Goal: Task Accomplishment & Management: Use online tool/utility

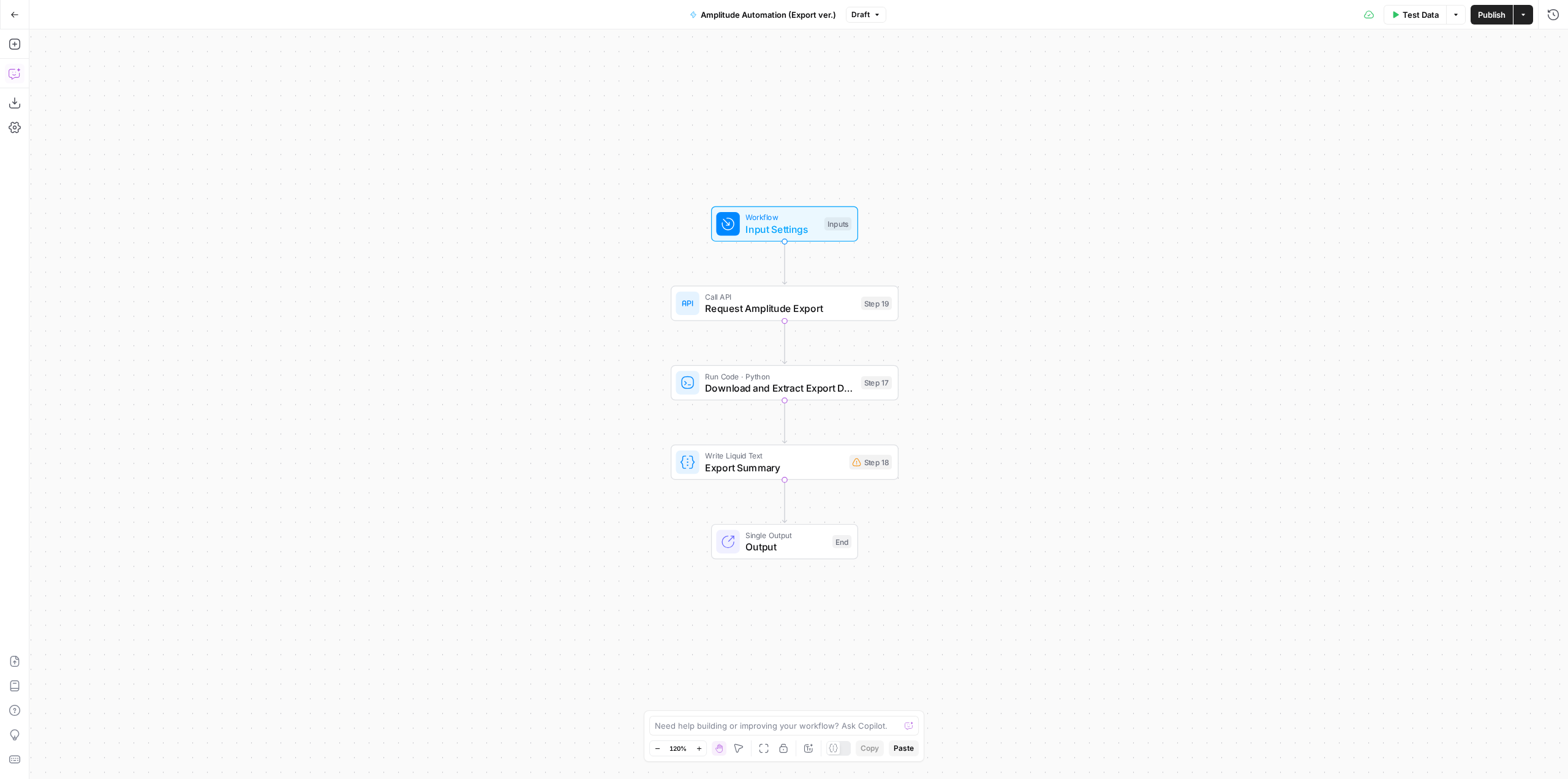
drag, startPoint x: 1128, startPoint y: 380, endPoint x: 1098, endPoint y: 343, distance: 47.6
click at [1098, 343] on div "Workflow Input Settings Inputs Call API Request Amplitude Export Step 19 Run Co…" at bounding box center [799, 403] width 1539 height 749
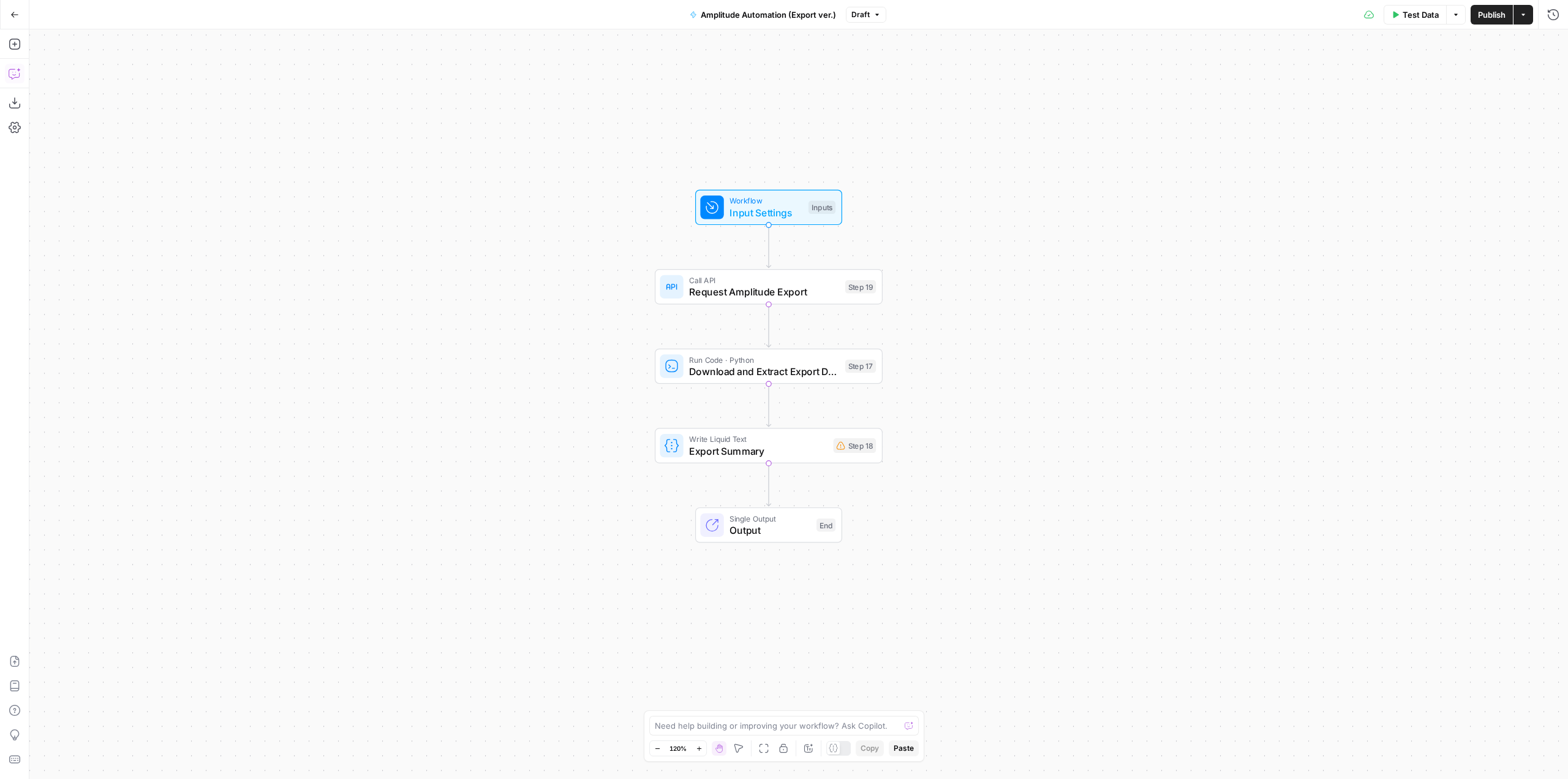
click at [13, 71] on icon "button" at bounding box center [15, 73] width 13 height 13
click at [101, 744] on div "Auto Mode Send" at bounding box center [166, 755] width 237 height 27
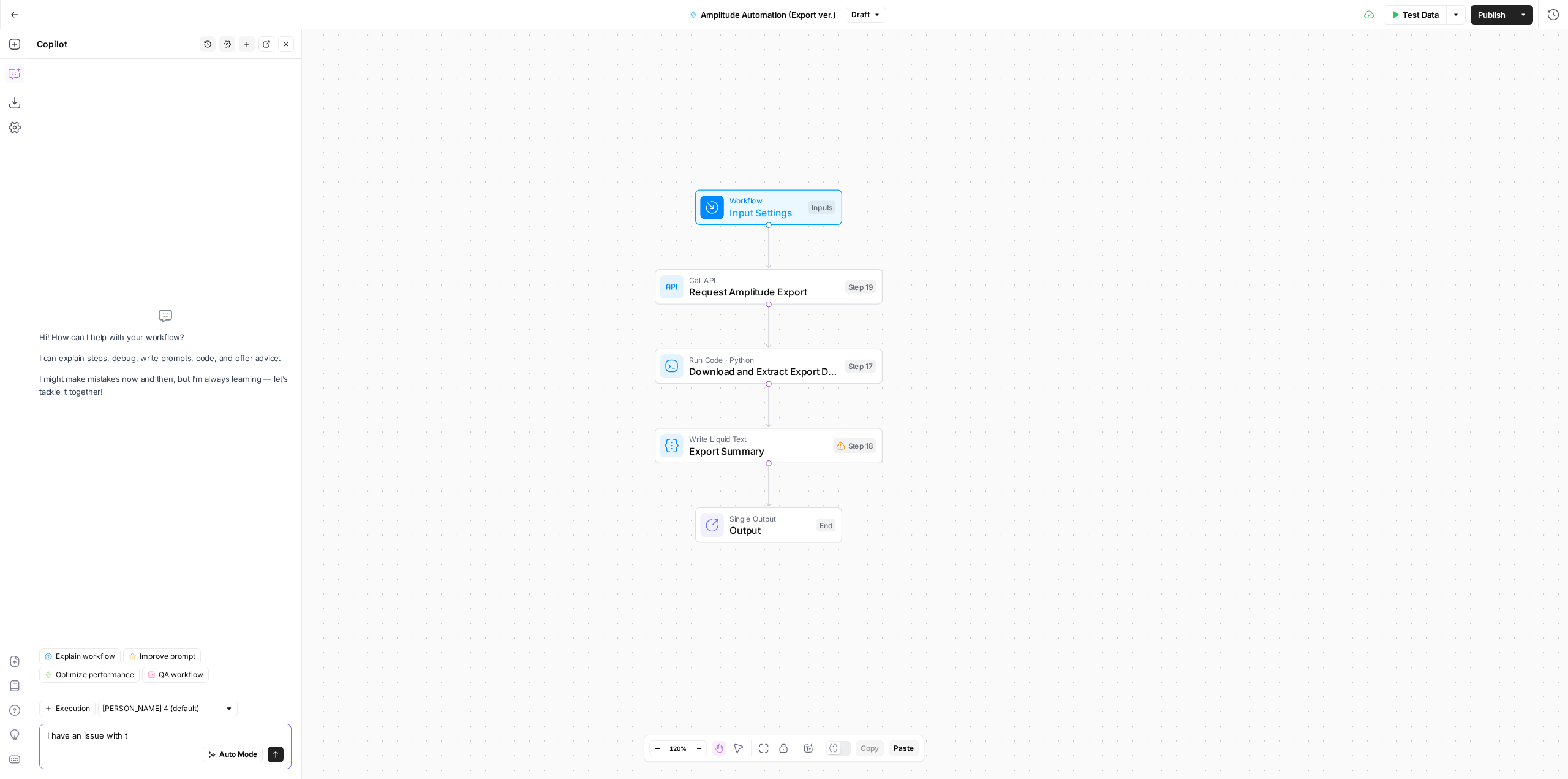
type textarea "I have an issue with t"
click at [4, 13] on button "Go Back" at bounding box center [15, 15] width 22 height 22
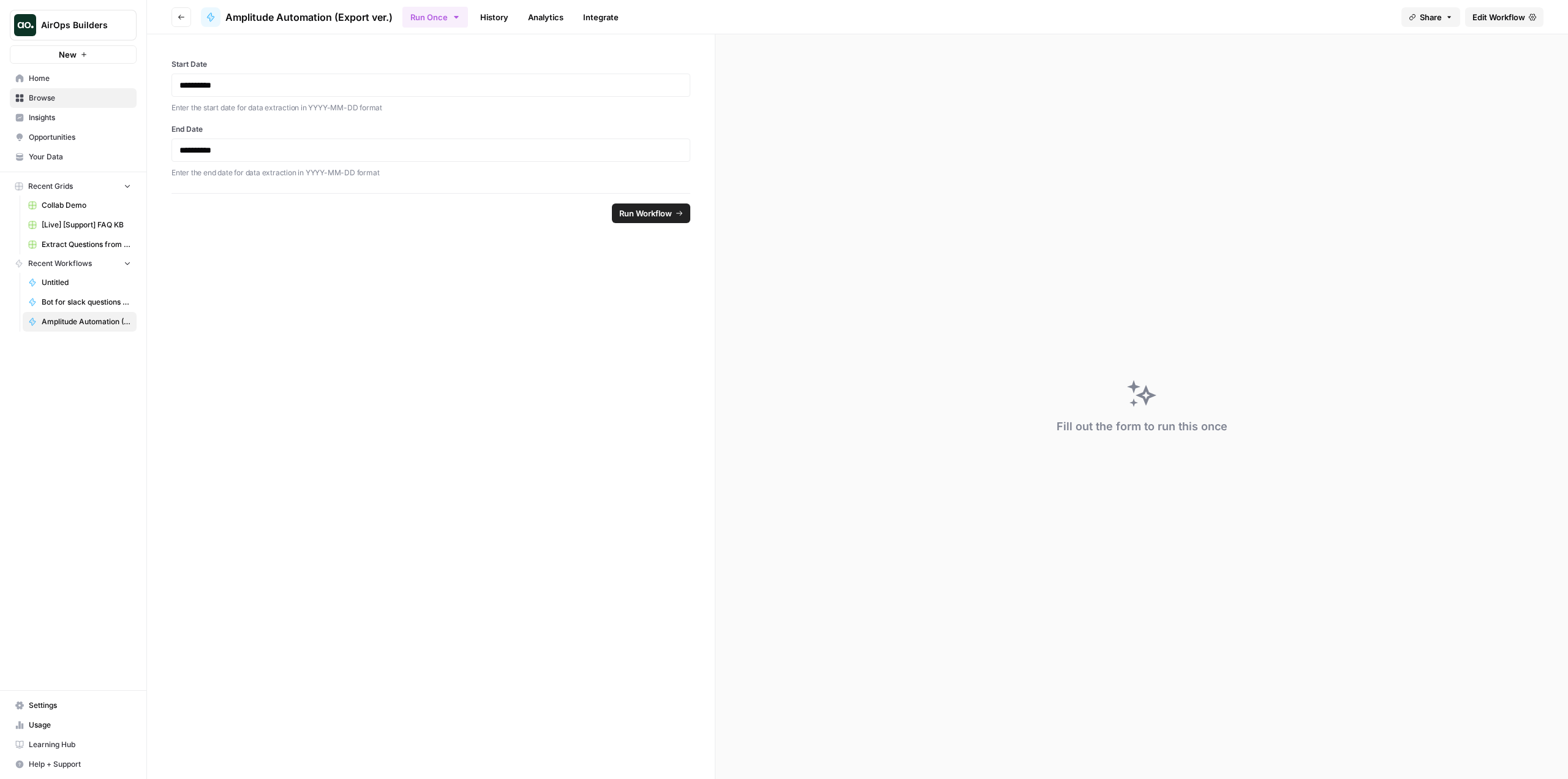
click at [1512, 16] on span "Edit Workflow" at bounding box center [1499, 17] width 53 height 13
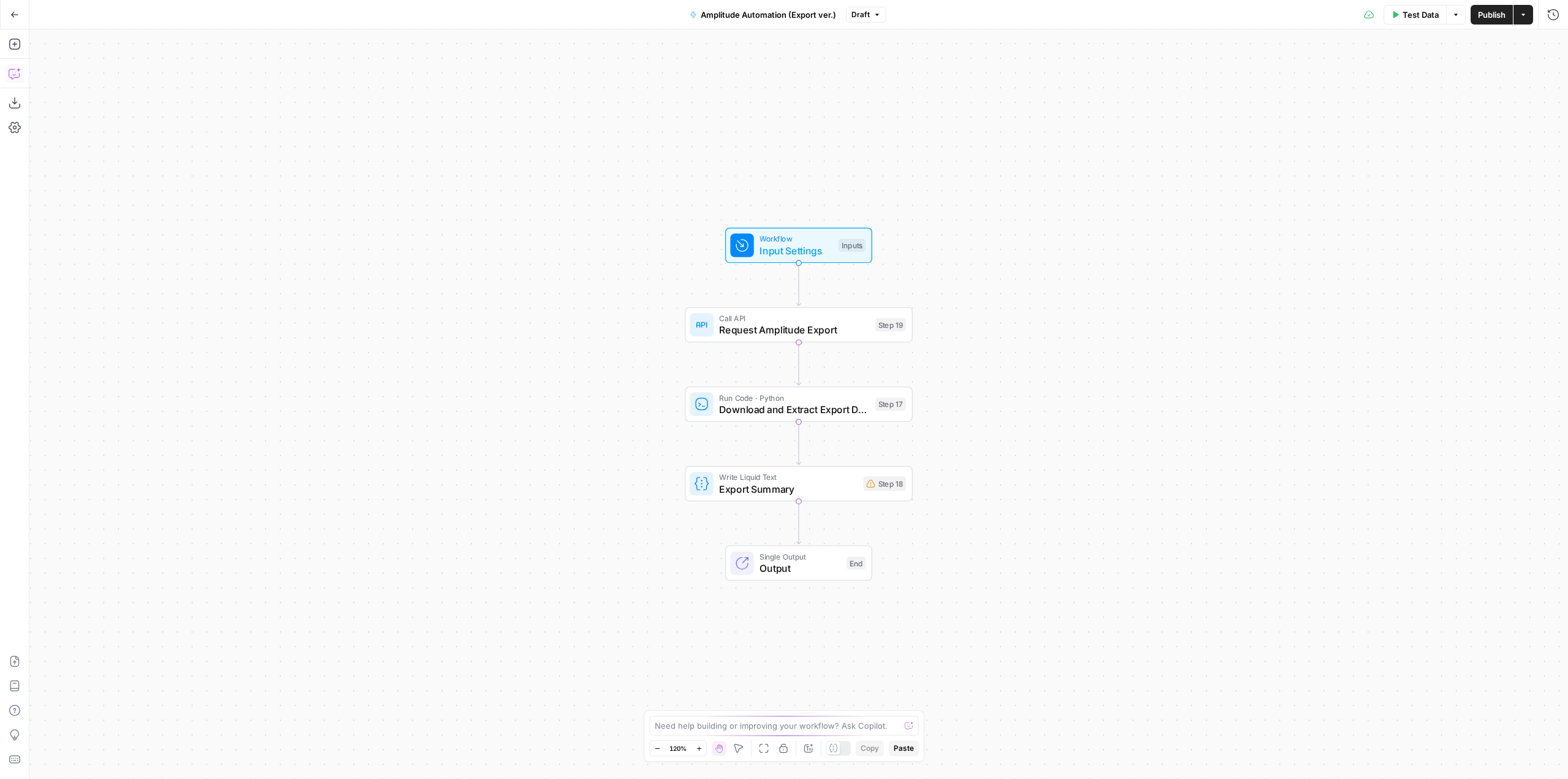
click at [18, 70] on icon "button" at bounding box center [18, 69] width 4 height 4
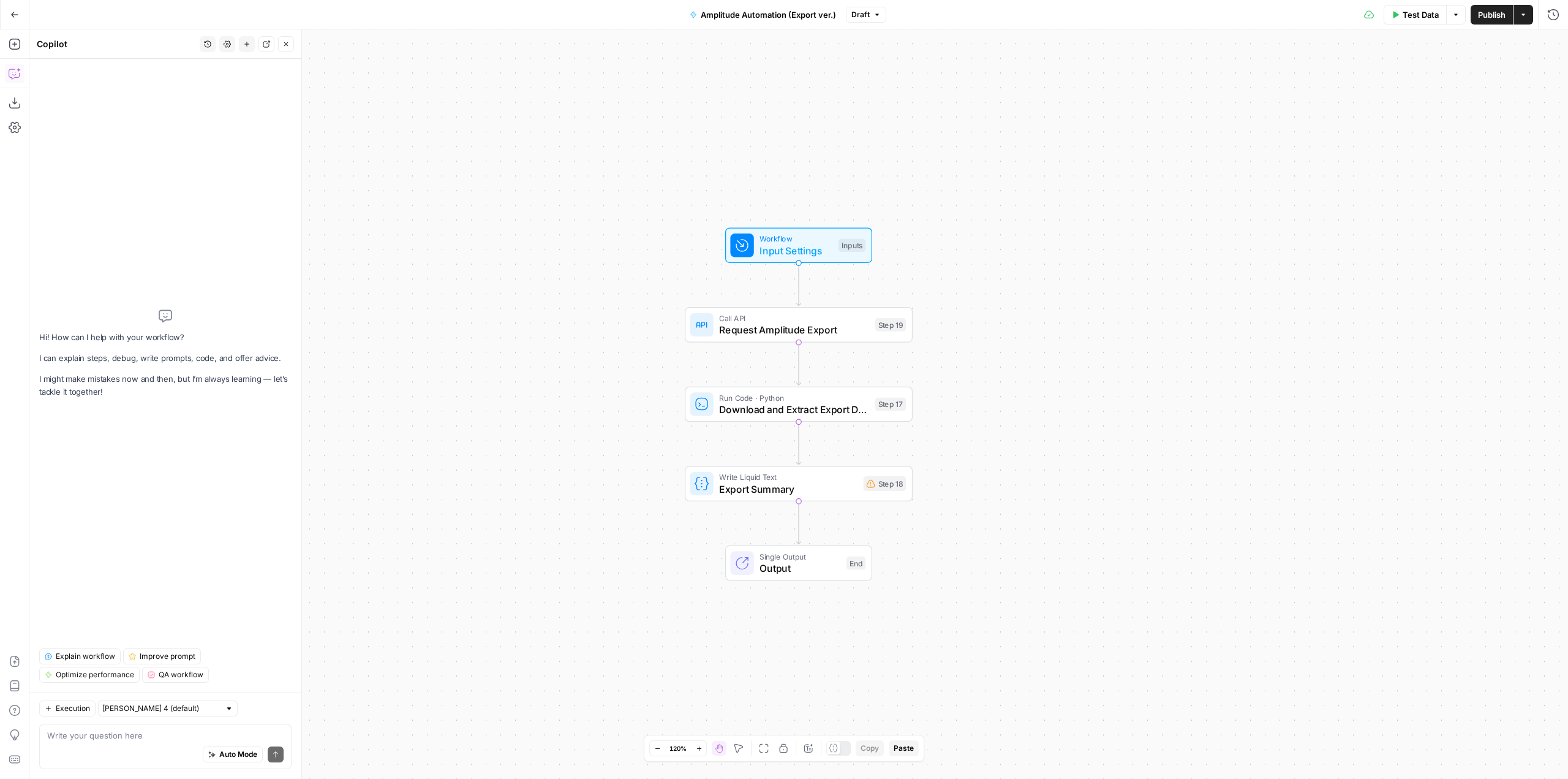
click at [170, 735] on textarea at bounding box center [166, 736] width 237 height 13
click at [133, 741] on div "Auto Mode Send" at bounding box center [166, 755] width 237 height 27
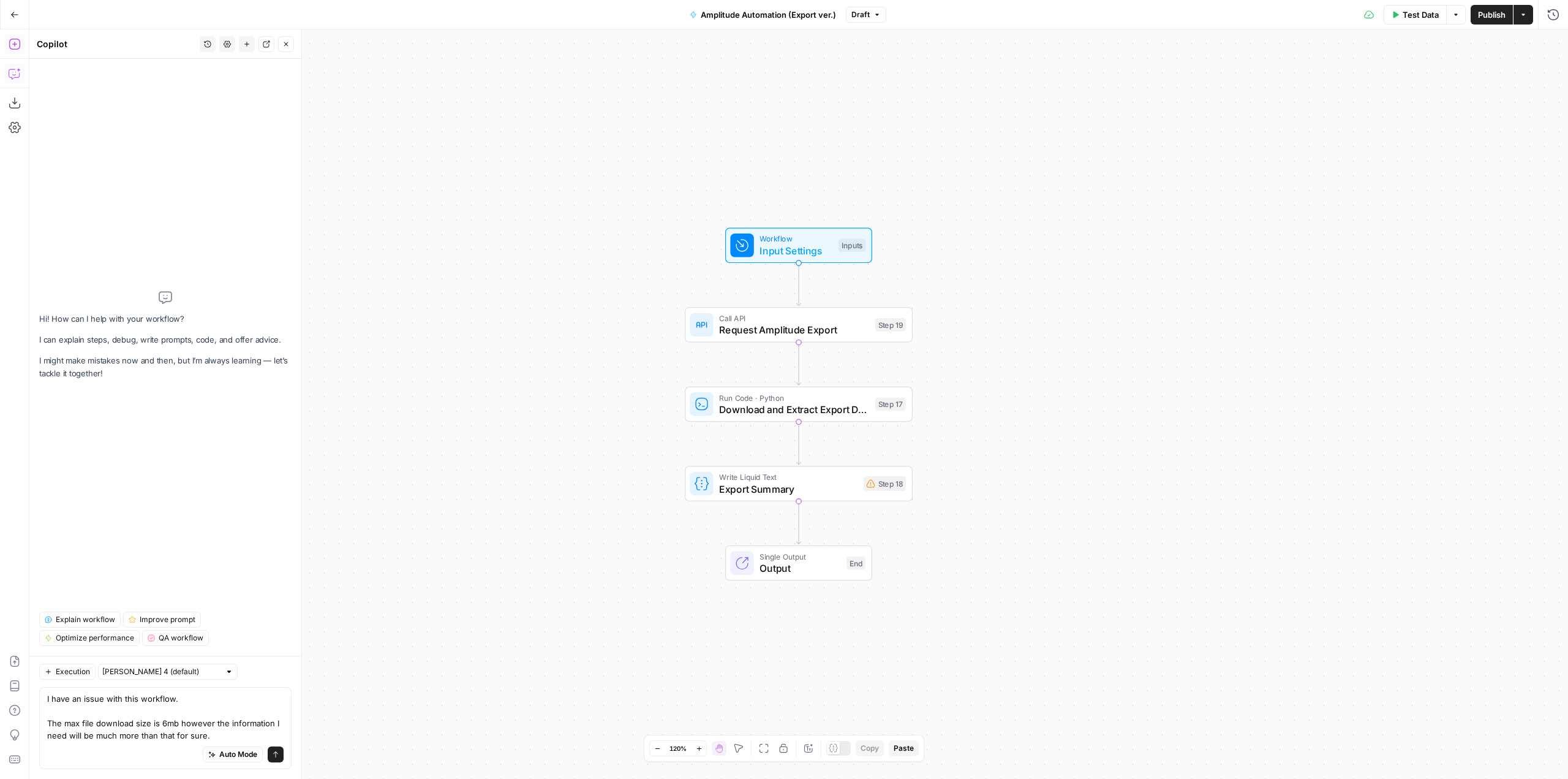
click at [133, 741] on div "Auto Mode Send" at bounding box center [166, 755] width 237 height 27
click at [151, 741] on div "Auto Mode Send" at bounding box center [166, 755] width 237 height 27
click at [214, 734] on textarea "I have an issue with this workflow. The max file download size is 6mb however t…" at bounding box center [166, 717] width 237 height 49
click at [228, 717] on textarea "I have an issue with this workflow. The max file download size is 6mb however t…" at bounding box center [166, 717] width 237 height 49
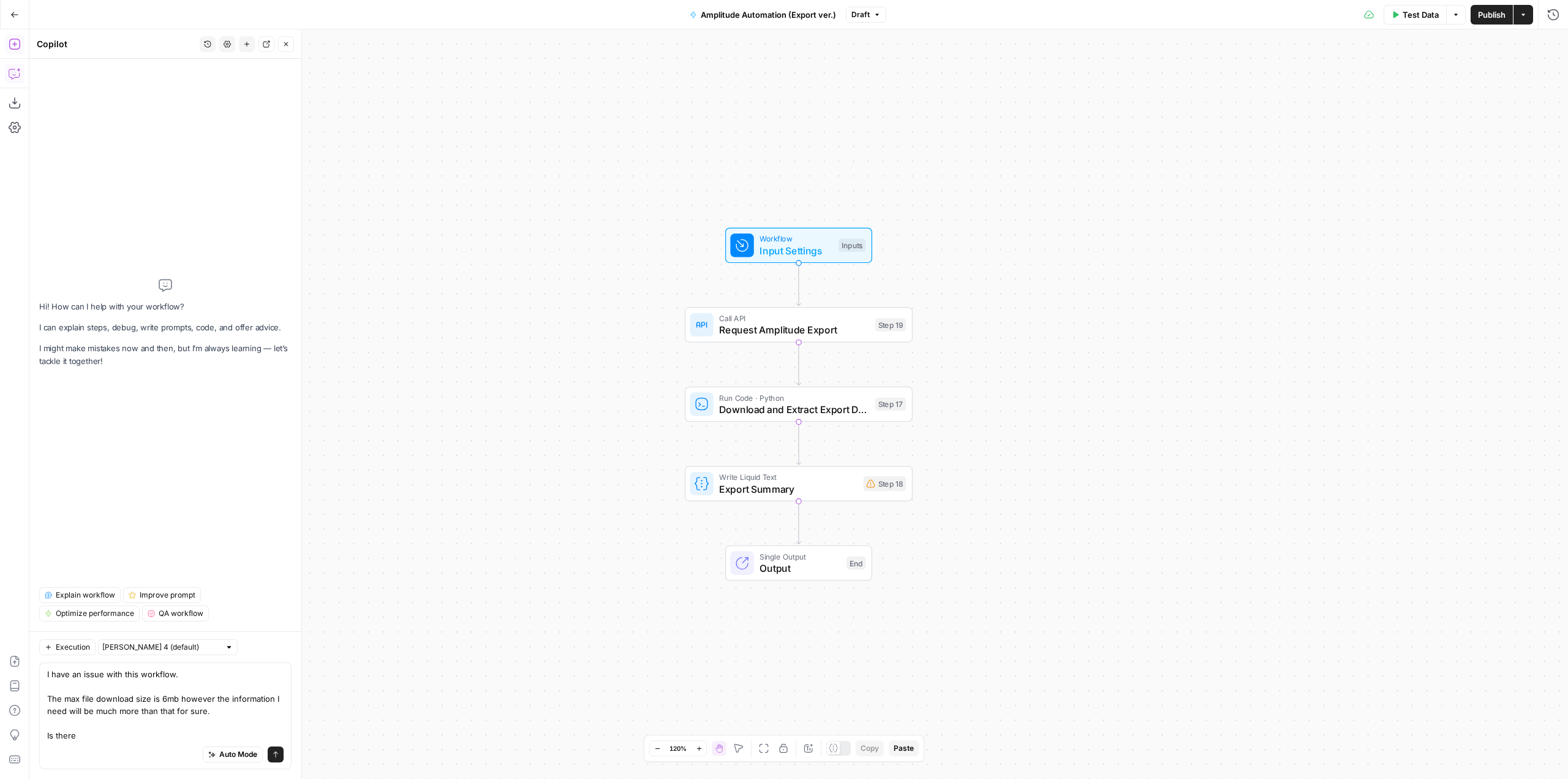
click at [138, 743] on div "Auto Mode Send" at bounding box center [166, 755] width 237 height 27
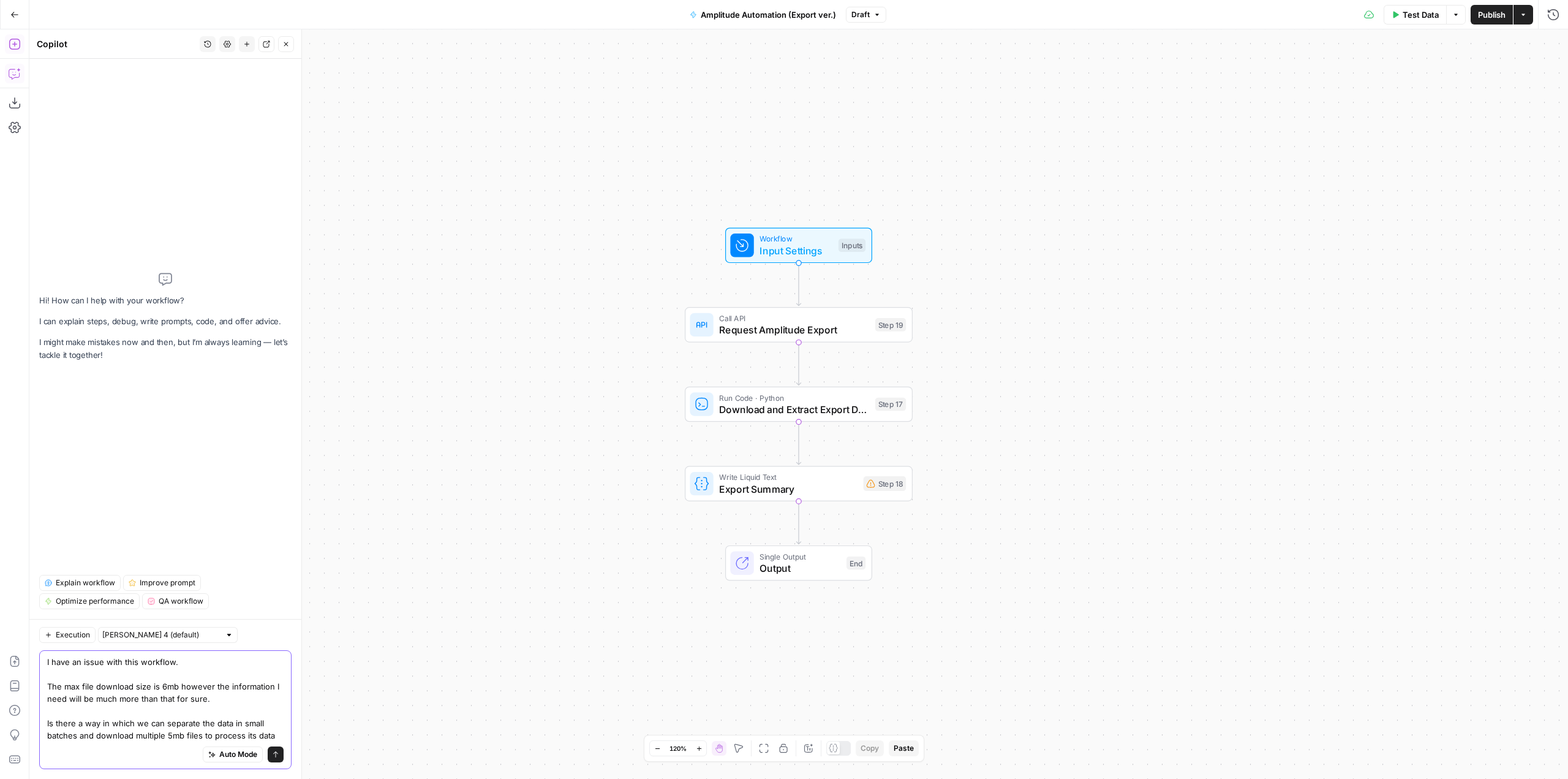
type textarea "I have an issue with this workflow. The max file download size is 6mb however t…"
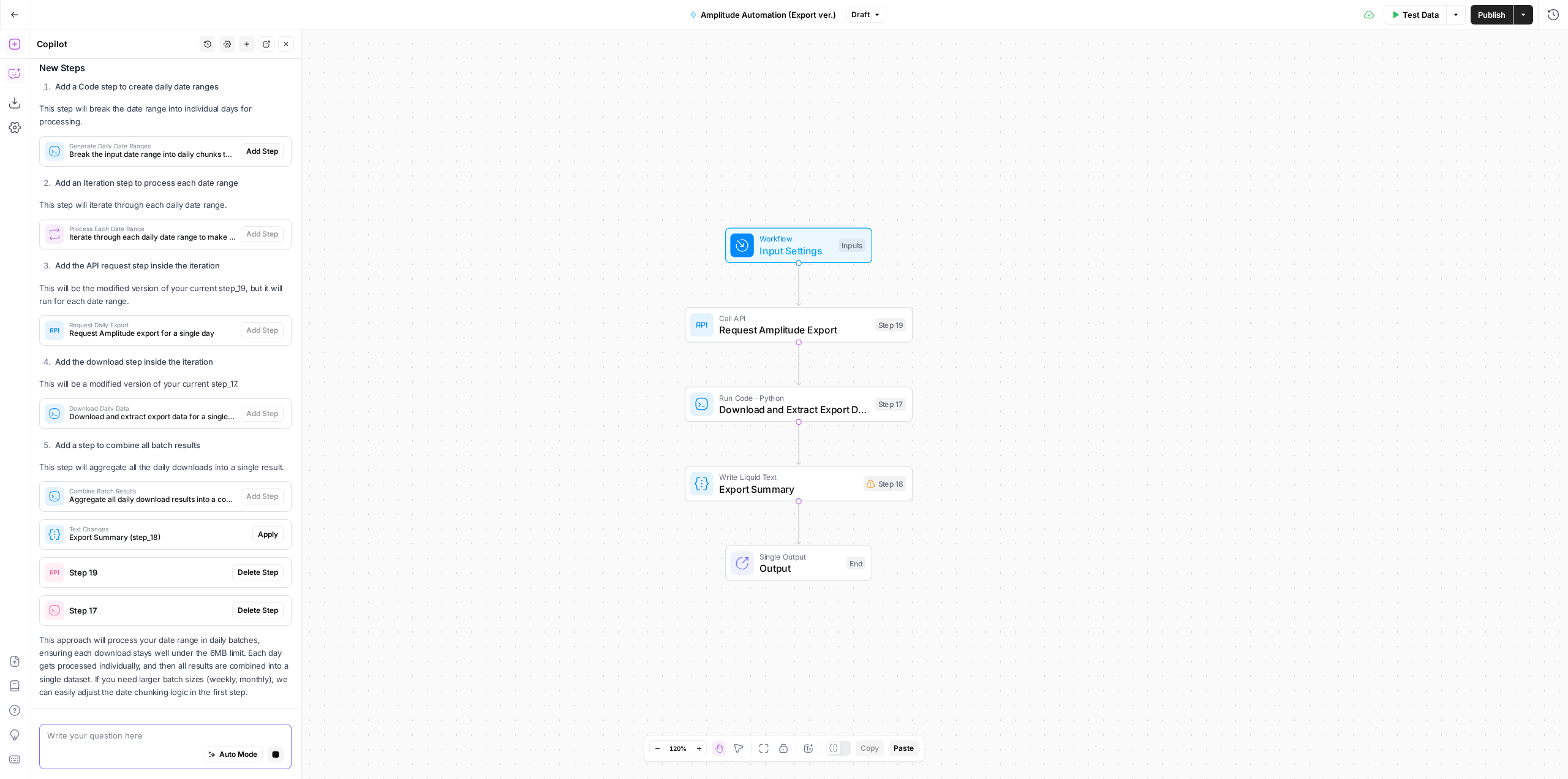
scroll to position [459, 0]
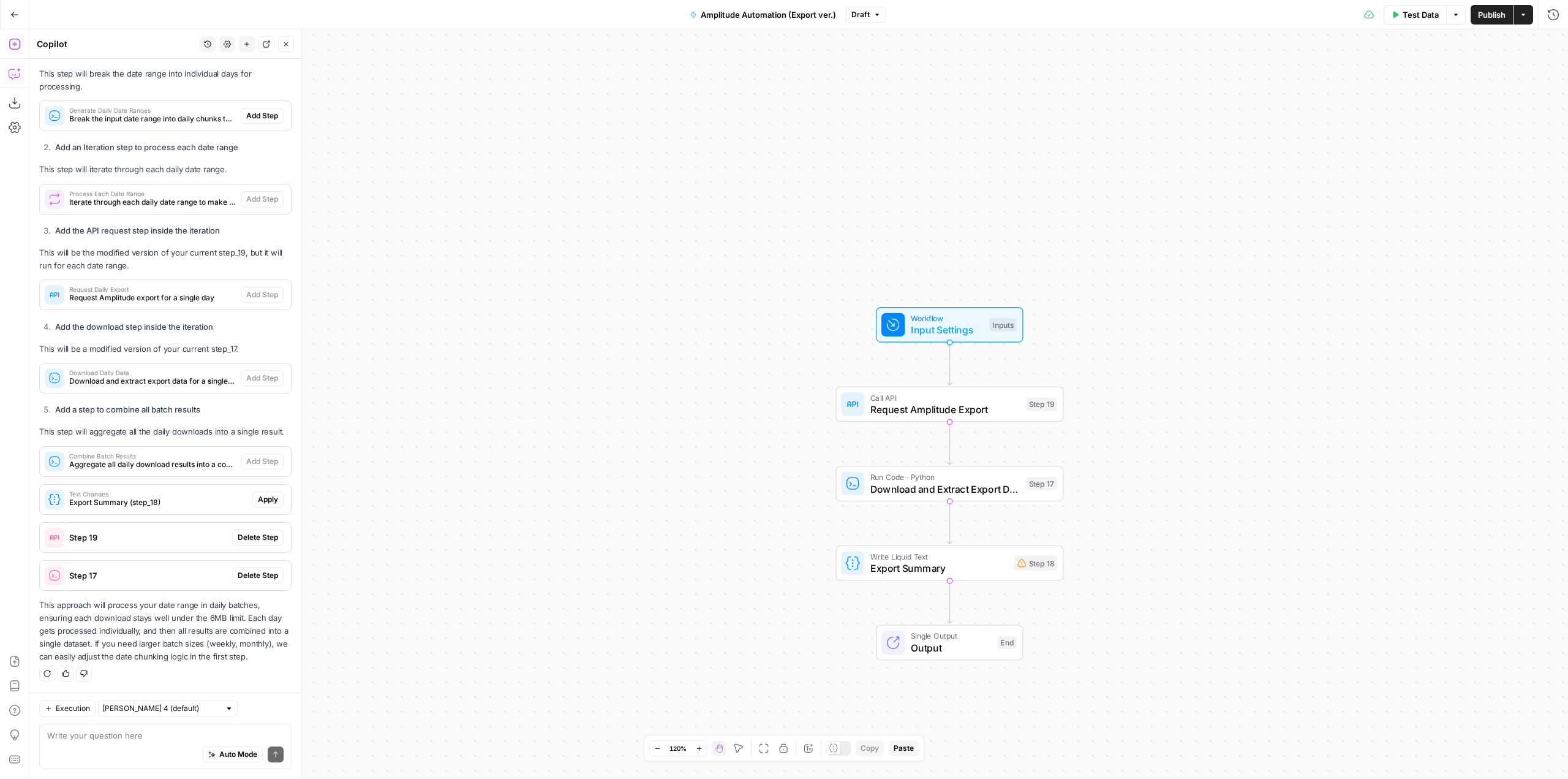
click at [181, 745] on div "Auto Mode Send" at bounding box center [166, 755] width 237 height 27
type textarea "what if a single day has more than 6mb of data though?"
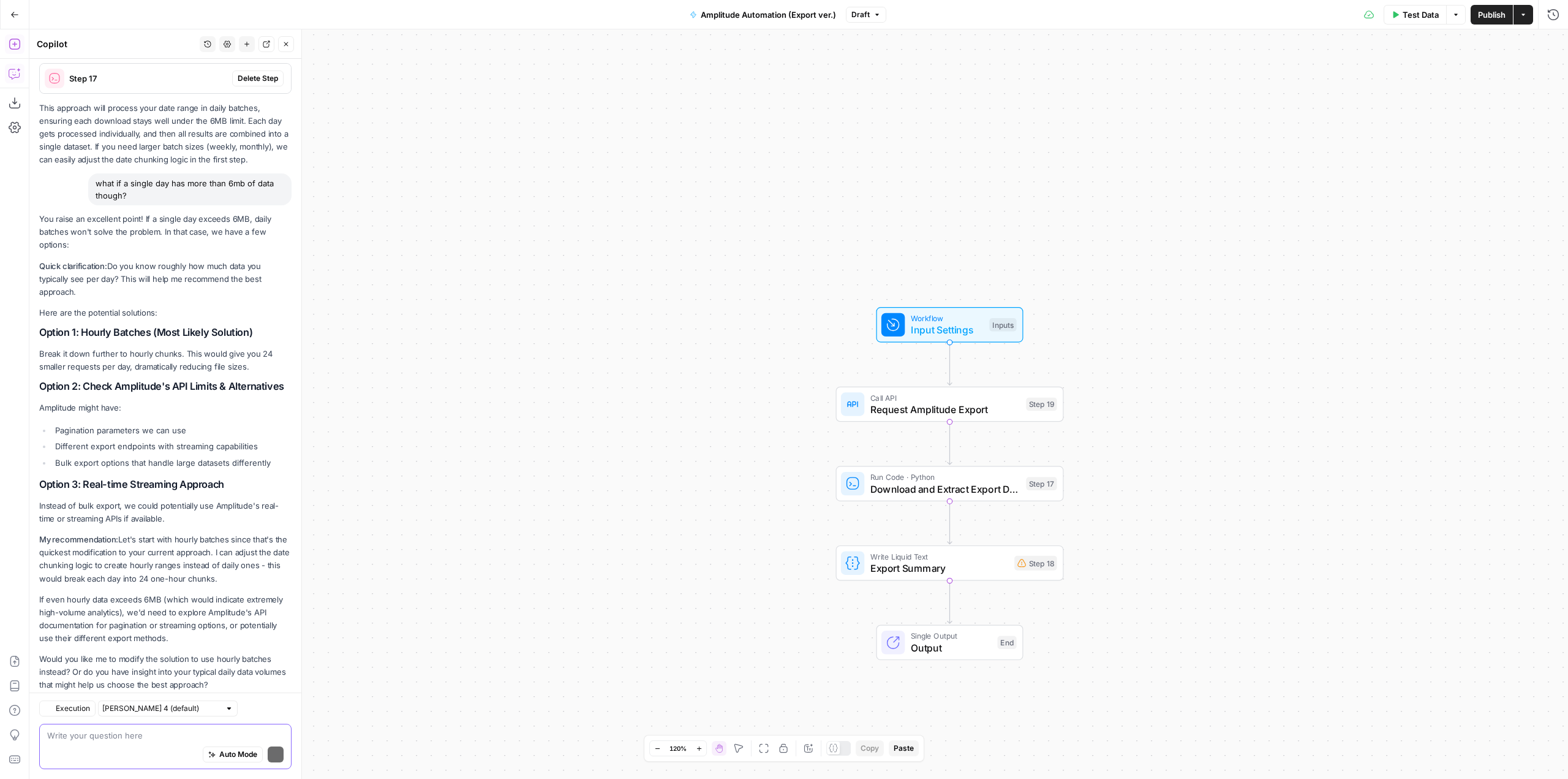
scroll to position [995, 0]
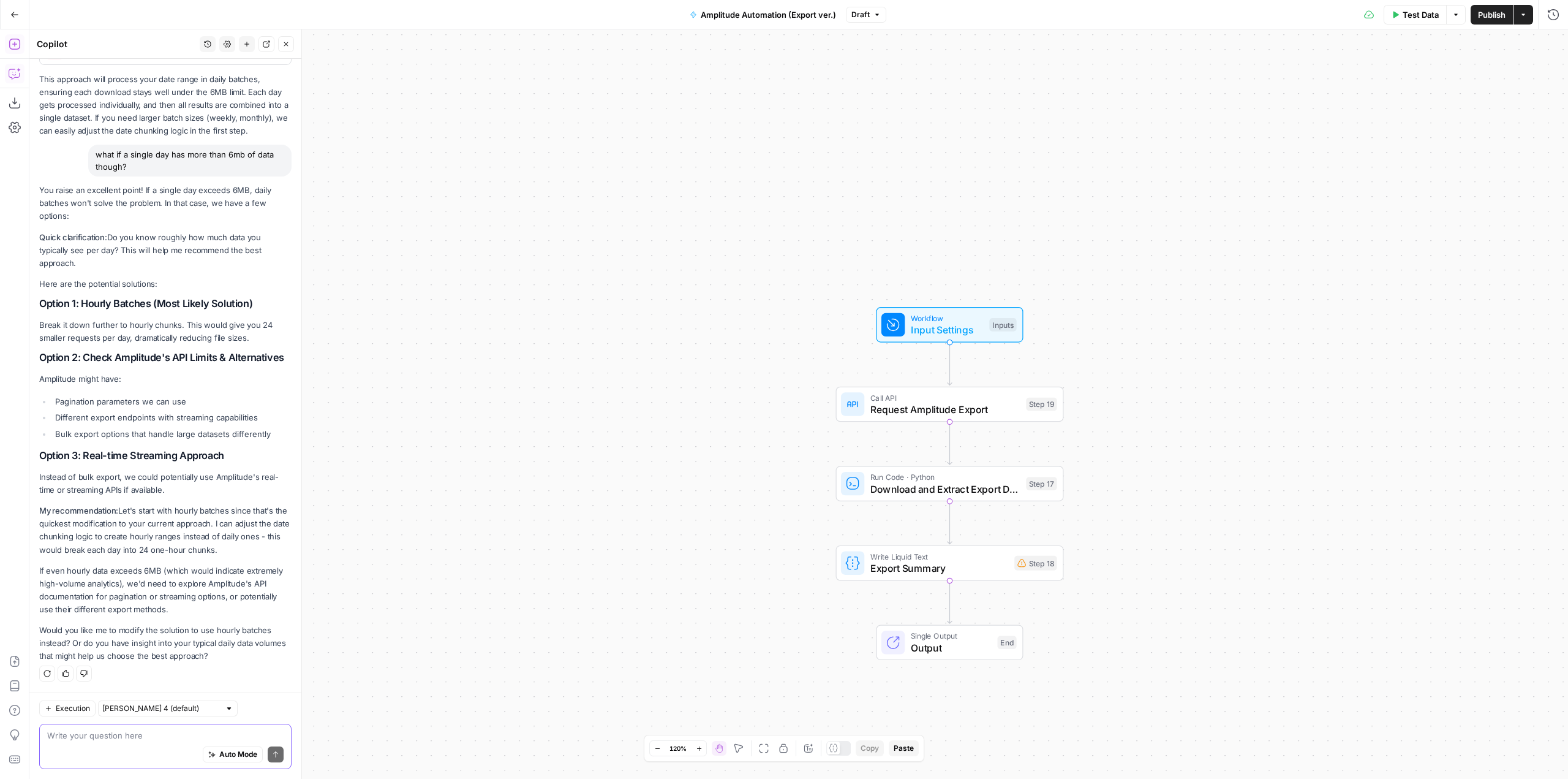
type textarea "h"
type textarea "lets do 12 hour batches and see if that works"
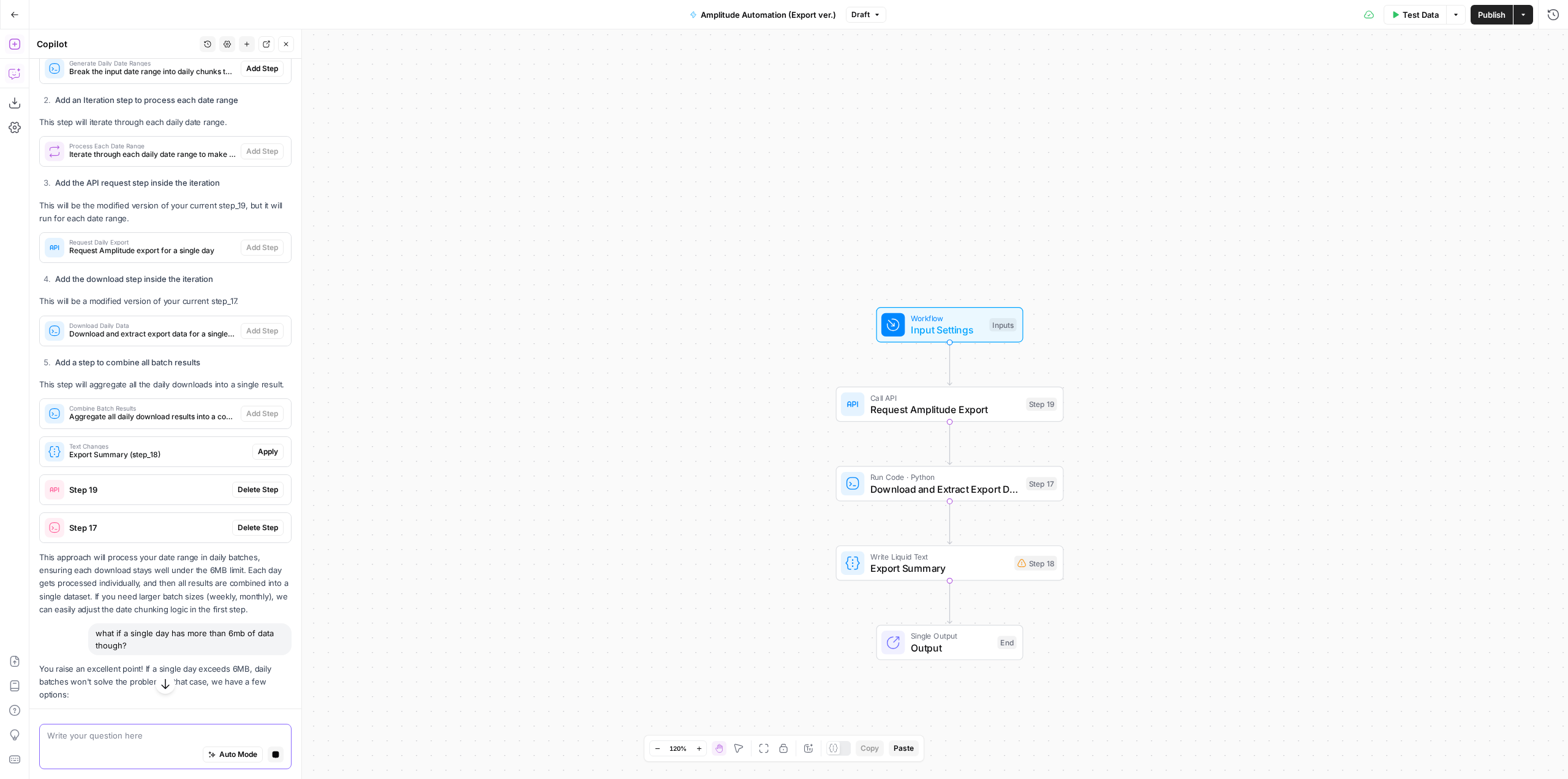
scroll to position [256, 0]
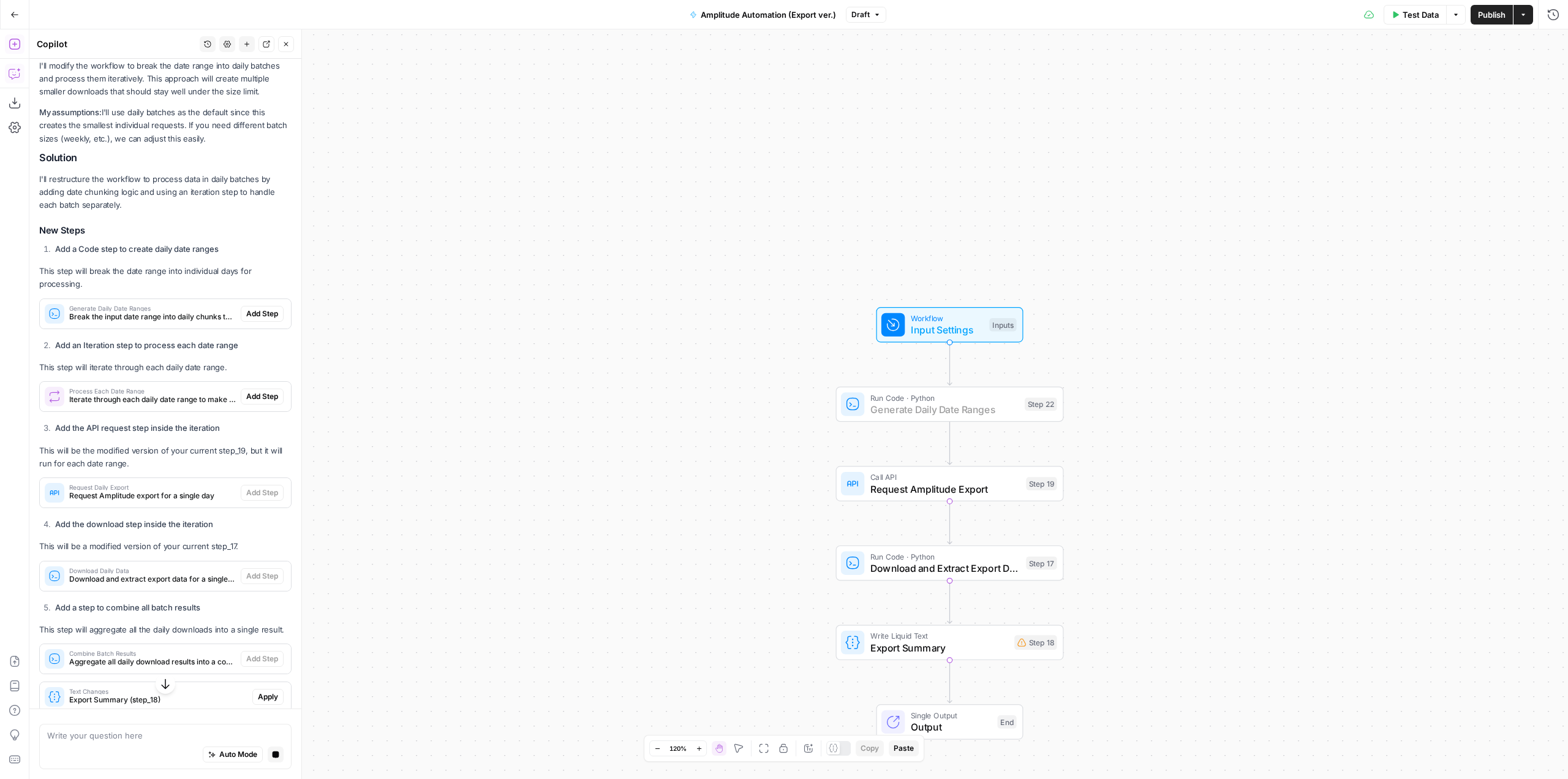
click at [262, 316] on span "Add Step" at bounding box center [262, 313] width 32 height 11
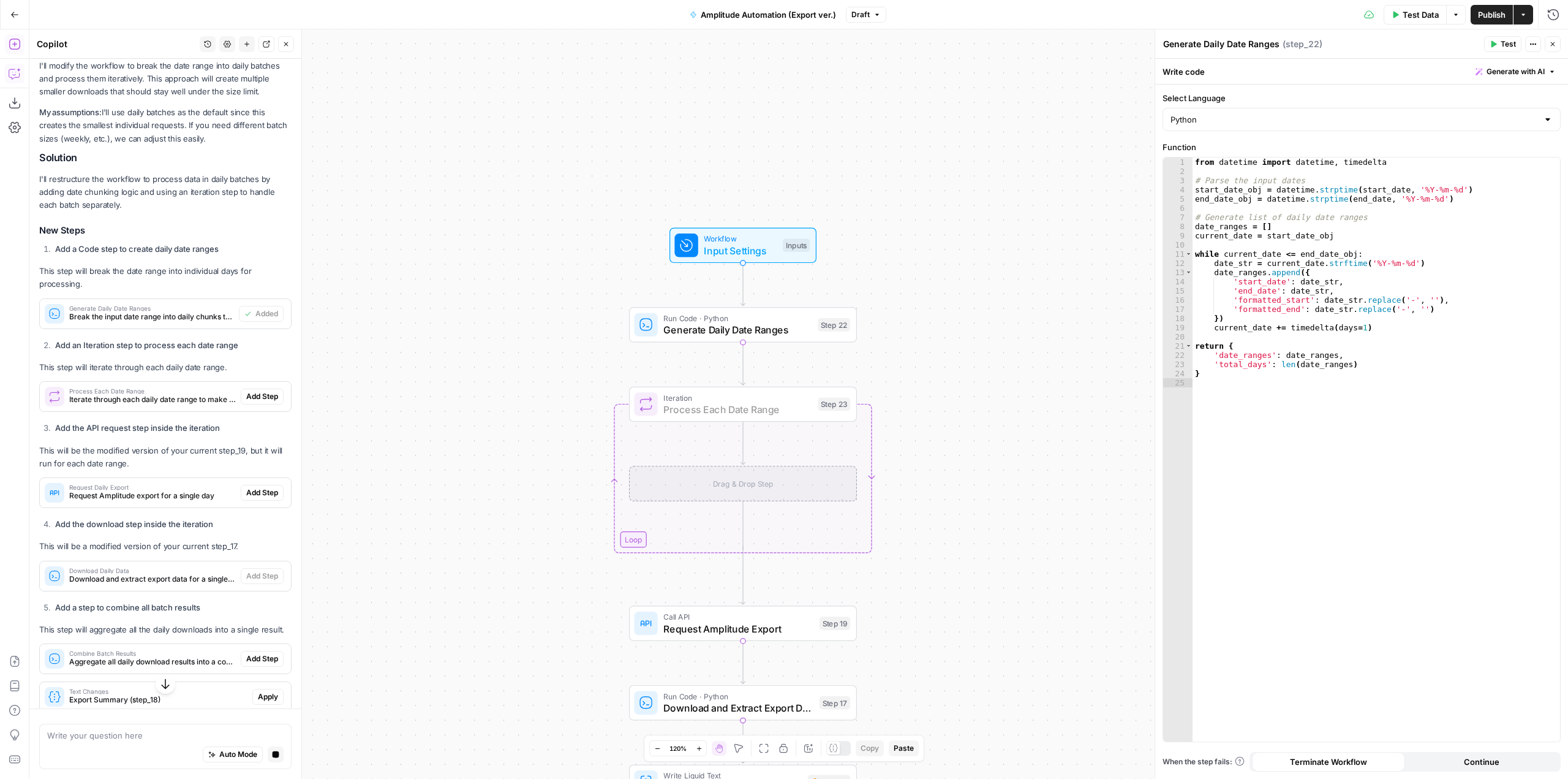
click at [256, 391] on span "Add Step" at bounding box center [262, 396] width 32 height 11
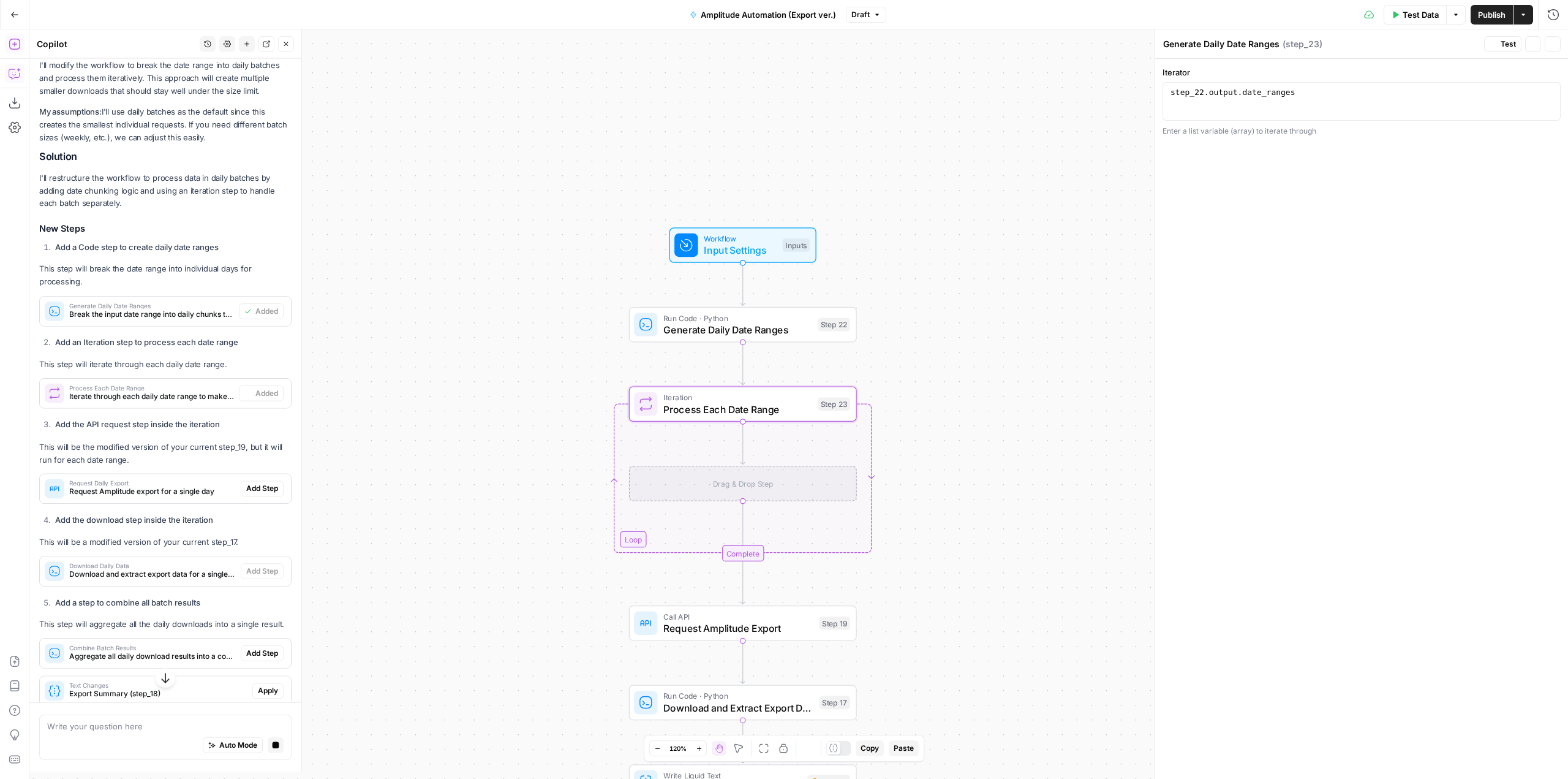
type textarea "Process Each Date Range"
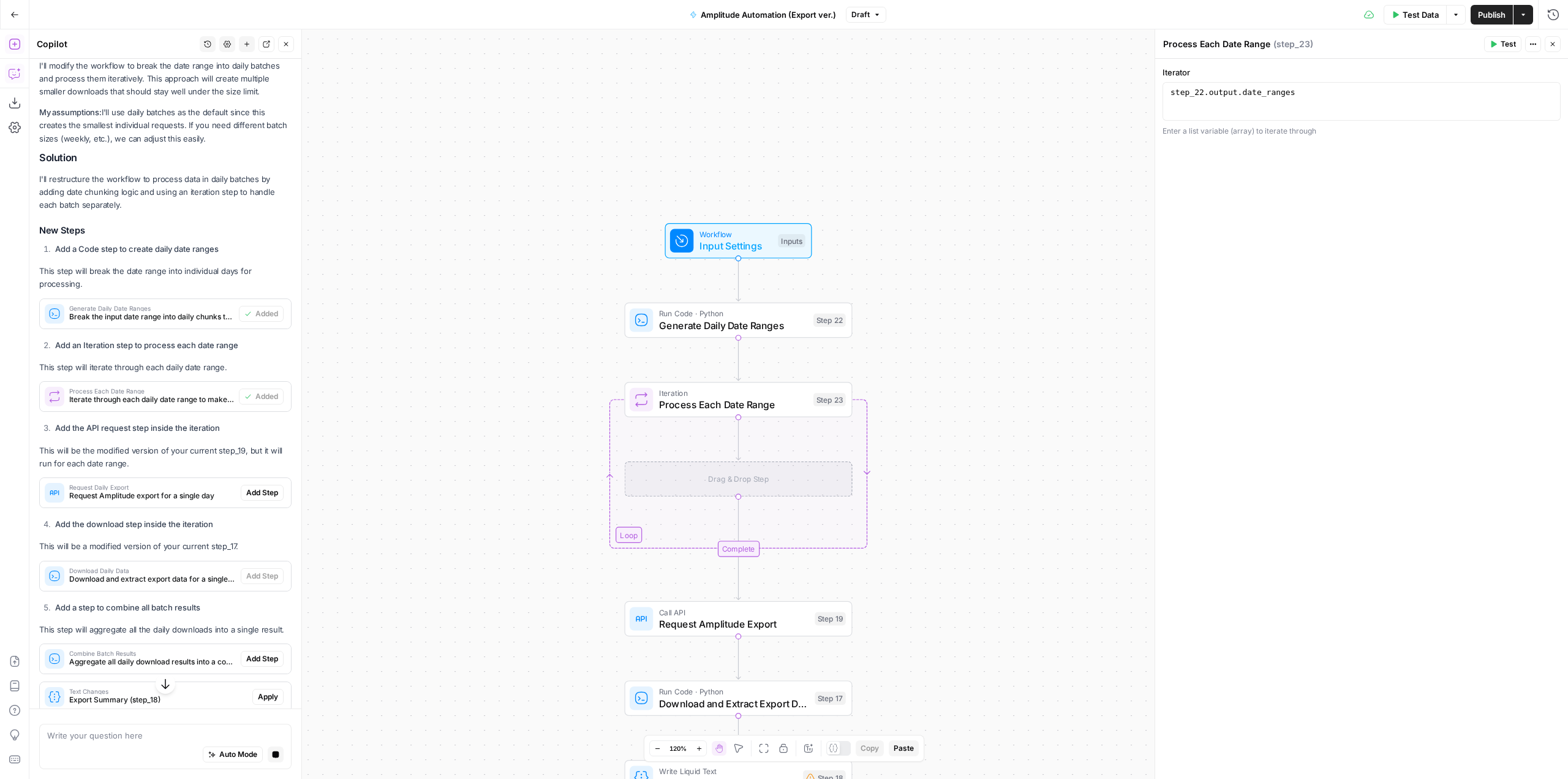
scroll to position [317, 0]
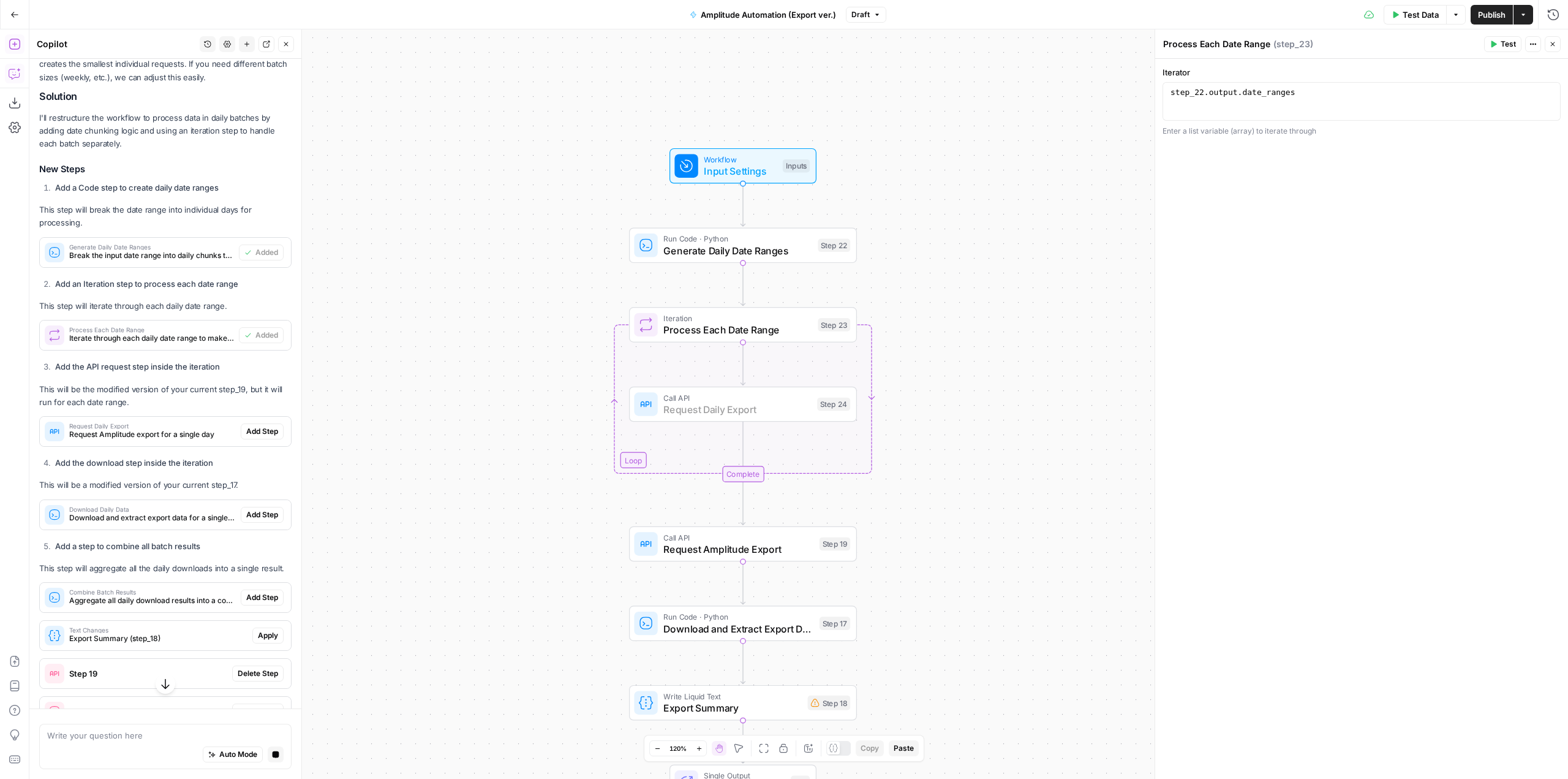
click at [265, 434] on span "Add Step" at bounding box center [262, 431] width 32 height 11
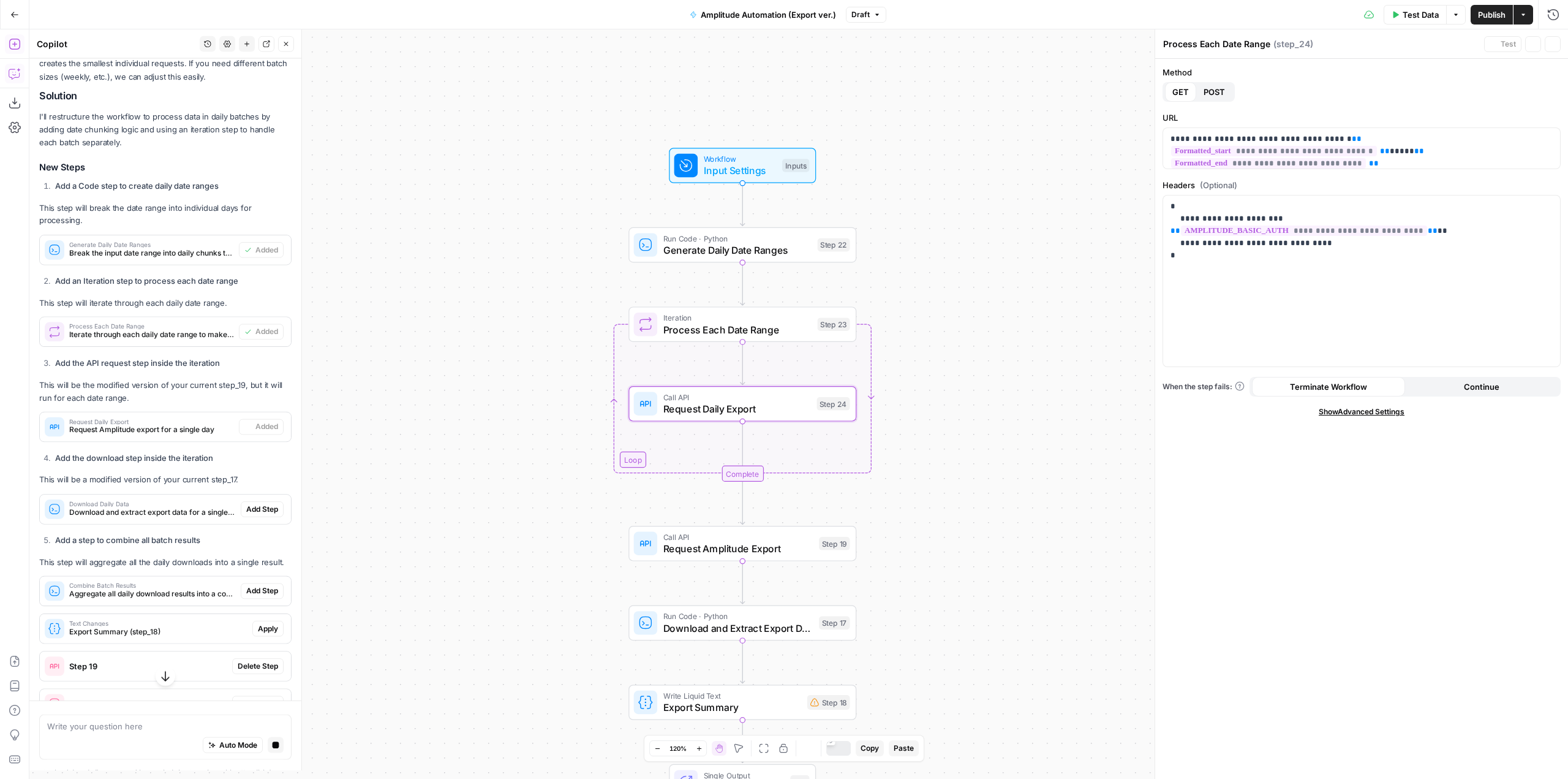
type textarea "Request Daily Export"
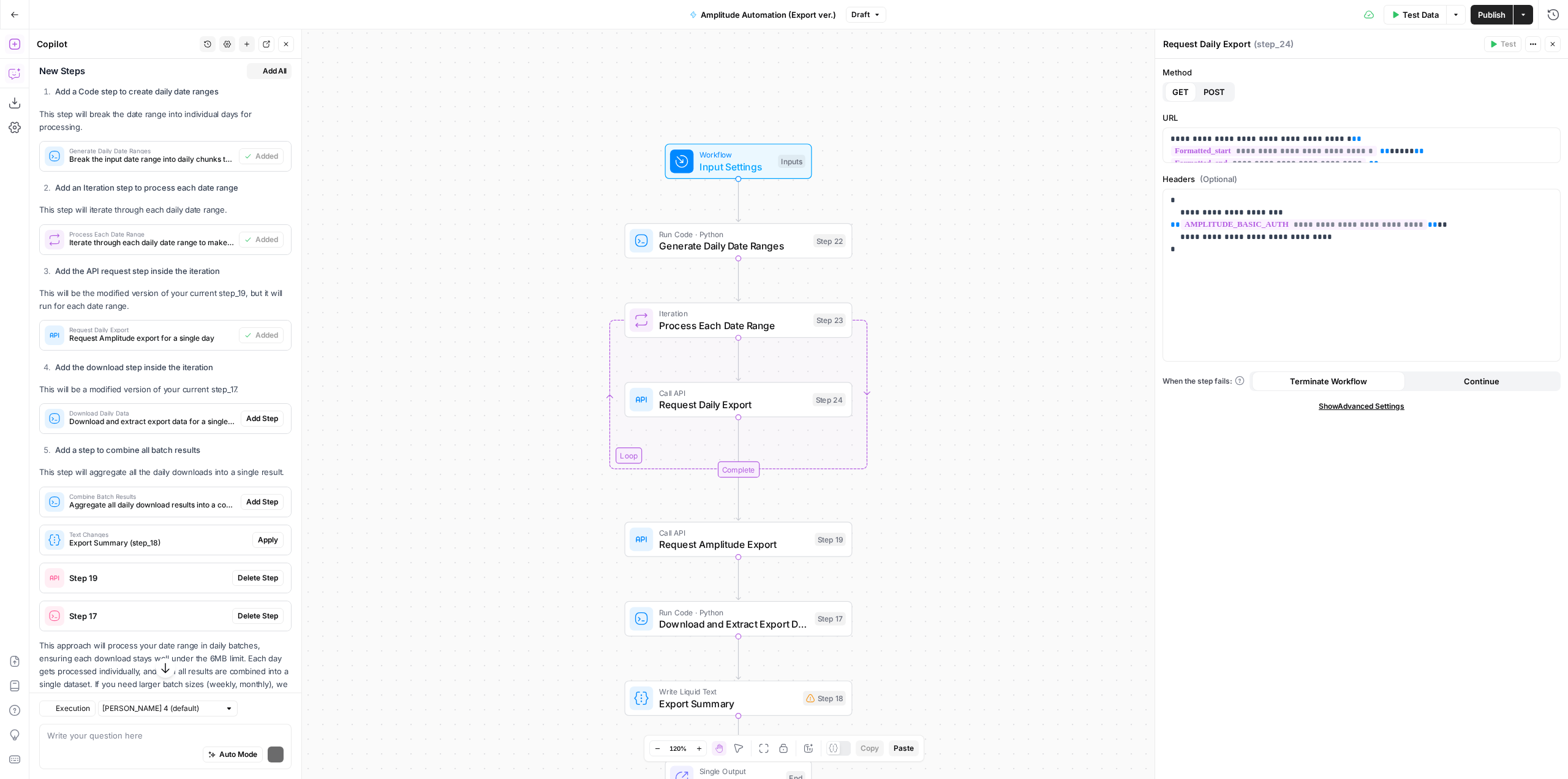
scroll to position [525, 0]
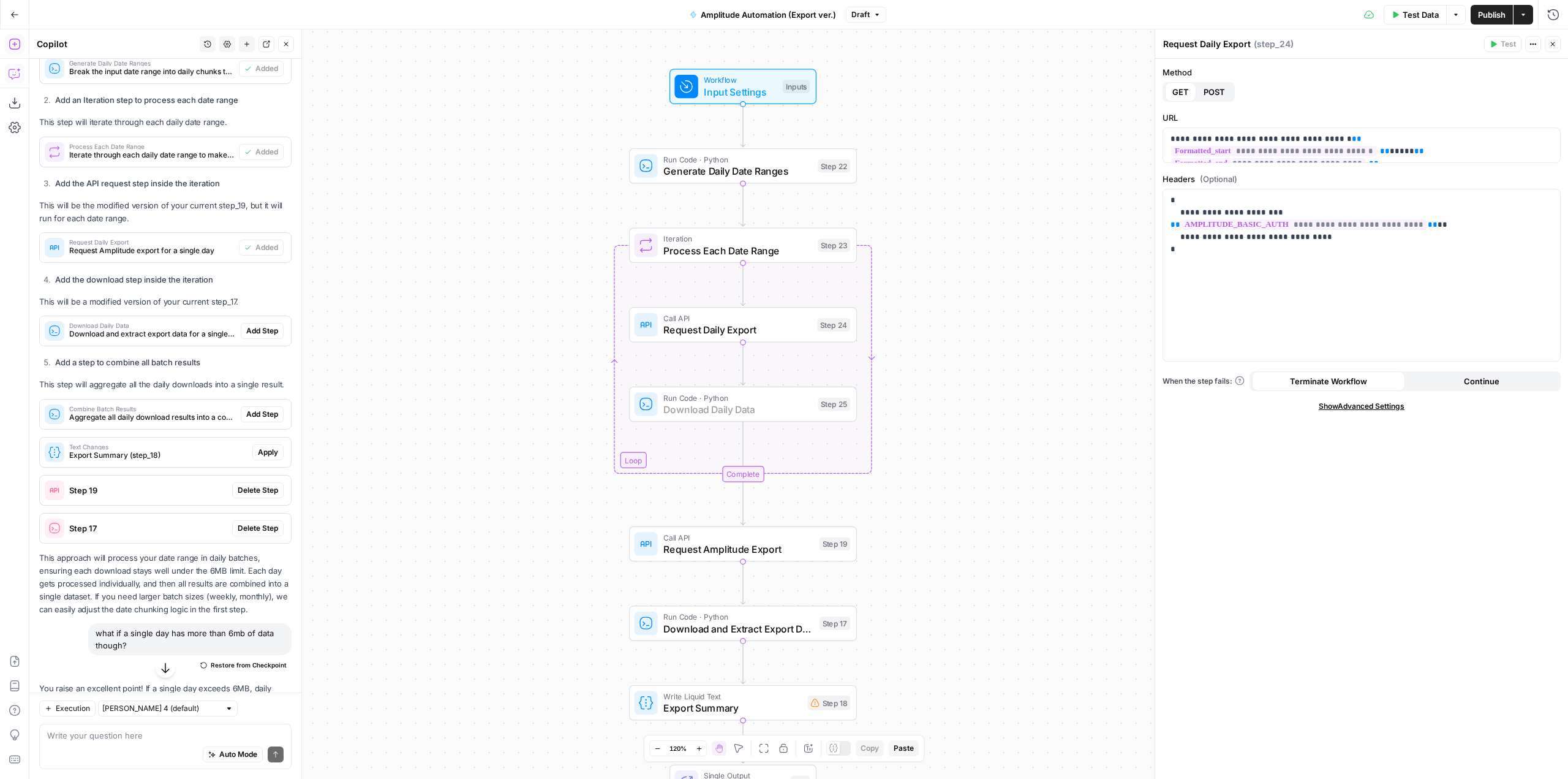
click at [256, 328] on span "Add Step" at bounding box center [262, 331] width 32 height 11
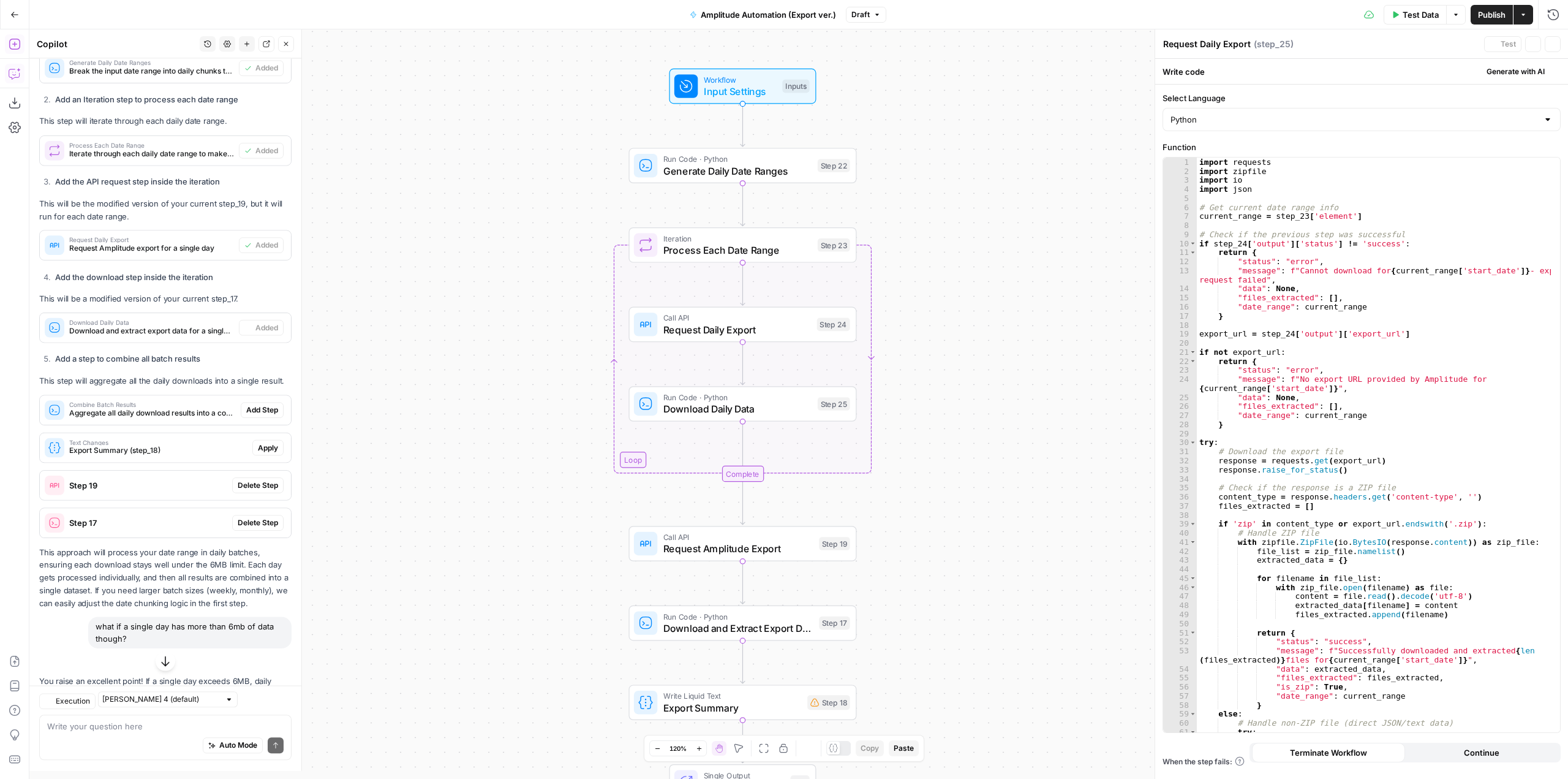
type textarea "Download Daily Data"
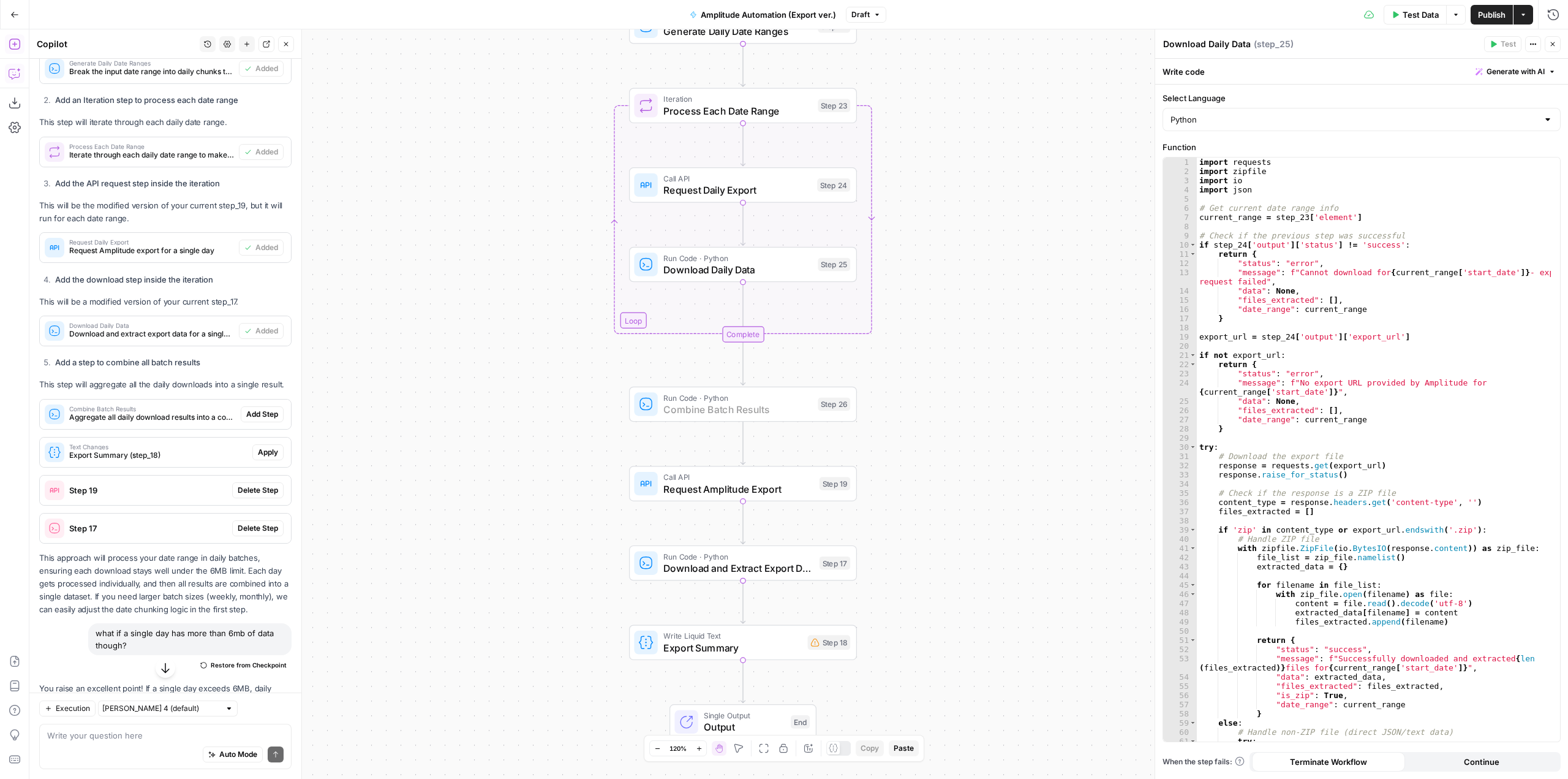
click at [253, 417] on span "Add Step" at bounding box center [262, 414] width 32 height 11
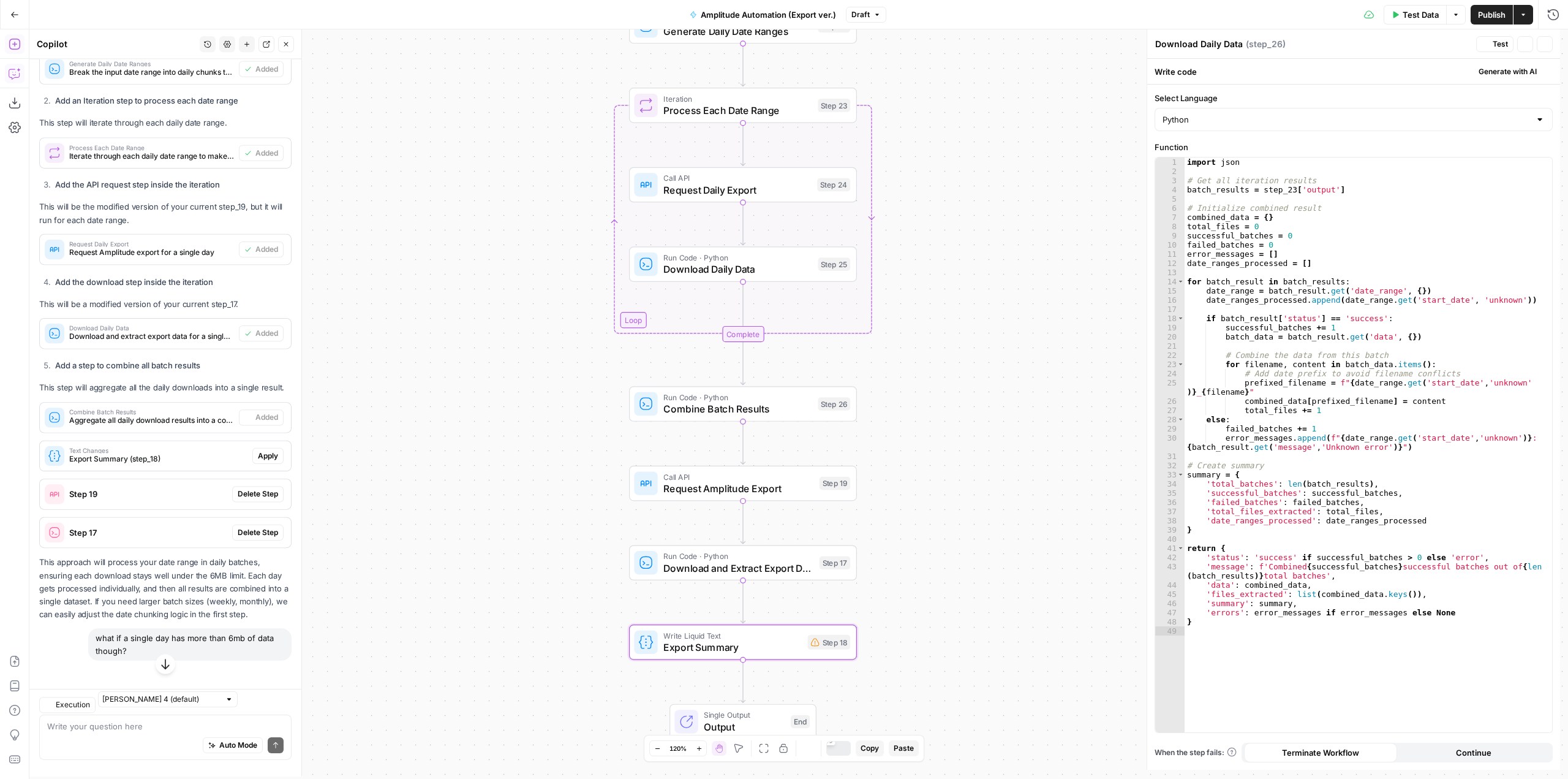
type textarea "Combine Batch Results"
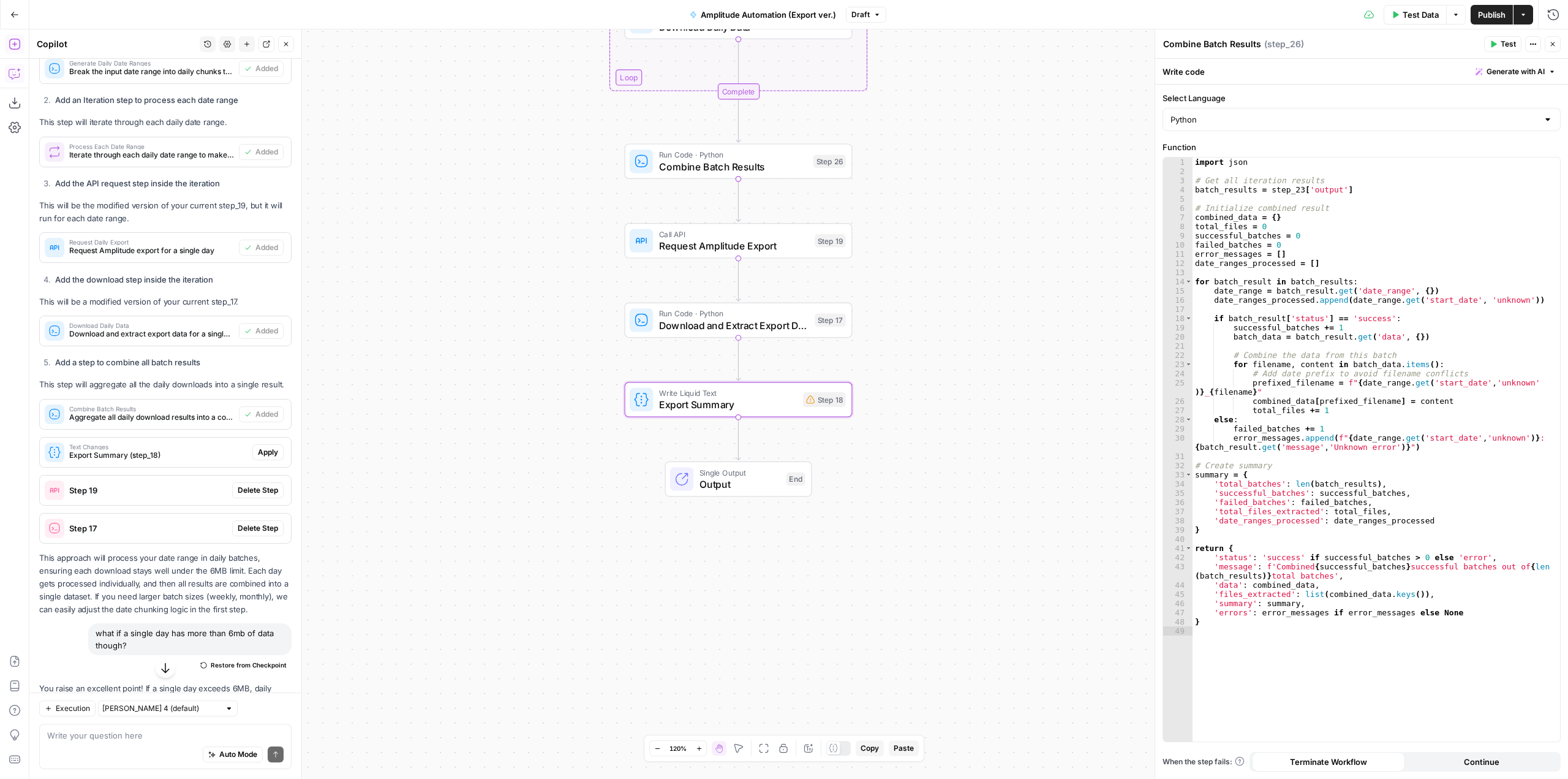
click at [263, 454] on span "Apply" at bounding box center [268, 452] width 21 height 11
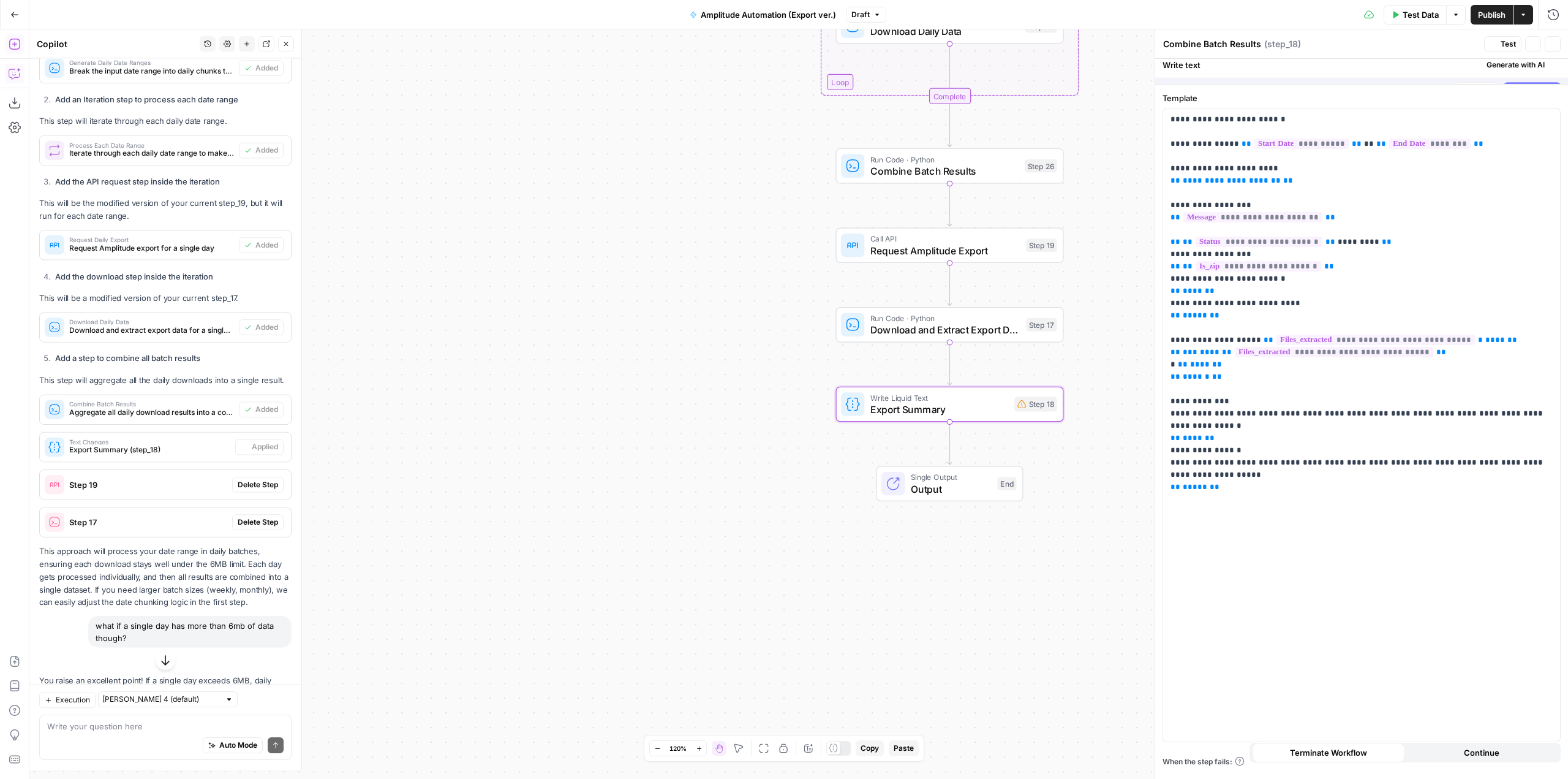
type textarea "Export Summary"
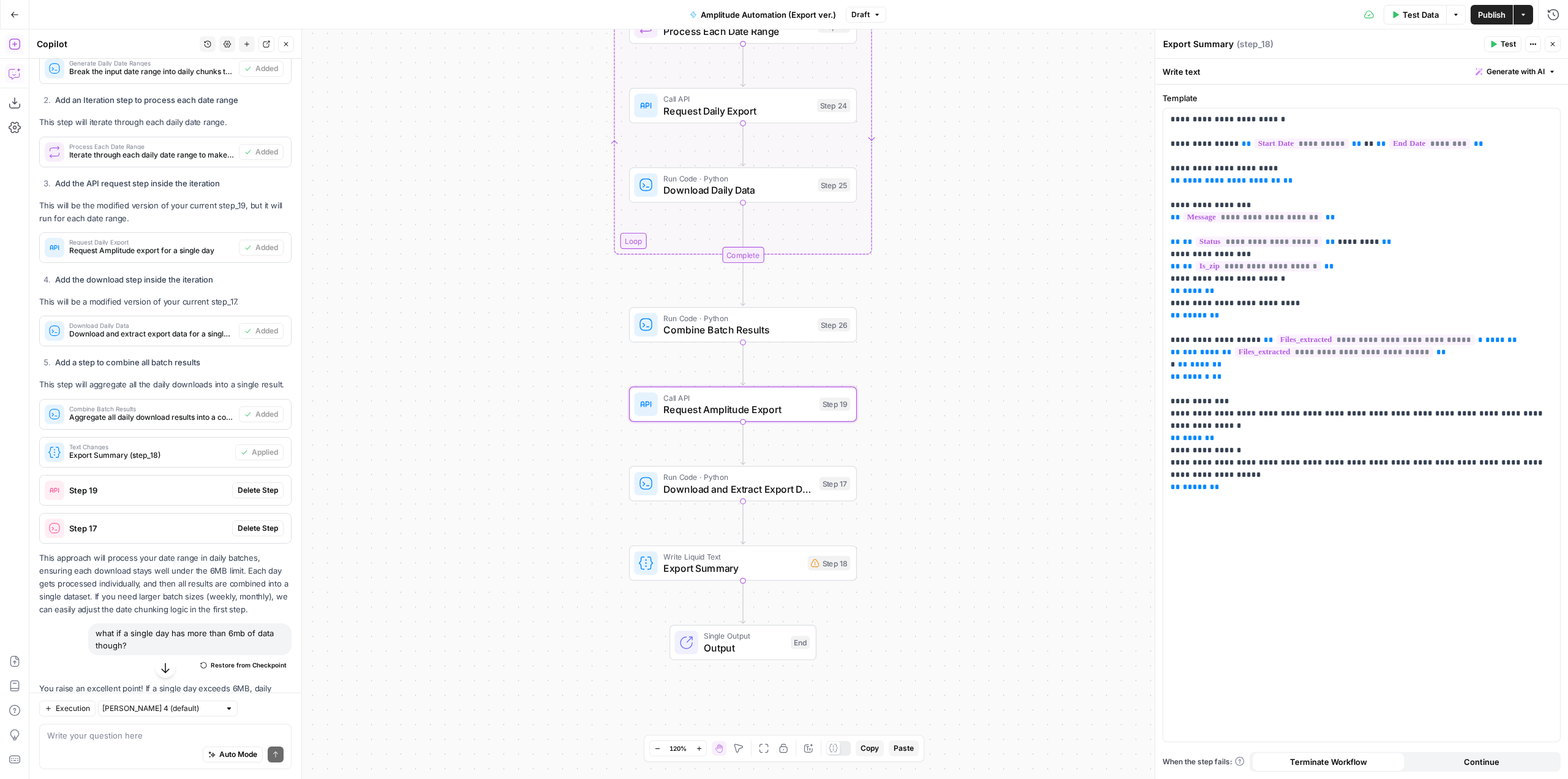
click at [250, 496] on button "Delete Step" at bounding box center [257, 490] width 51 height 16
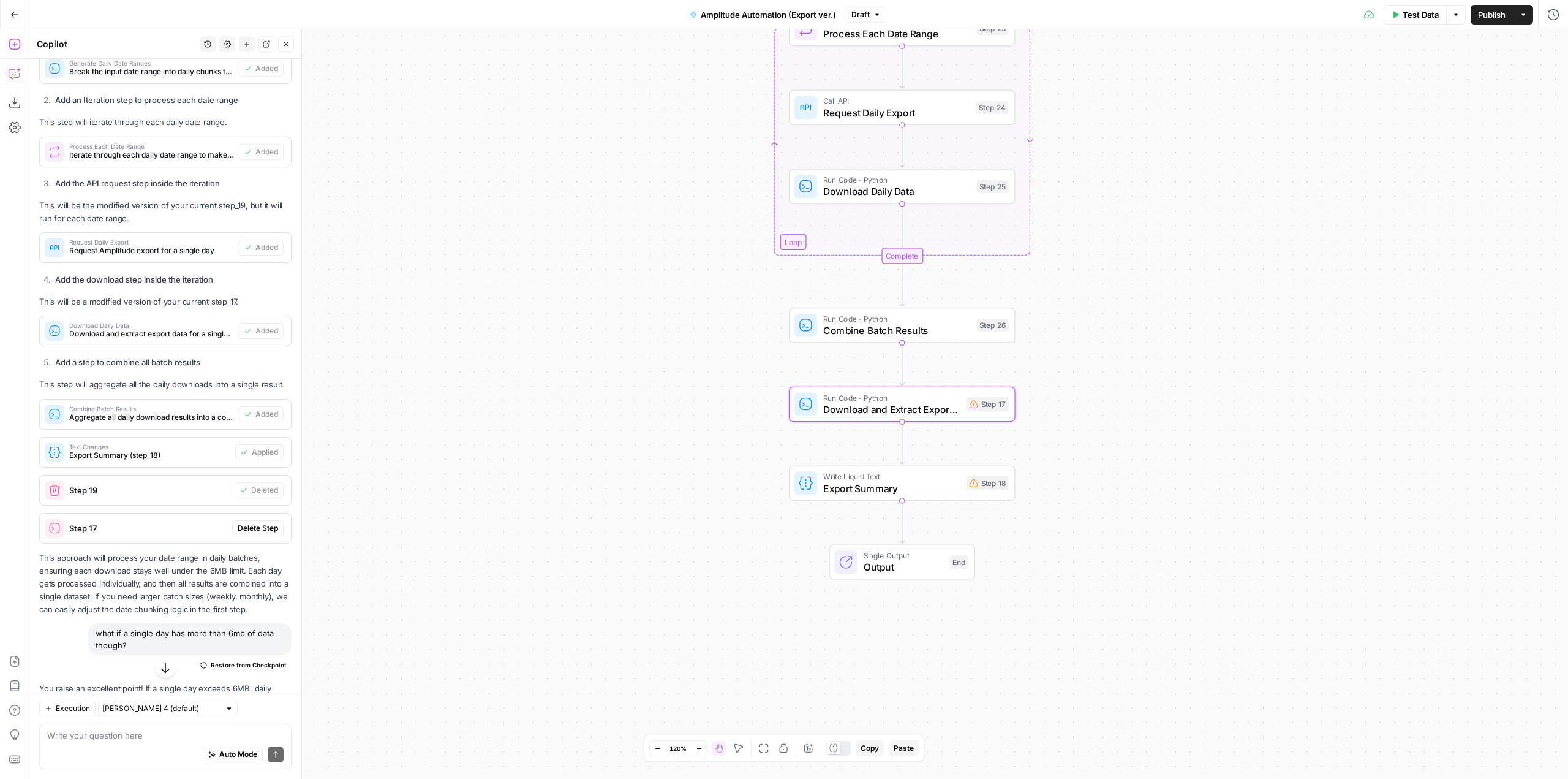
click at [255, 524] on span "Delete Step" at bounding box center [257, 528] width 40 height 11
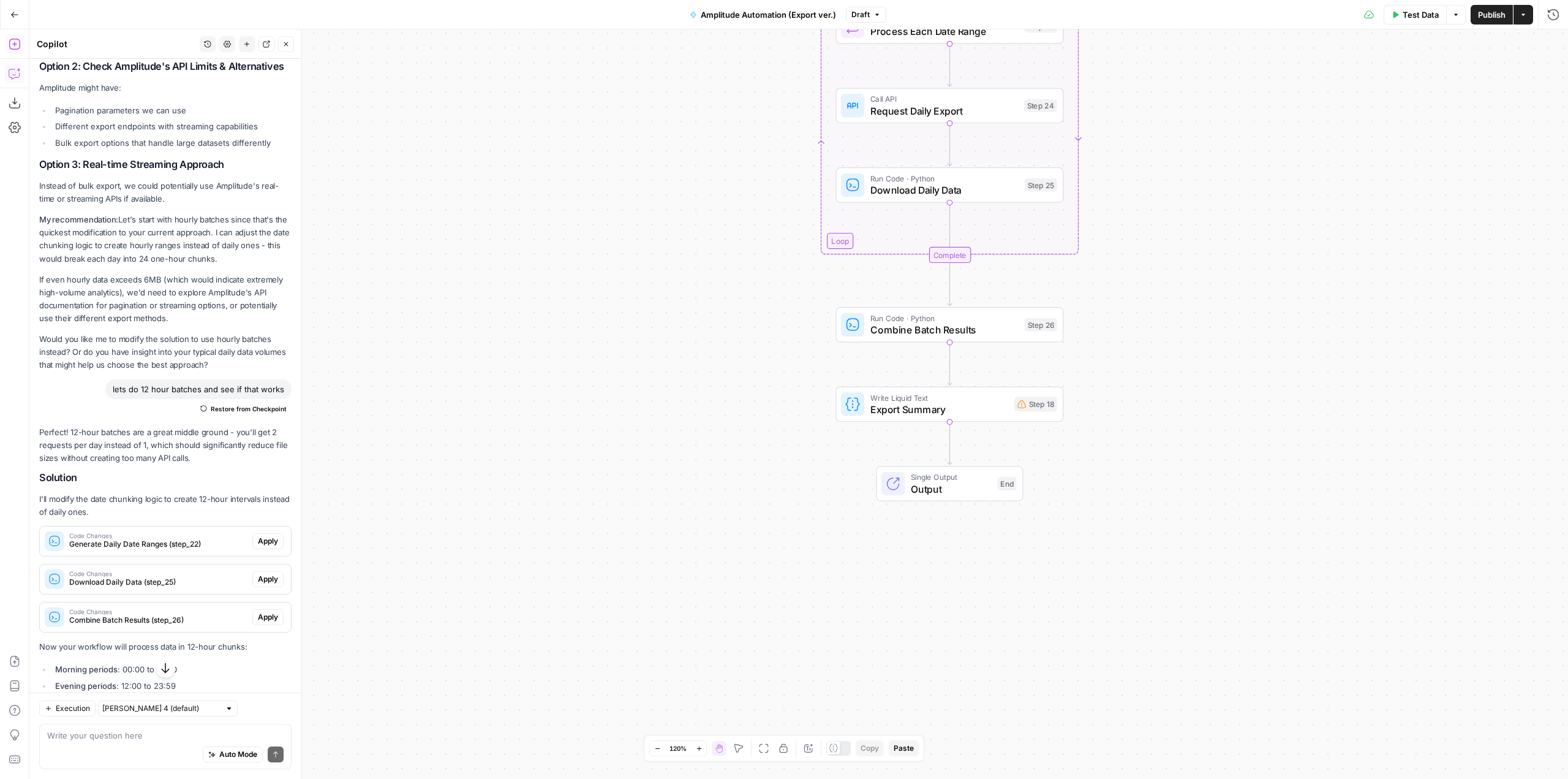
scroll to position [1321, 0]
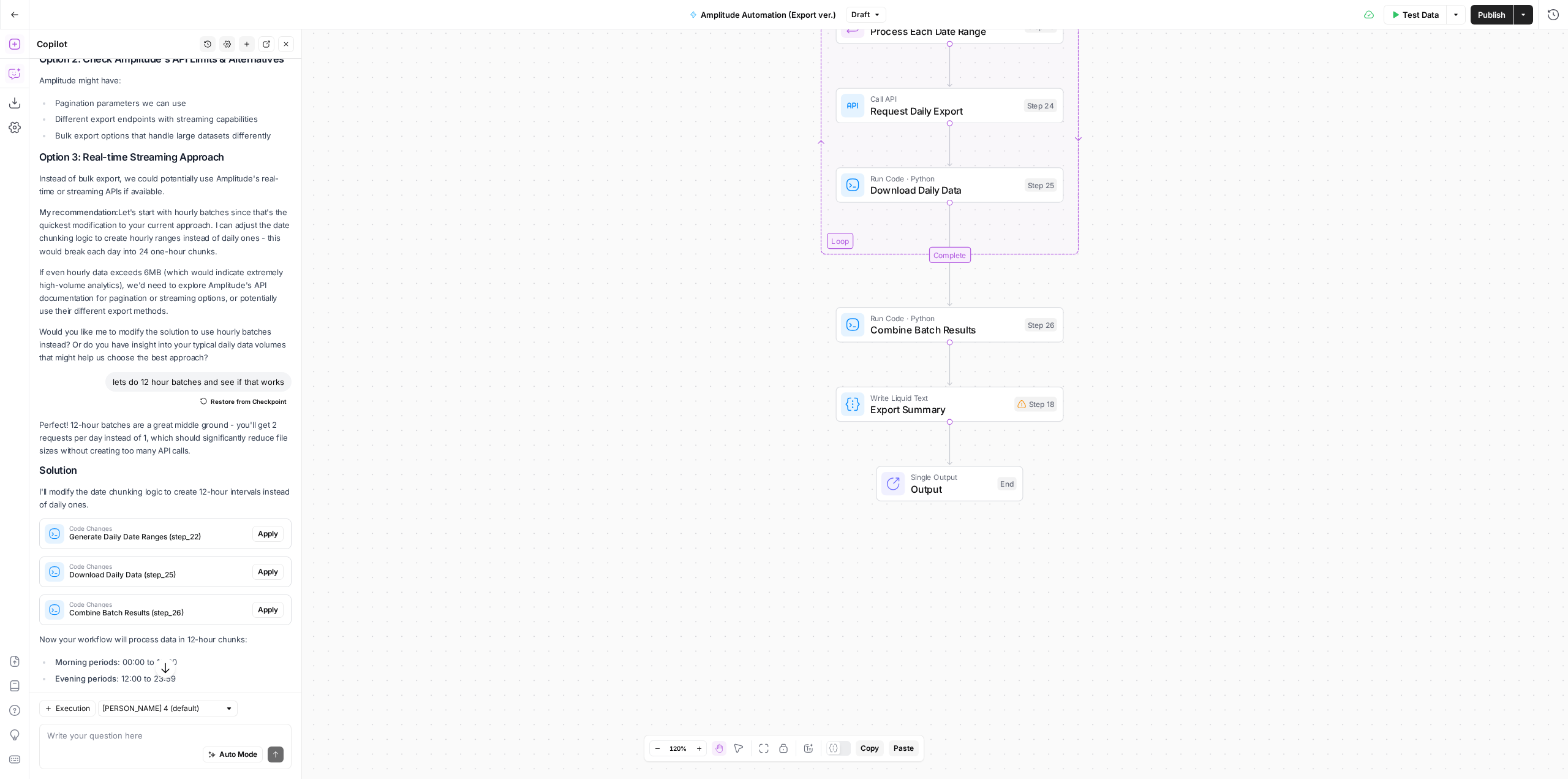
click at [264, 539] on span "Apply" at bounding box center [268, 534] width 21 height 11
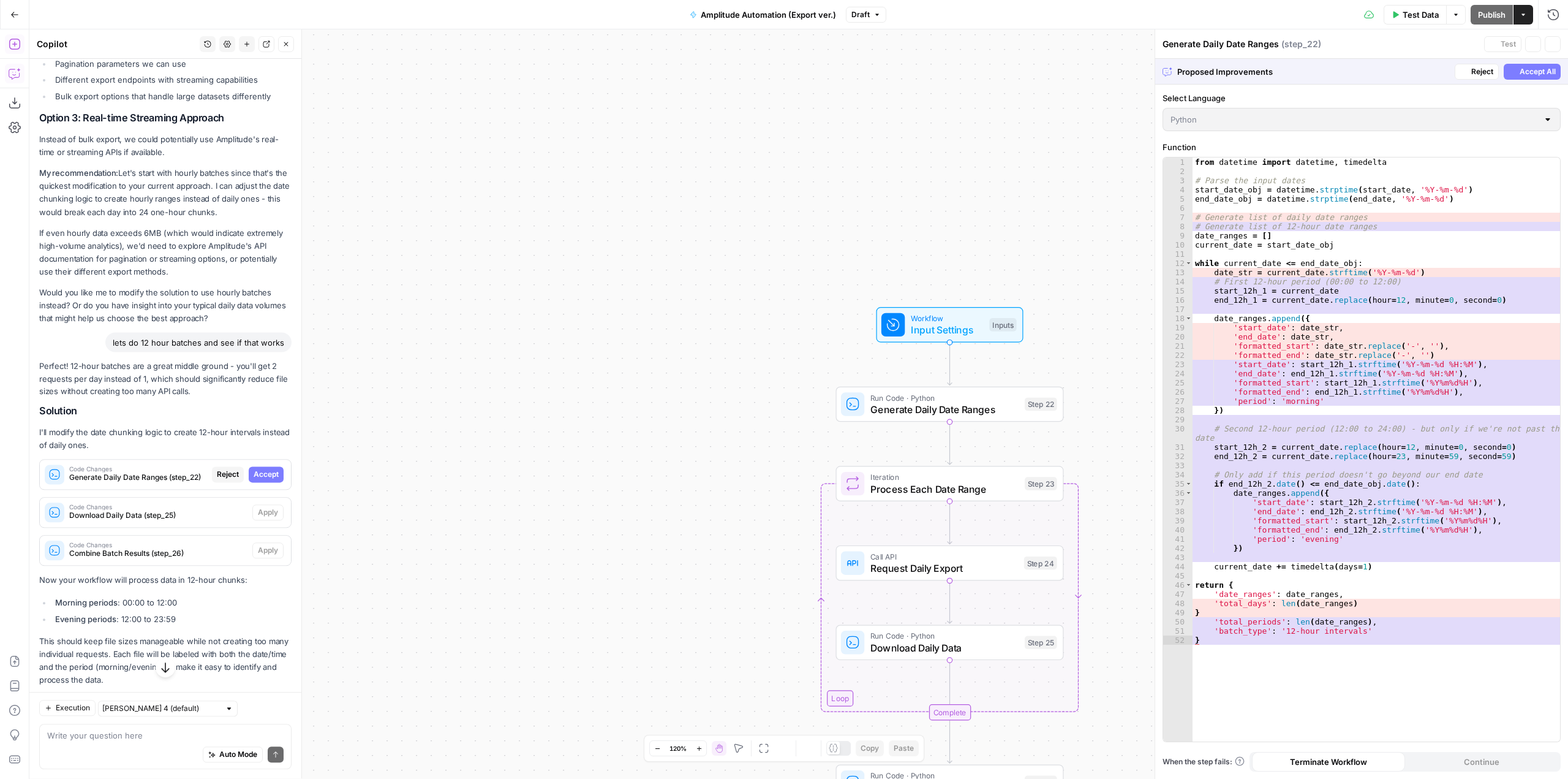
scroll to position [1283, 0]
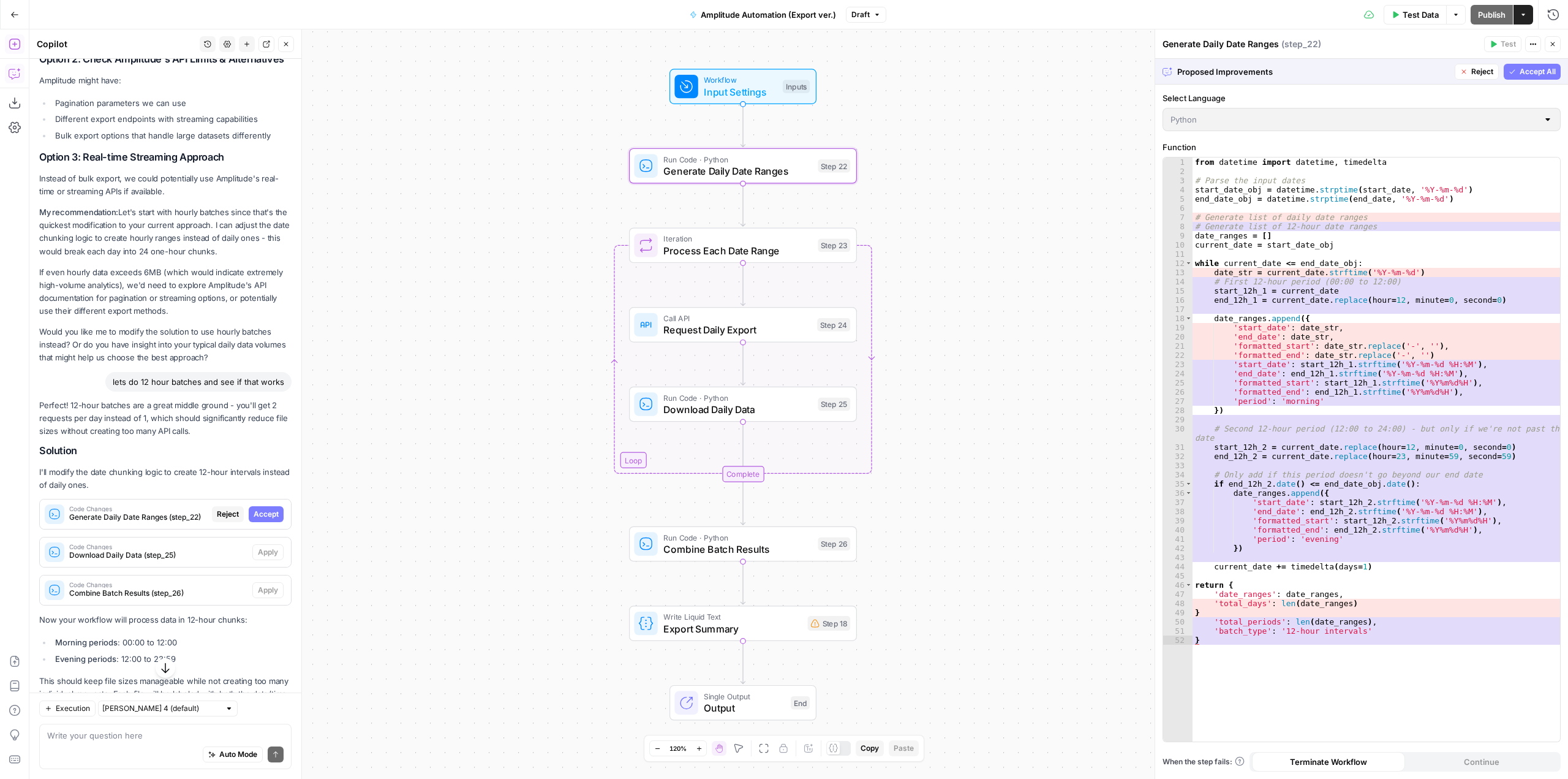
click at [263, 519] on span "Accept" at bounding box center [266, 514] width 25 height 11
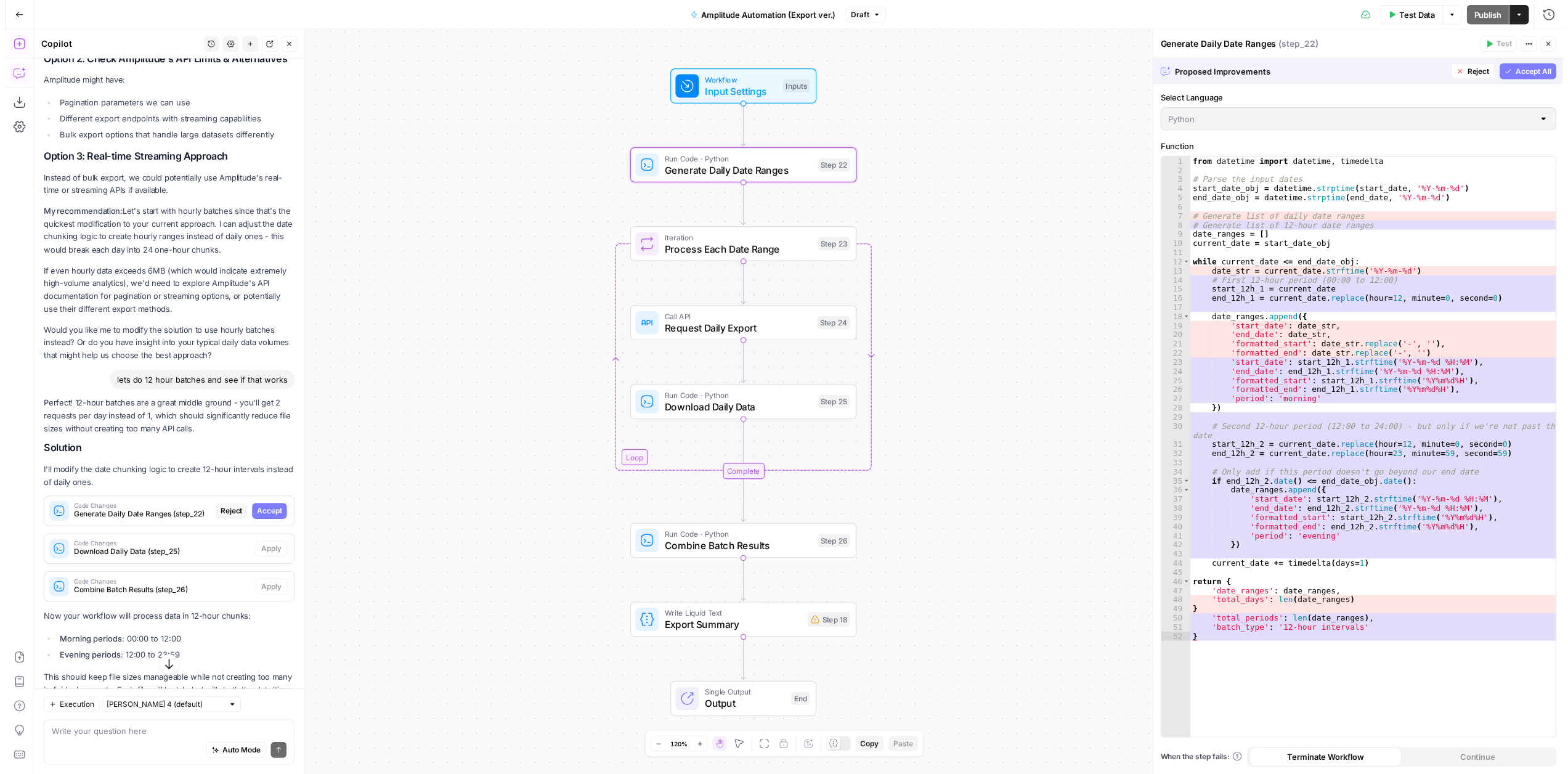
scroll to position [1329, 0]
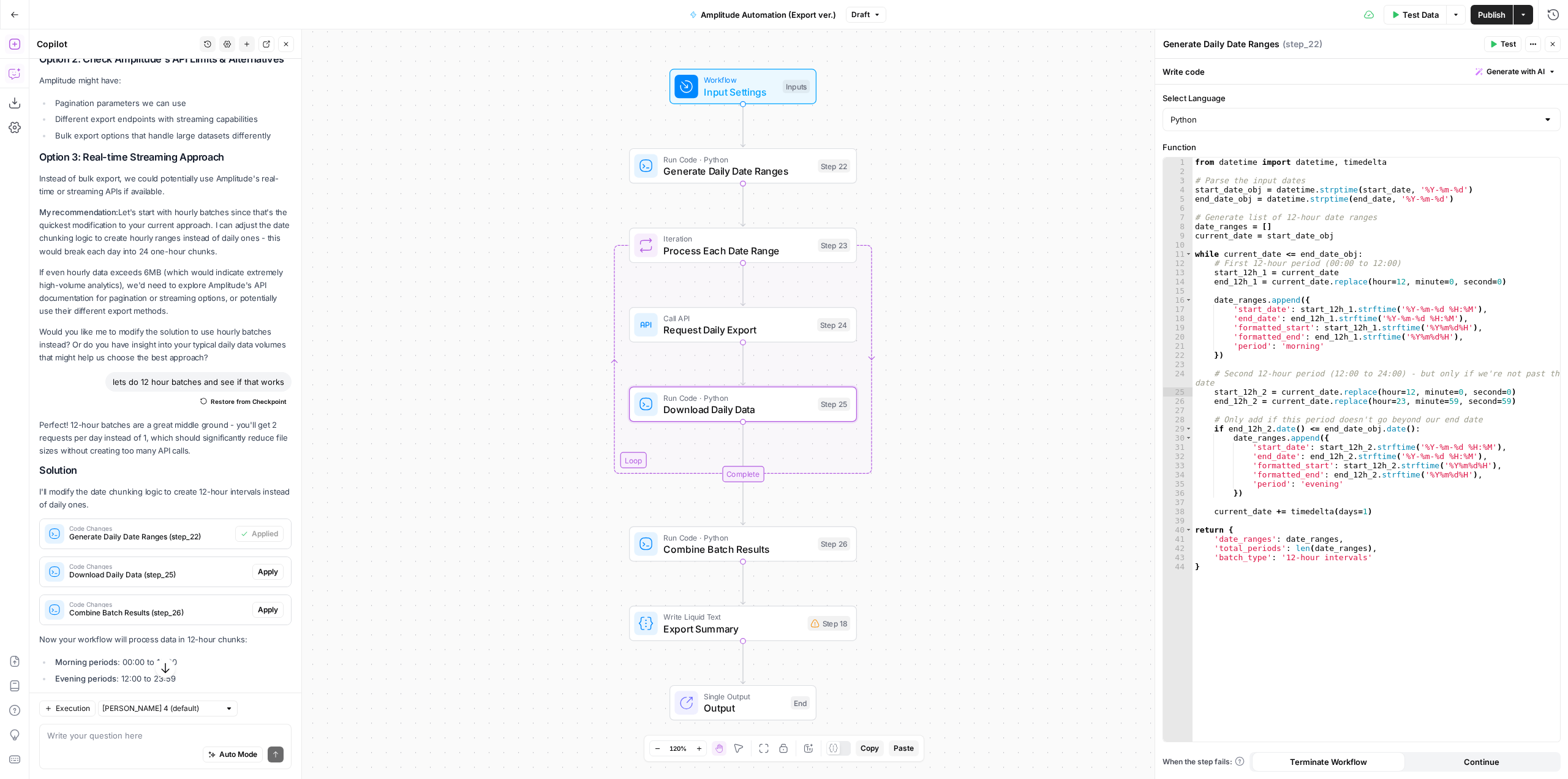
click at [261, 577] on span "Apply" at bounding box center [268, 571] width 21 height 11
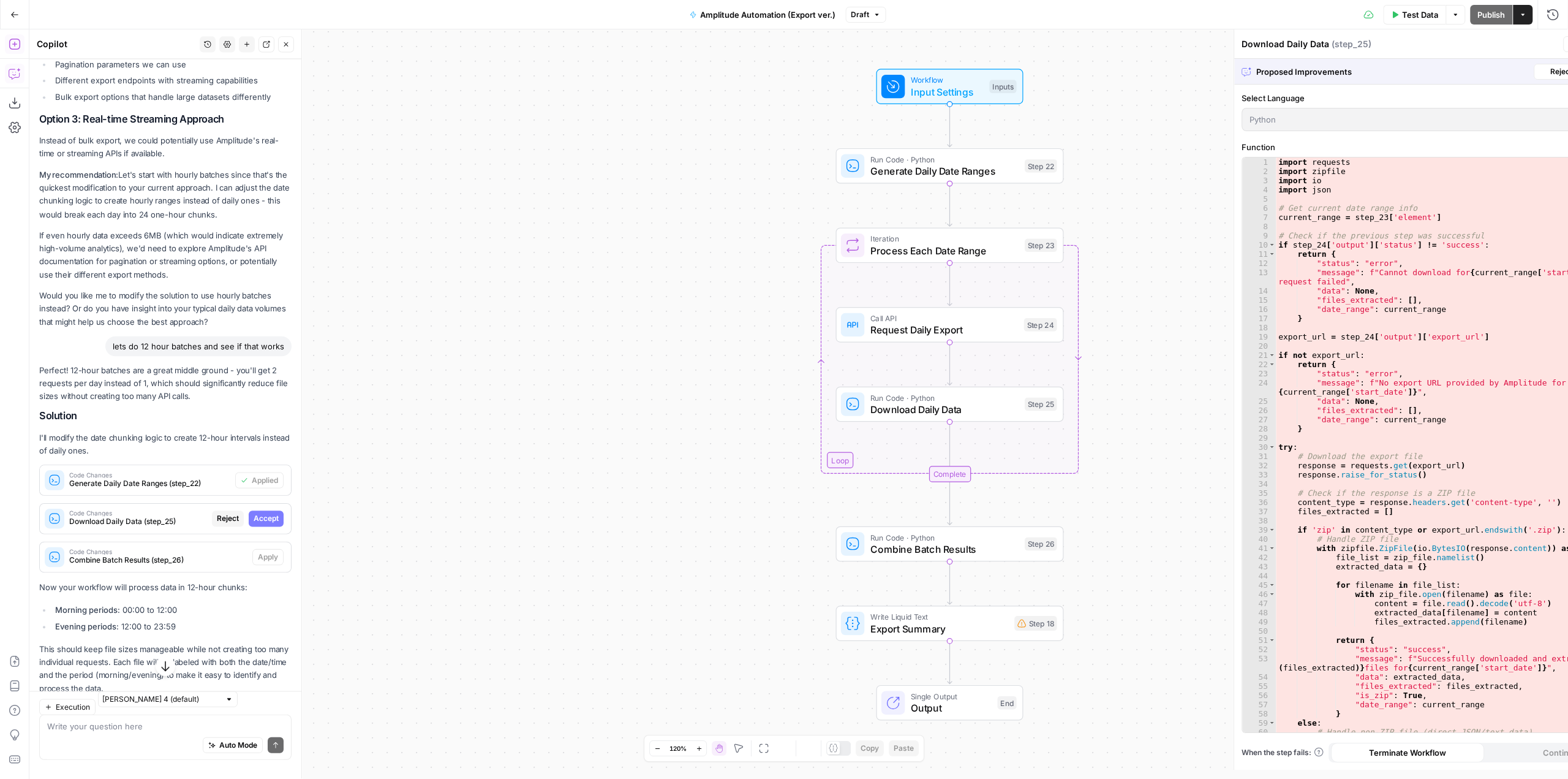
scroll to position [1283, 0]
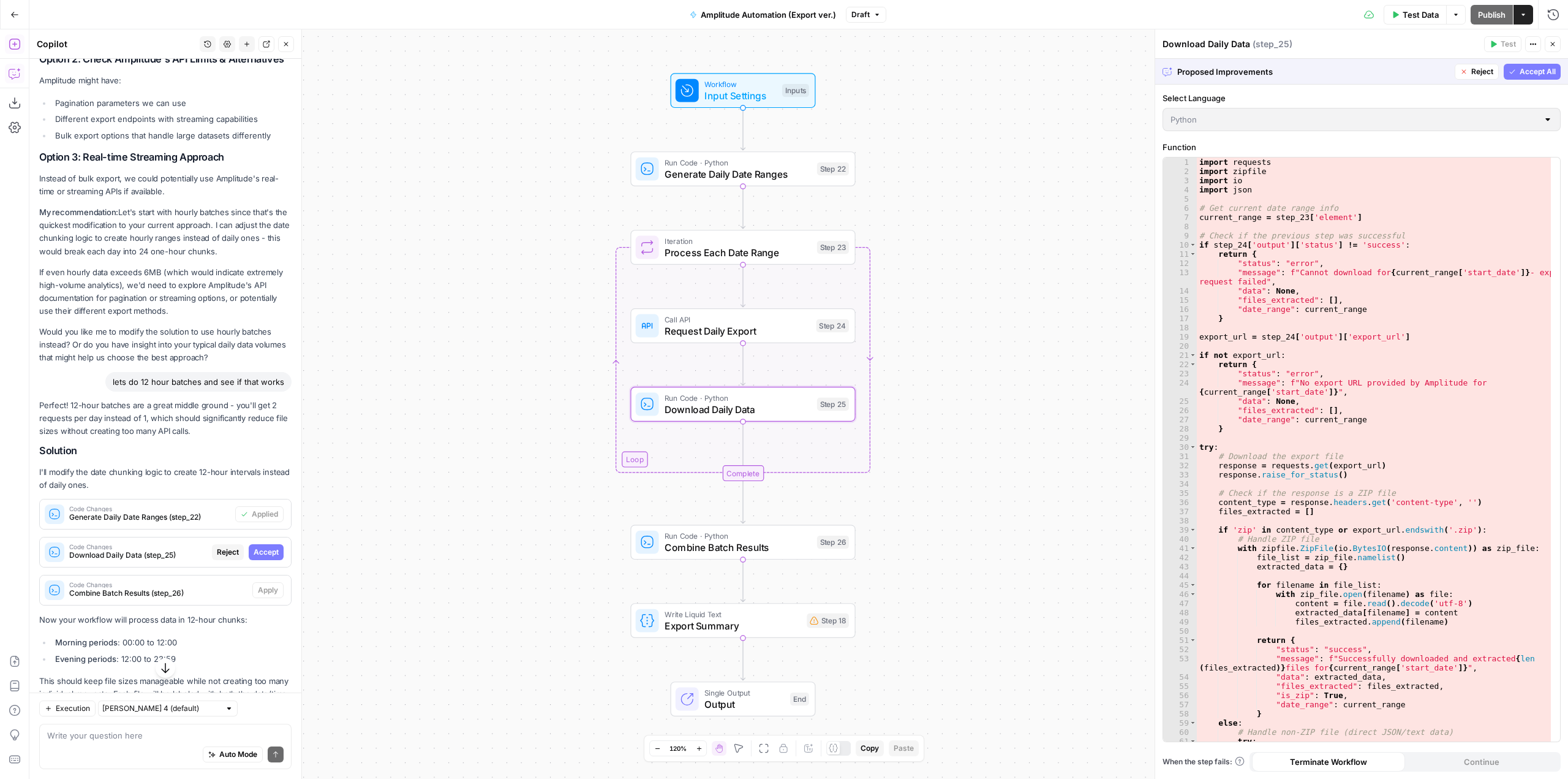
click at [264, 557] on span "Accept" at bounding box center [266, 552] width 25 height 11
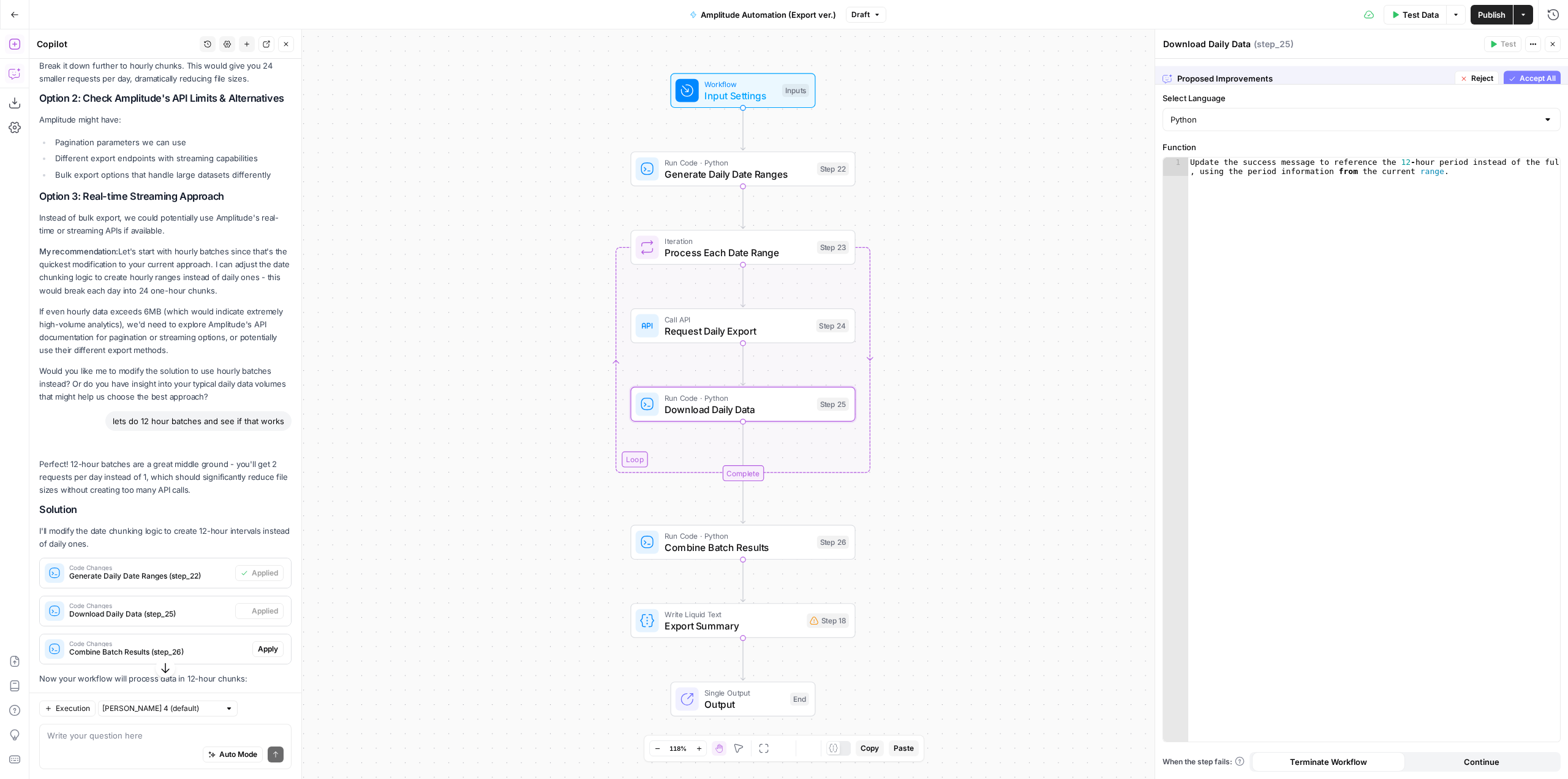
scroll to position [1321, 0]
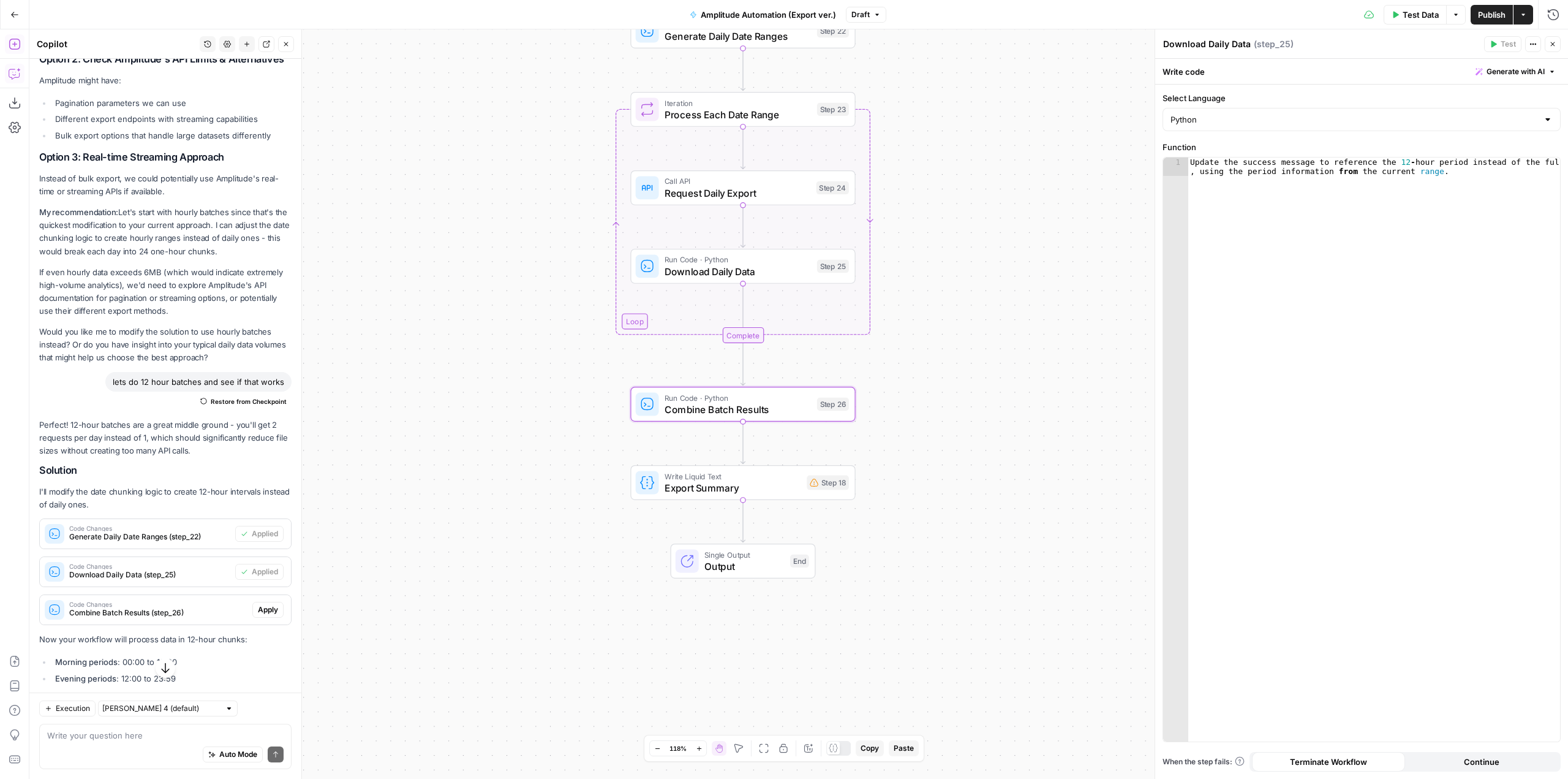
click at [266, 615] on span "Apply" at bounding box center [268, 609] width 21 height 11
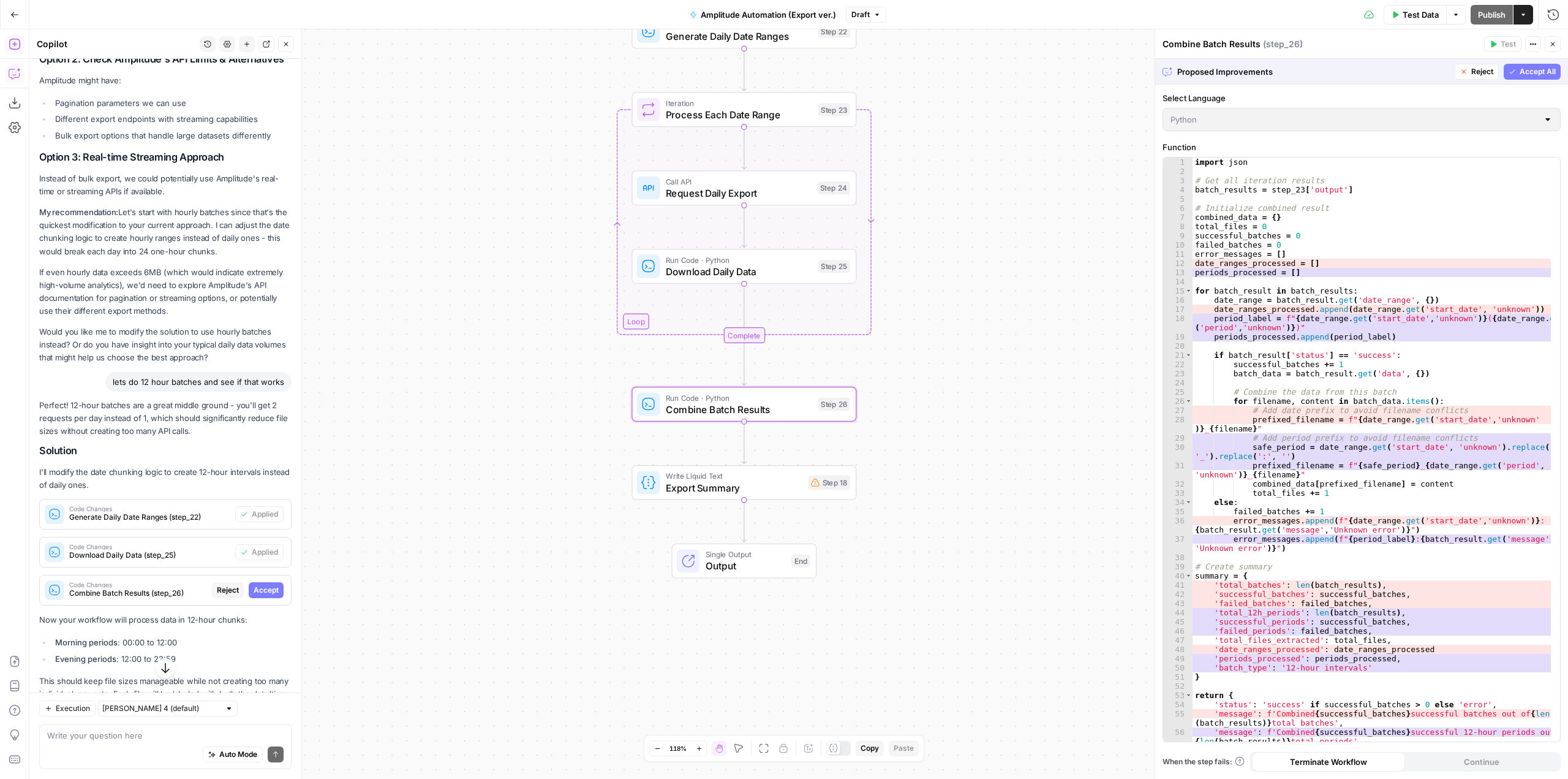
click at [263, 595] on span "Accept" at bounding box center [266, 590] width 25 height 11
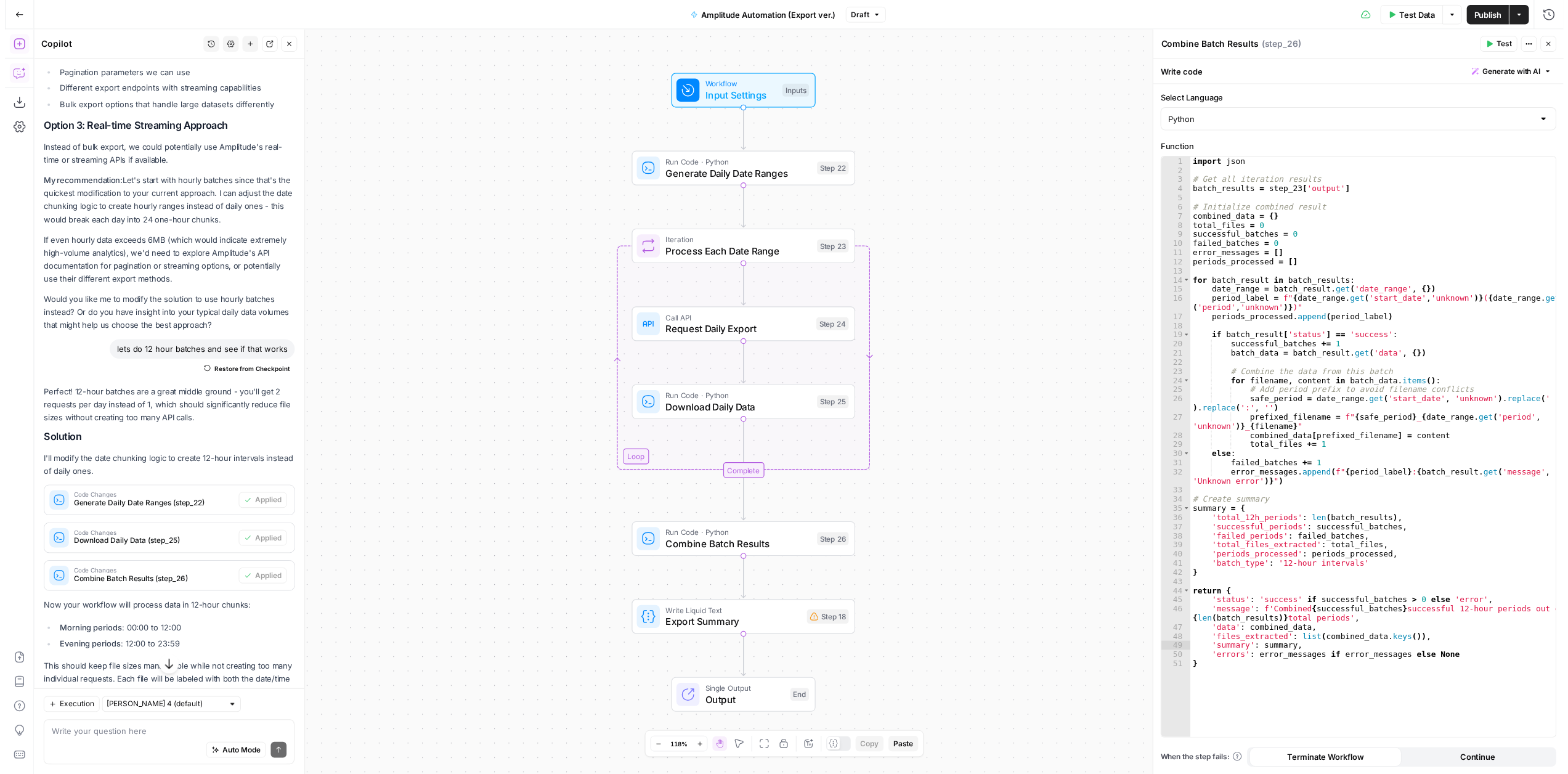
scroll to position [1471, 0]
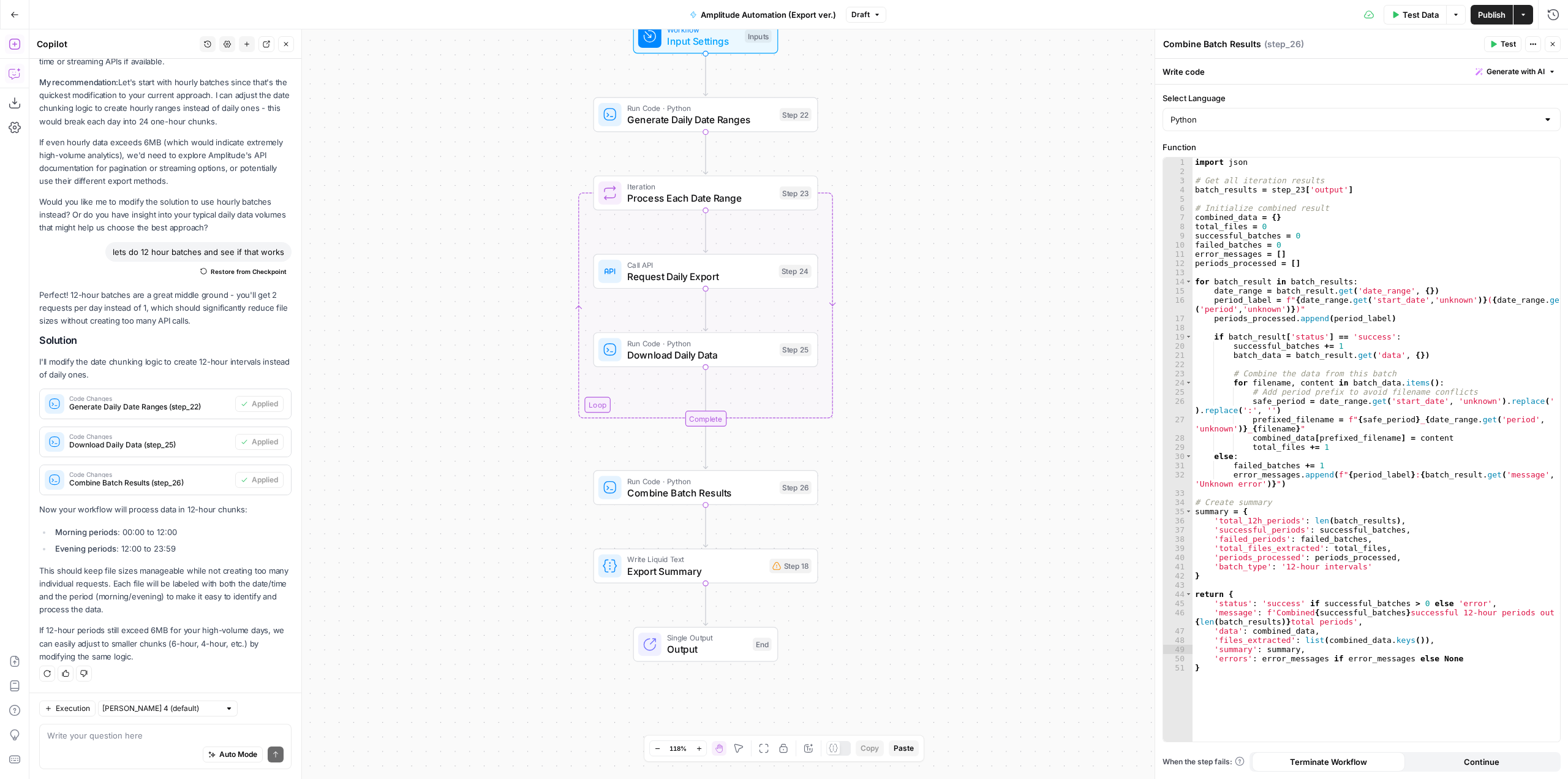
drag, startPoint x: 1038, startPoint y: 264, endPoint x: 1001, endPoint y: 348, distance: 91.8
click at [1001, 348] on div "Workflow Input Settings Inputs Run Code · Python Generate Daily Date Ranges Ste…" at bounding box center [799, 403] width 1539 height 749
click at [721, 39] on span "Input Settings" at bounding box center [702, 41] width 72 height 15
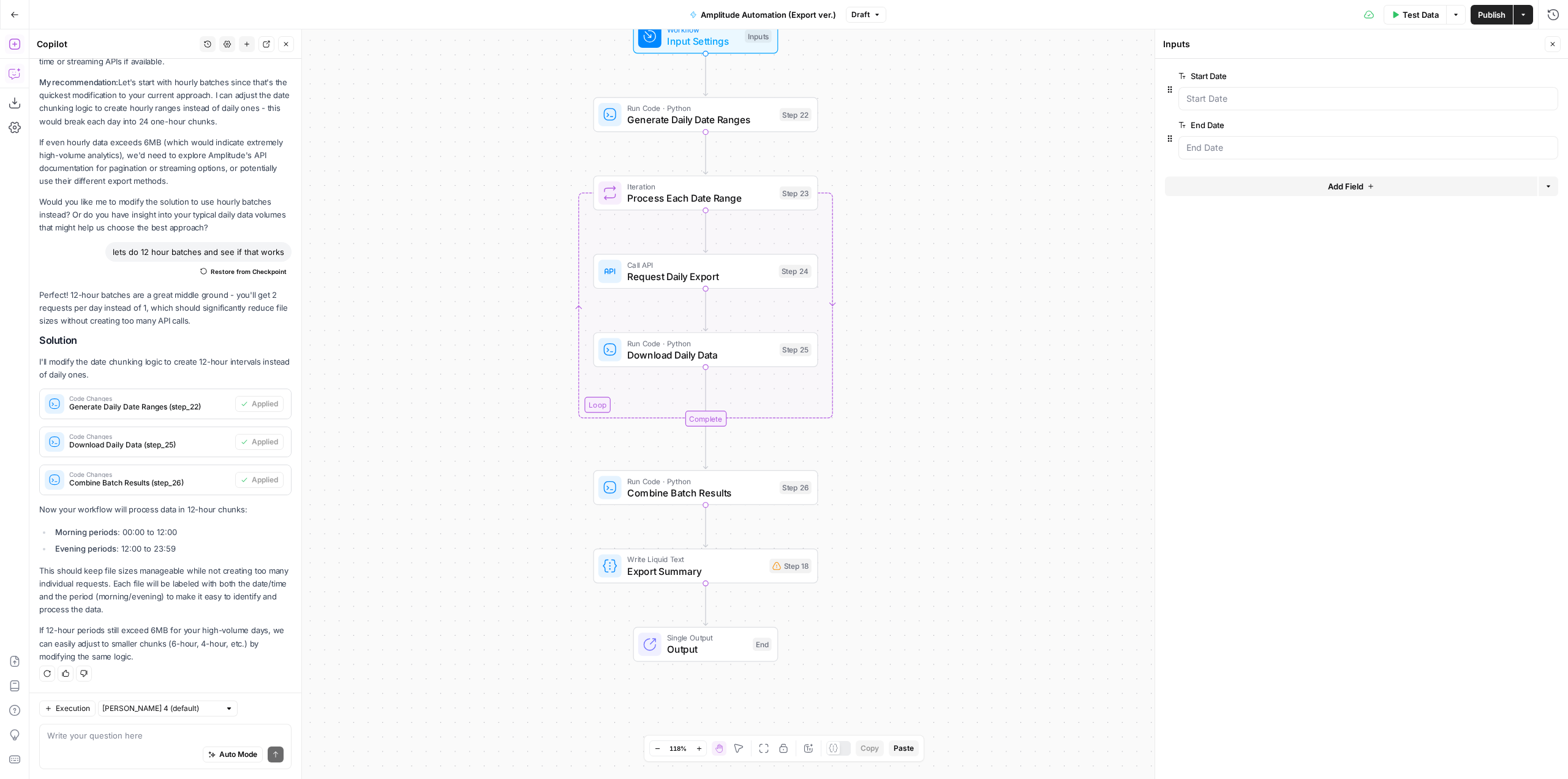
click at [751, 125] on span "Generate Daily Date Ranges" at bounding box center [701, 119] width 147 height 15
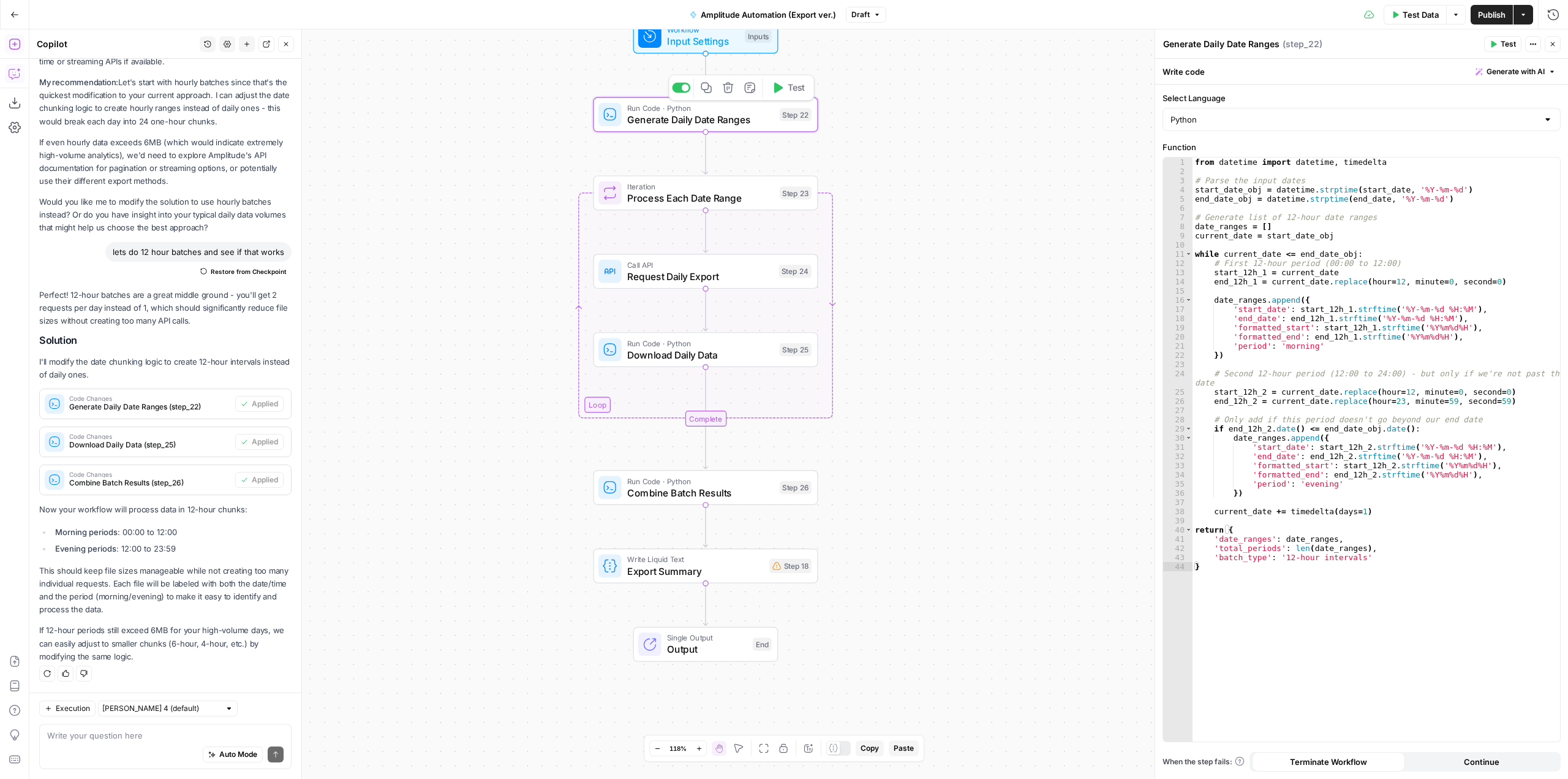
click at [788, 87] on span "Test" at bounding box center [796, 88] width 17 height 13
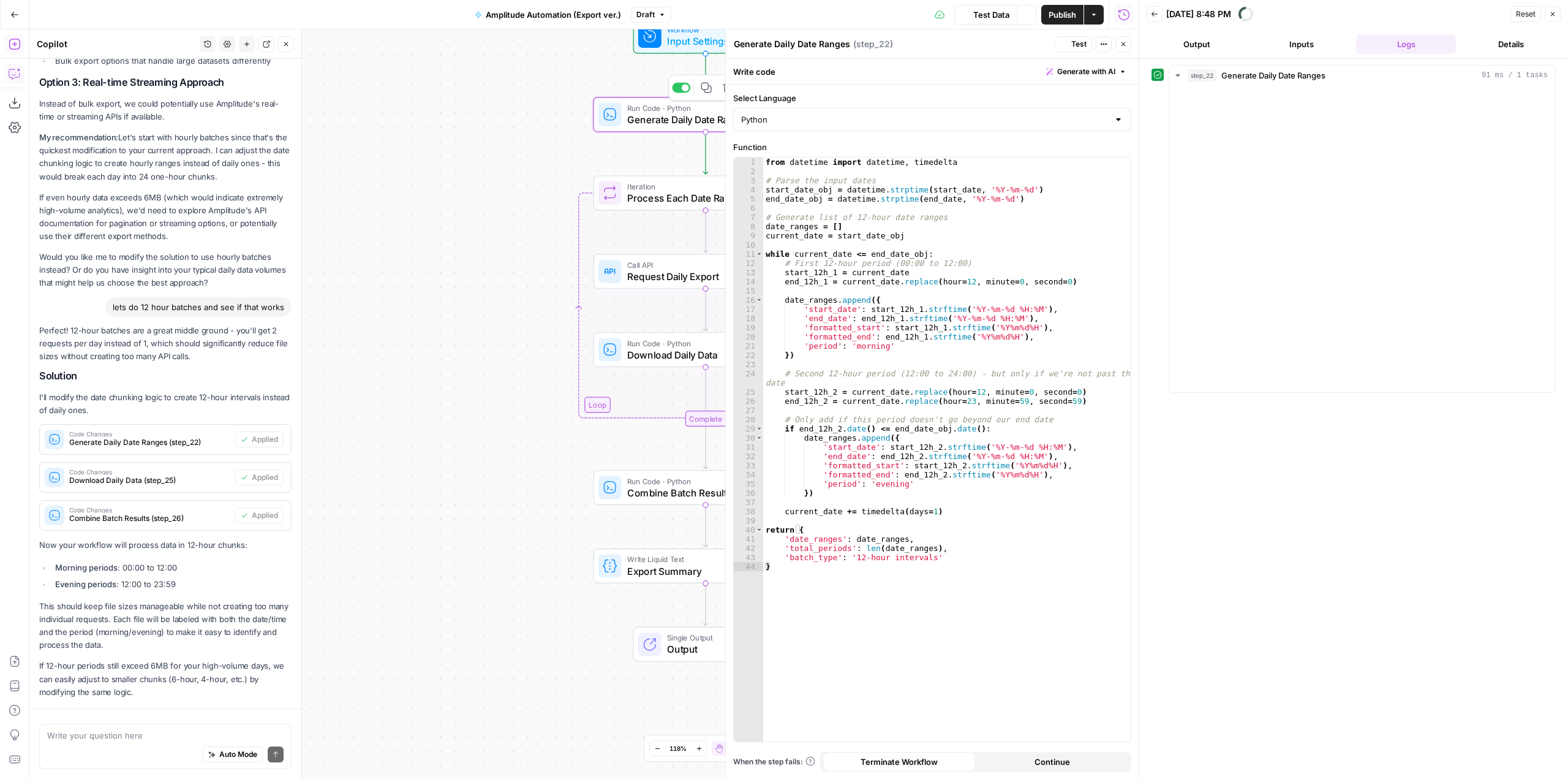
scroll to position [1462, 0]
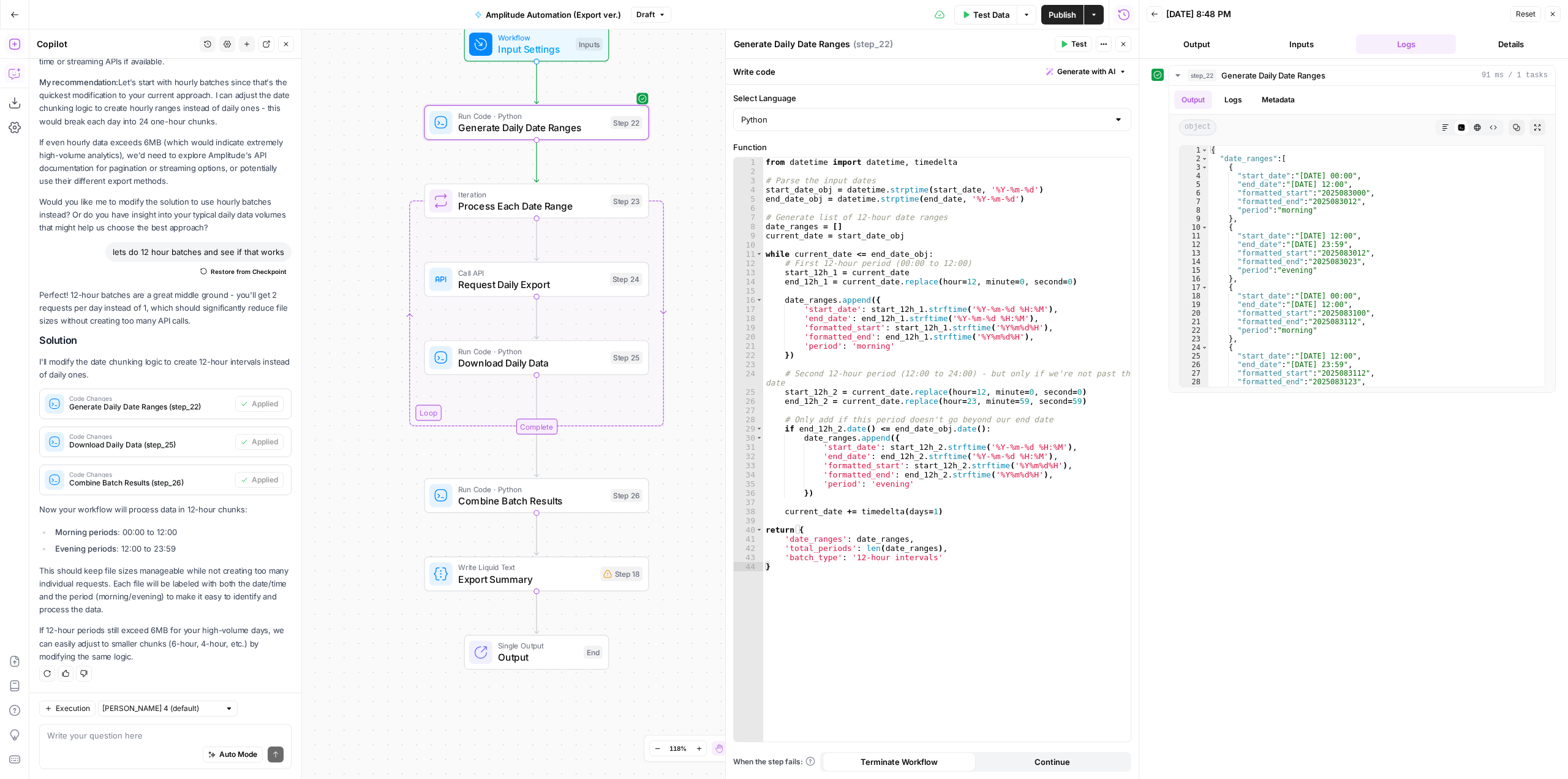
drag, startPoint x: 500, startPoint y: 211, endPoint x: 331, endPoint y: 219, distance: 169.2
click at [331, 219] on div "Workflow Input Settings Inputs Run Code · Python Generate Daily Date Ranges Ste…" at bounding box center [584, 403] width 1110 height 749
click at [631, 95] on span "Test" at bounding box center [627, 96] width 17 height 13
click at [619, 174] on span "Test" at bounding box center [627, 174] width 17 height 13
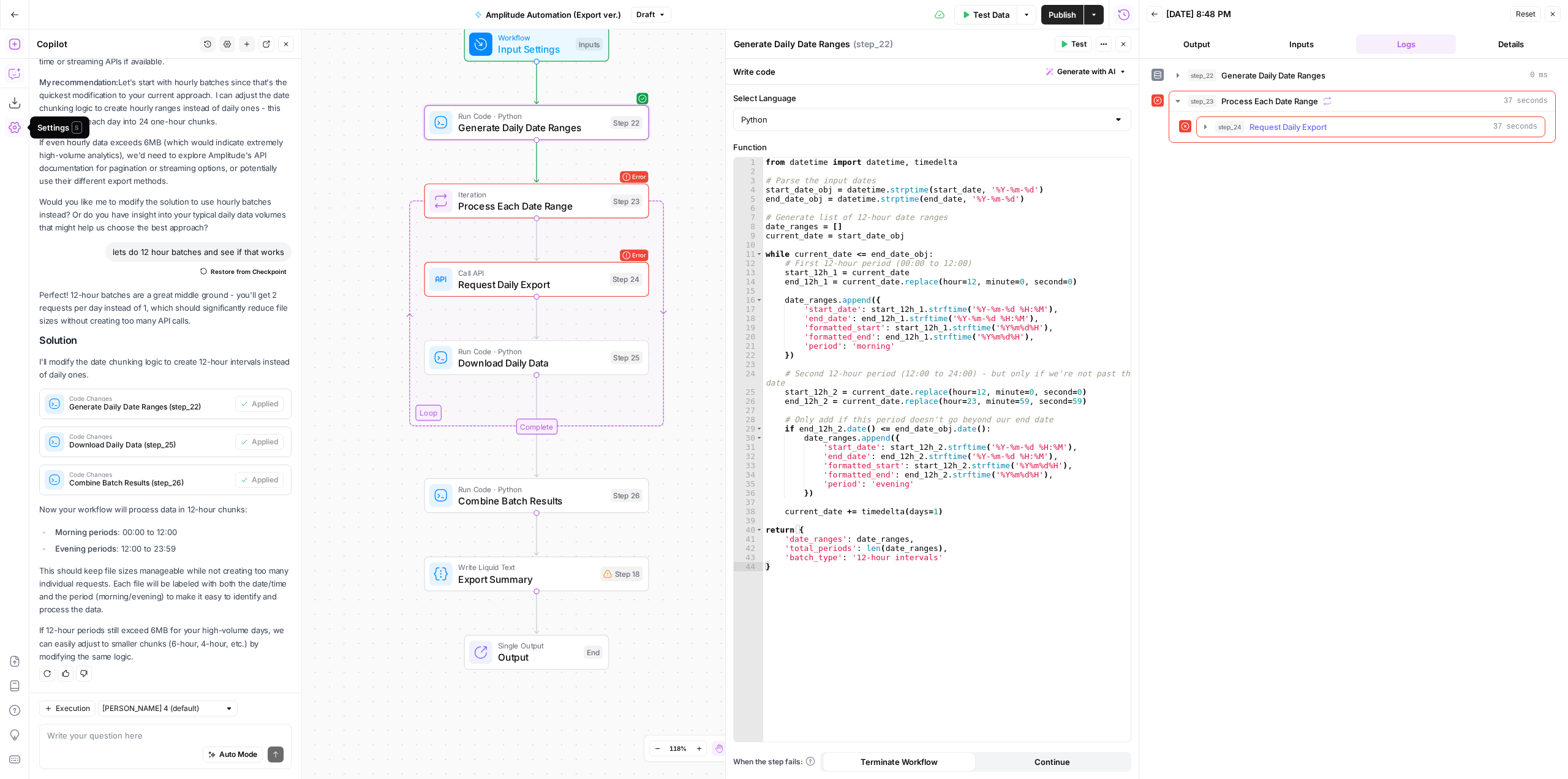
click at [1204, 125] on icon "button" at bounding box center [1205, 126] width 9 height 9
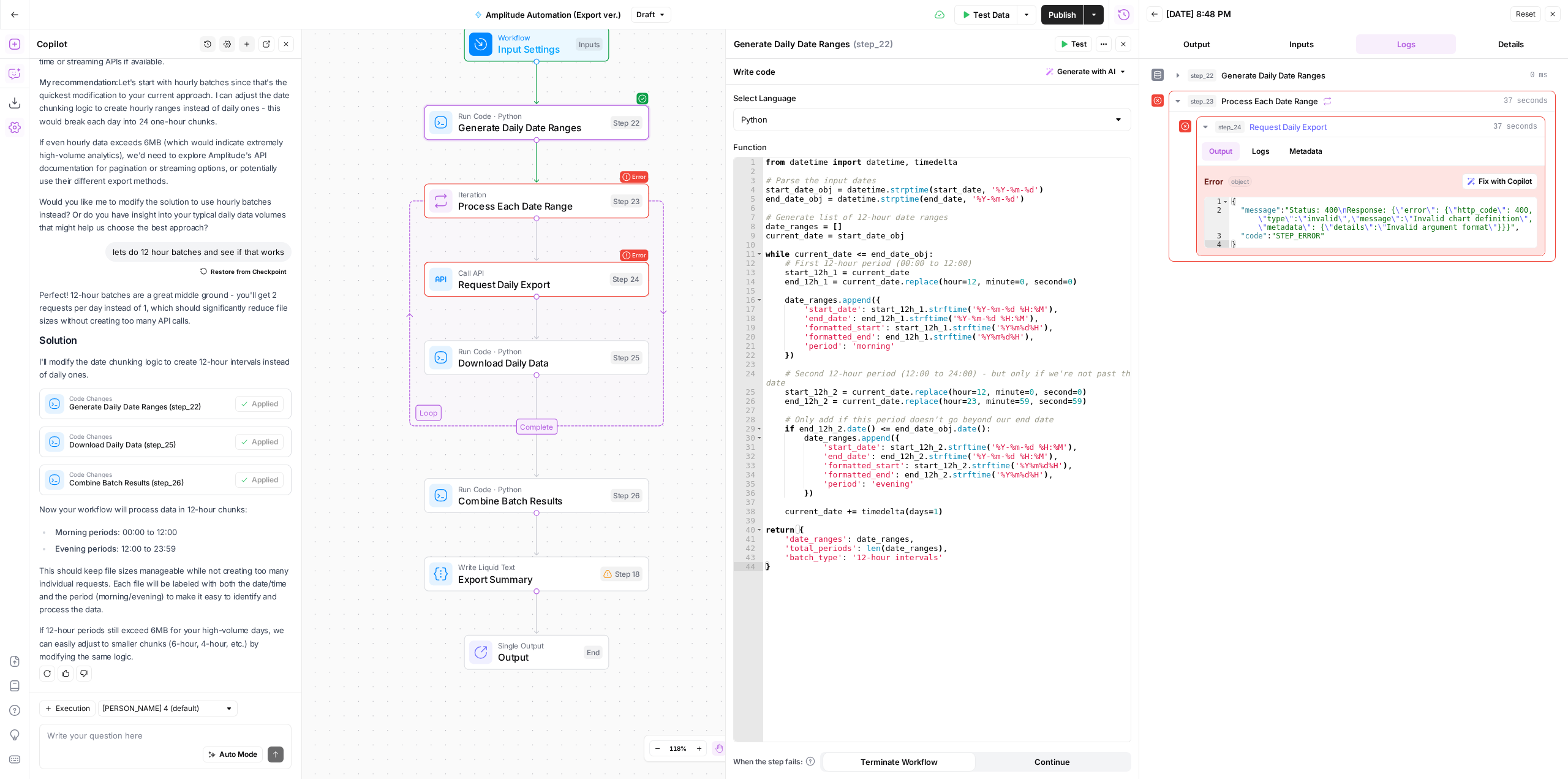
click at [1504, 188] on button "Fix with Copilot" at bounding box center [1499, 182] width 75 height 16
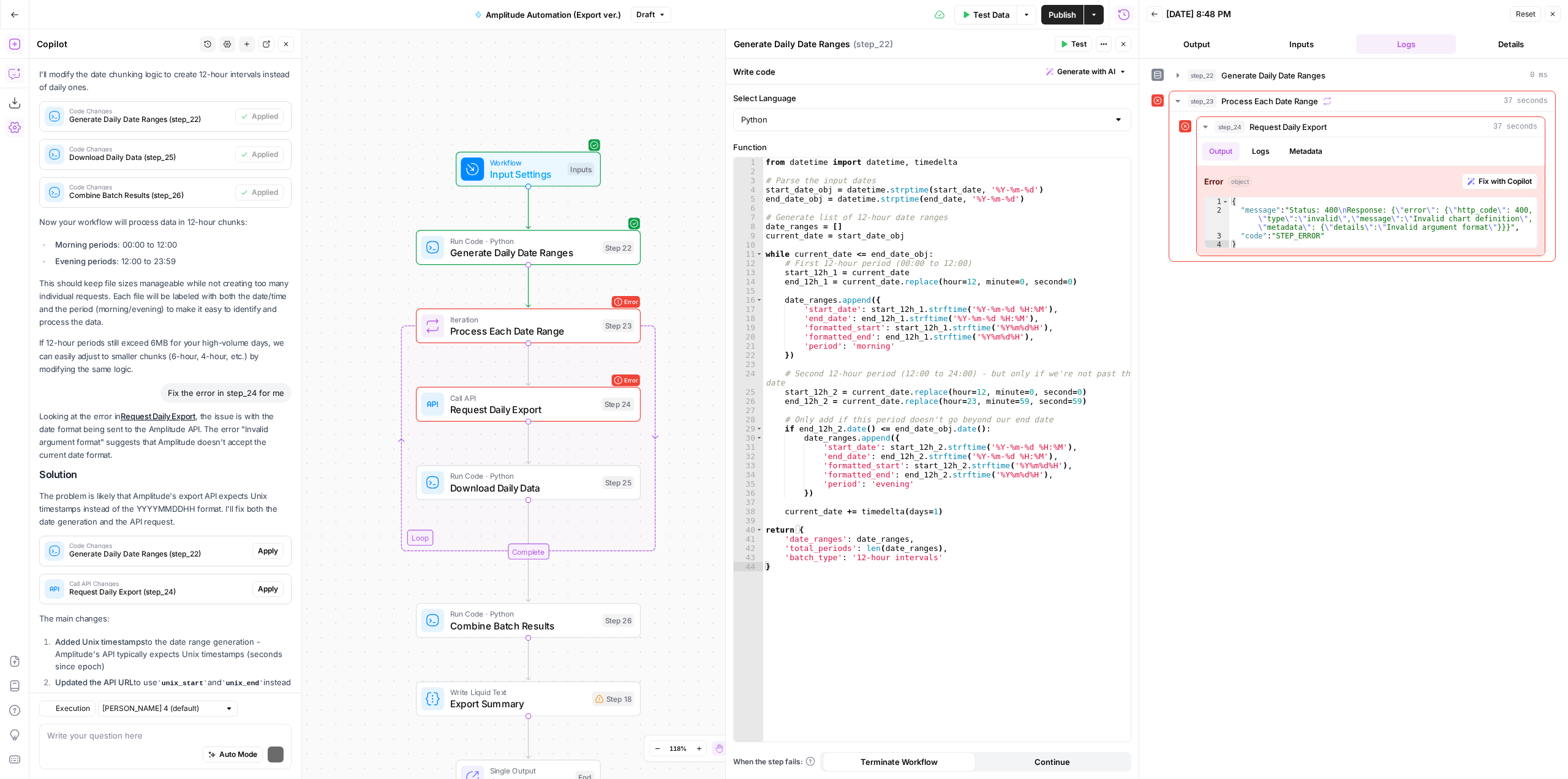
scroll to position [1837, 0]
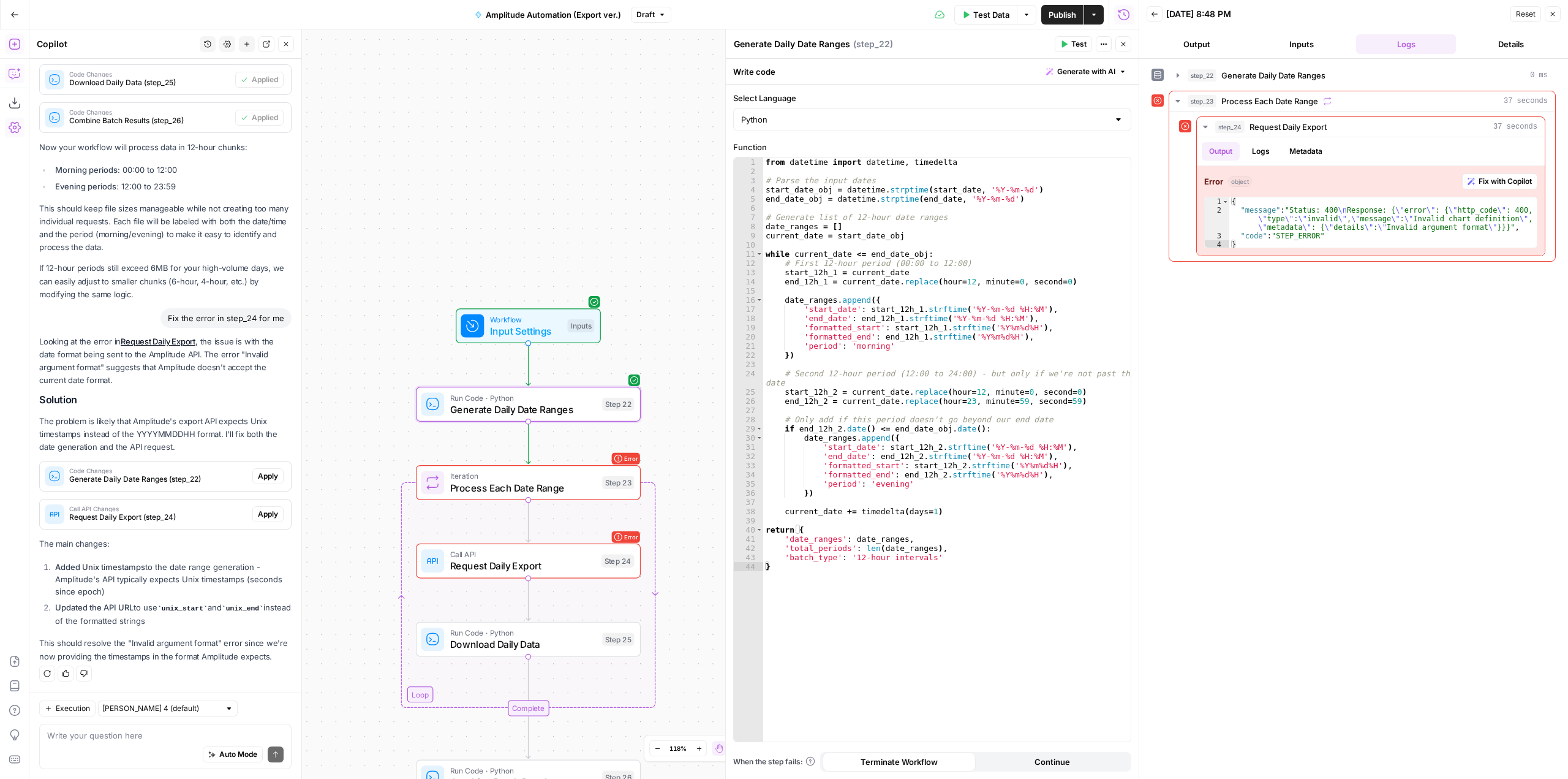
click at [261, 470] on span "Apply" at bounding box center [268, 476] width 21 height 11
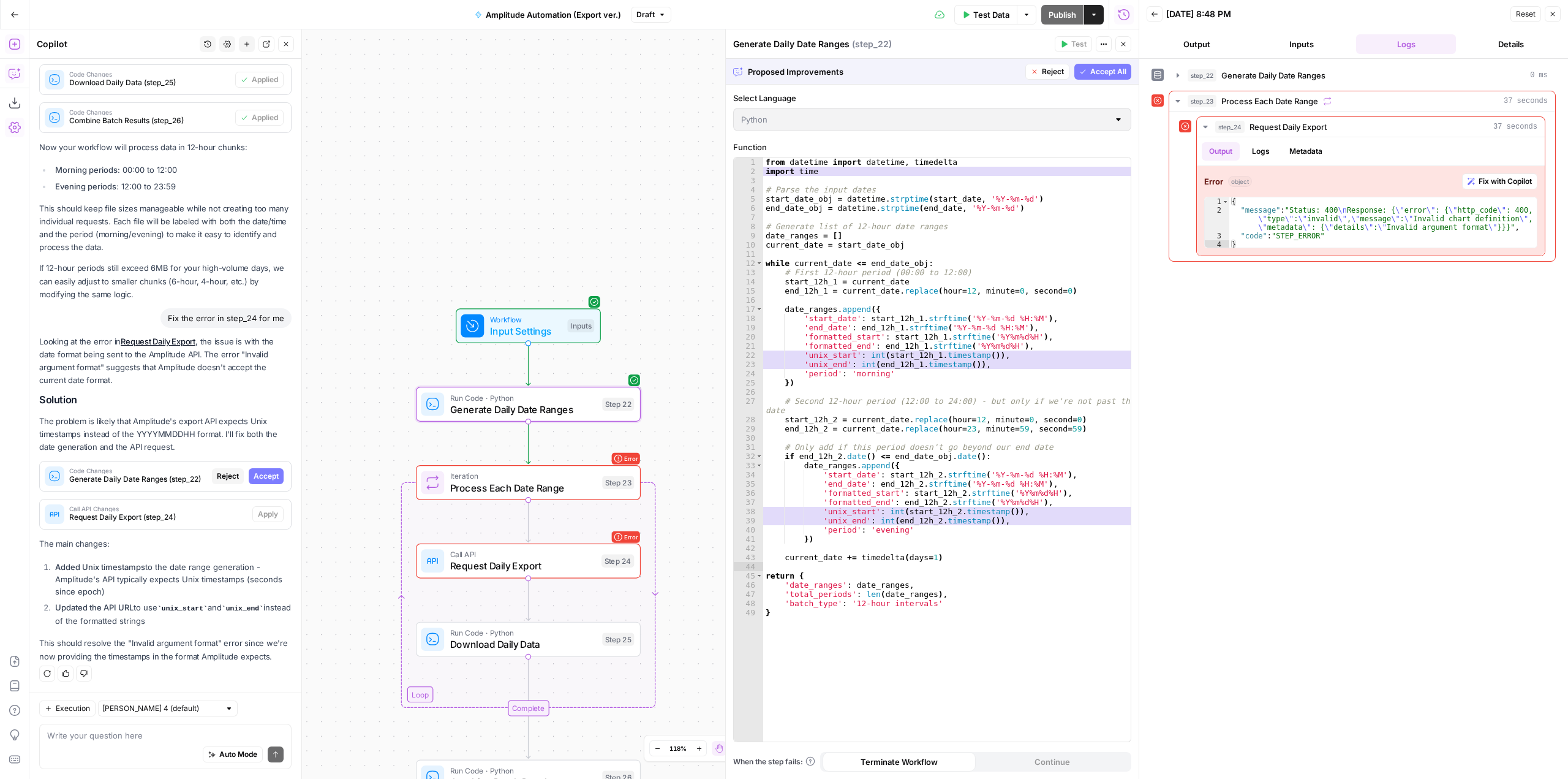
click at [261, 470] on span "Accept" at bounding box center [266, 476] width 25 height 11
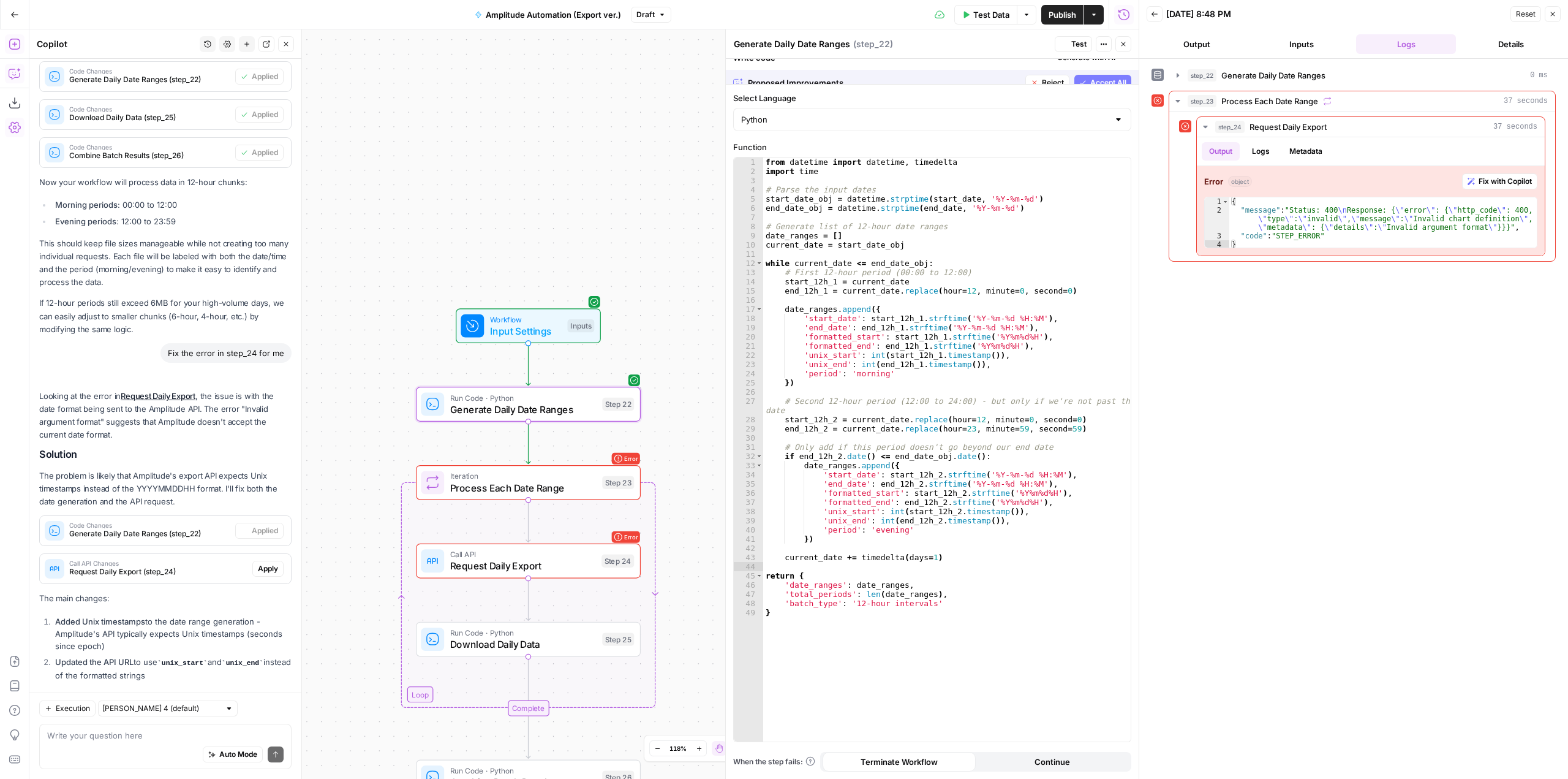
scroll to position [1857, 0]
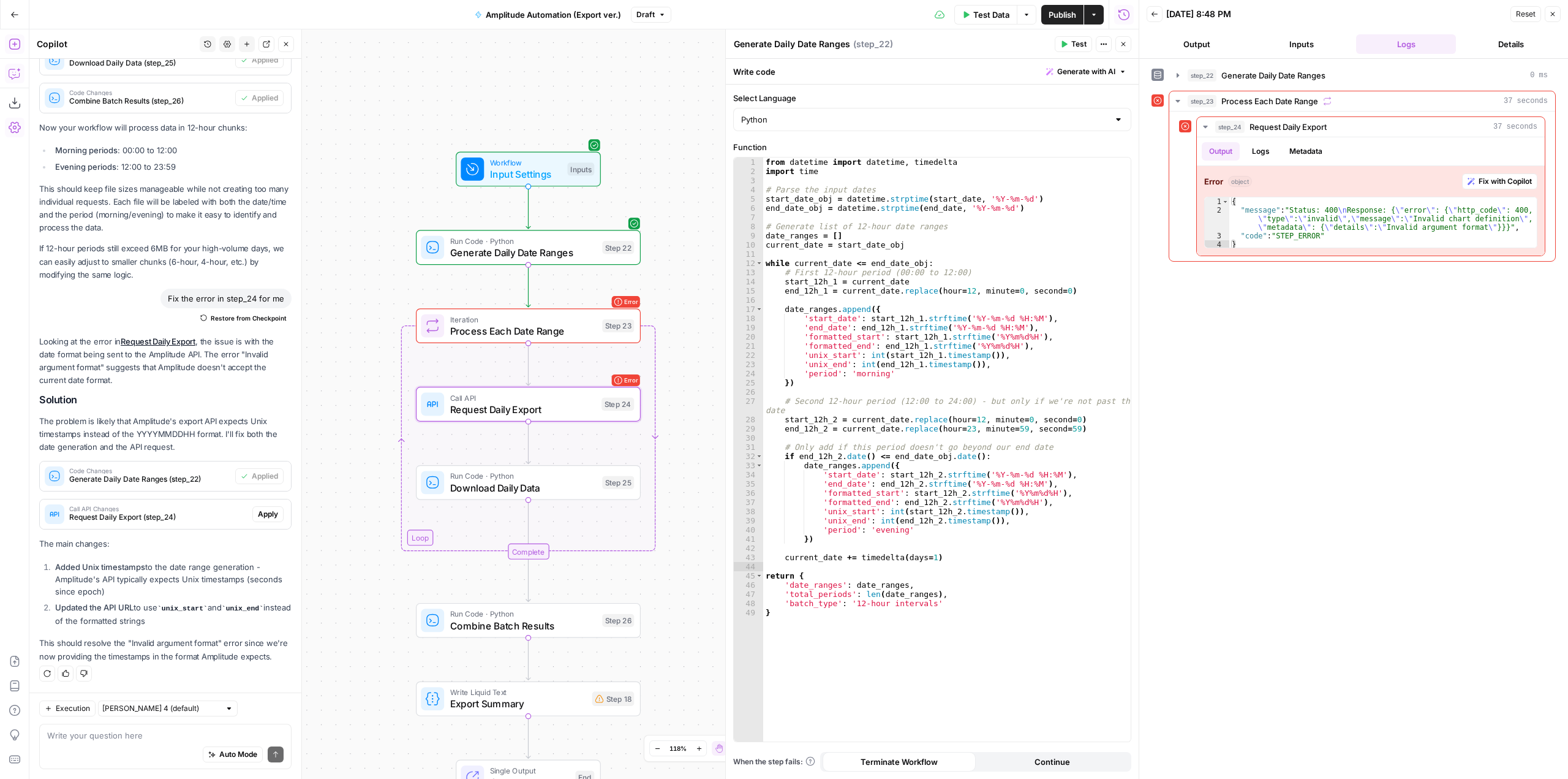
click at [260, 508] on span "Apply" at bounding box center [268, 514] width 21 height 11
click at [765, 144] on div "A comparison view is not available for this step type. Do you still want to app…" at bounding box center [784, 136] width 264 height 93
click at [754, 157] on span "Apply anyway" at bounding box center [756, 156] width 59 height 13
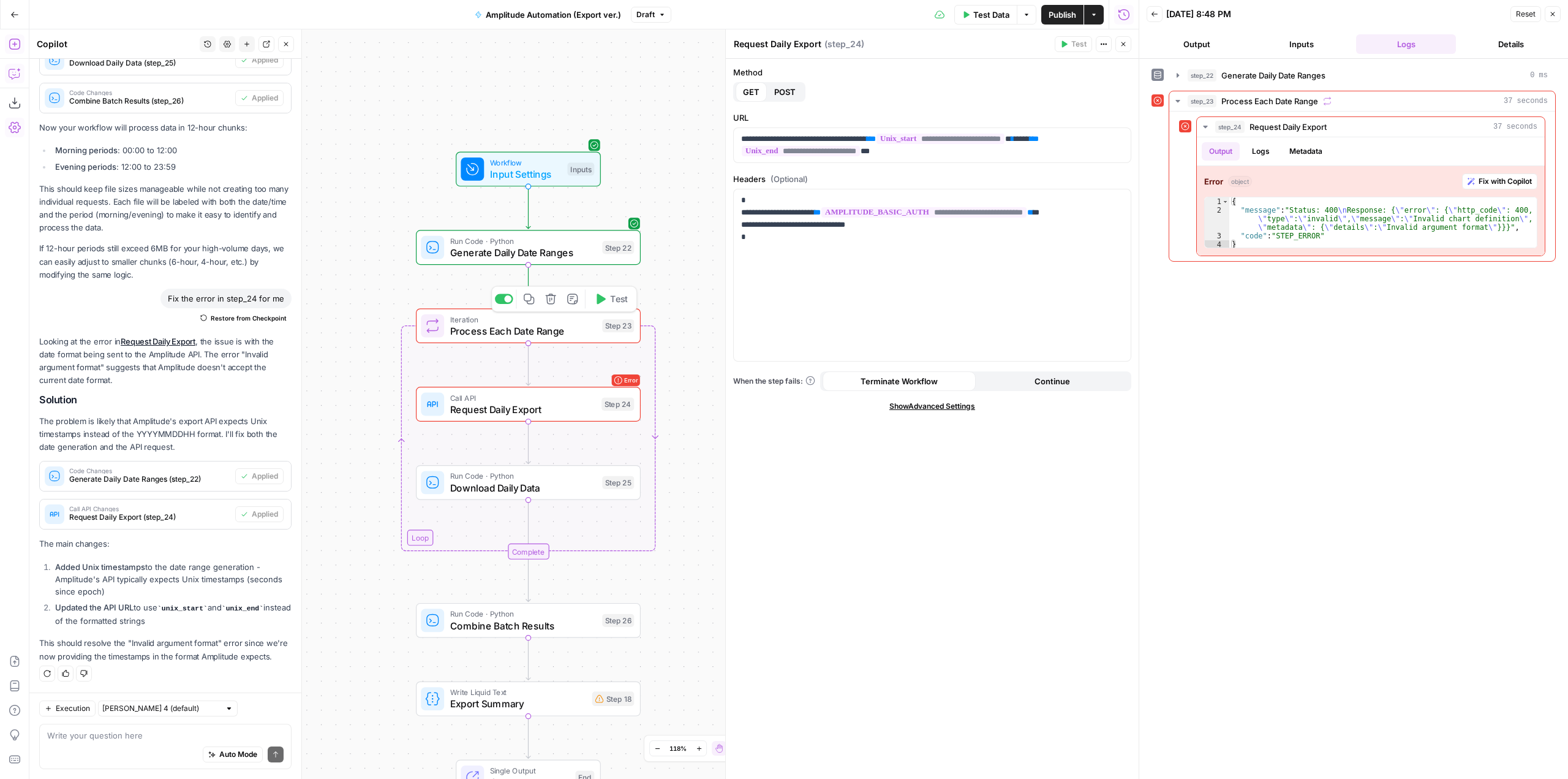
click at [617, 308] on button "Test" at bounding box center [611, 298] width 45 height 19
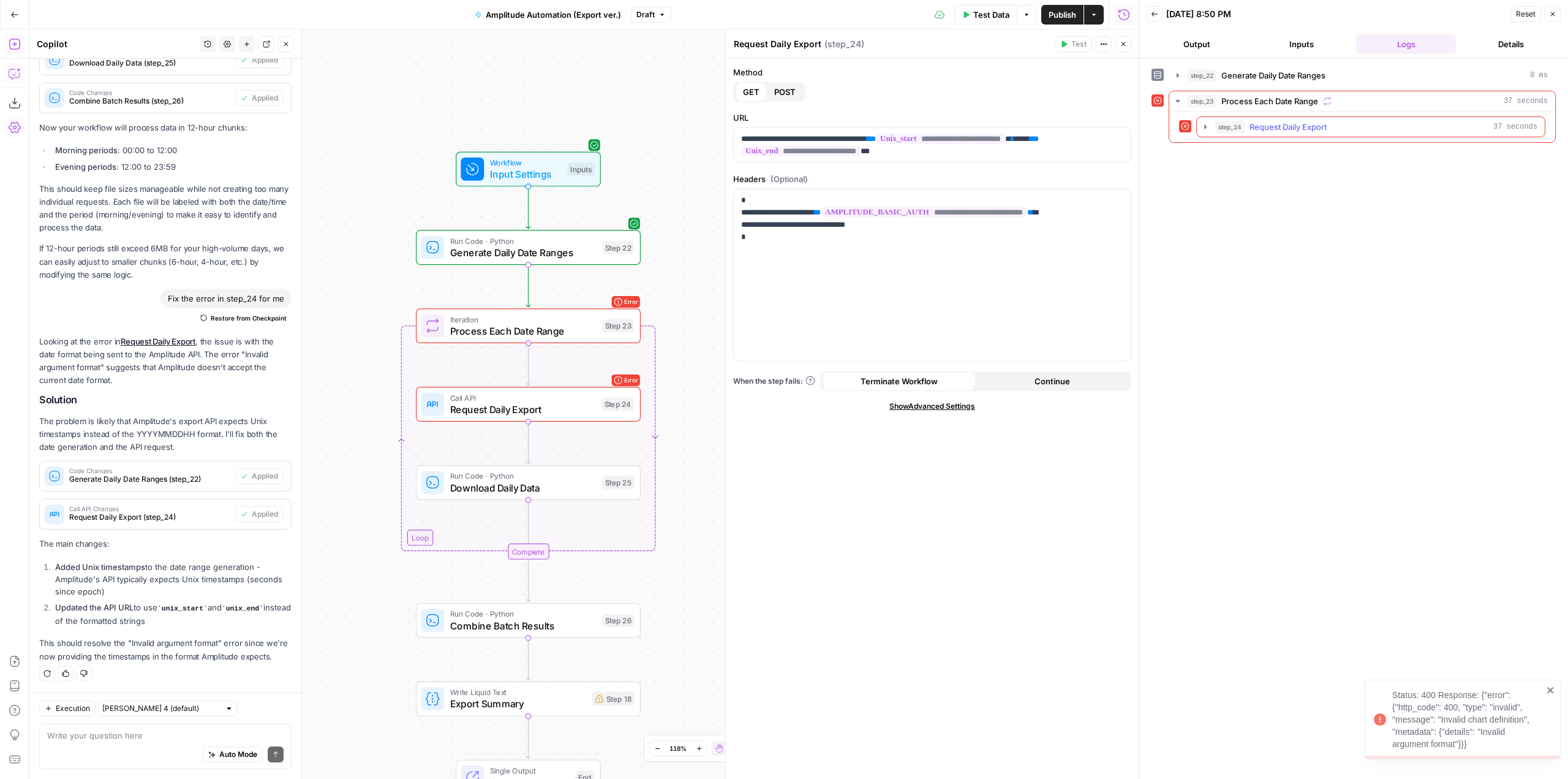
click at [1203, 127] on icon "button" at bounding box center [1205, 126] width 9 height 9
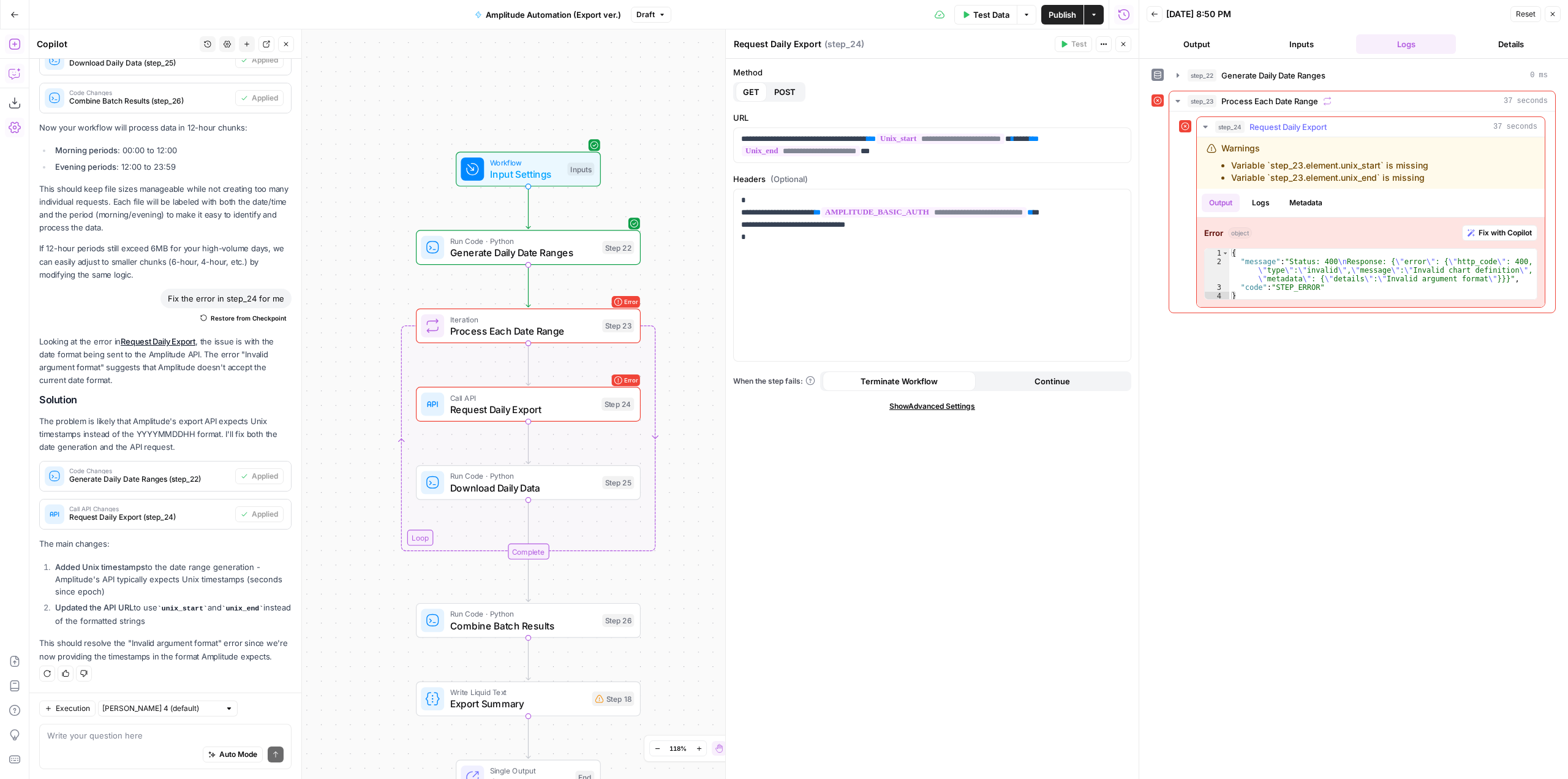
drag, startPoint x: 1428, startPoint y: 175, endPoint x: 1214, endPoint y: 151, distance: 215.3
click at [1214, 151] on div "Warnings Variable `step_23.element.unix_start` is missing Variable `step_23.ele…" at bounding box center [1344, 163] width 275 height 42
copy div "Warnings Variable `step_23.element.unix_start` is missing Variable `step_23.ele…"
click at [171, 747] on div "Auto Mode Send" at bounding box center [166, 755] width 237 height 27
type textarea "i"
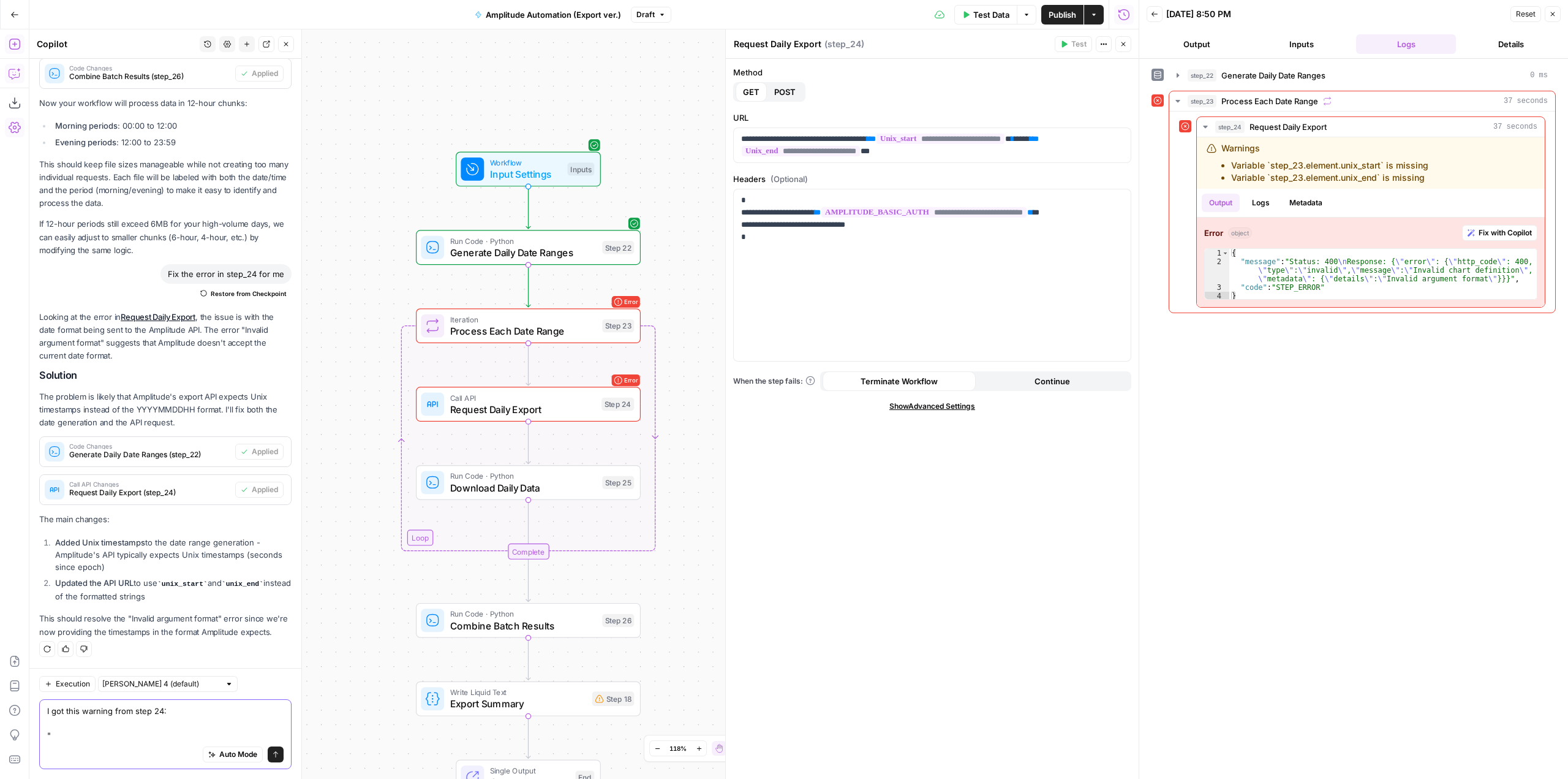
paste textarea "Warnings Variable `step_23.element.unix_start` is missing Variable `step_23.ele…"
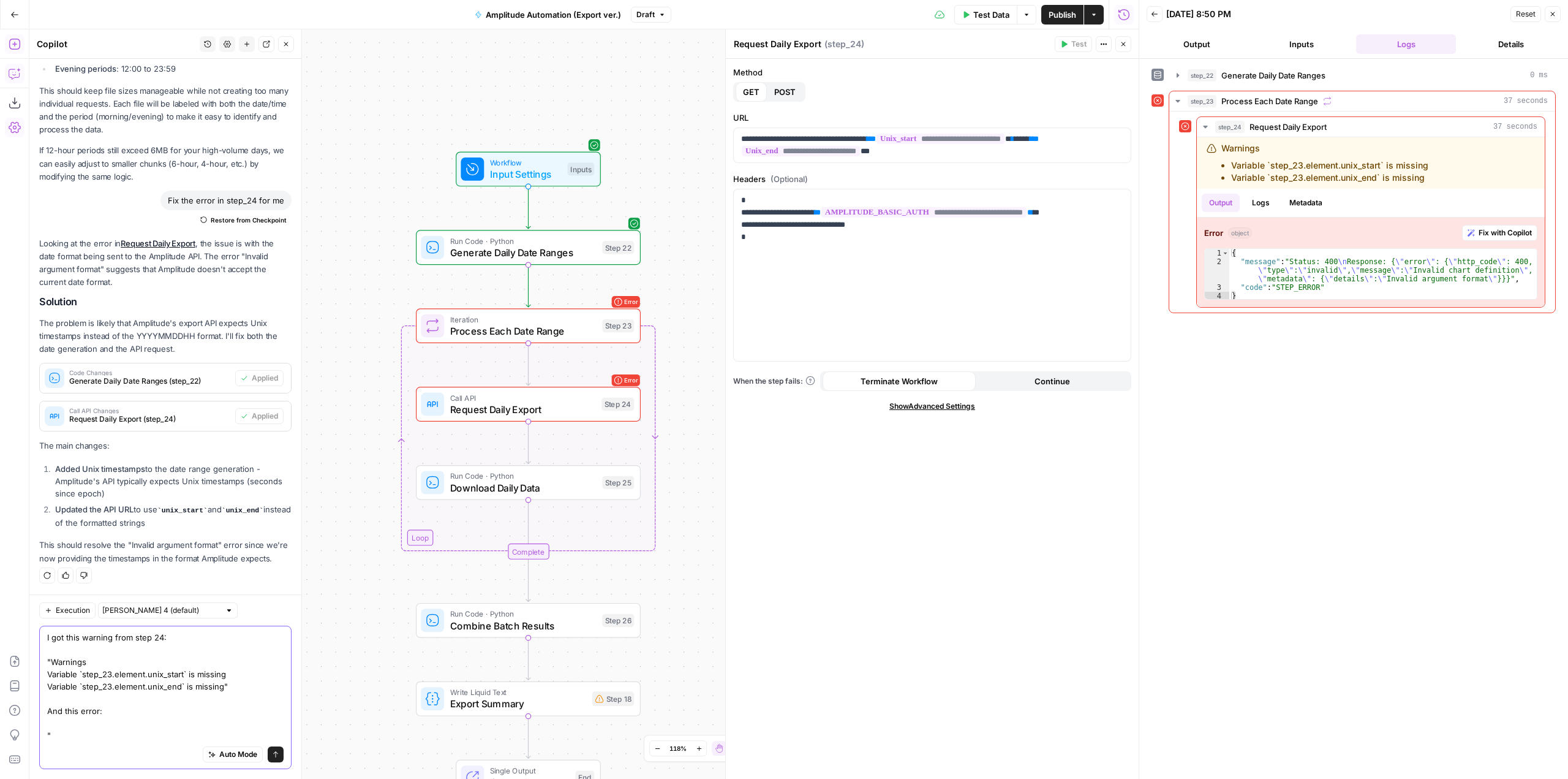
scroll to position [1955, 0]
type textarea "I got this warning from step 24: "Warnings Variable `step_23.element.unix_start…"
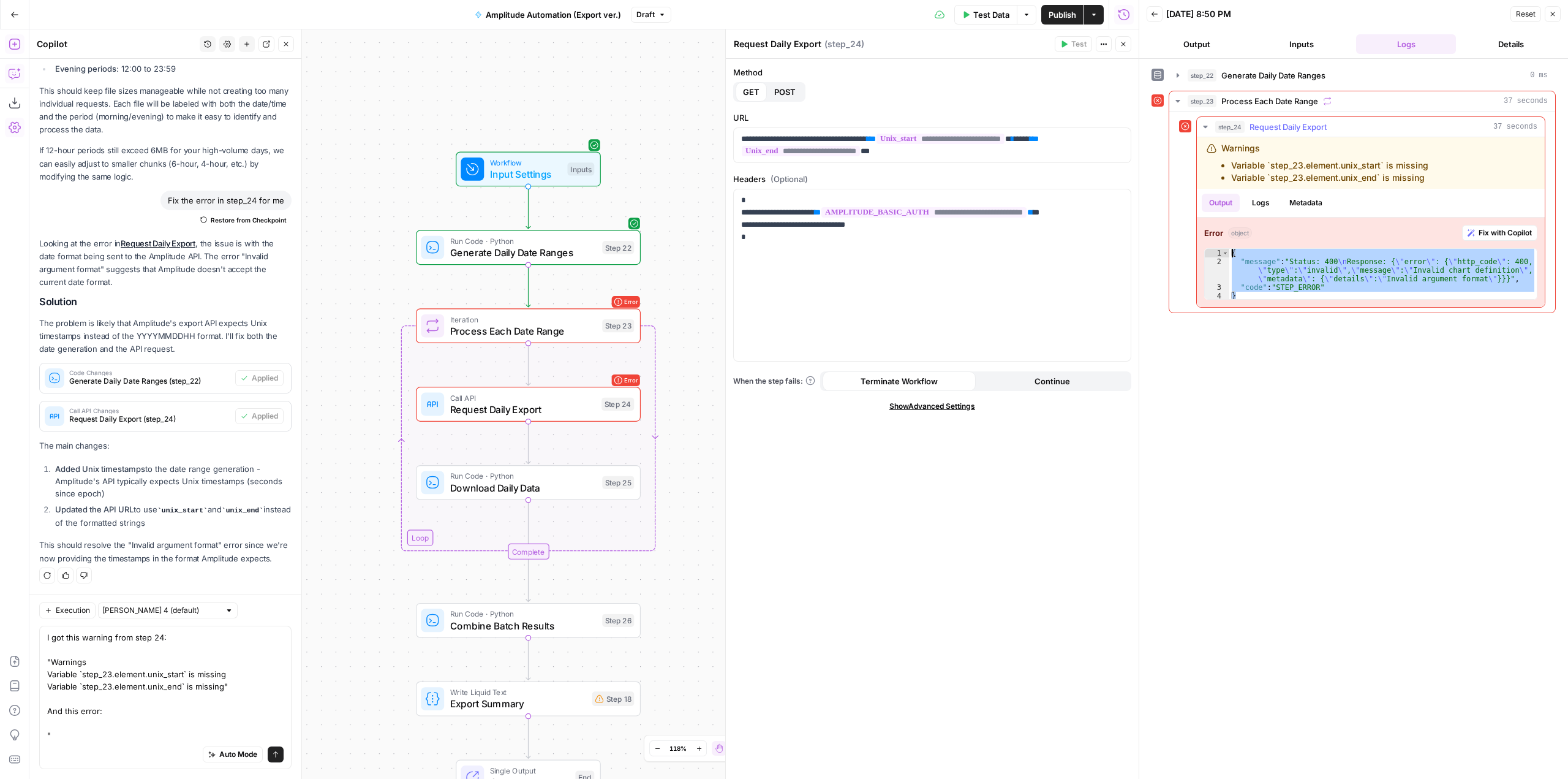
drag, startPoint x: 1243, startPoint y: 293, endPoint x: 1222, endPoint y: 249, distance: 48.8
click at [1222, 249] on div "* 1 2 3 4 { "message" : "Status: 400 \n Response: { \" error \" : { \" http_cod…" at bounding box center [1371, 273] width 333 height 51
type textarea "**********"
click at [121, 736] on textarea "I got this warning from step 24: "Warnings Variable `step_23.element.unix_start…" at bounding box center [166, 686] width 237 height 110
paste textarea "{ "message": "Status: 400 \nResponse: {\"error\": {\"http_code\": 400, \"type\"…"
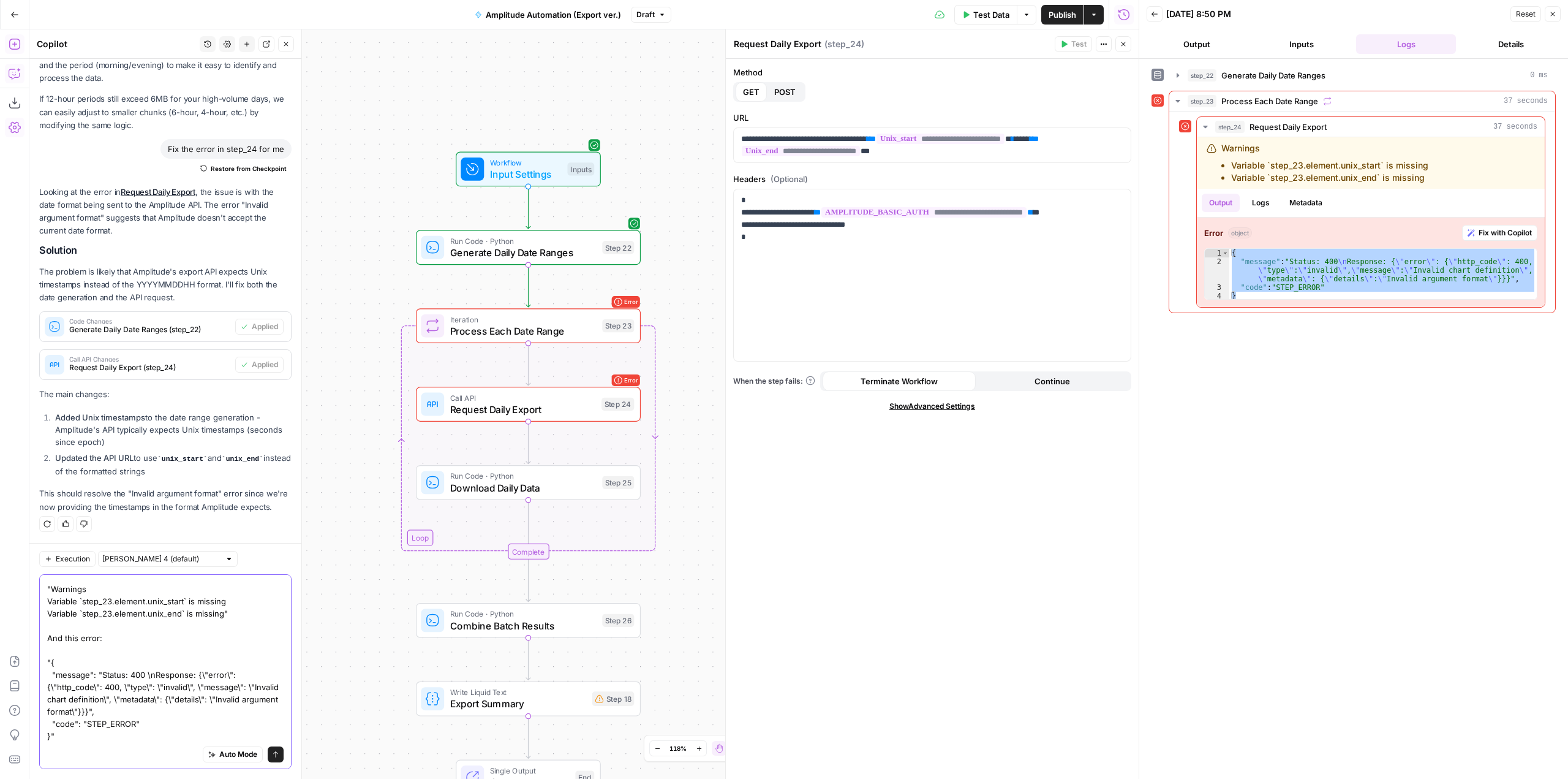
scroll to position [22, 0]
type textarea "I got this warning from step 24: "Warnings Variable `step_23.element.unix_start…"
click at [273, 754] on icon "submit" at bounding box center [275, 755] width 5 height 6
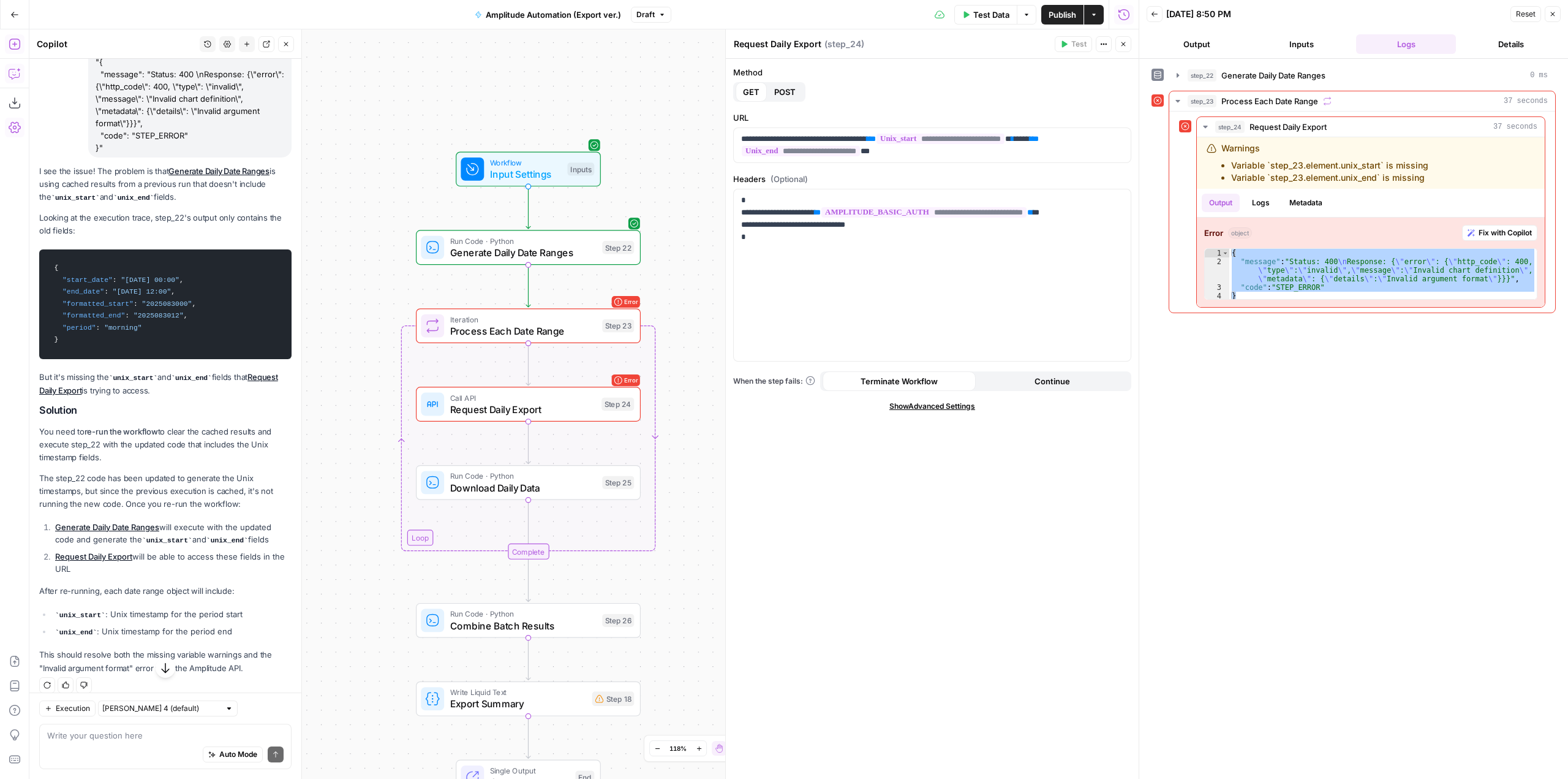
scroll to position [2585, 0]
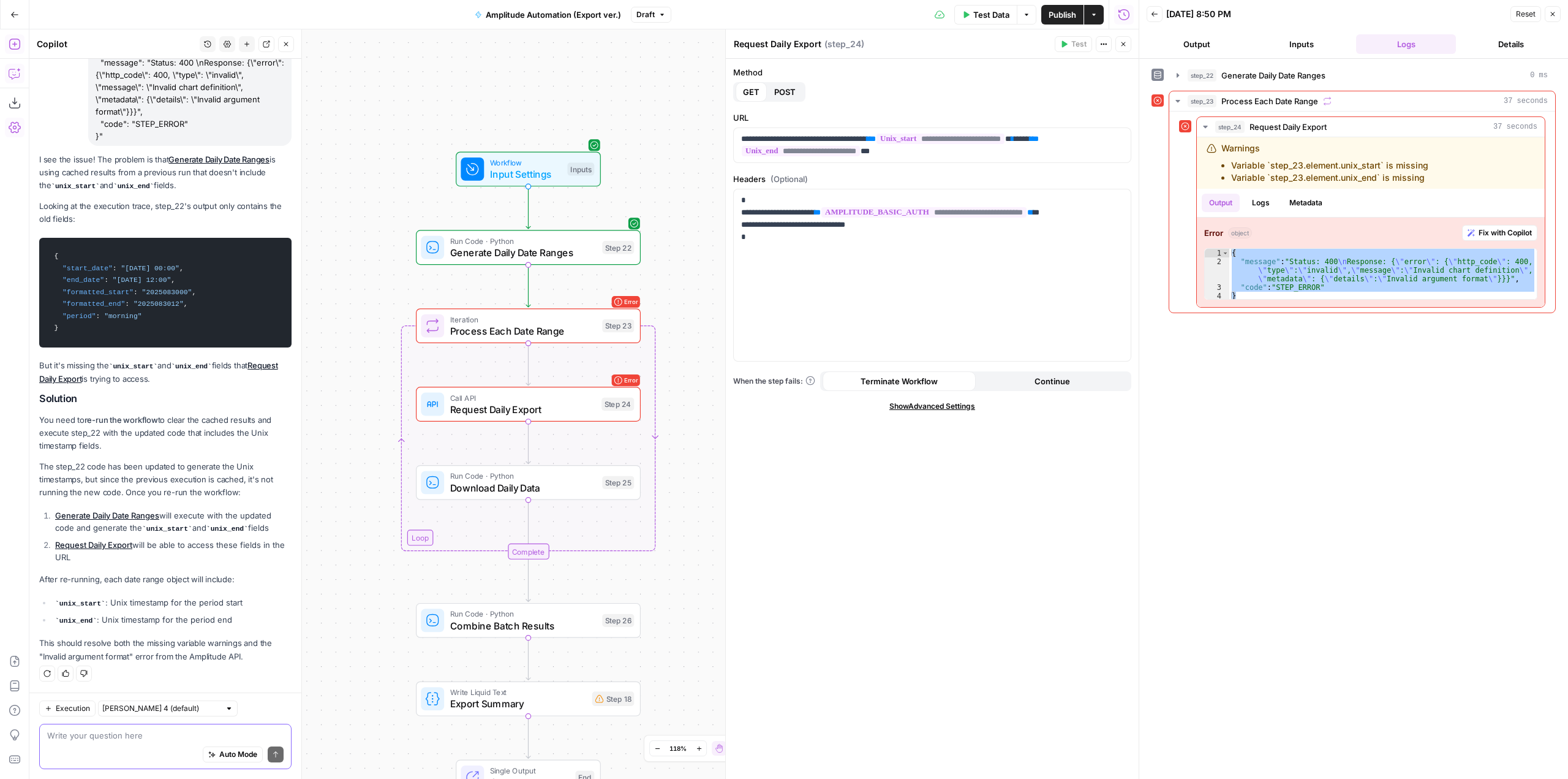
click at [182, 736] on textarea at bounding box center [166, 736] width 237 height 13
type textarea "please edit whatever we need to to make it work"
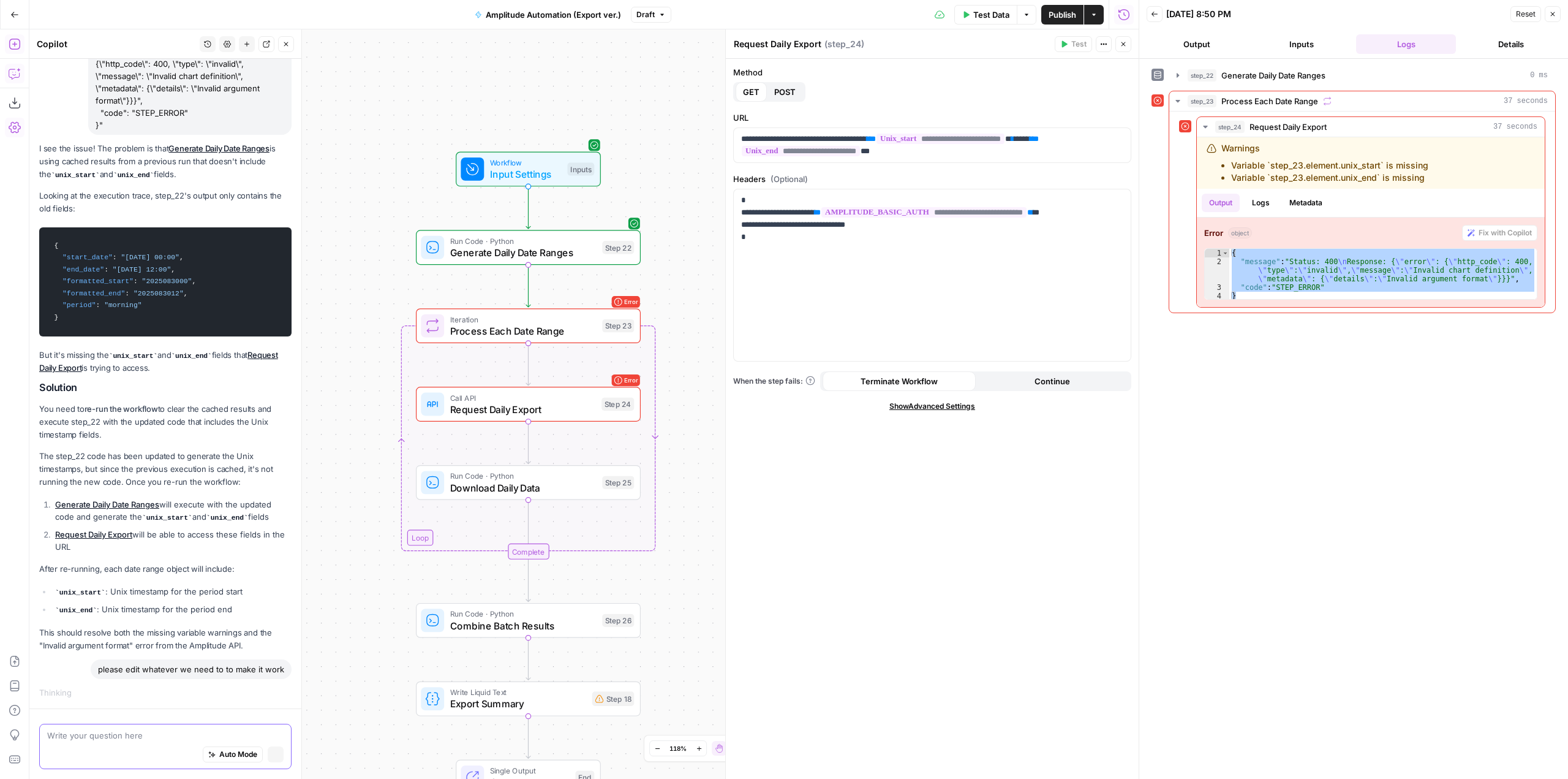
scroll to position [2525, 0]
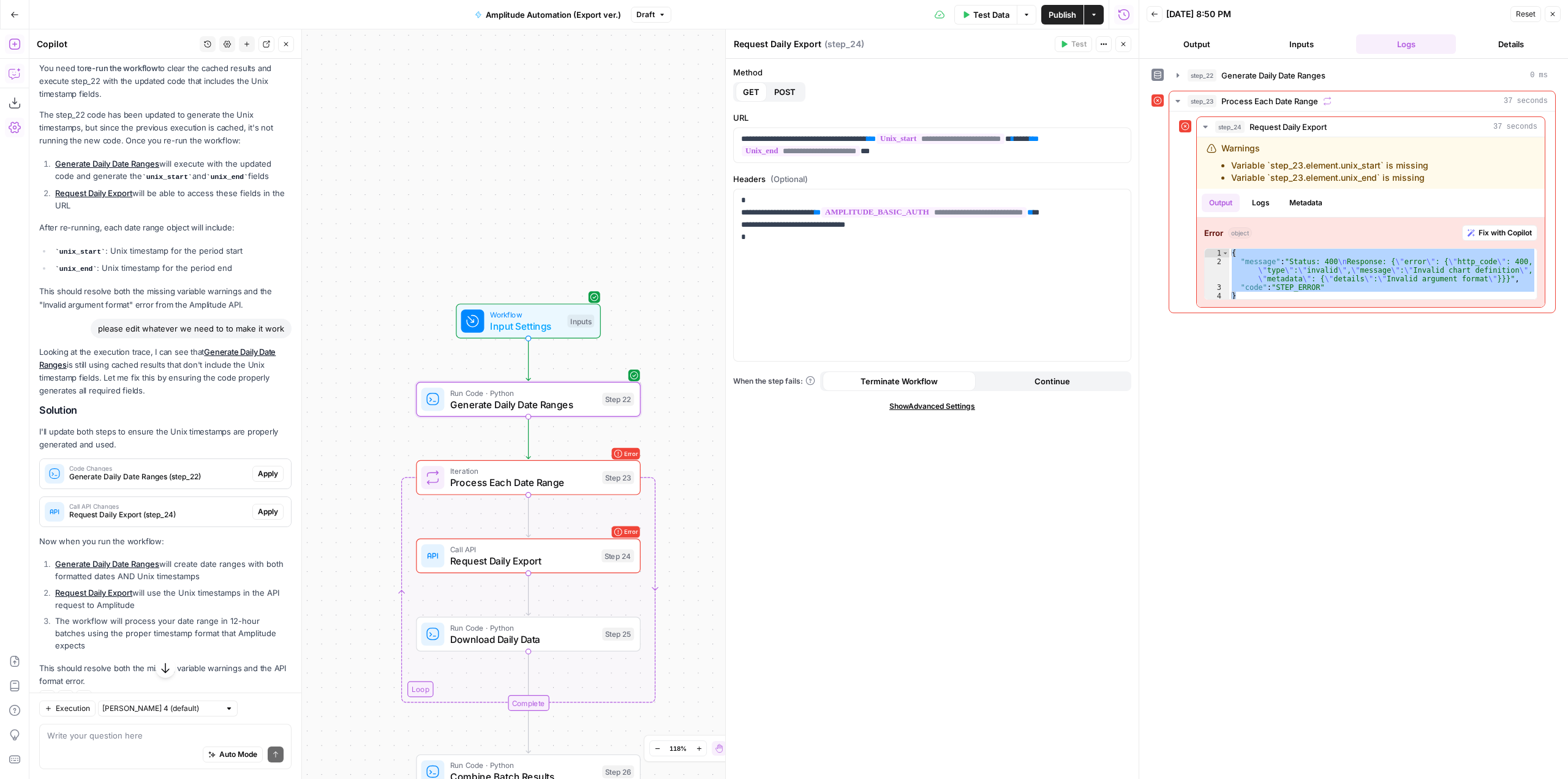
click at [259, 479] on span "Apply" at bounding box center [268, 474] width 21 height 11
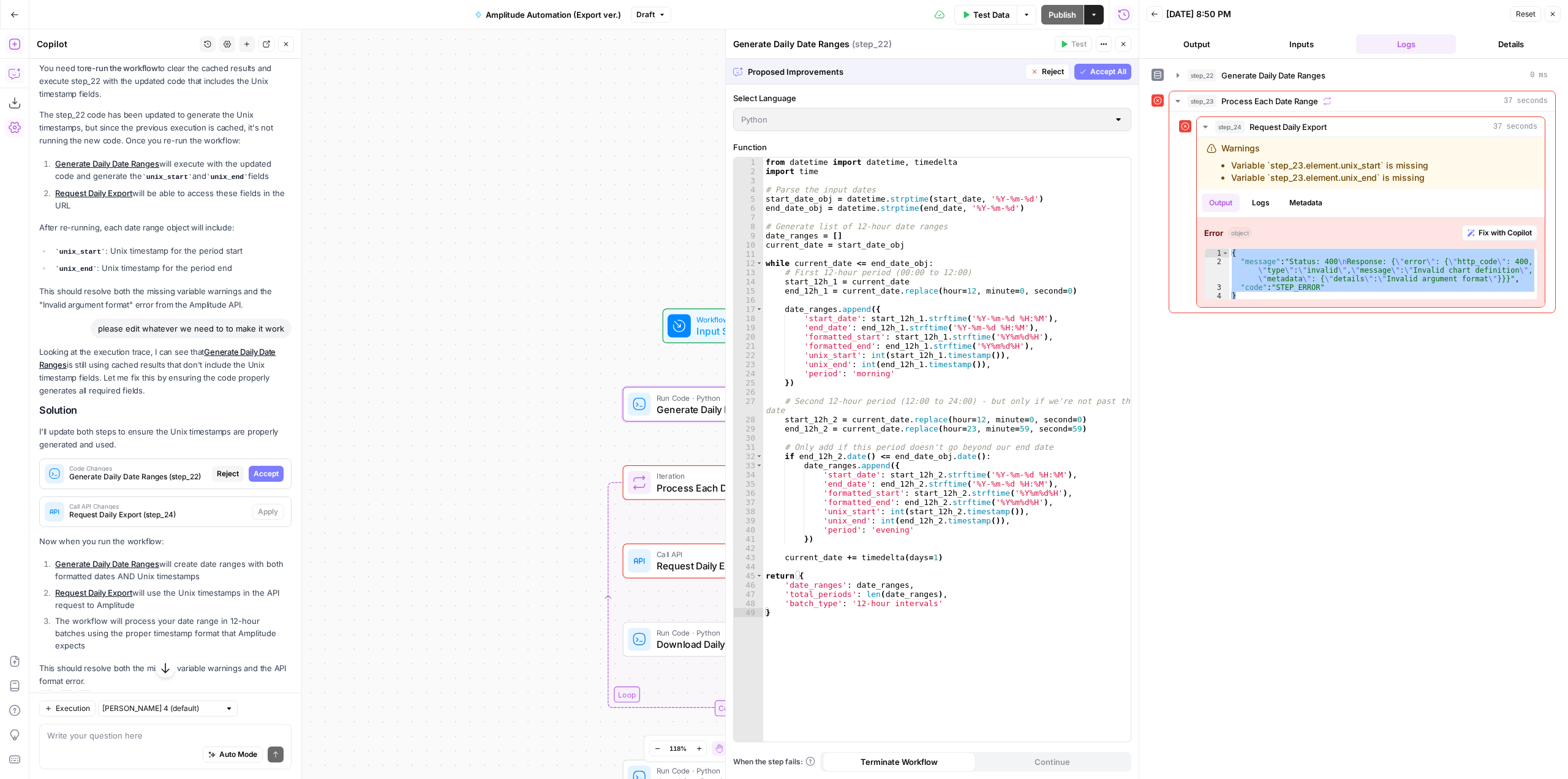
click at [259, 479] on span "Accept" at bounding box center [266, 474] width 25 height 11
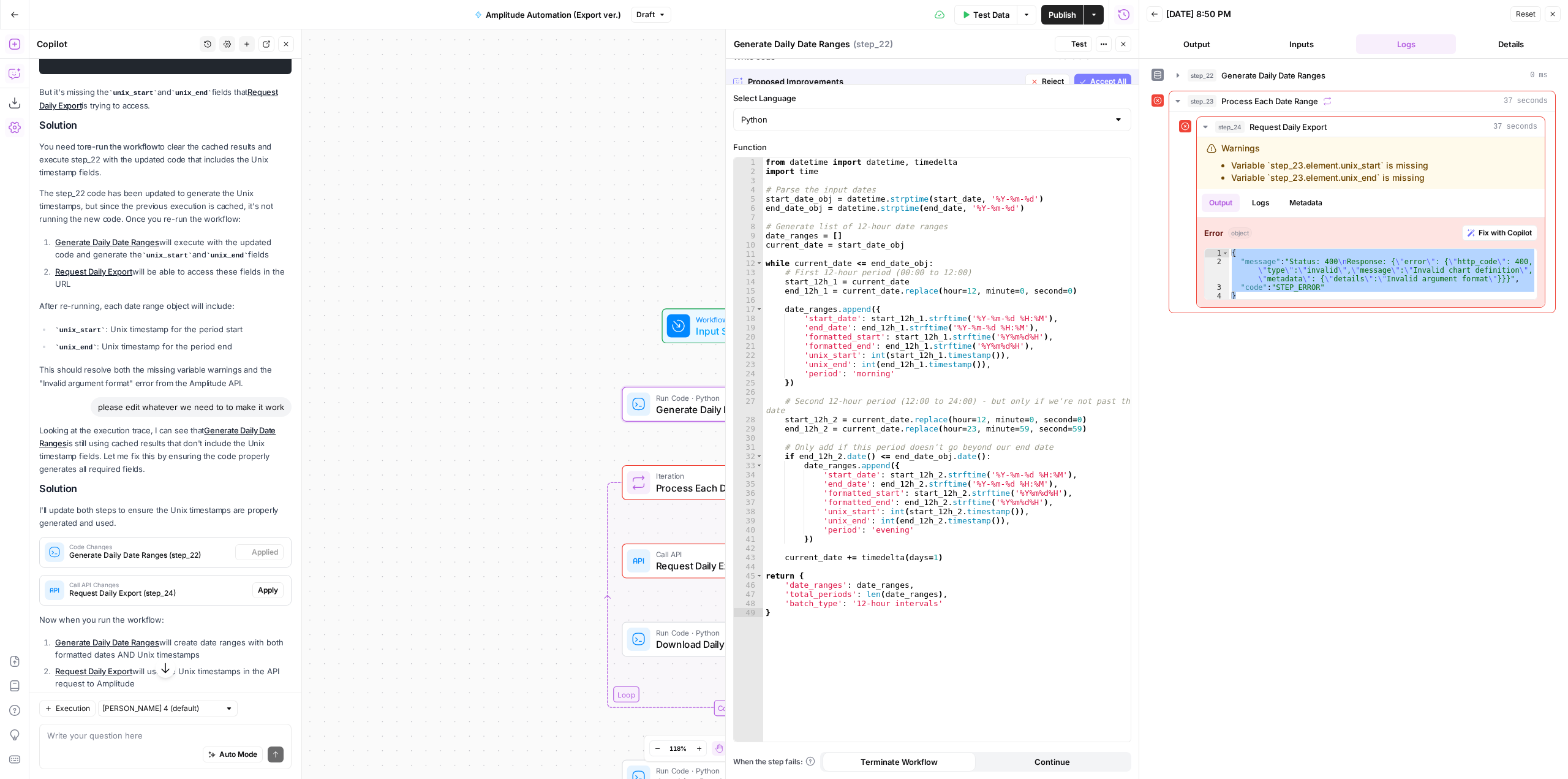
scroll to position [2912, 0]
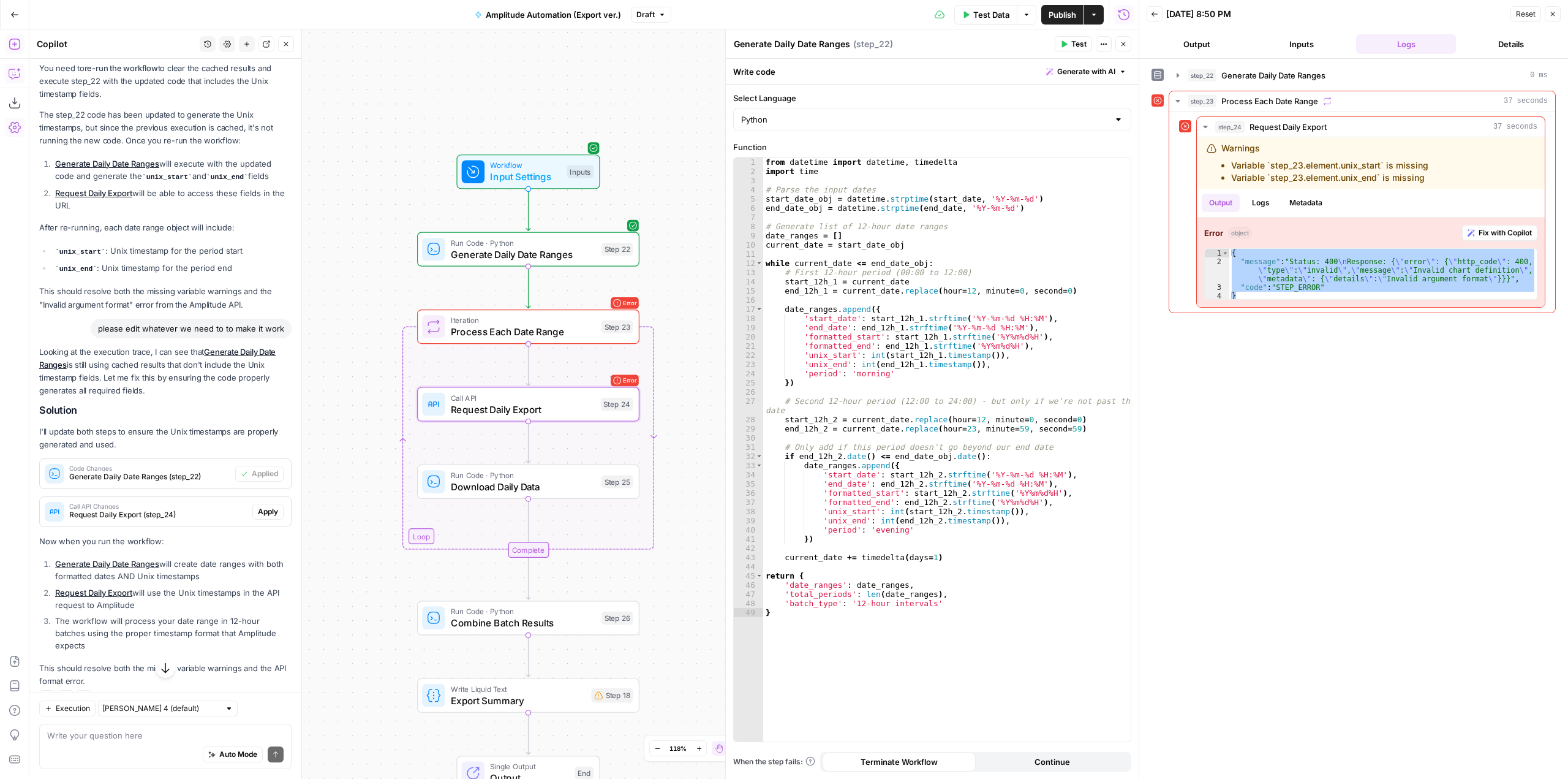
click at [264, 517] on span "Apply" at bounding box center [268, 511] width 21 height 11
click at [762, 152] on span "Apply anyway" at bounding box center [756, 156] width 59 height 13
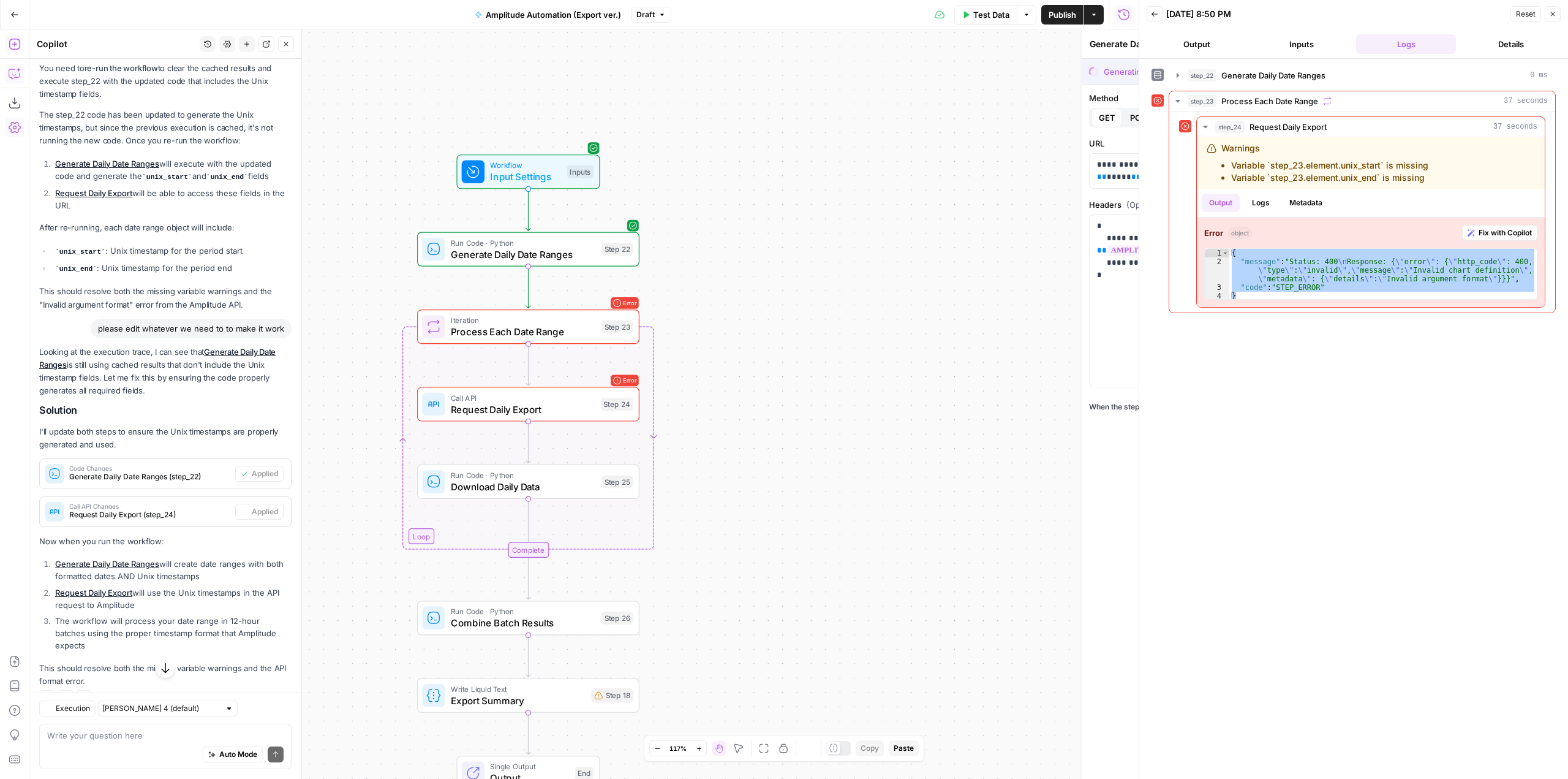
type textarea "Request Daily Export"
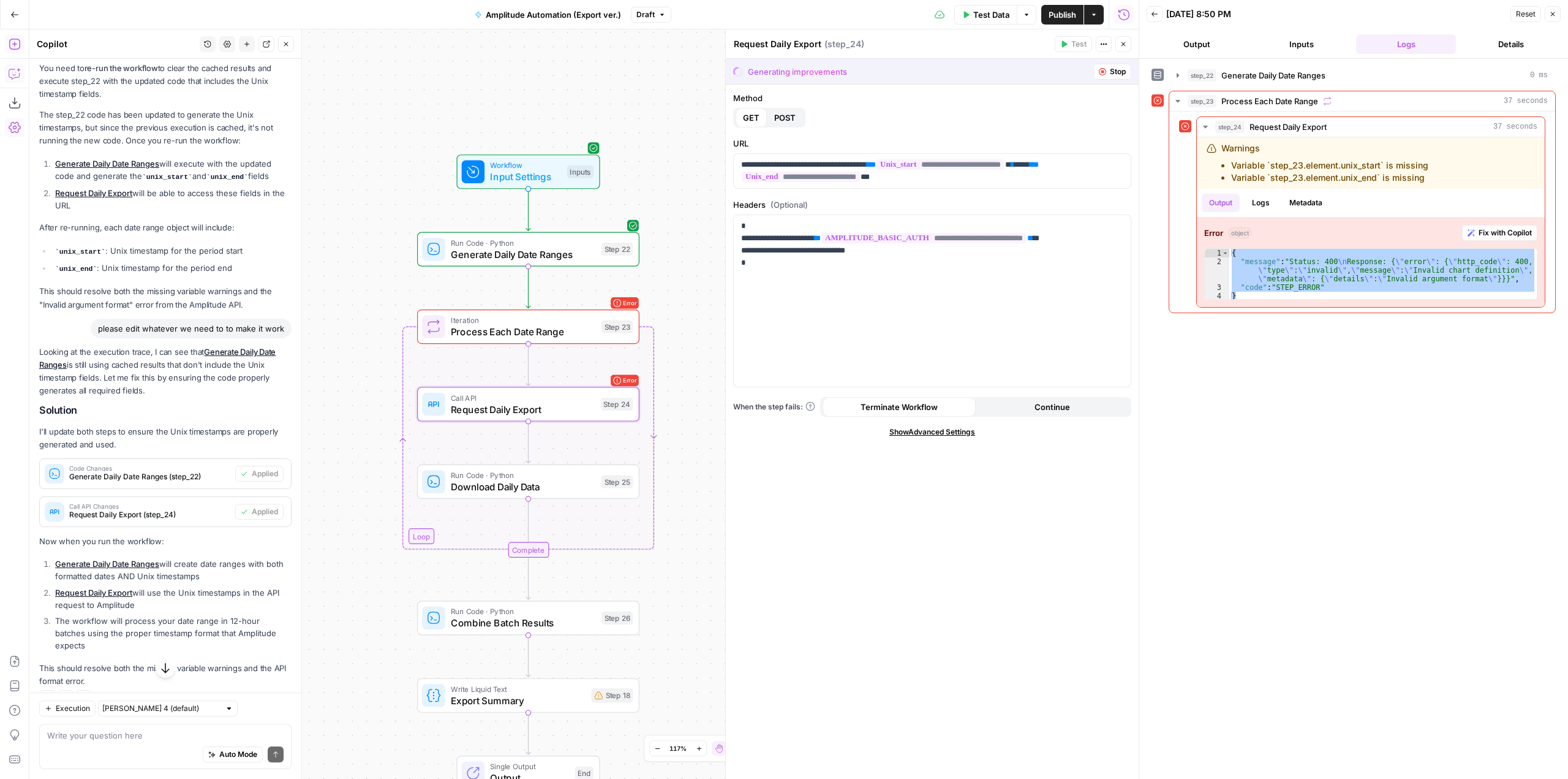
click at [179, 520] on span "Request Daily Export (step_24)" at bounding box center [150, 515] width 161 height 11
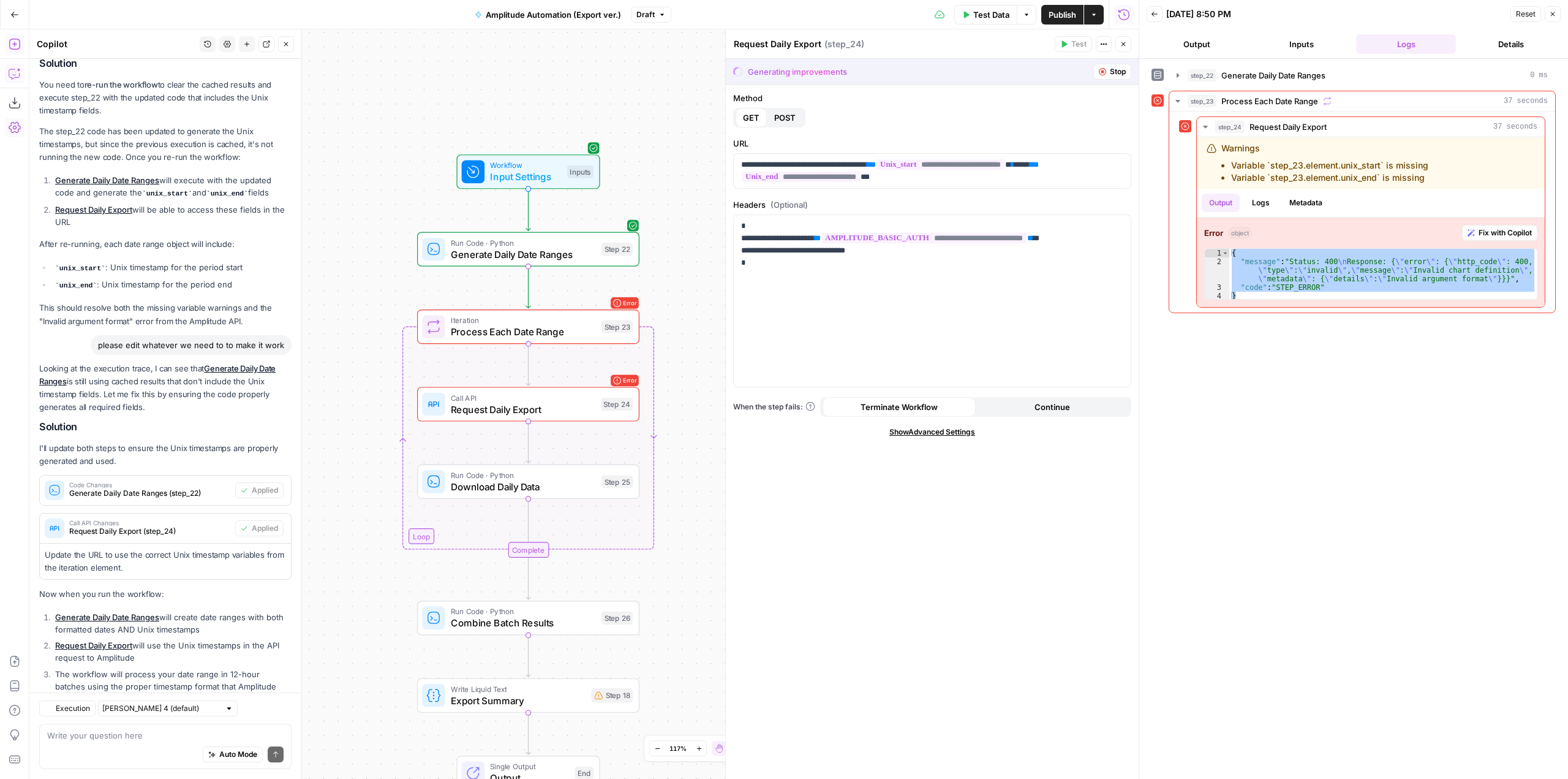
scroll to position [3009, 0]
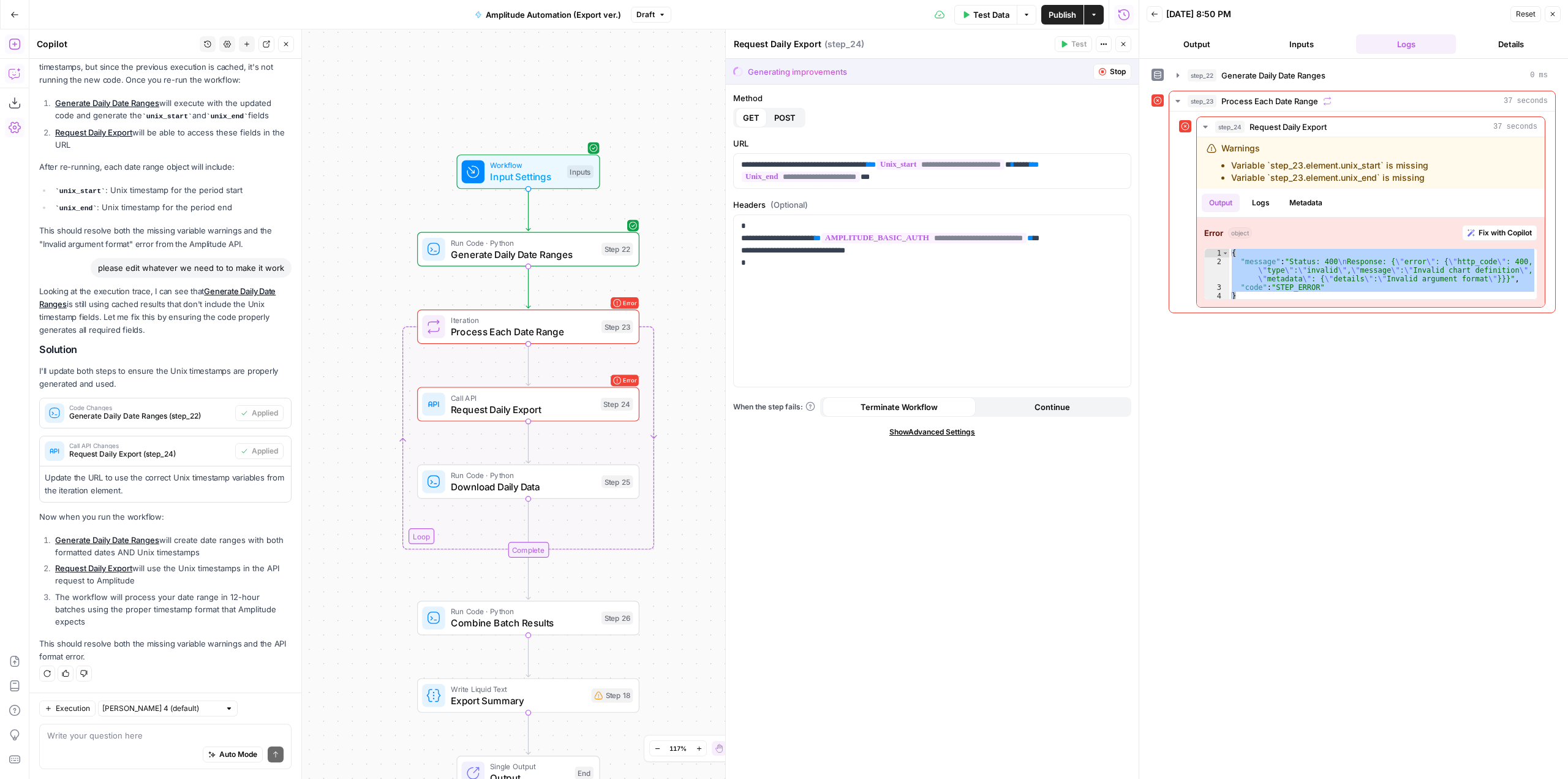
click at [1065, 7] on button "Publish" at bounding box center [1063, 14] width 43 height 20
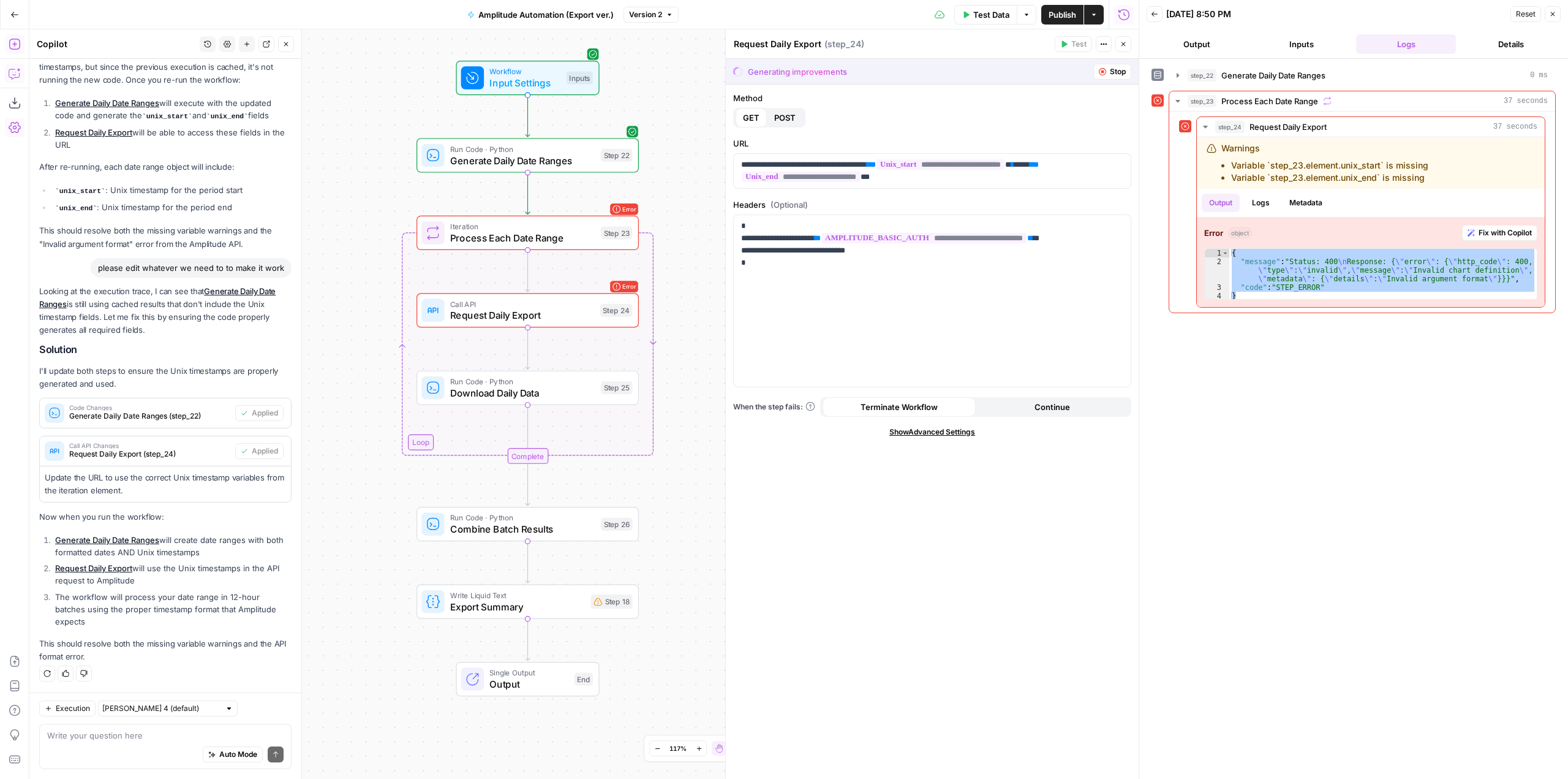
drag, startPoint x: 642, startPoint y: 280, endPoint x: 619, endPoint y: 69, distance: 212.2
click at [619, 69] on div "Workflow Input Settings Inputs" at bounding box center [528, 77] width 223 height 34
click at [1121, 69] on span "Stop" at bounding box center [1117, 72] width 16 height 11
click at [1104, 69] on icon "button" at bounding box center [1102, 71] width 7 height 7
click at [161, 732] on textarea at bounding box center [166, 736] width 237 height 13
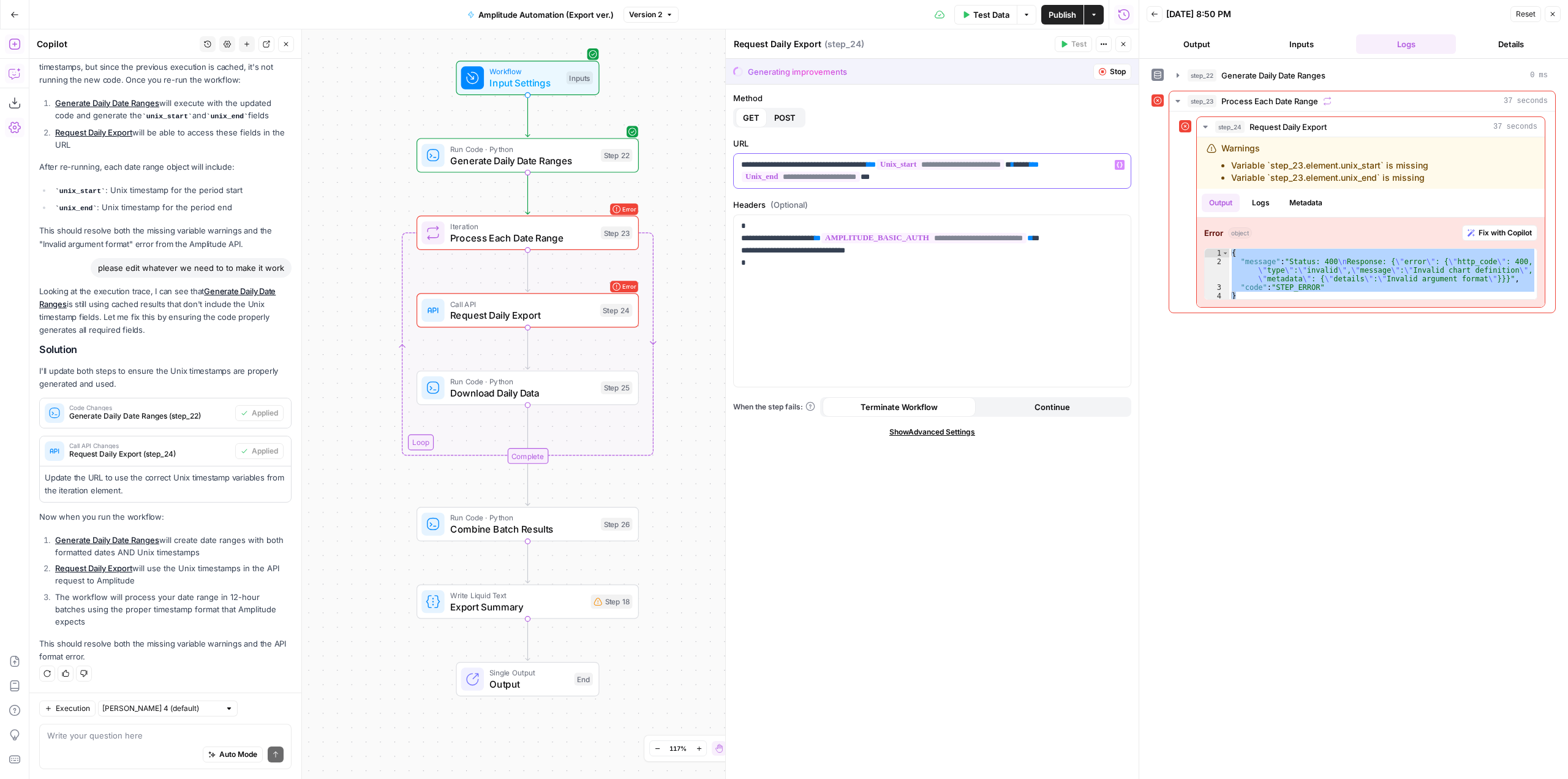
click at [902, 178] on p "**********" at bounding box center [932, 170] width 382 height 24
click at [119, 742] on div "Auto Mode Send" at bounding box center [166, 755] width 237 height 27
type textarea "w"
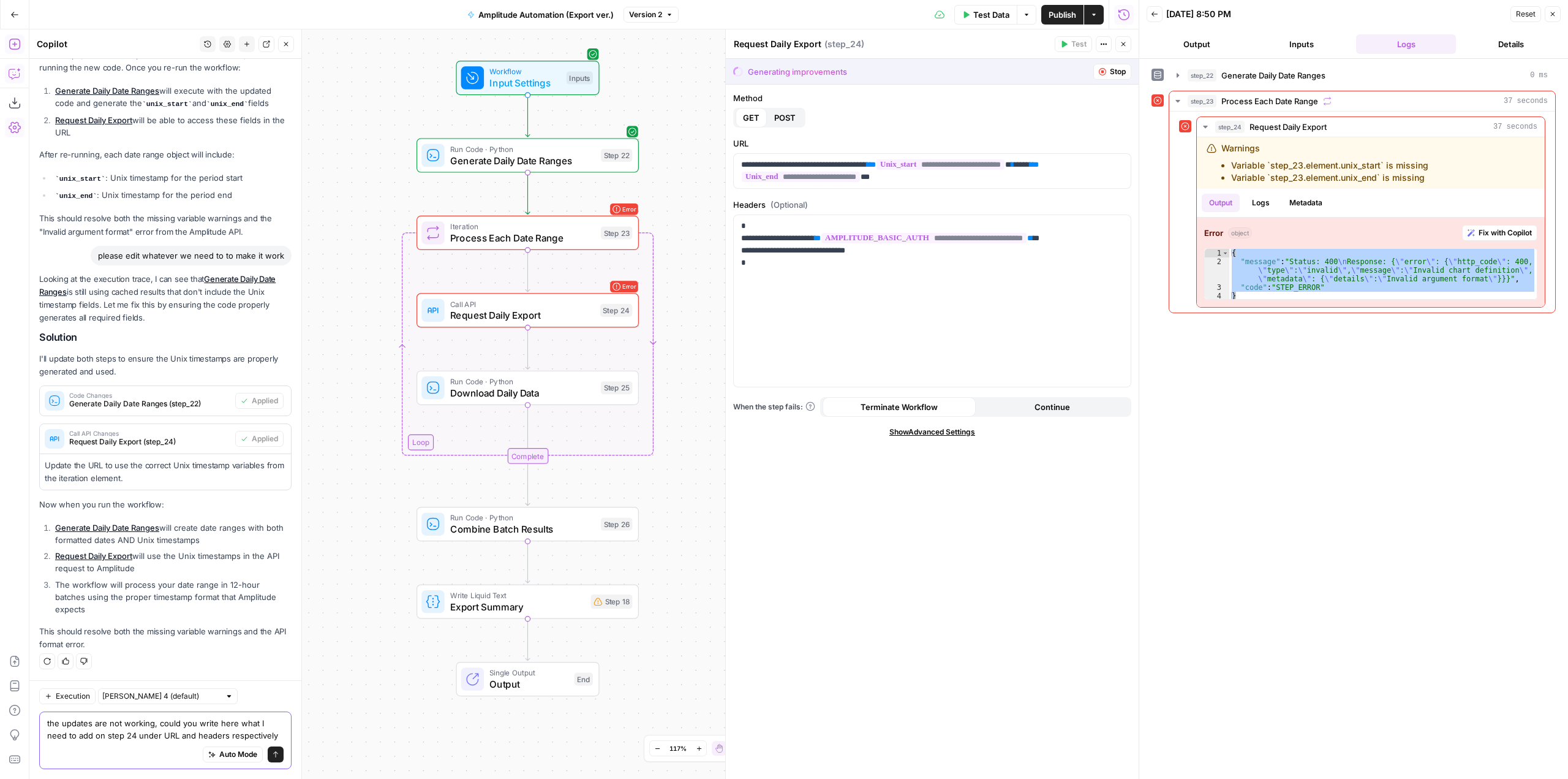
type textarea "the updates are not working, could you write here what I need to add on step 24…"
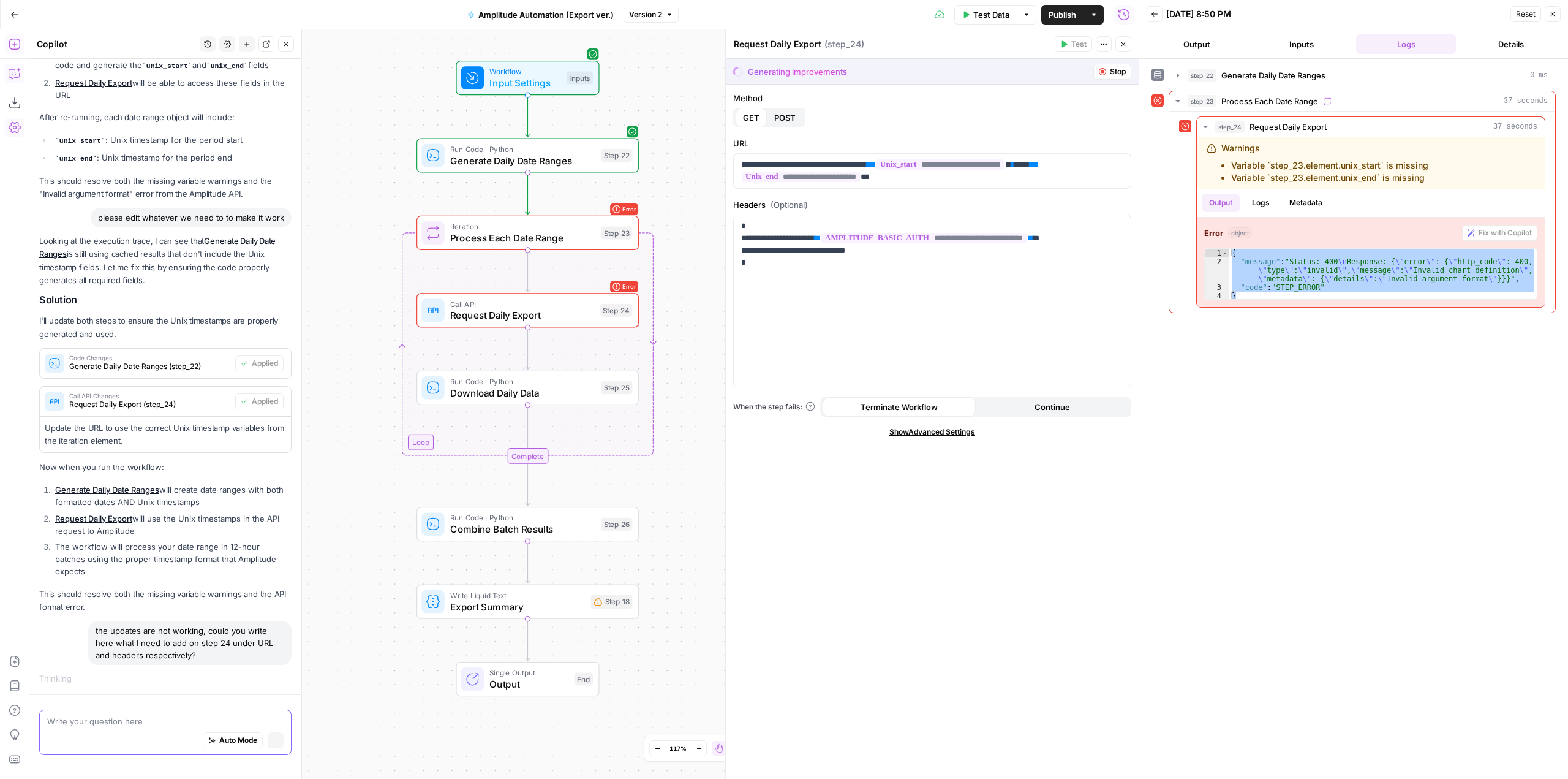
scroll to position [2962, 0]
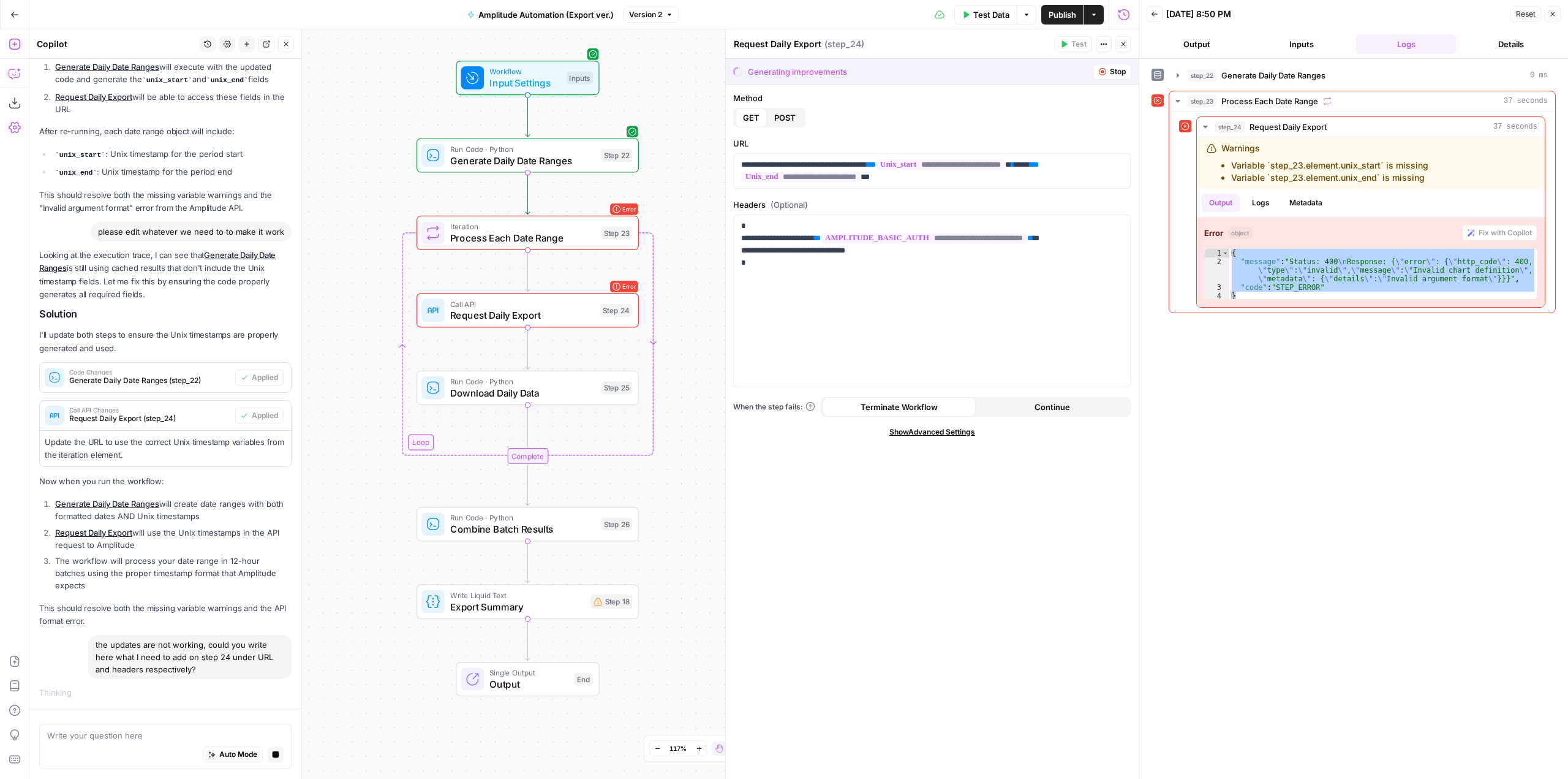
click at [937, 427] on span "Show Advanced Settings" at bounding box center [932, 432] width 86 height 11
click at [937, 427] on span "Hide Advanced Settings" at bounding box center [932, 432] width 83 height 11
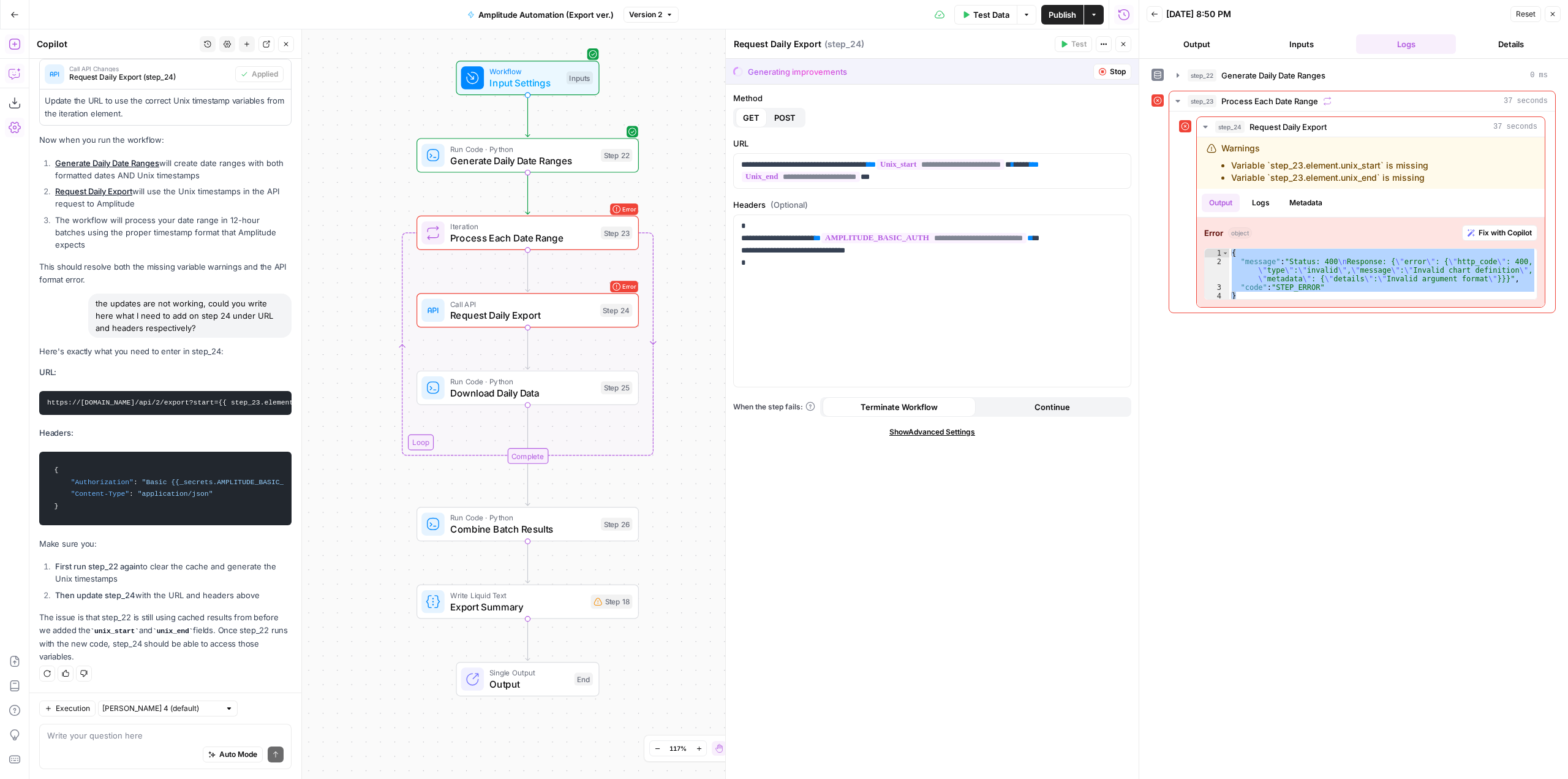
scroll to position [0, 186]
drag, startPoint x: 45, startPoint y: 383, endPoint x: 280, endPoint y: 388, distance: 235.1
click at [280, 391] on pre "https://amplitude.com/api/2/export?start={{ step_23.element.unix_start }}&end={…" at bounding box center [166, 403] width 253 height 24
copy code "https://amplitude.com/api/2/export?start={{ step_23.element.unix_start }}&end={…"
drag, startPoint x: 915, startPoint y: 179, endPoint x: 720, endPoint y: 163, distance: 195.7
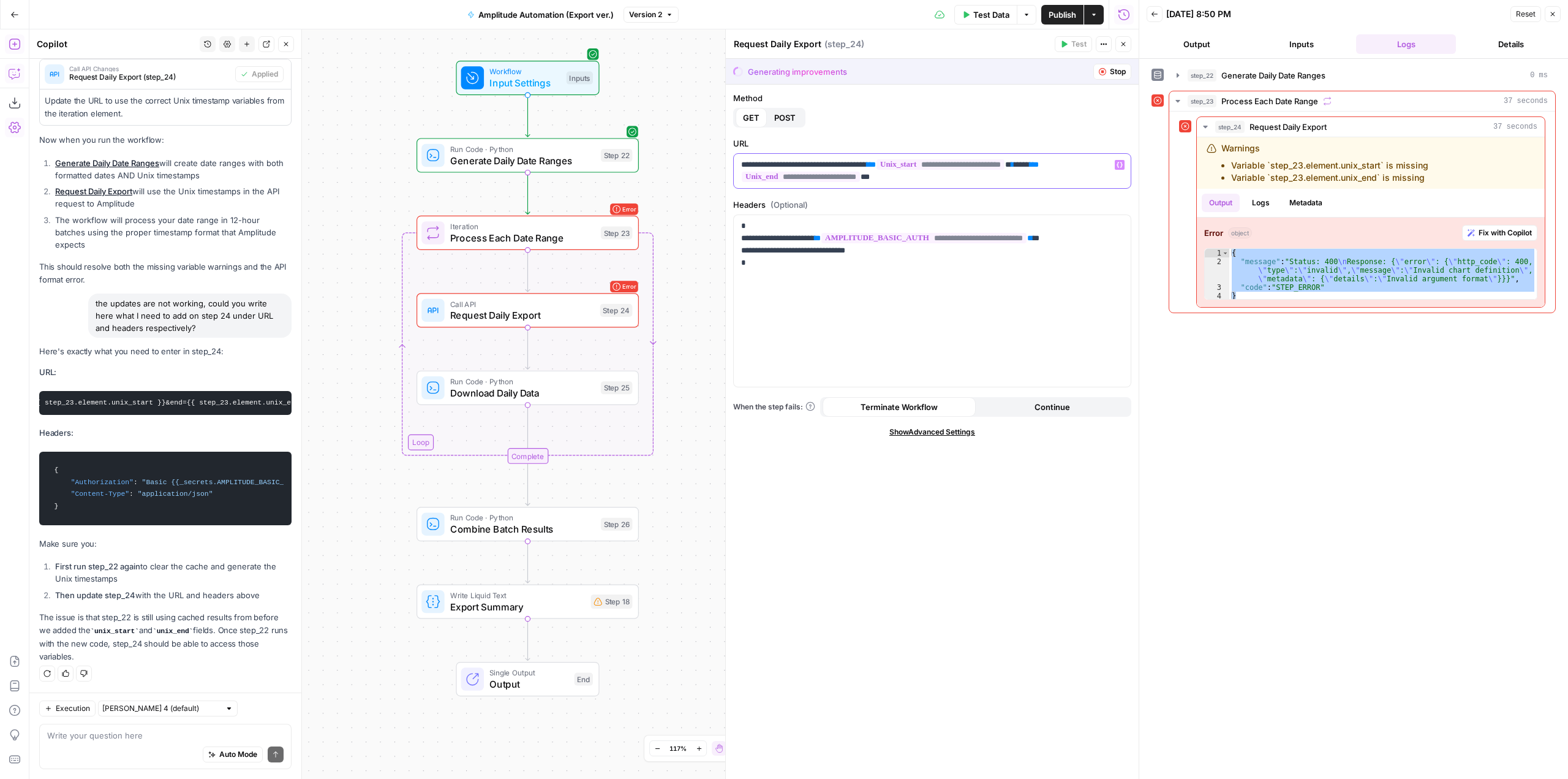
click at [725, 163] on div "**********" at bounding box center [932, 403] width 414 height 749
drag, startPoint x: 51, startPoint y: 462, endPoint x: 92, endPoint y: 500, distance: 55.9
click at [92, 500] on code "{ "Authorization" : "Basic {{_secrets.AMPLITUDE_BASIC_AUTH}}" , "Content-Type" …" at bounding box center [166, 489] width 237 height 62
copy code "{ "Authorization" : "Basic {{_secrets.AMPLITUDE_BASIC_AUTH}}" , "Content-Type" …"
drag, startPoint x: 885, startPoint y: 313, endPoint x: 720, endPoint y: 202, distance: 198.9
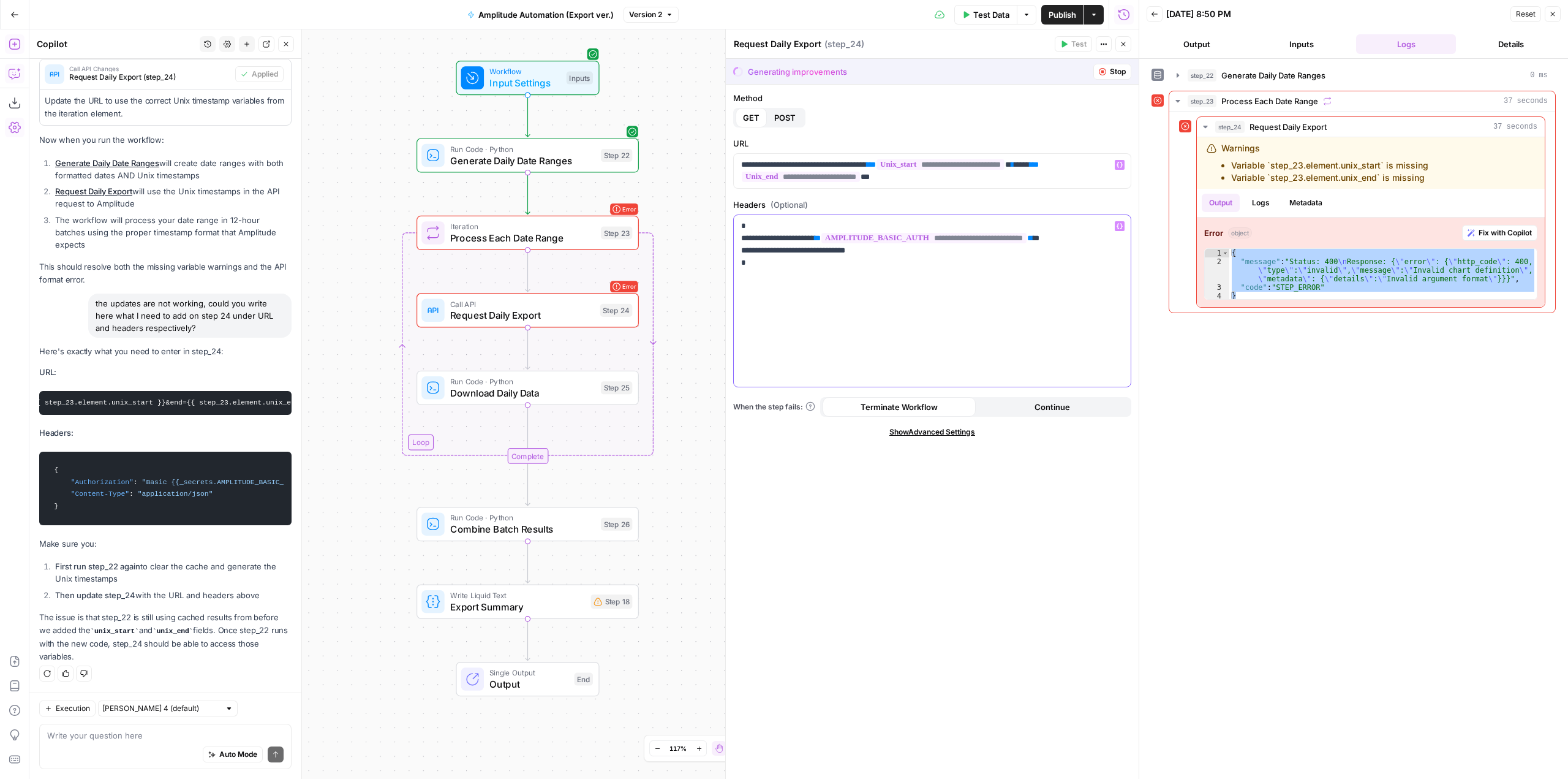
click at [725, 202] on div "**********" at bounding box center [932, 403] width 414 height 749
click at [1067, 12] on span "Publish" at bounding box center [1062, 15] width 28 height 13
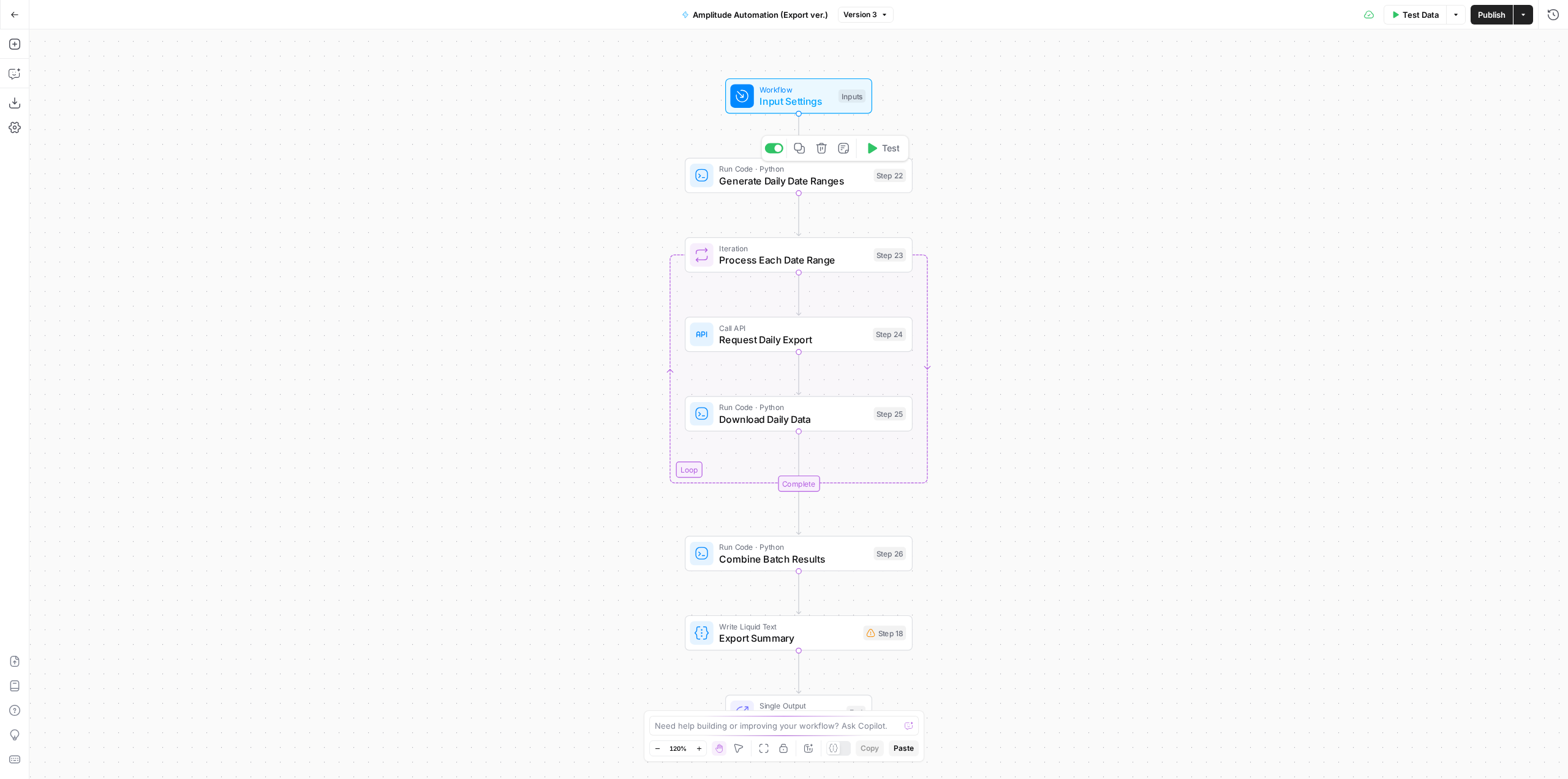
click at [888, 152] on span "Test" at bounding box center [891, 148] width 18 height 13
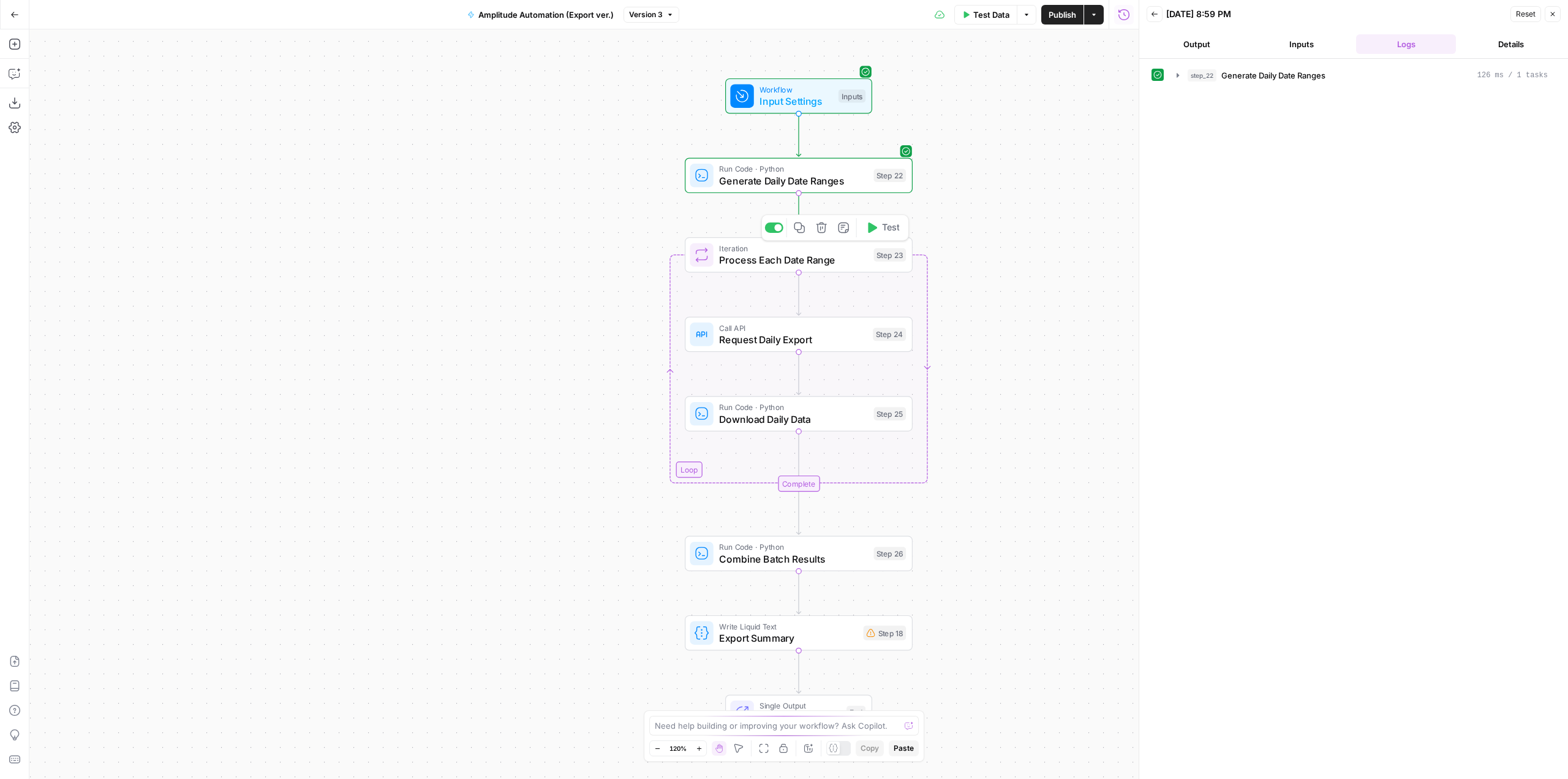
click at [874, 233] on icon "button" at bounding box center [871, 227] width 12 height 12
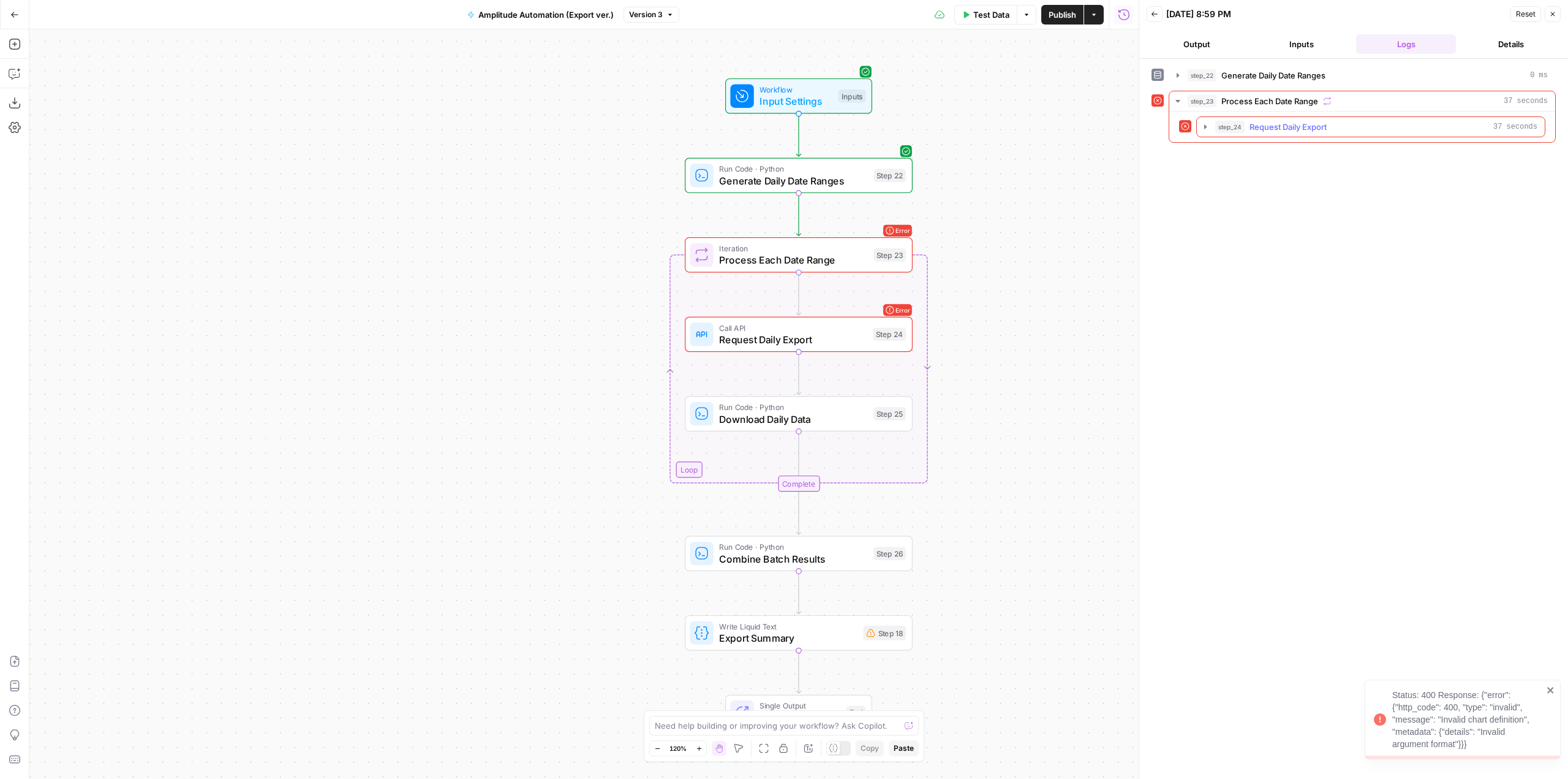
click at [1207, 127] on icon "button" at bounding box center [1205, 126] width 2 height 4
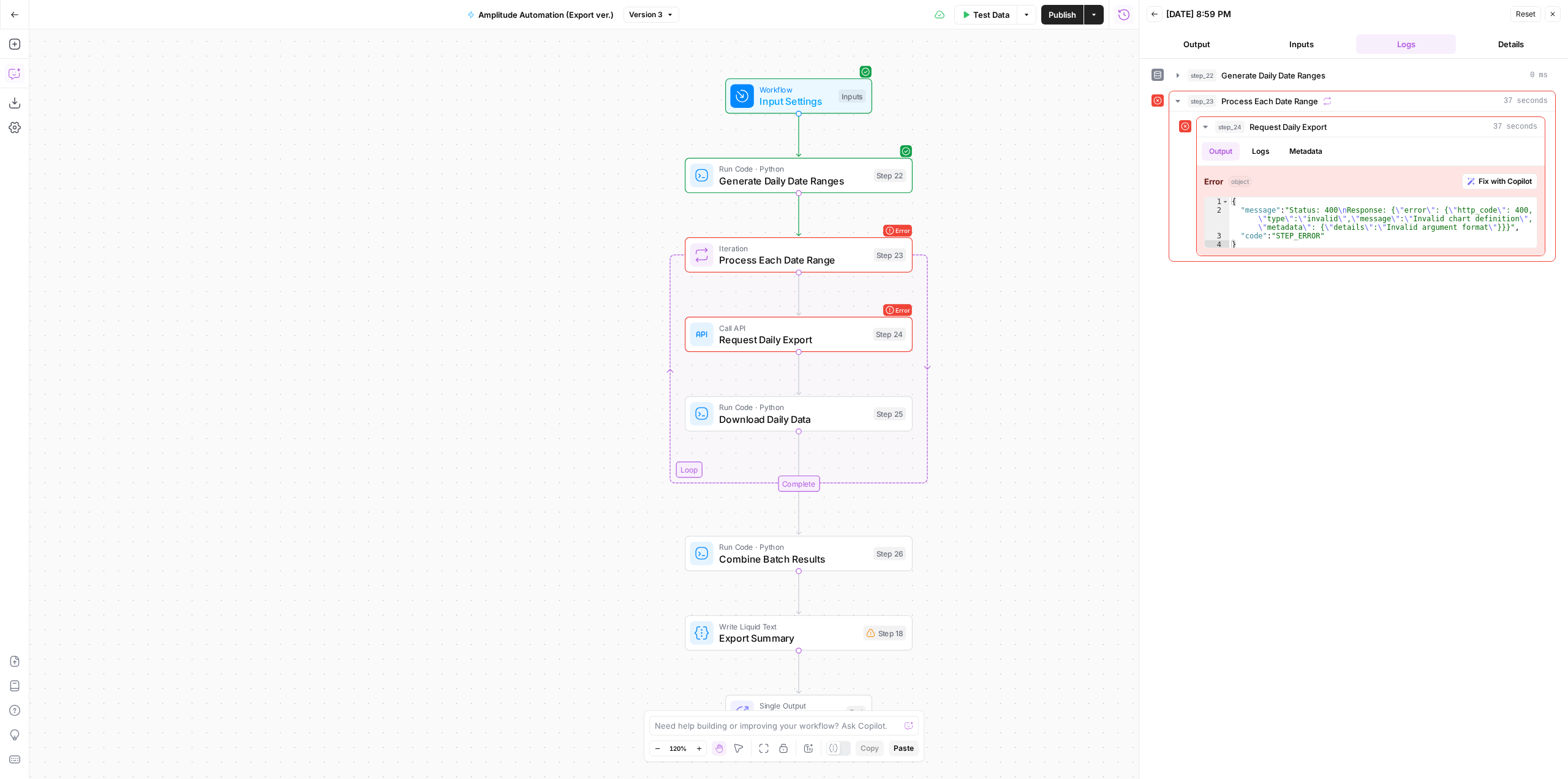
click at [21, 80] on button "Copilot" at bounding box center [14, 73] width 20 height 20
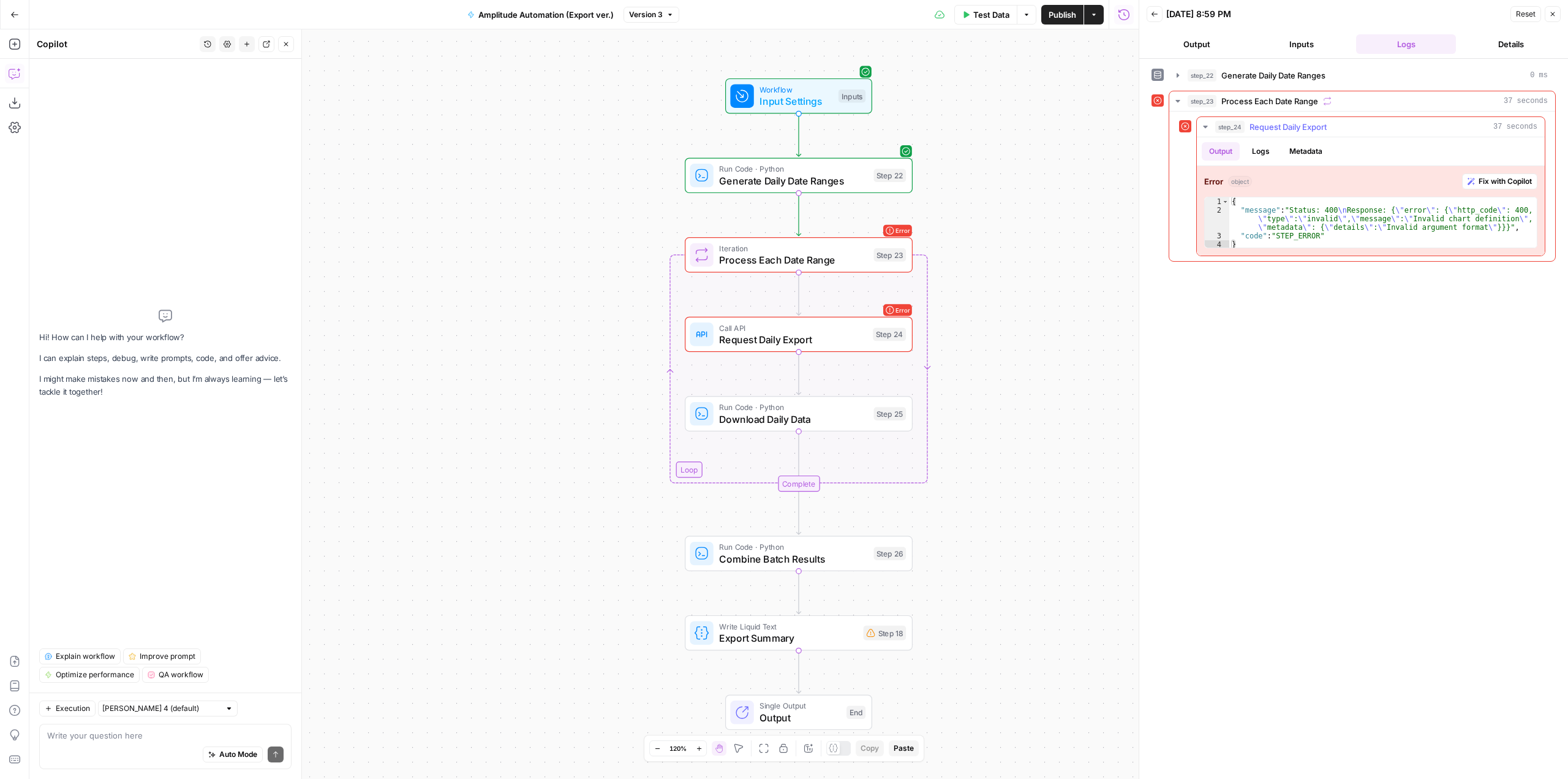
click at [1504, 182] on span "Fix with Copilot" at bounding box center [1506, 182] width 54 height 11
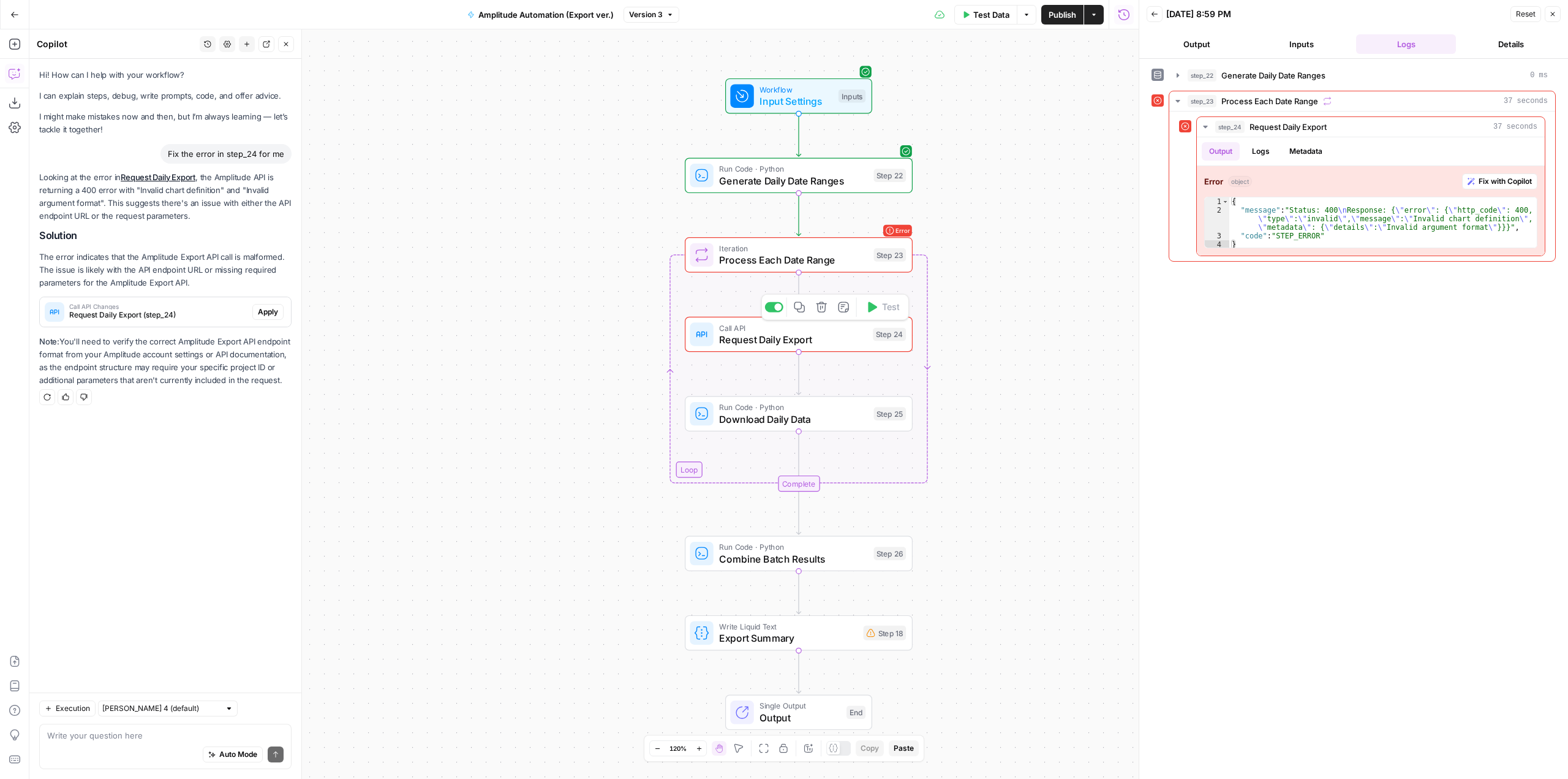
click at [842, 344] on span "Request Daily Export" at bounding box center [792, 339] width 148 height 15
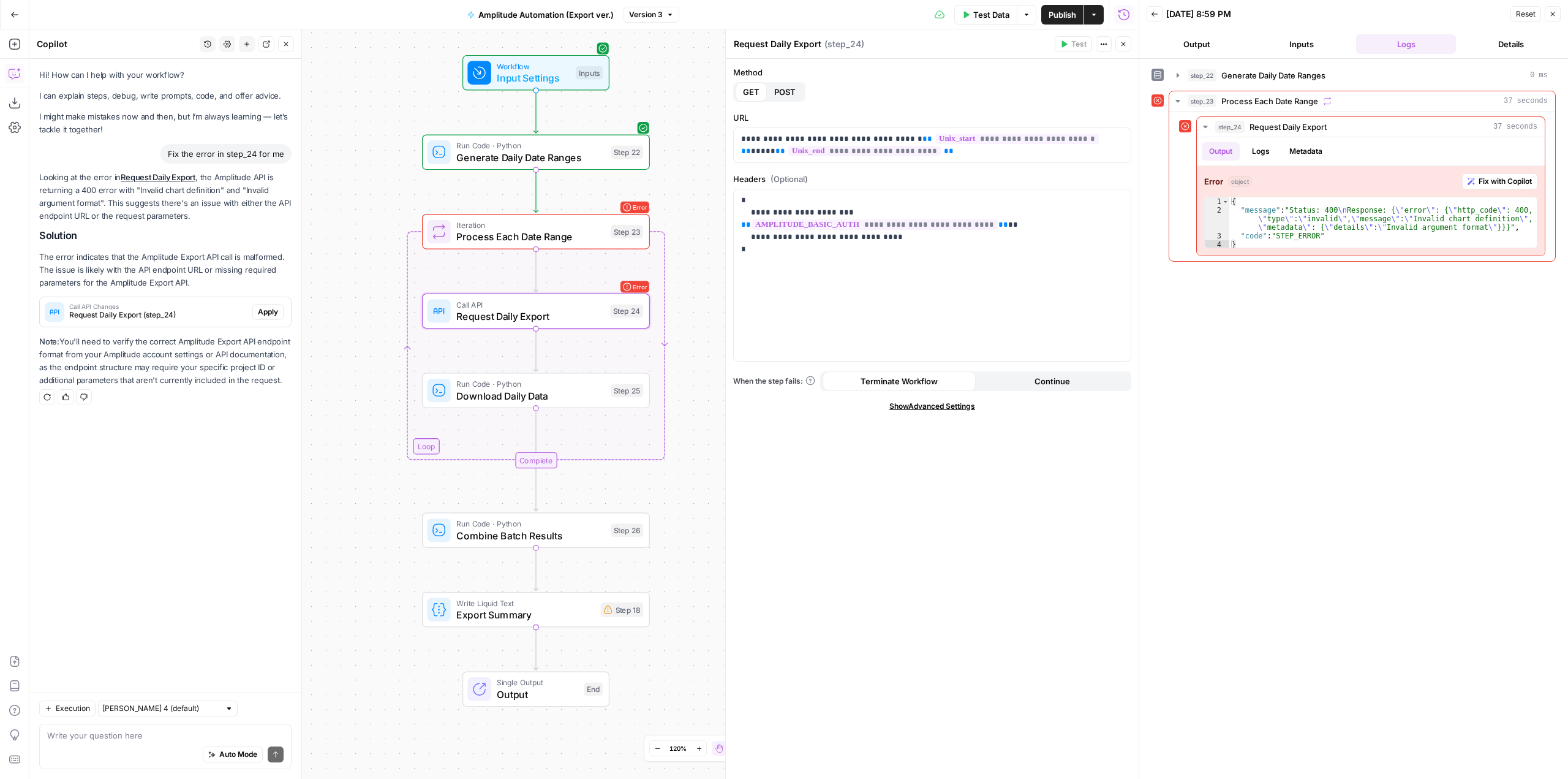
drag, startPoint x: 614, startPoint y: 268, endPoint x: 351, endPoint y: 245, distance: 264.0
click at [351, 245] on div "Workflow Input Settings Inputs Run Code · Python Generate Daily Date Ranges Ste…" at bounding box center [584, 403] width 1110 height 749
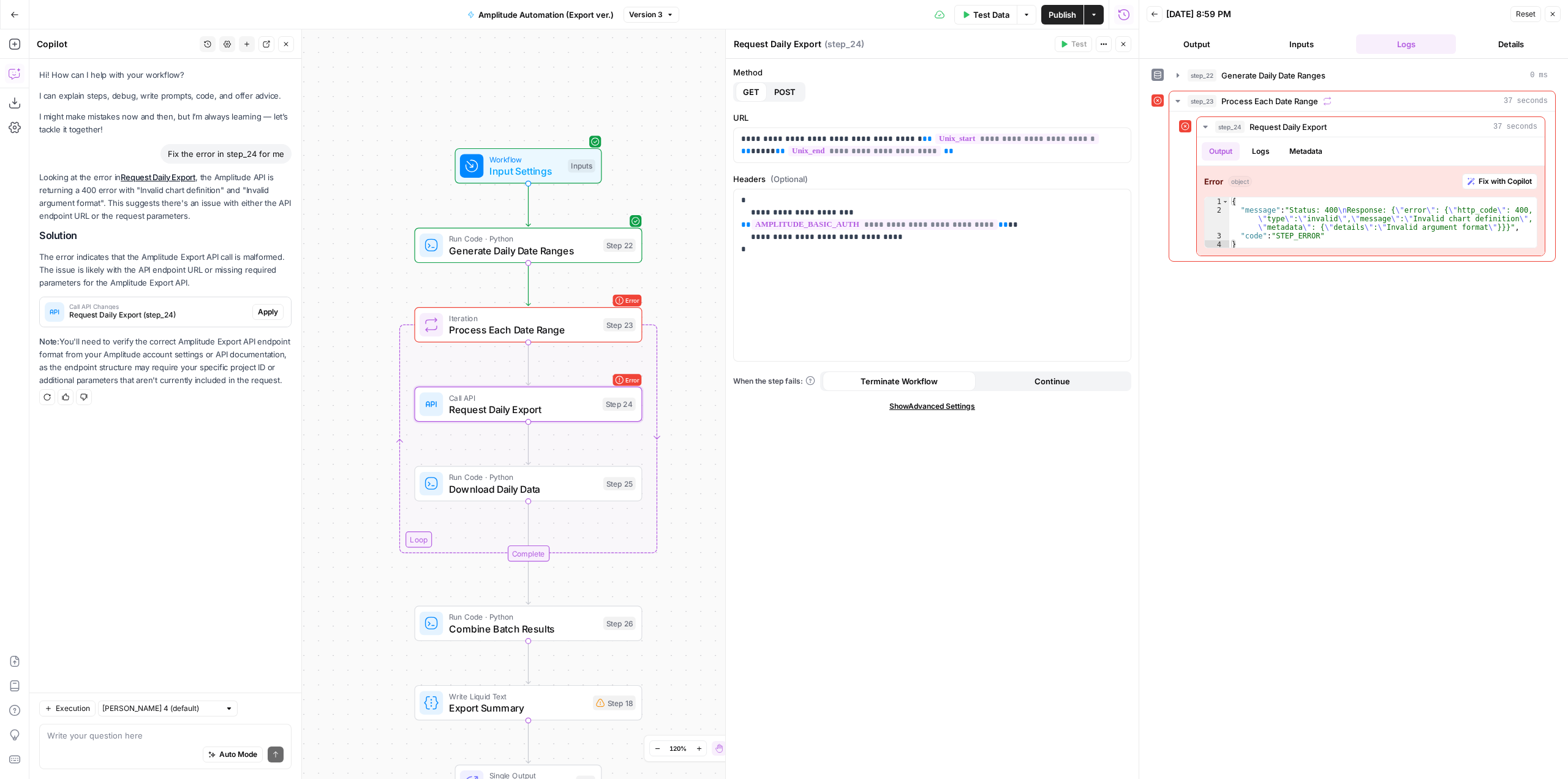
click at [235, 314] on span "Request Daily Export (step_24)" at bounding box center [159, 315] width 178 height 11
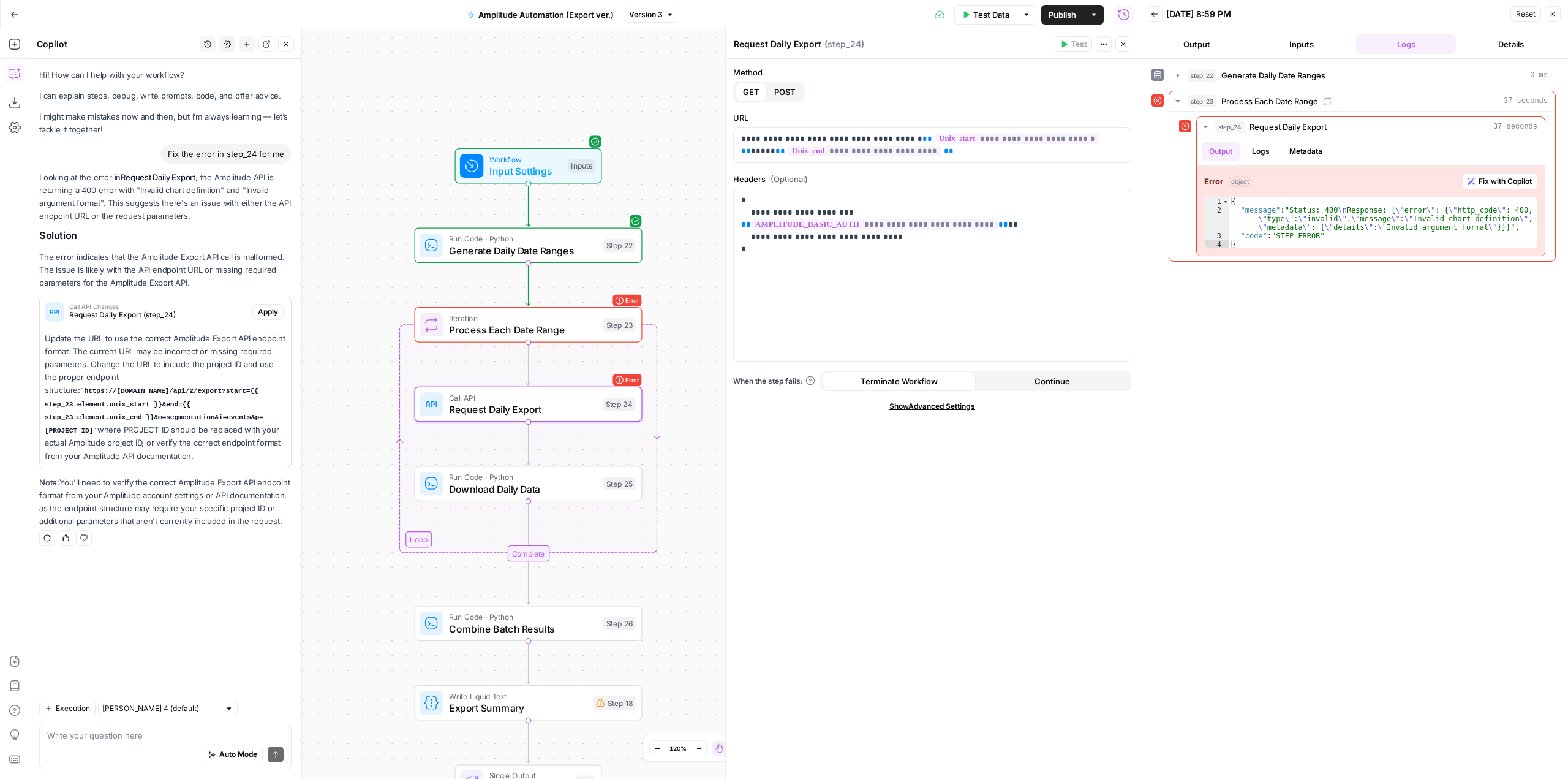
click at [259, 309] on span "Apply" at bounding box center [268, 312] width 21 height 11
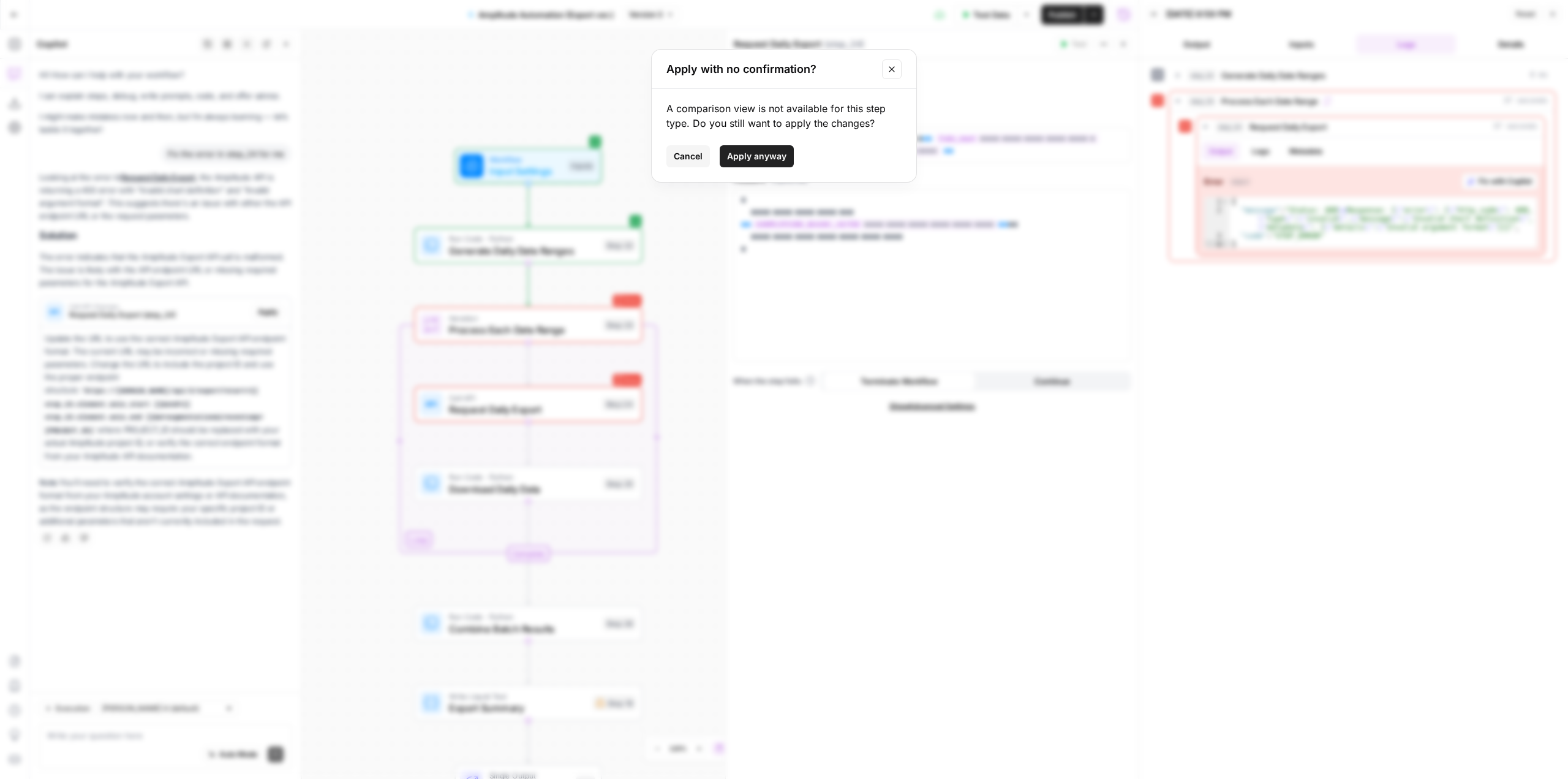
click at [740, 155] on span "Apply anyway" at bounding box center [756, 156] width 59 height 13
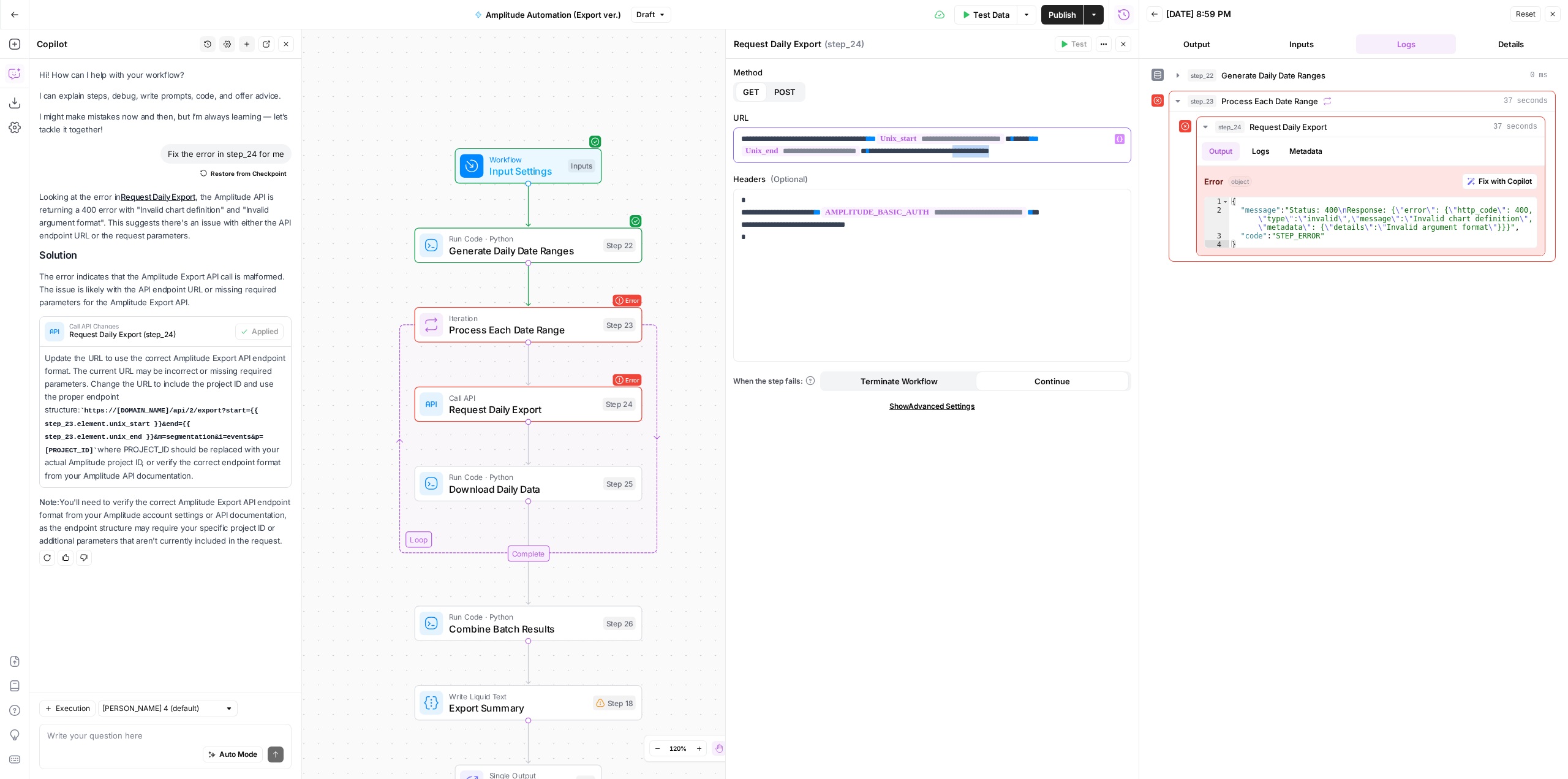
drag, startPoint x: 1061, startPoint y: 153, endPoint x: 1009, endPoint y: 157, distance: 52.2
click at [1009, 157] on div "**********" at bounding box center [932, 144] width 397 height 34
click at [619, 215] on span "Test" at bounding box center [620, 218] width 18 height 13
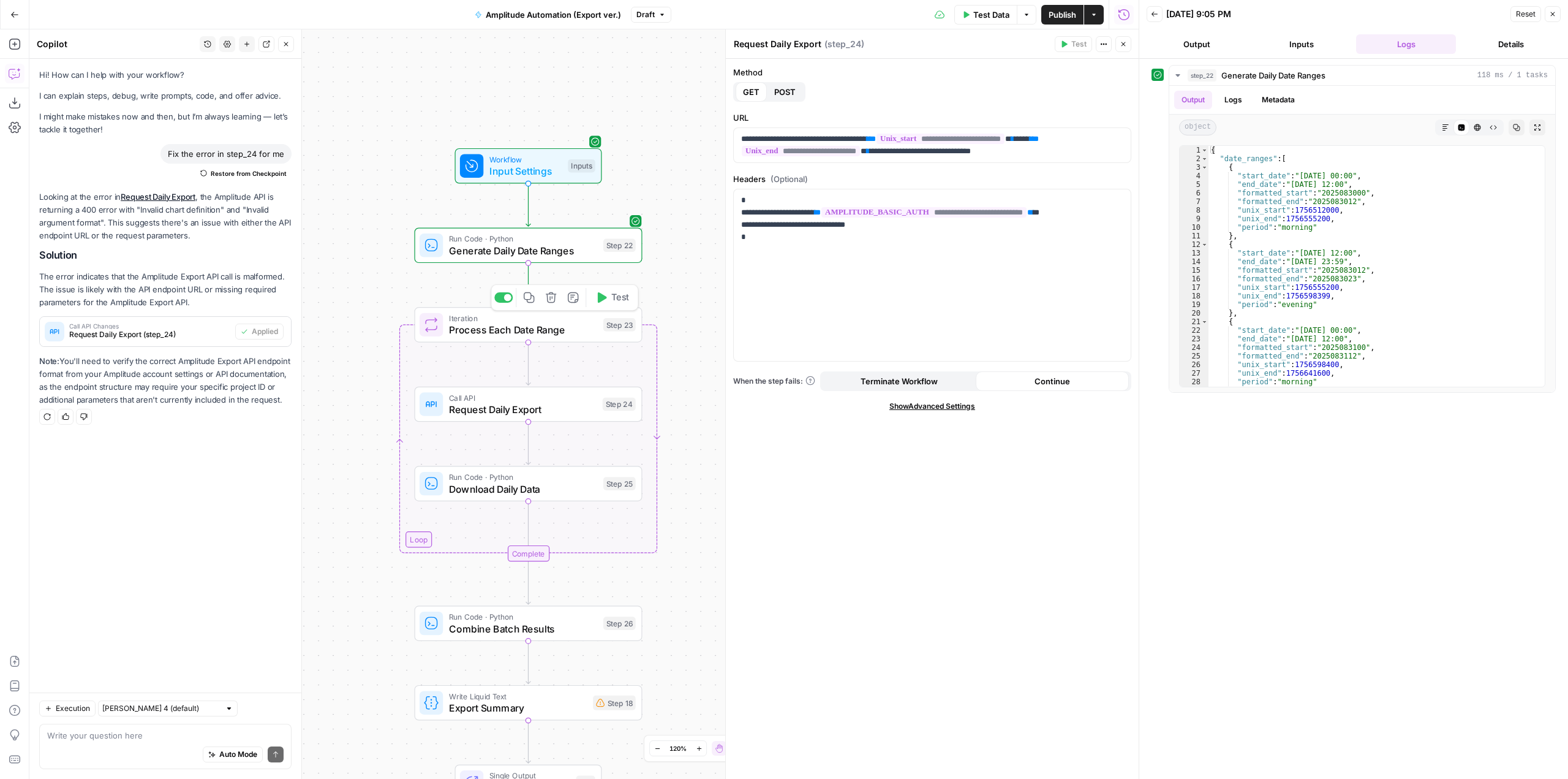
click at [617, 296] on span "Test" at bounding box center [620, 298] width 18 height 13
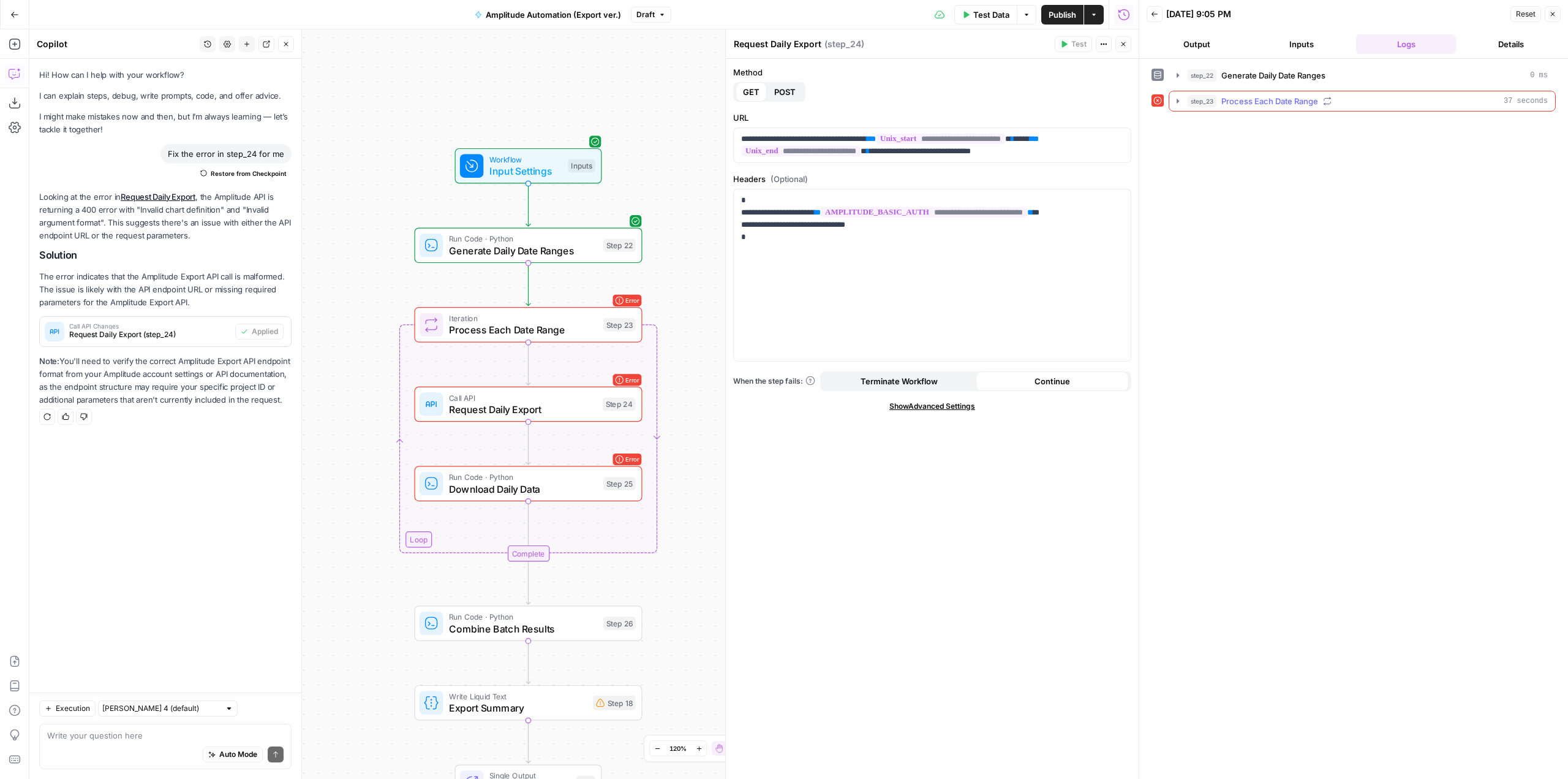
click at [1180, 107] on button "step_23 Process Each Date Range 37 seconds" at bounding box center [1362, 101] width 386 height 20
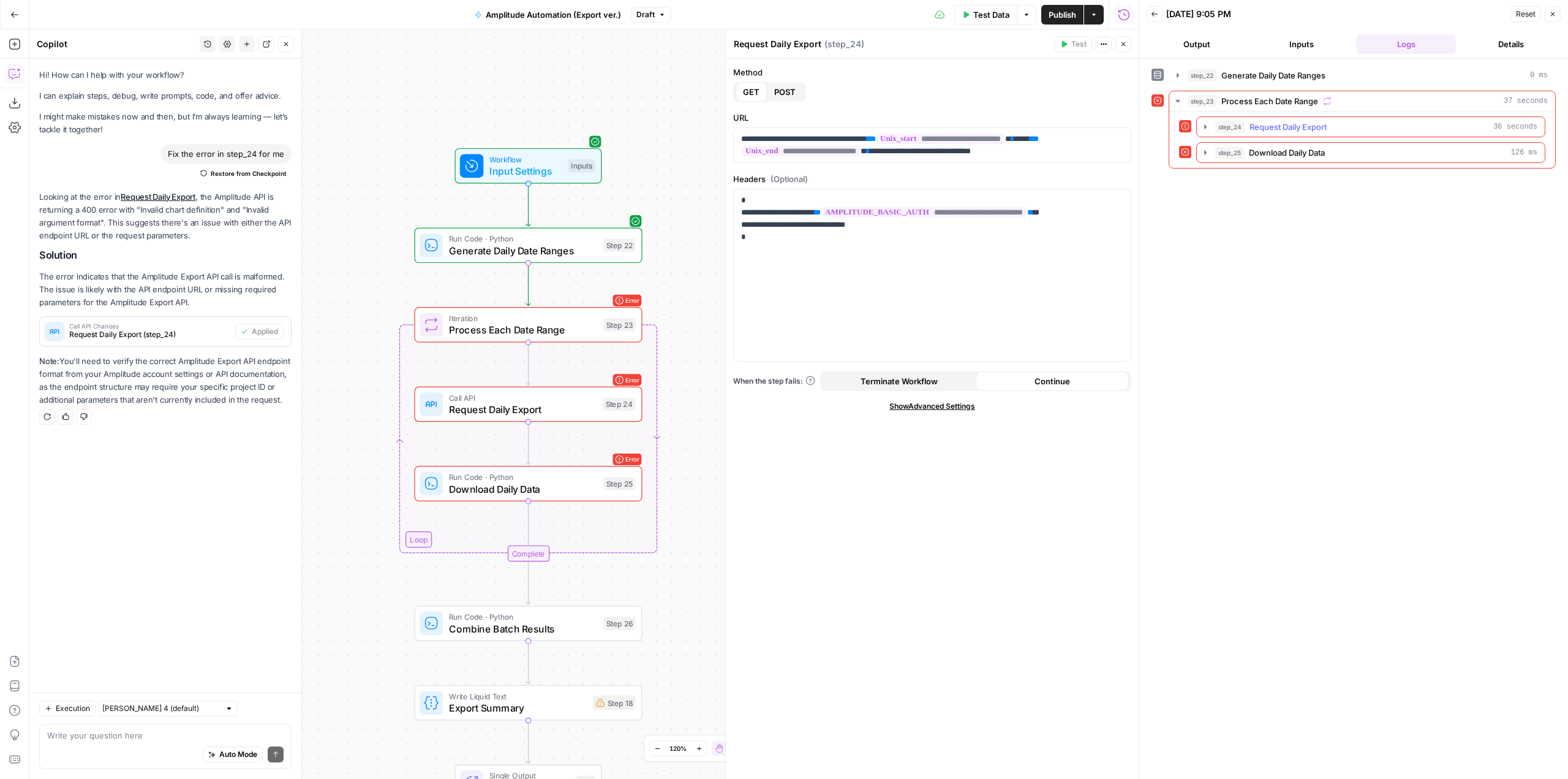
click at [1208, 126] on icon "button" at bounding box center [1205, 126] width 9 height 9
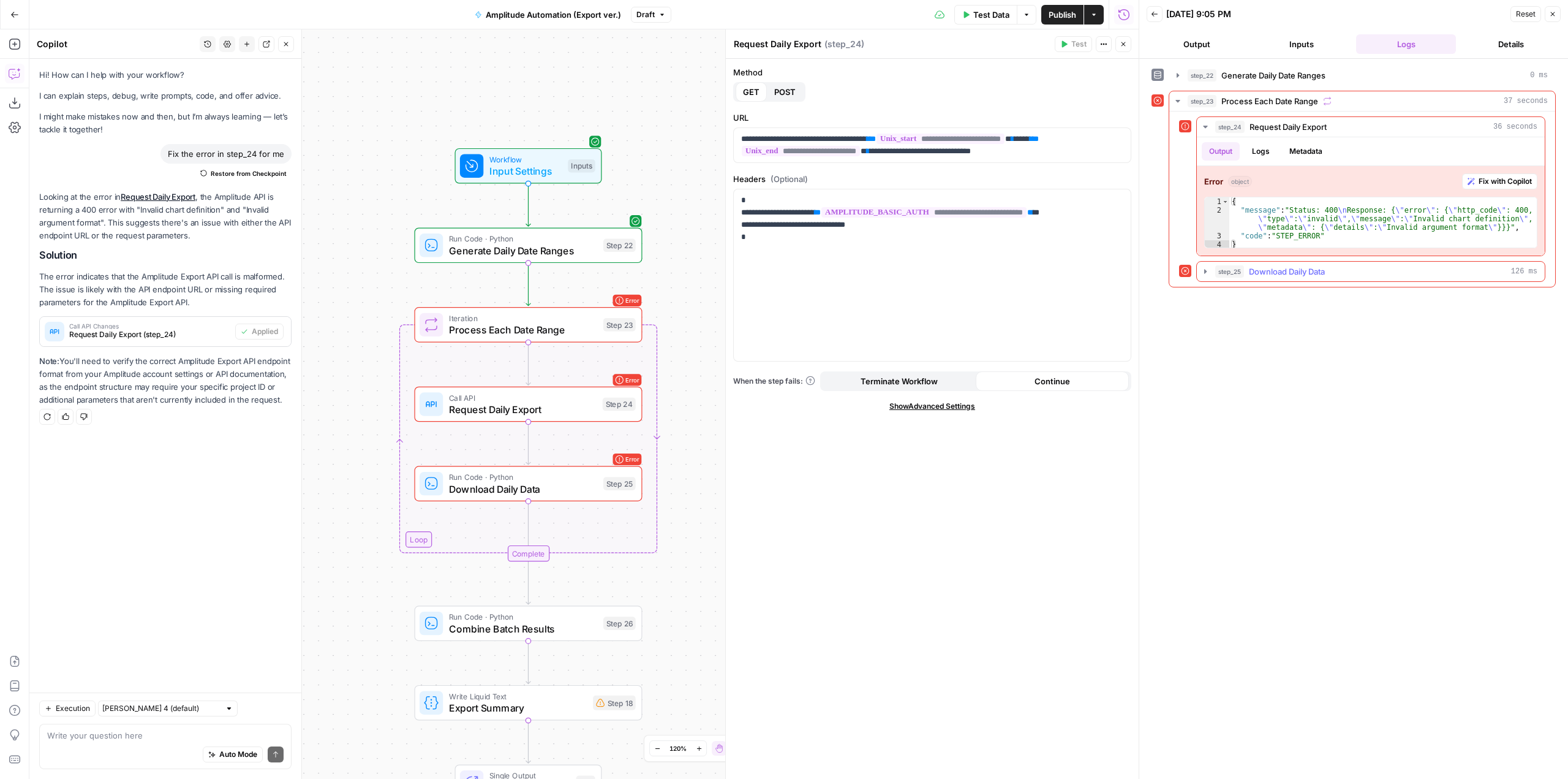
click at [1207, 268] on icon "button" at bounding box center [1205, 272] width 9 height 9
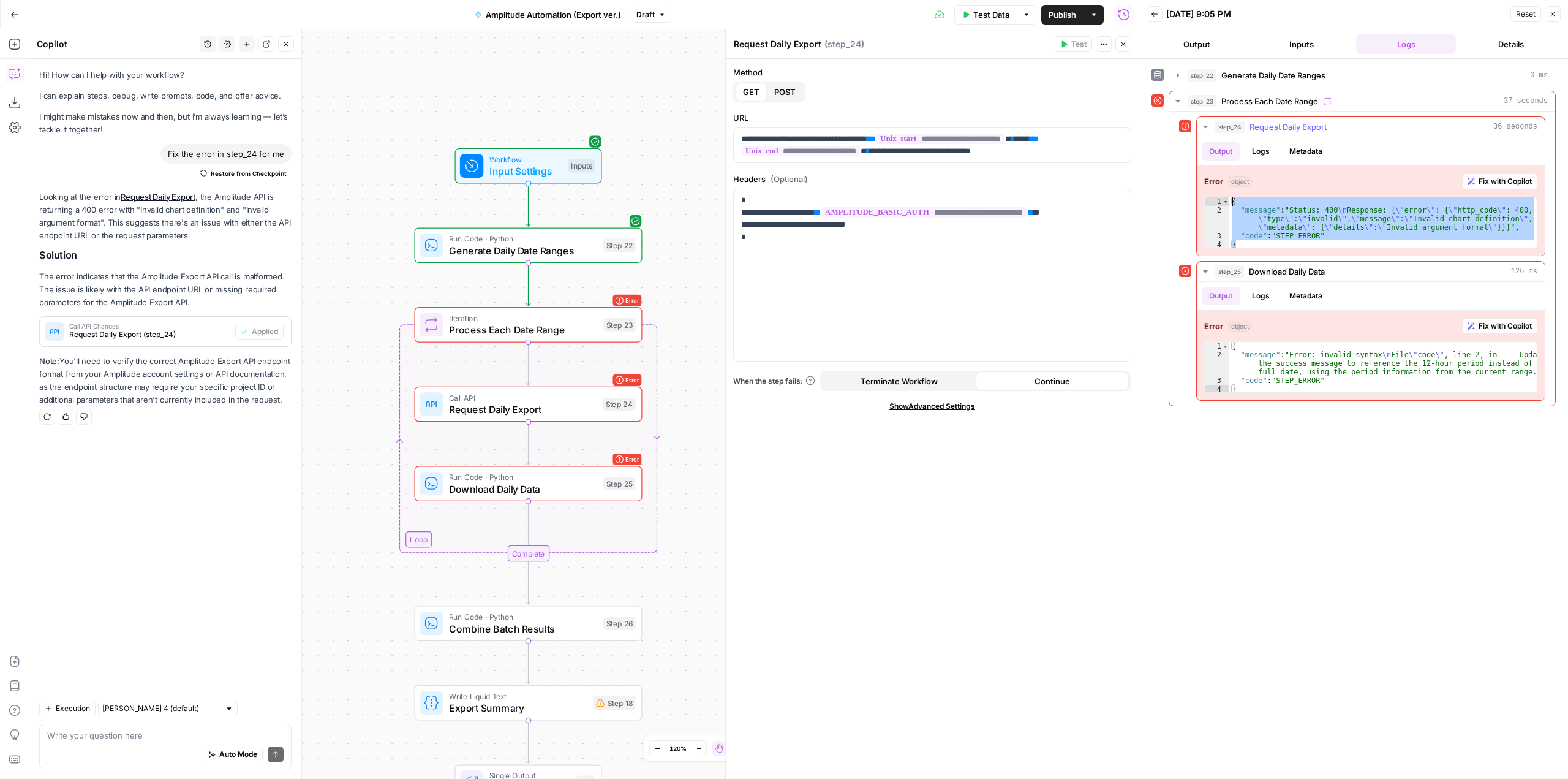
drag, startPoint x: 1240, startPoint y: 245, endPoint x: 1230, endPoint y: 197, distance: 49.0
click at [1230, 197] on div "{ "message" : "Status: 400 \n Response: { \" error \" : { \" http_code \" : 400…" at bounding box center [1383, 231] width 308 height 69
type textarea "**********"
click at [195, 732] on textarea at bounding box center [166, 736] width 237 height 13
paste textarea "{ "message": "Status: 400 \nResponse: {\"error\": {\"http_code\": 400, \"type\"…"
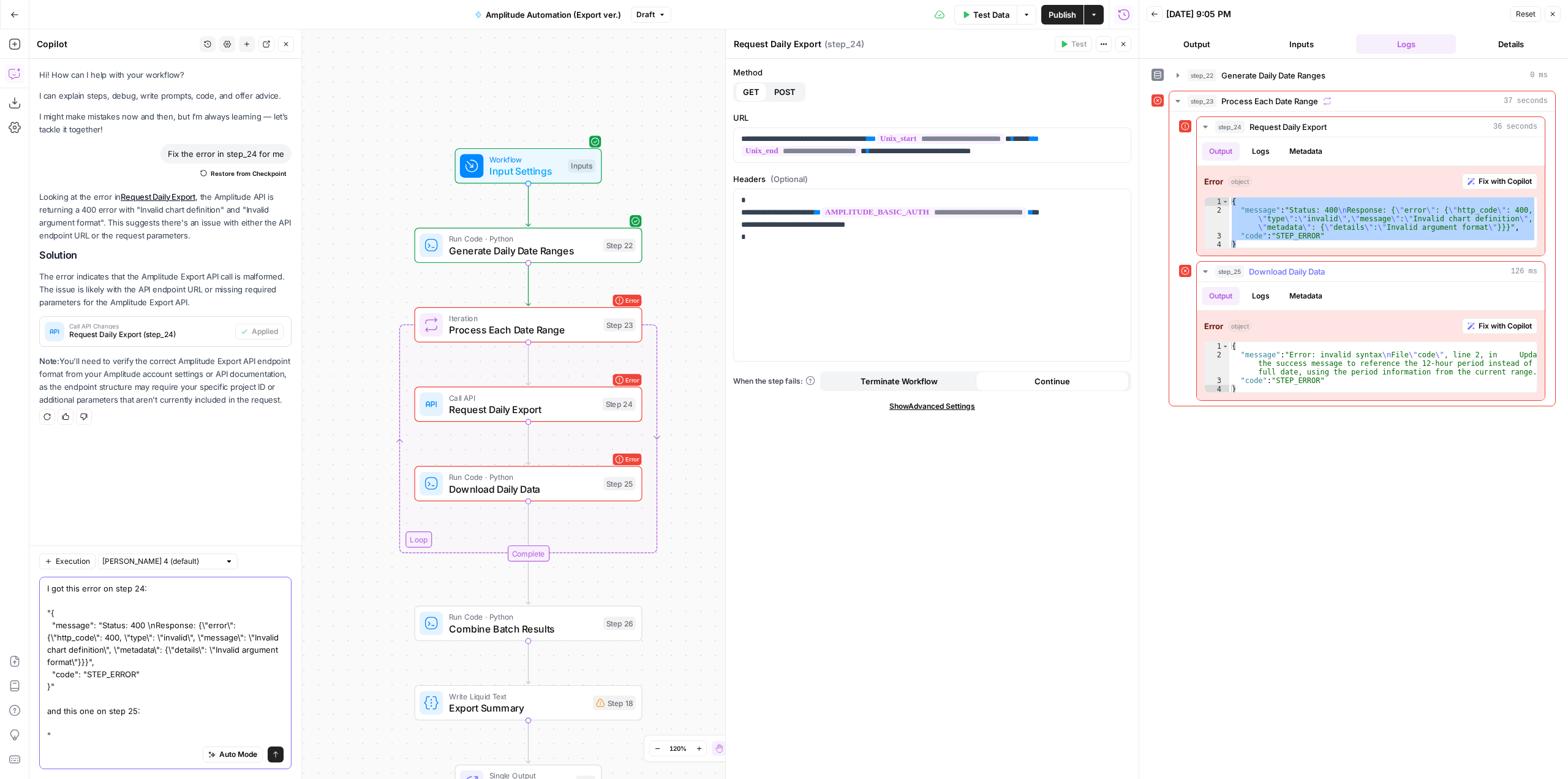
type textarea "I got this error on step 24: "{ "message": "Status: 400 \nResponse: {\"error\":…"
drag, startPoint x: 1245, startPoint y: 388, endPoint x: 1222, endPoint y: 341, distance: 52.3
click at [1222, 341] on div "Error object Fix with Copilot * 1 2 3 4 { "message" : "Error: invalid syntax \n…" at bounding box center [1371, 355] width 348 height 89
type textarea "**********"
click at [103, 747] on div "Auto Mode Send" at bounding box center [166, 755] width 237 height 27
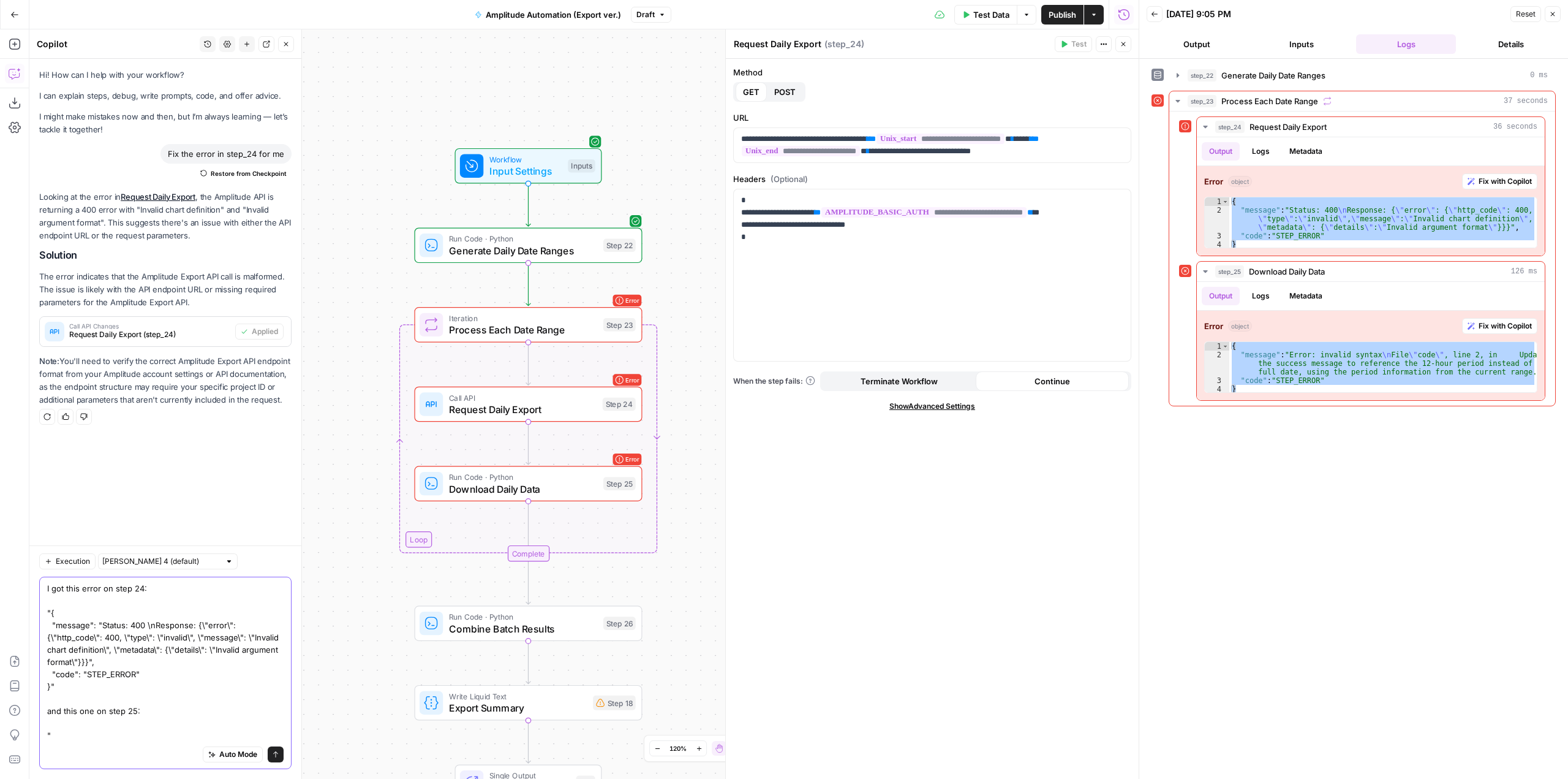
paste textarea "{ "message": "Error: invalid syntax\nFile \"code\", line 2, in Update the succe…"
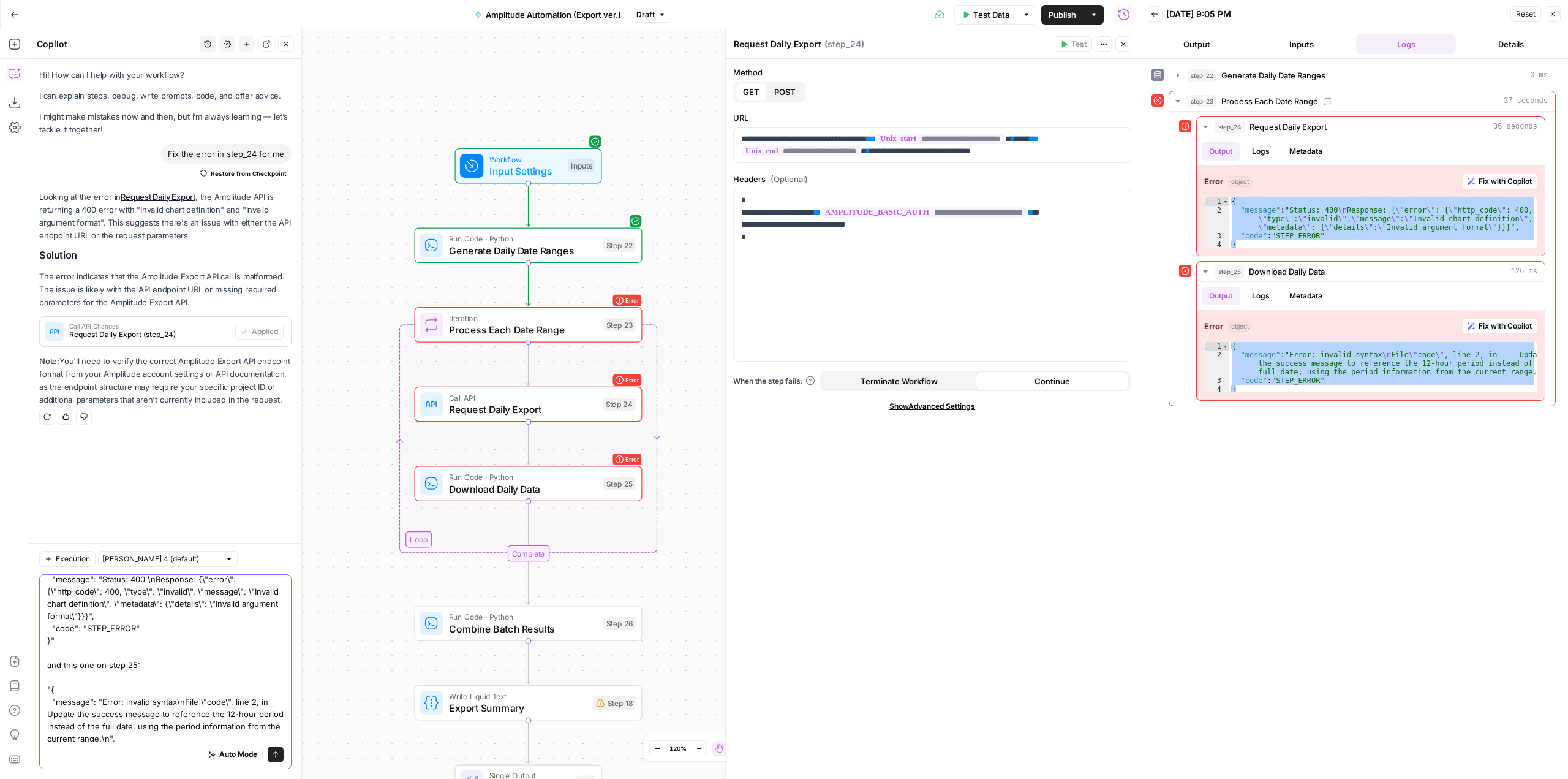
type textarea "I got this error on step 24: "{ "message": "Status: 400 \nResponse: {\"error\":…"
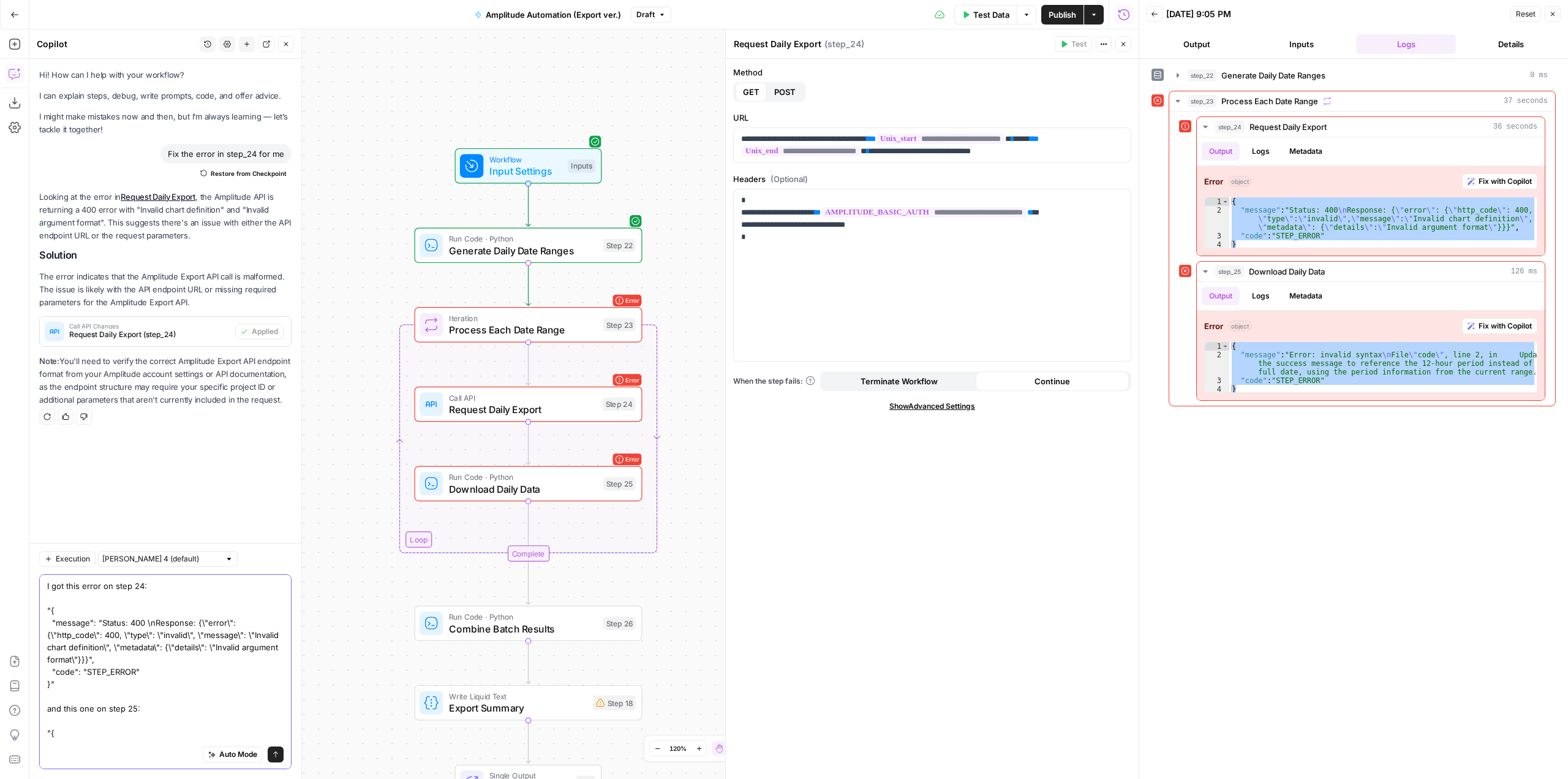
click at [272, 757] on icon "submit" at bounding box center [275, 754] width 7 height 7
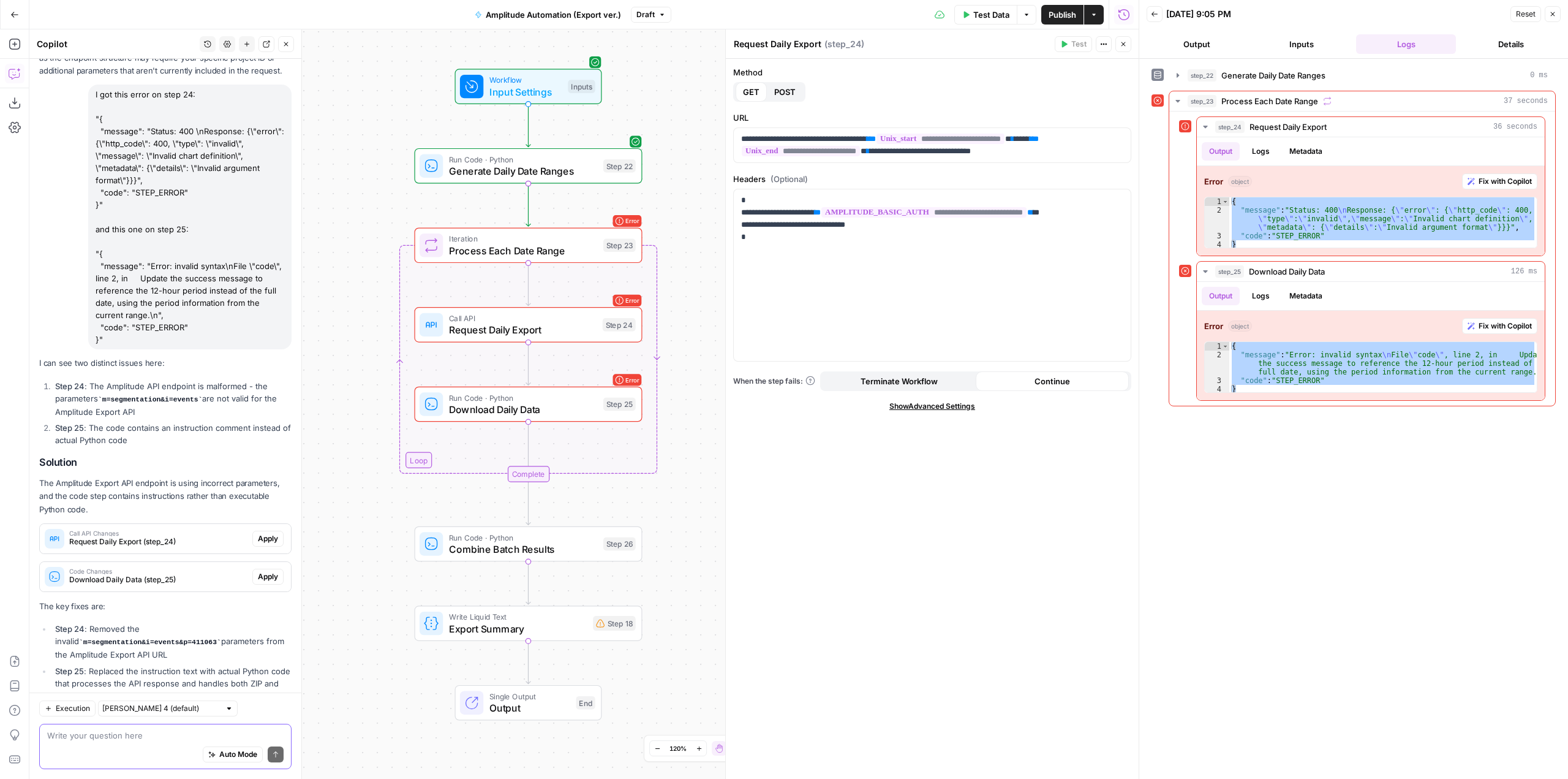
scroll to position [384, 0]
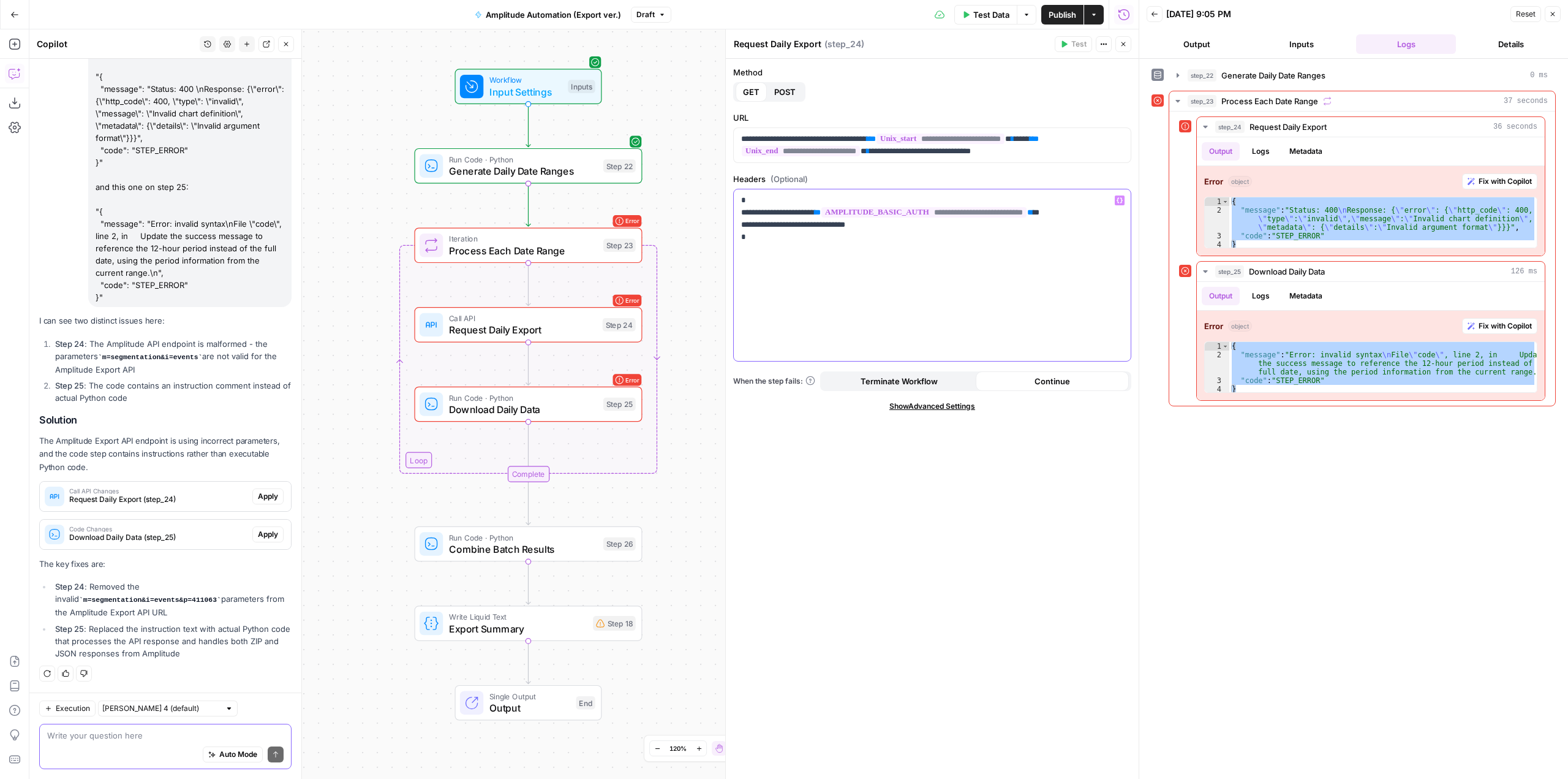
click at [880, 325] on div "**********" at bounding box center [932, 275] width 397 height 171
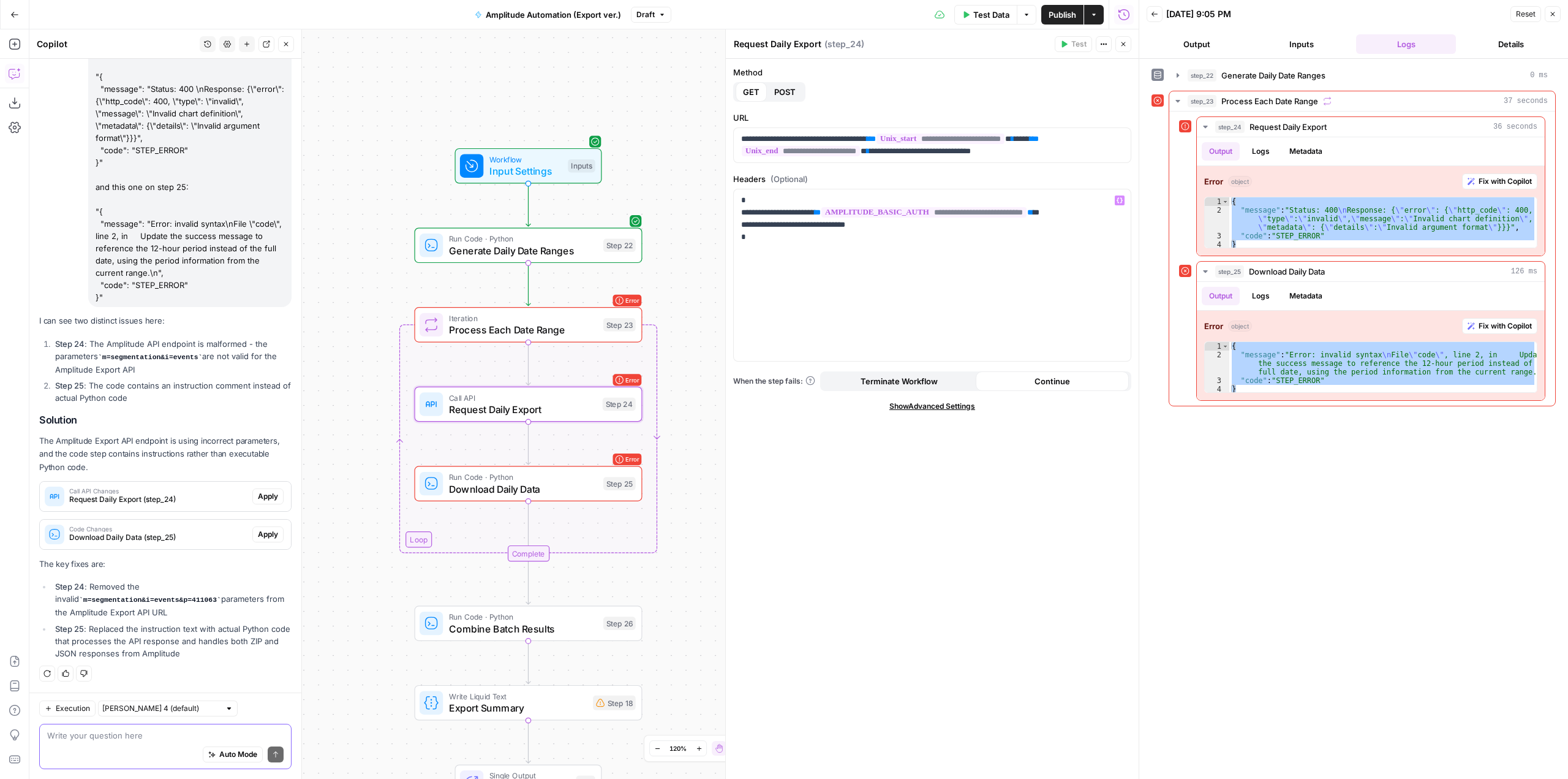
click at [186, 497] on span "Request Daily Export (step_24)" at bounding box center [159, 500] width 178 height 11
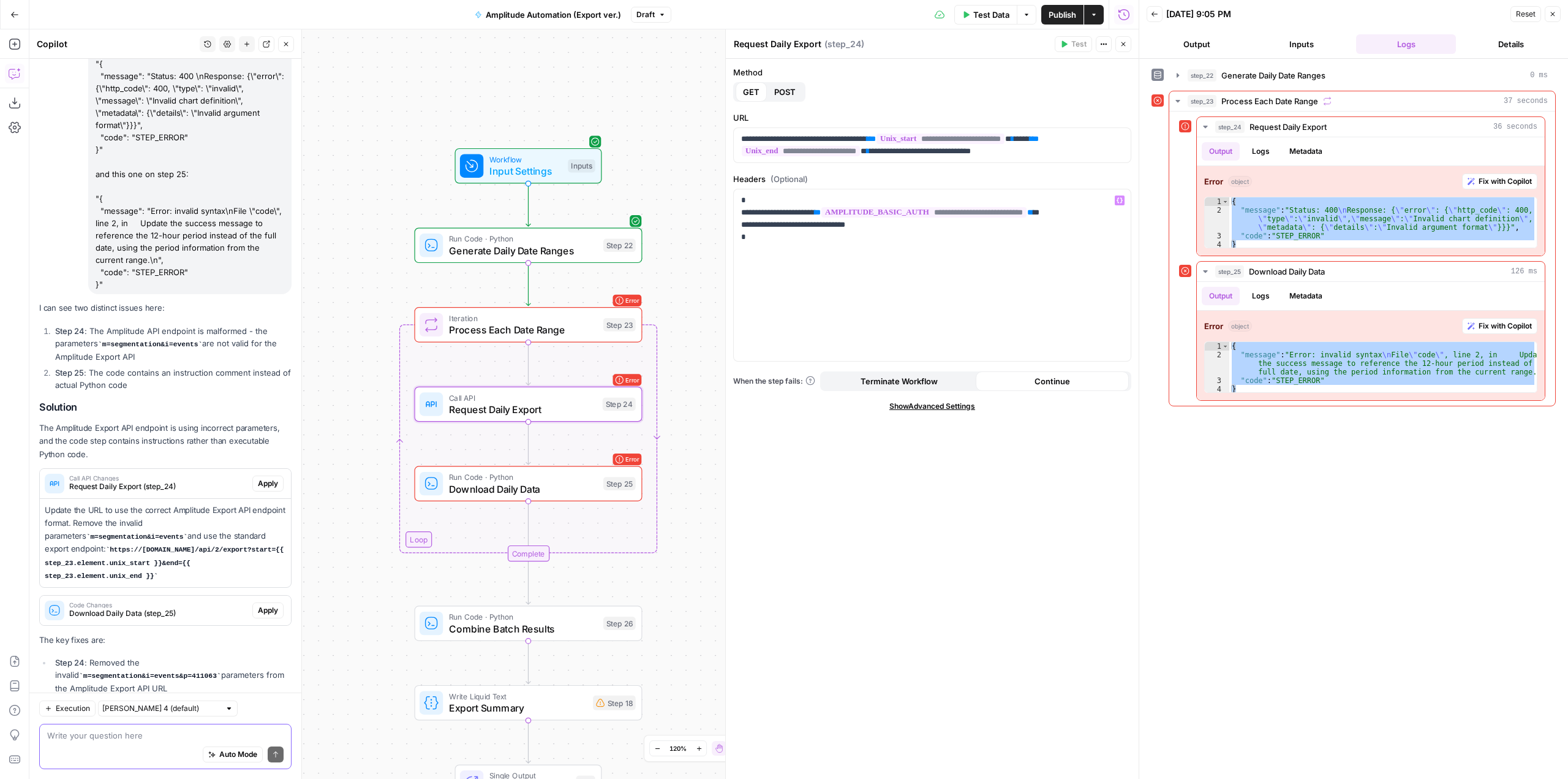
scroll to position [404, 0]
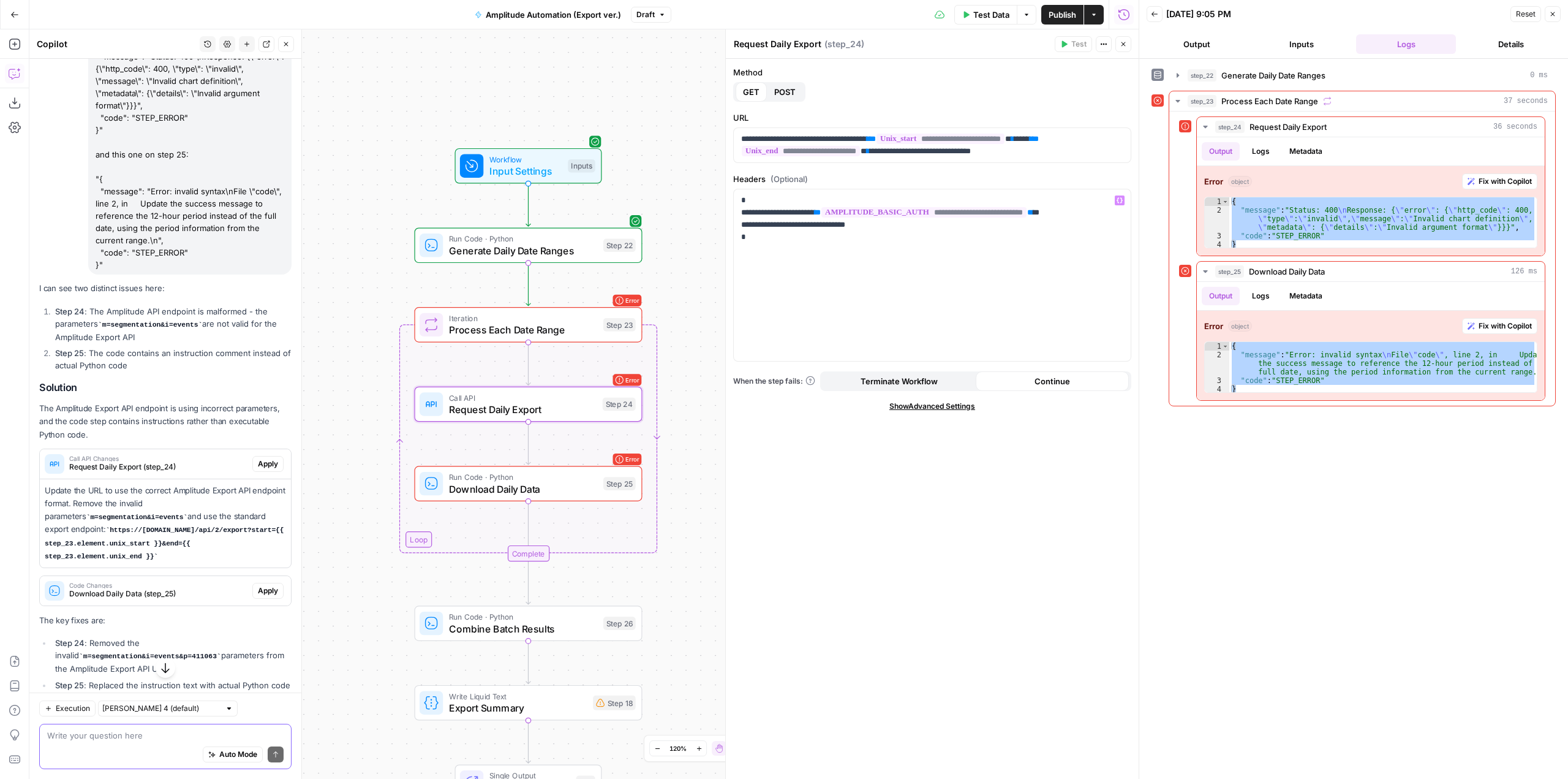
click at [258, 470] on span "Apply" at bounding box center [268, 464] width 21 height 11
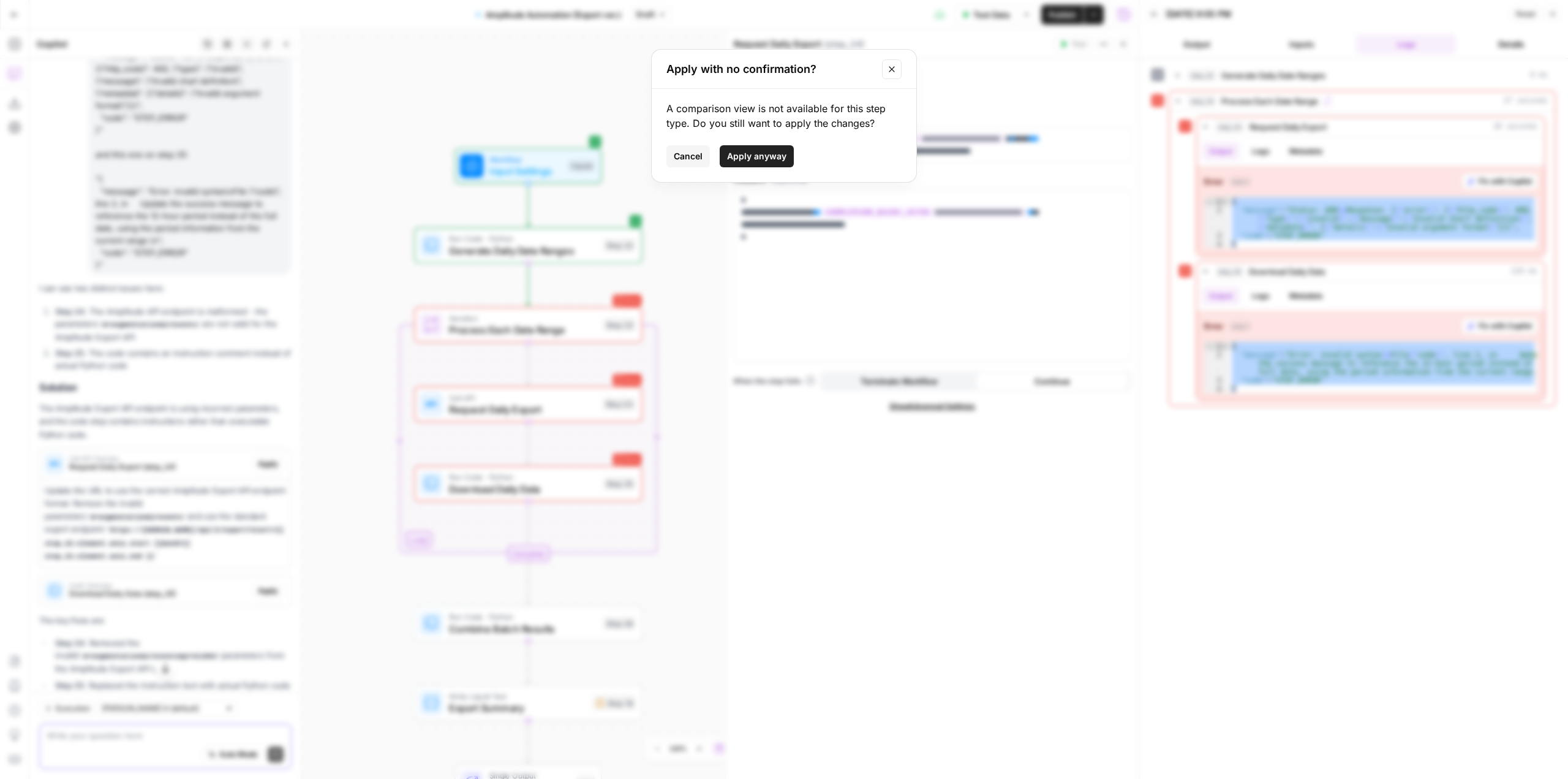
click at [760, 148] on button "Apply anyway" at bounding box center [757, 156] width 74 height 22
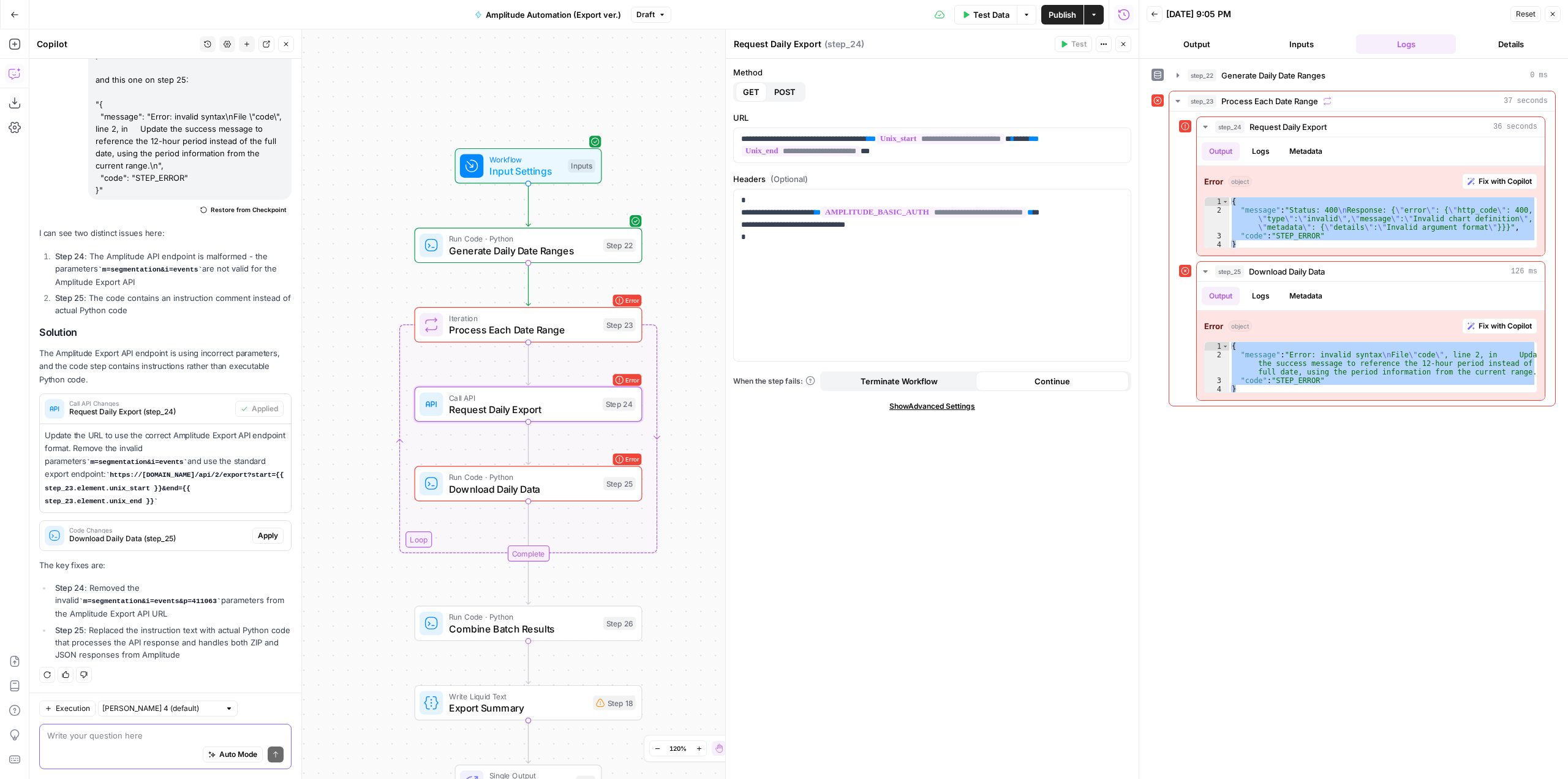
scroll to position [492, 0]
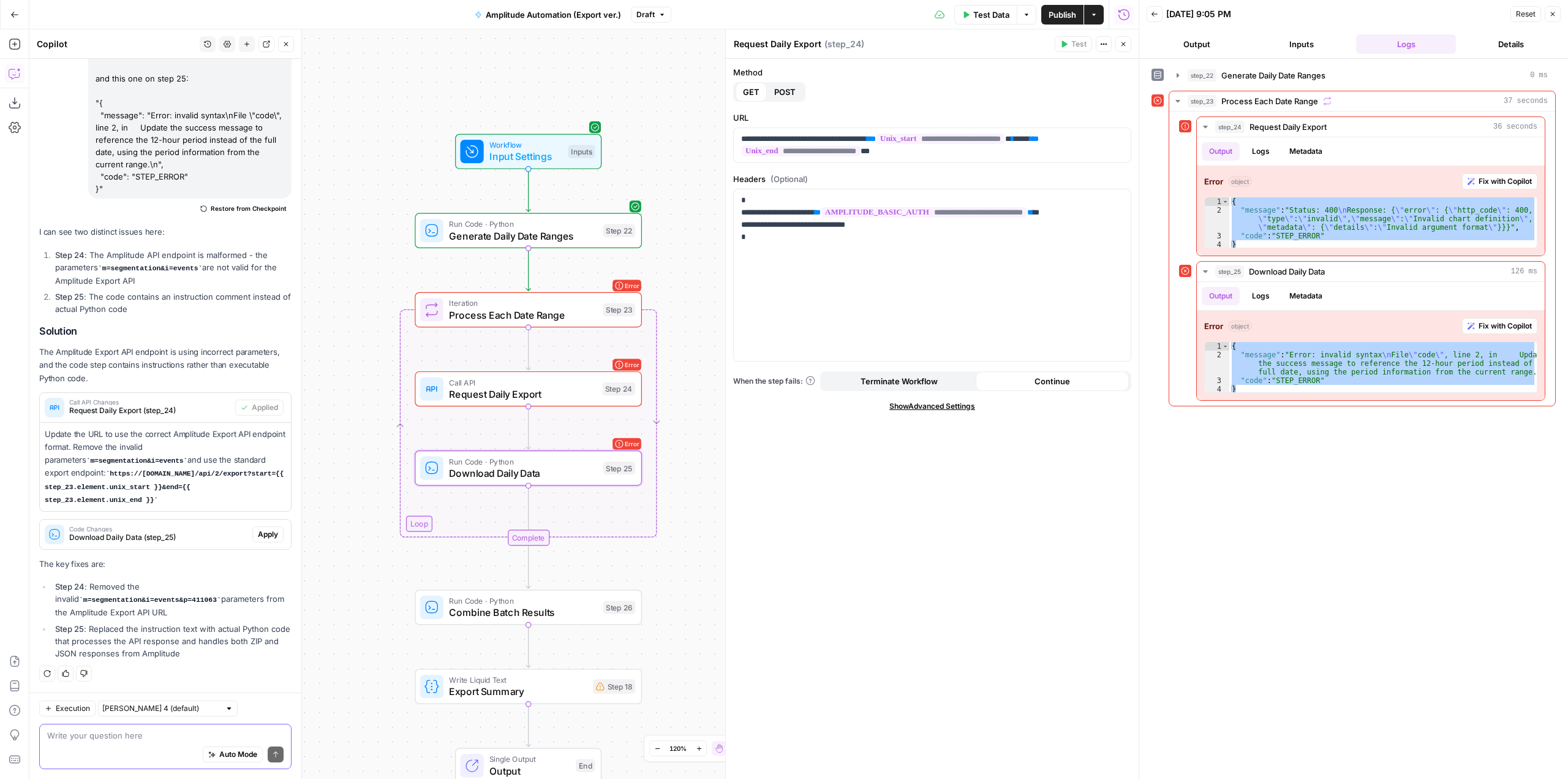
click at [172, 525] on div "Code Changes Download Daily Data (step_25)" at bounding box center [145, 534] width 212 height 29
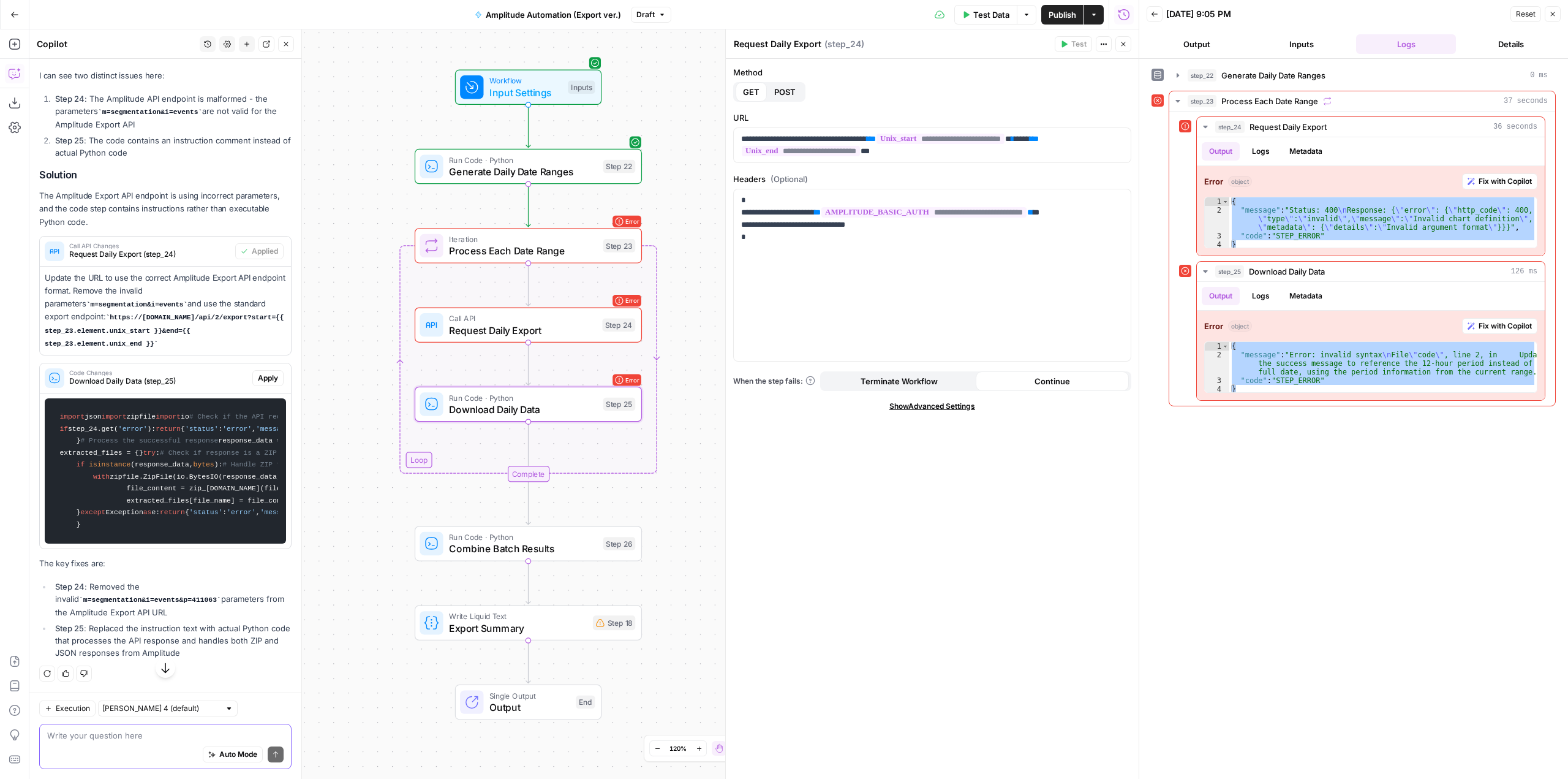
click at [258, 373] on span "Apply" at bounding box center [268, 378] width 21 height 11
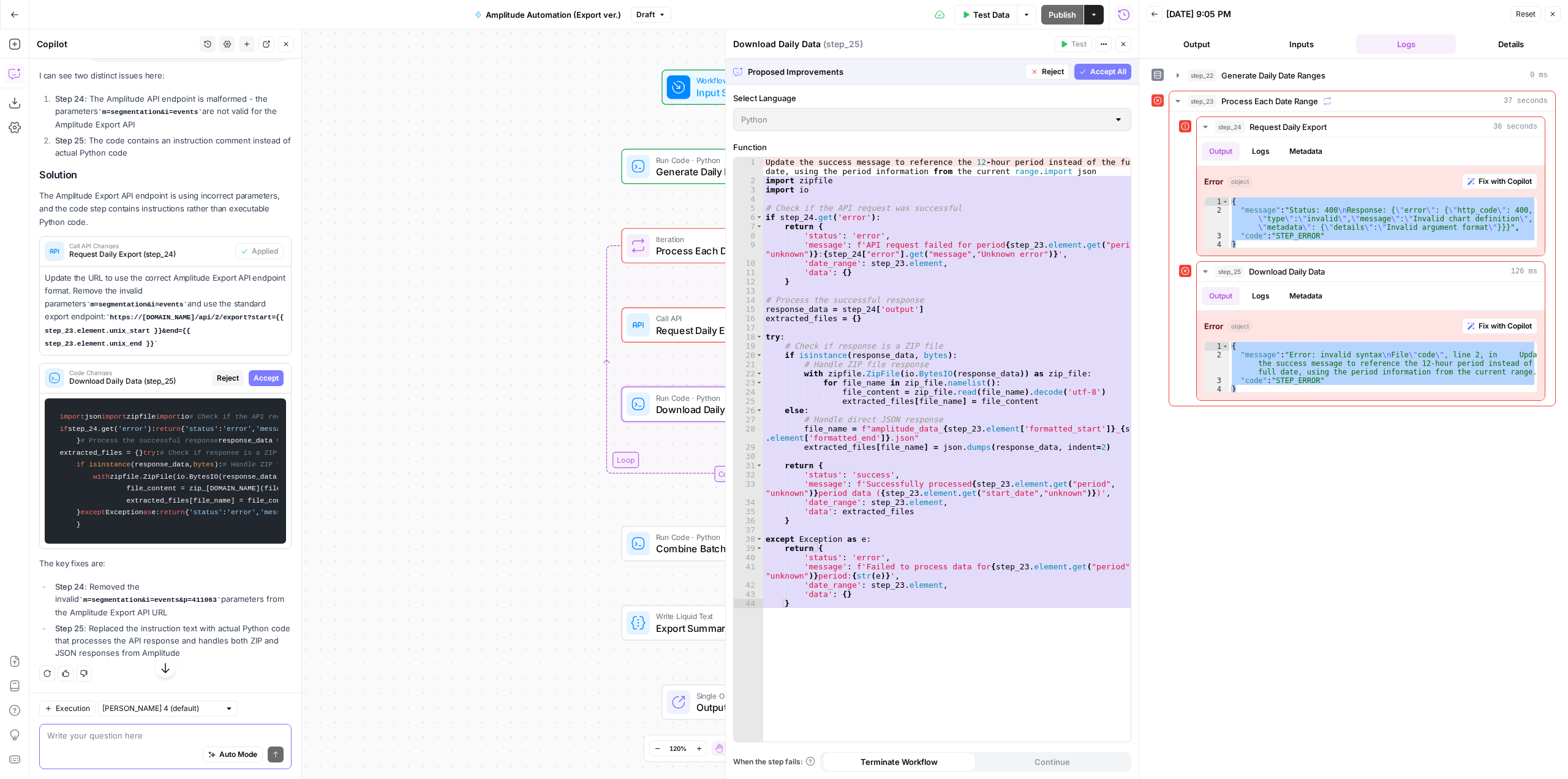
click at [264, 373] on span "Accept" at bounding box center [266, 378] width 25 height 11
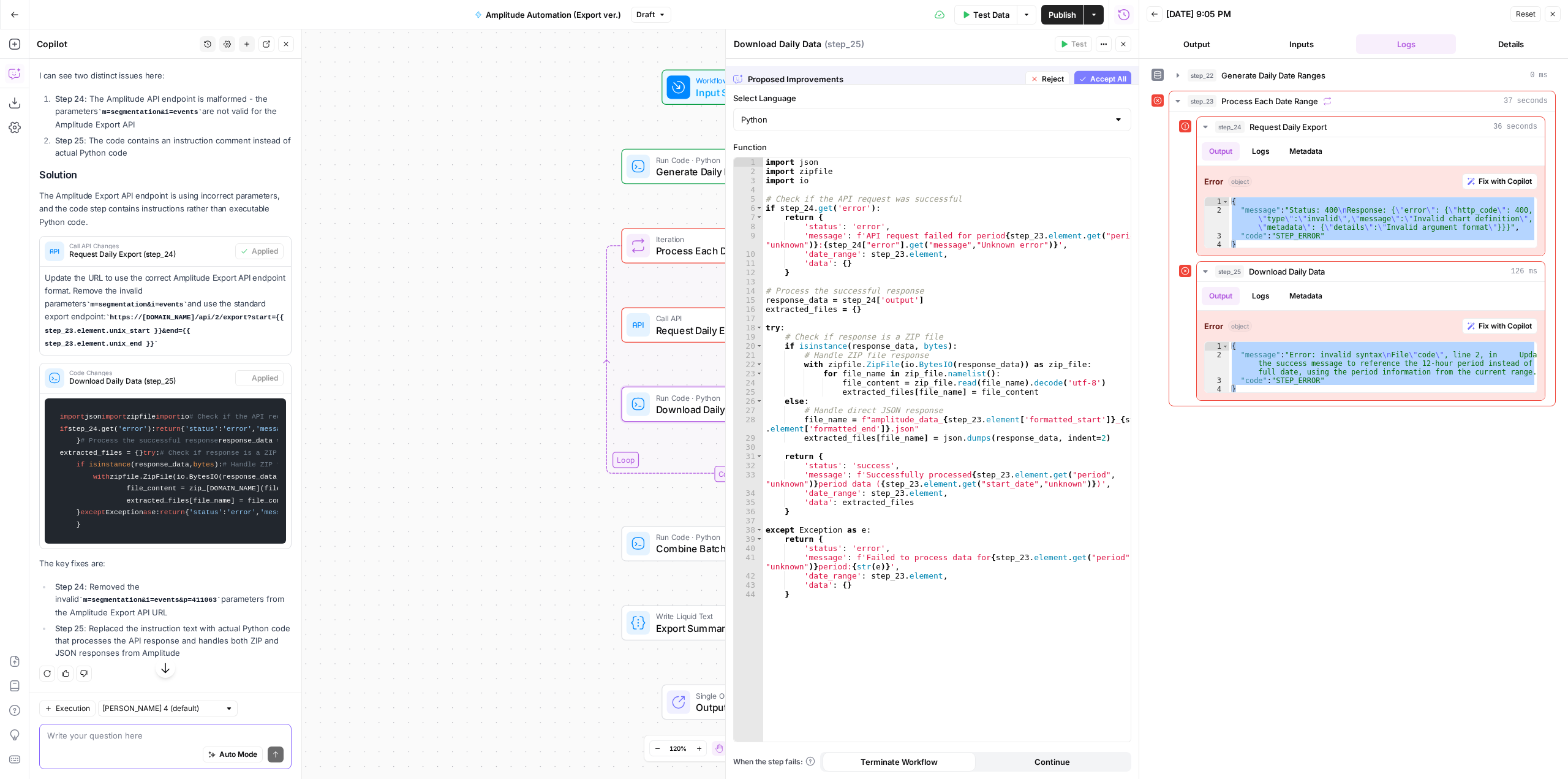
scroll to position [758, 0]
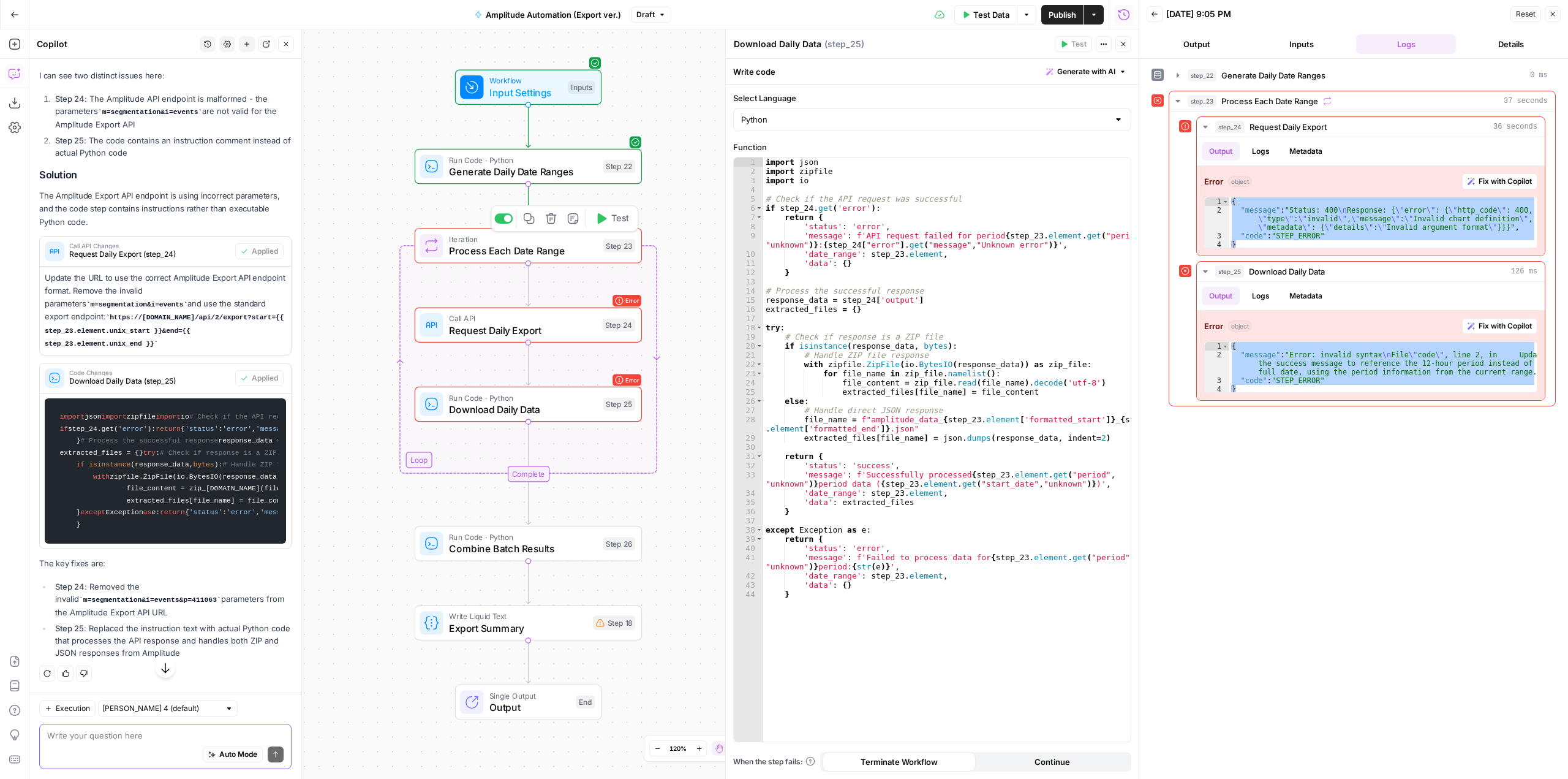
click at [622, 220] on span "Test" at bounding box center [620, 219] width 18 height 13
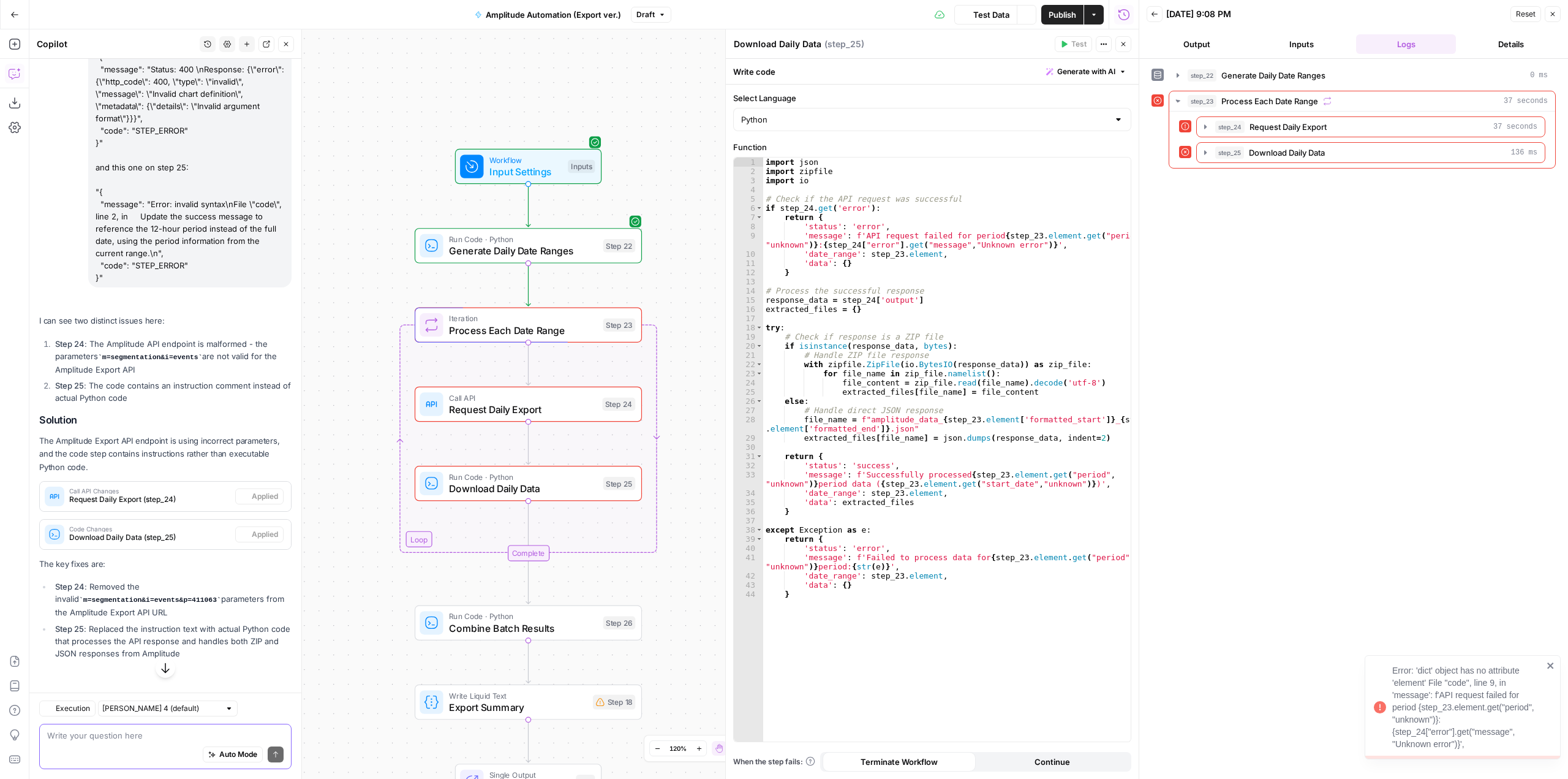
scroll to position [404, 0]
click at [1203, 126] on icon "button" at bounding box center [1205, 126] width 9 height 9
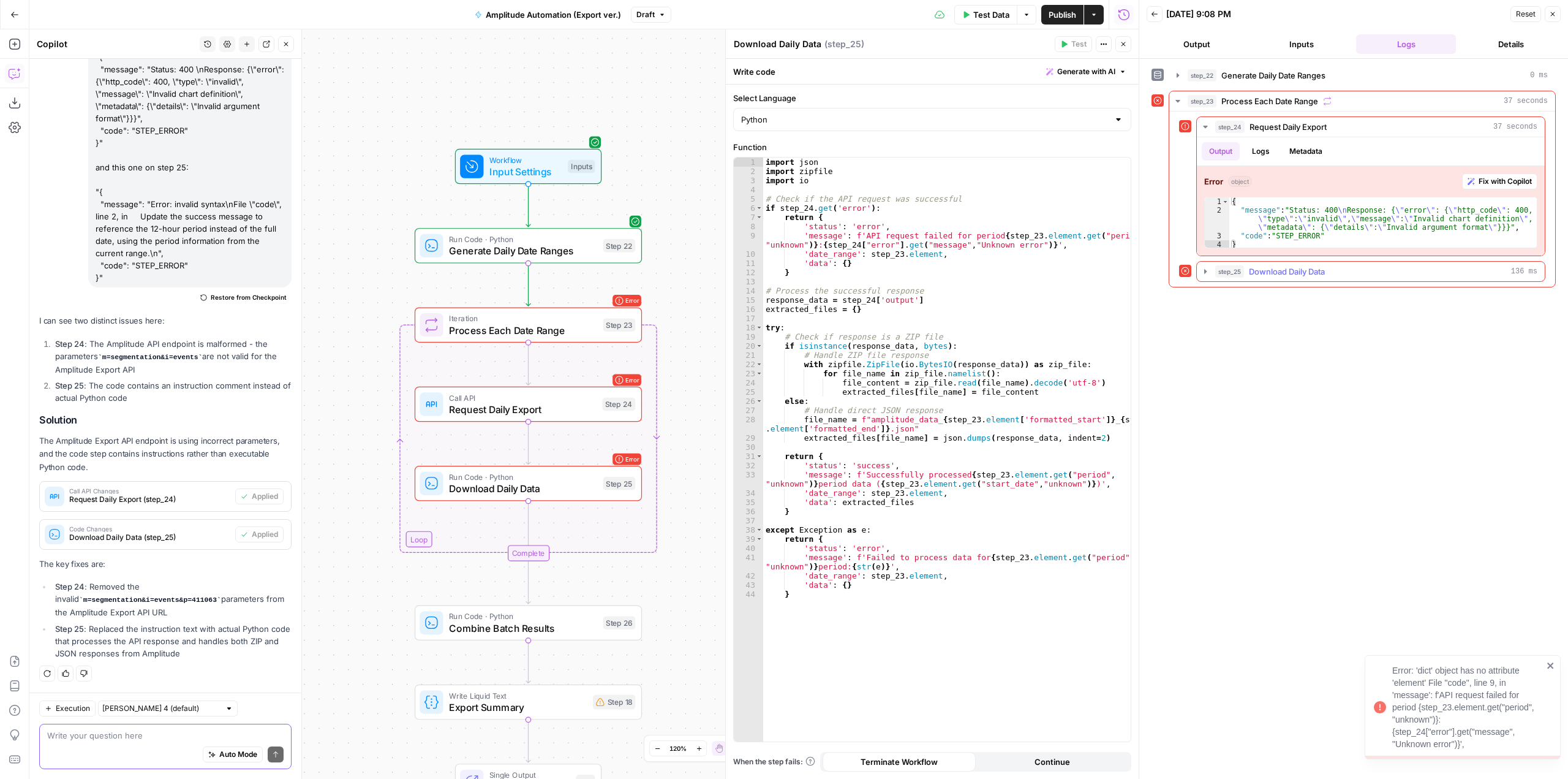
click at [1205, 274] on icon "button" at bounding box center [1205, 272] width 9 height 9
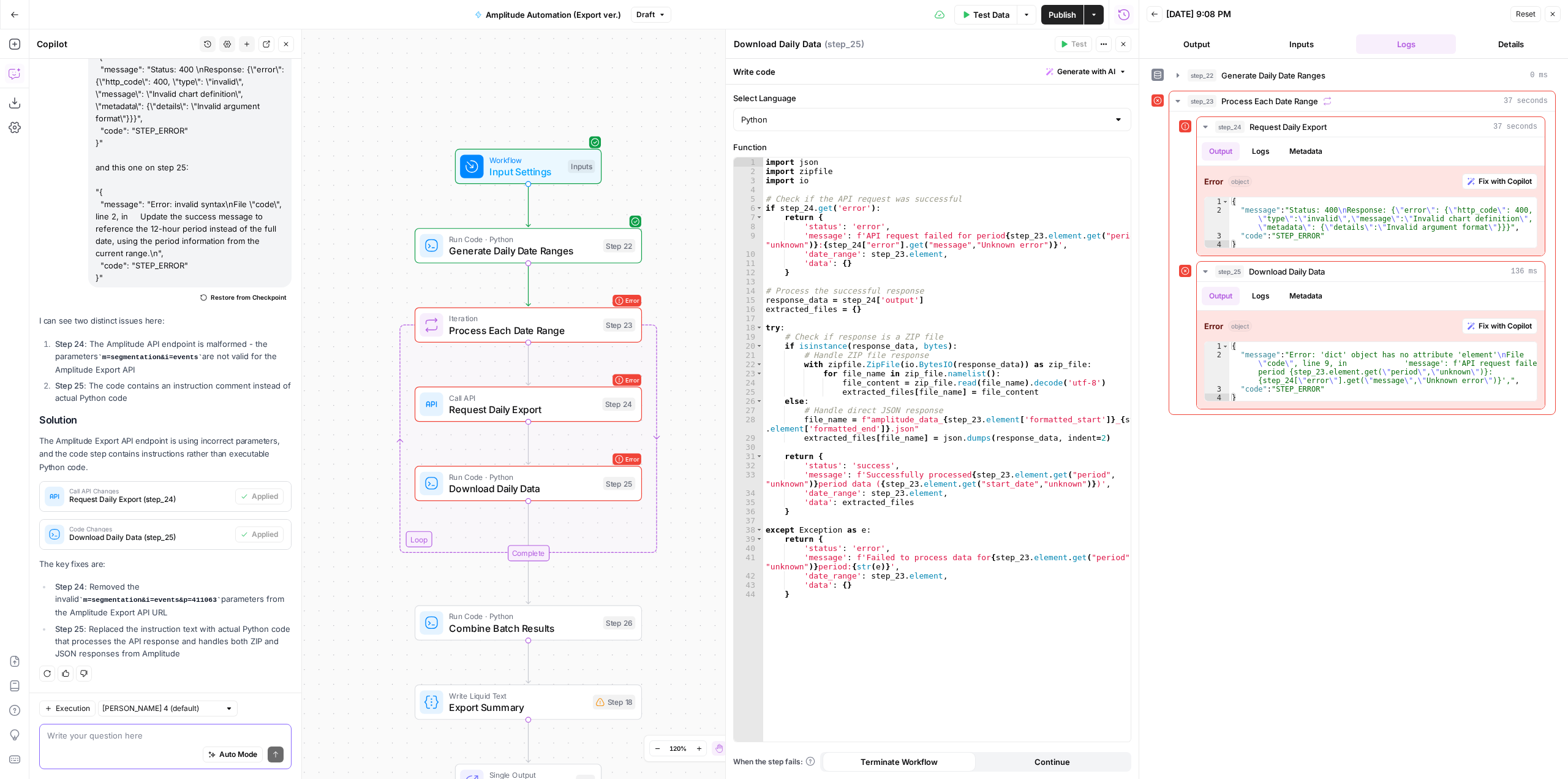
click at [1064, 20] on span "Publish" at bounding box center [1062, 15] width 28 height 13
click at [634, 13] on span "Version 4" at bounding box center [646, 15] width 34 height 11
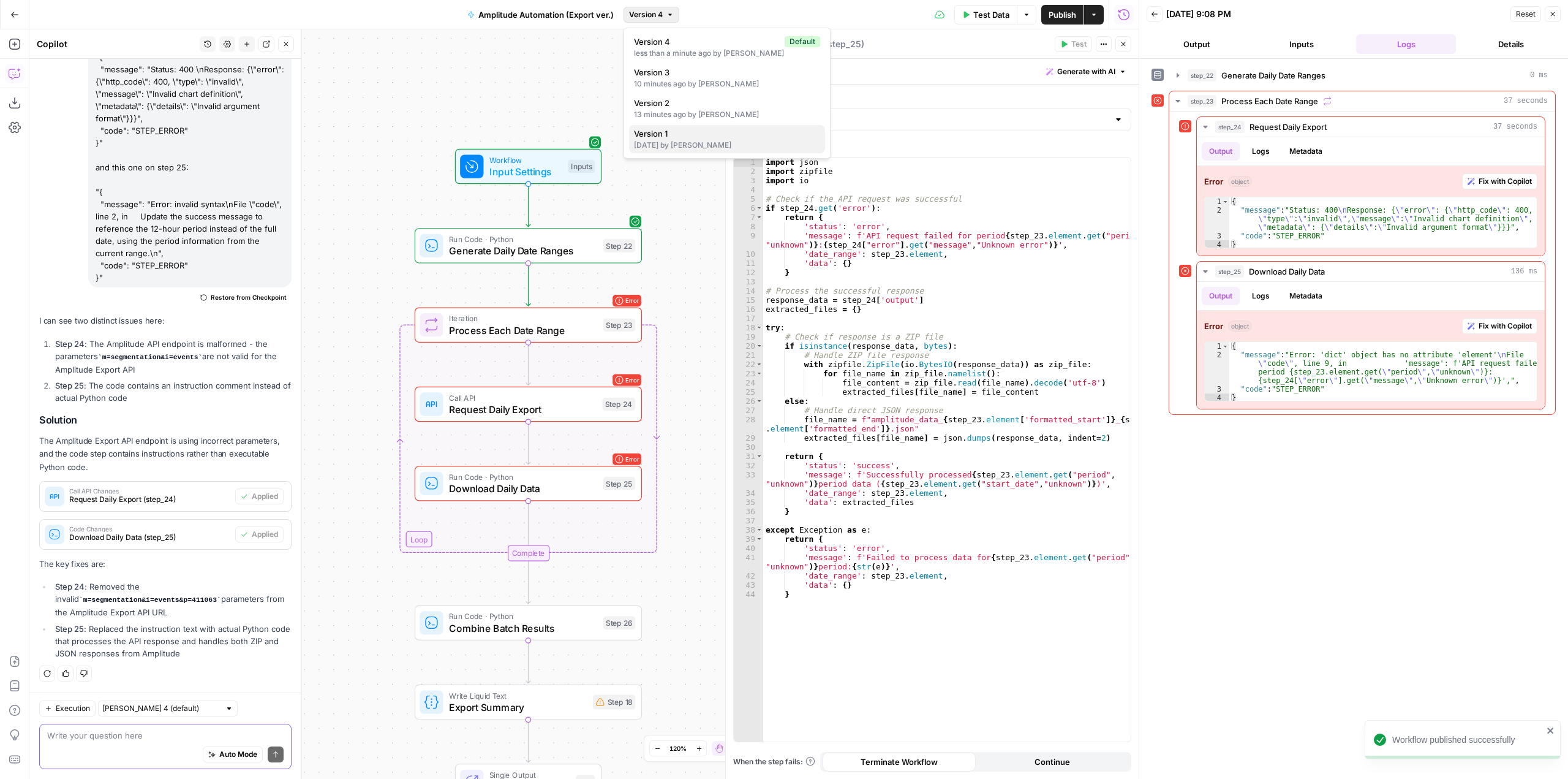
click at [721, 136] on span "Version 1" at bounding box center [724, 133] width 181 height 13
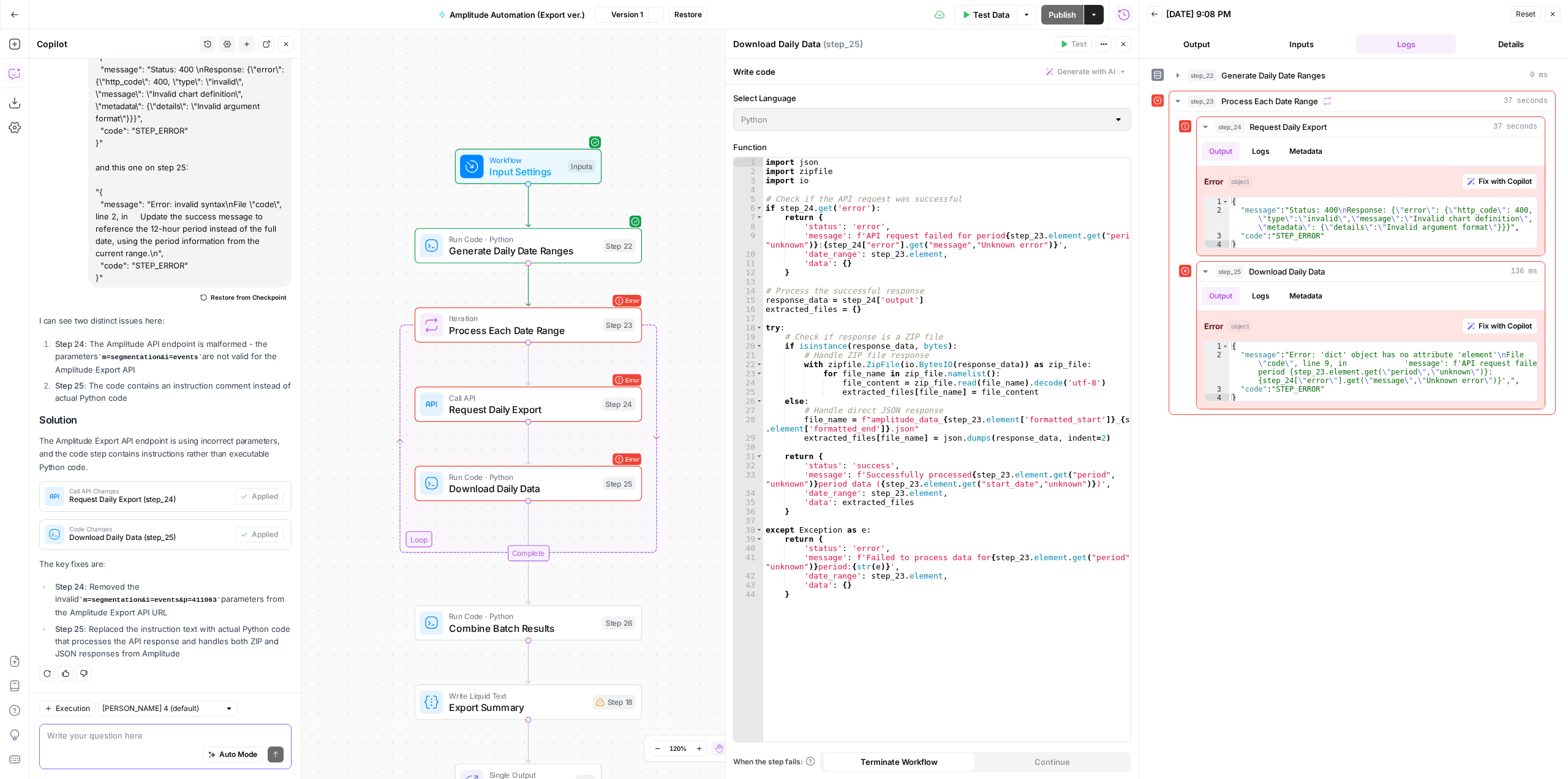
scroll to position [382, 0]
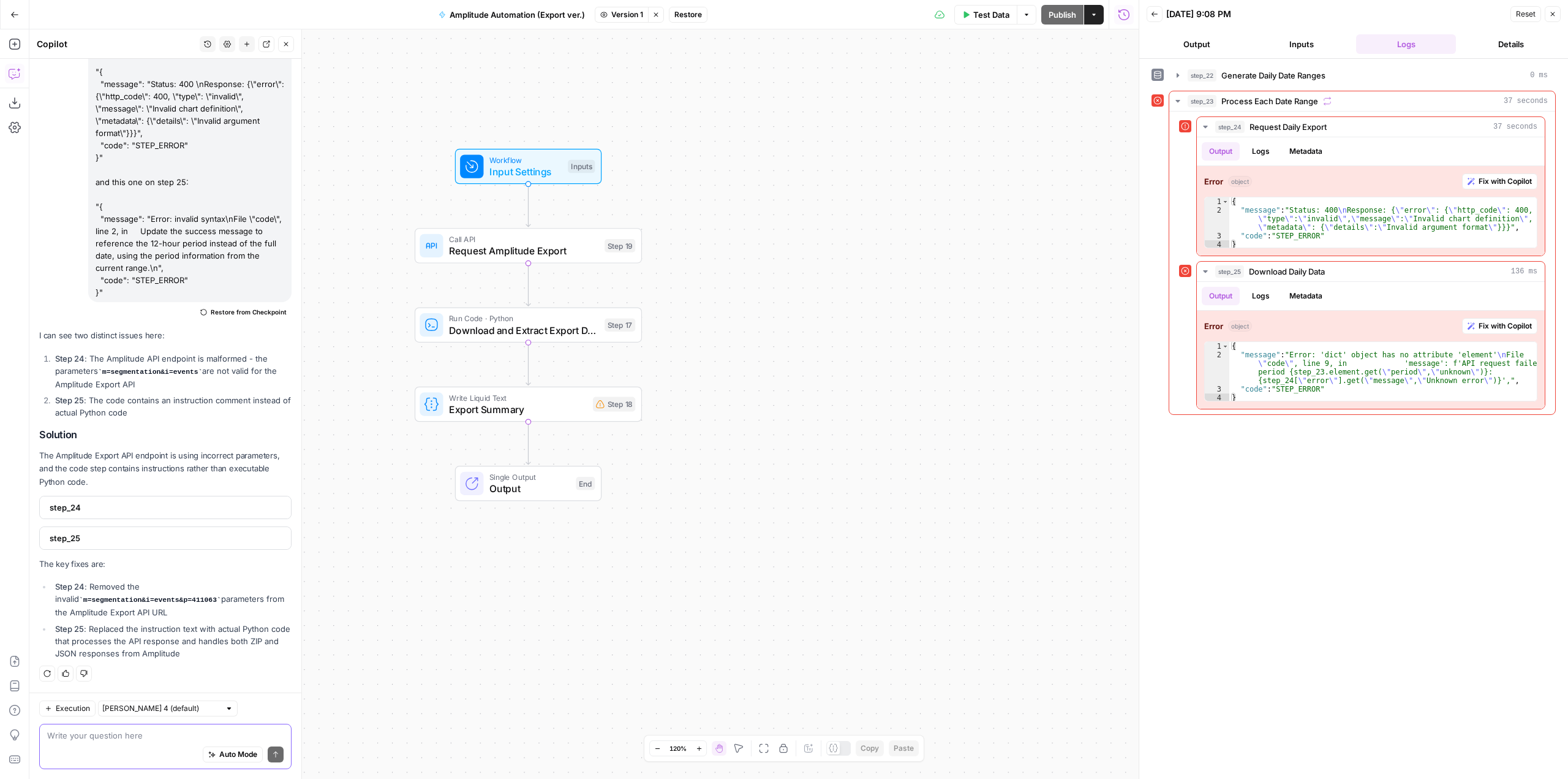
click at [557, 237] on span "Call API" at bounding box center [523, 239] width 149 height 12
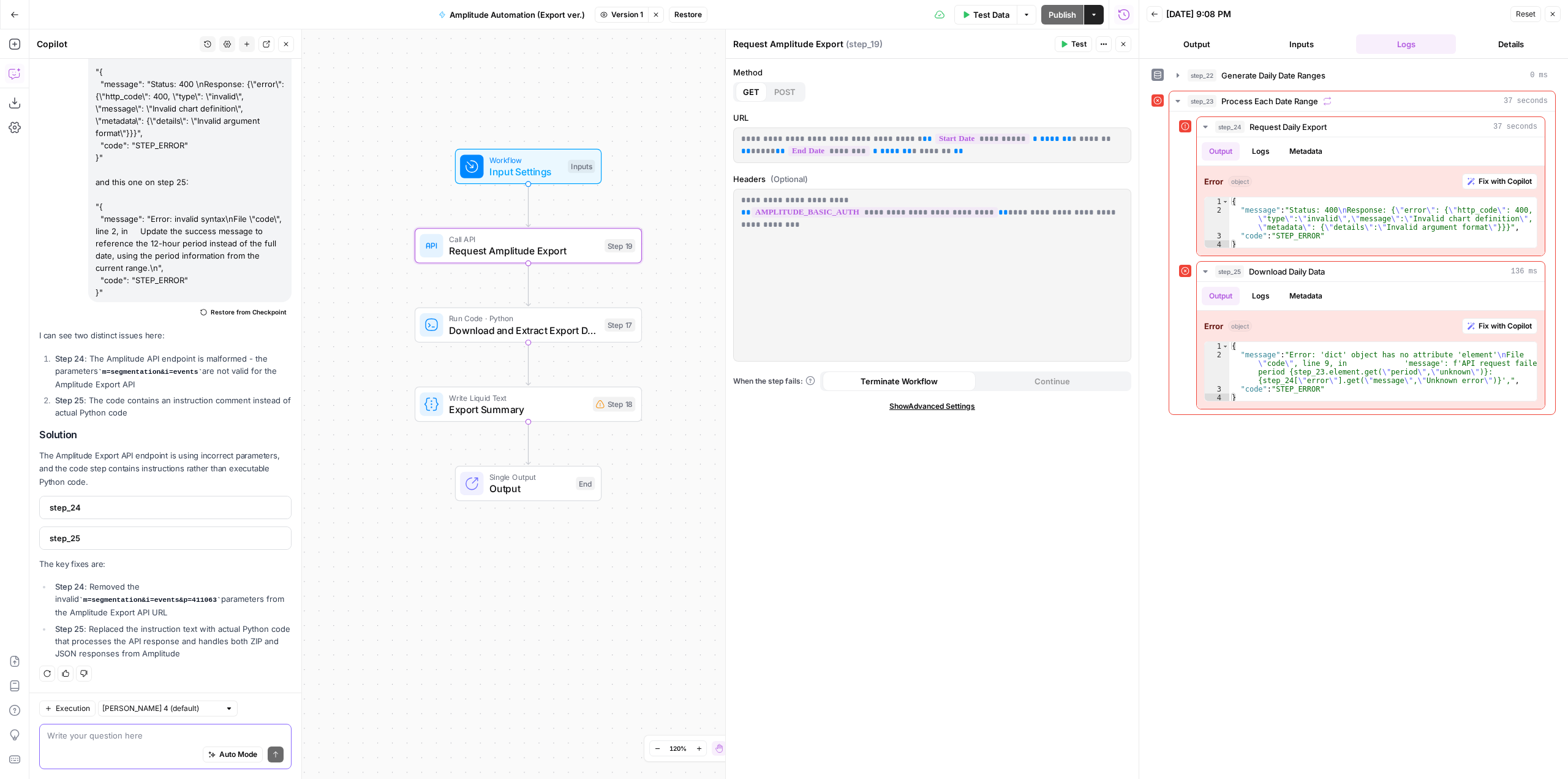
click at [920, 159] on div "**********" at bounding box center [932, 144] width 397 height 34
drag, startPoint x: 908, startPoint y: 153, endPoint x: 739, endPoint y: 136, distance: 169.9
click at [739, 136] on div "**********" at bounding box center [932, 144] width 397 height 34
copy p "**********"
click at [129, 743] on div "Auto Mode Send" at bounding box center [166, 755] width 237 height 27
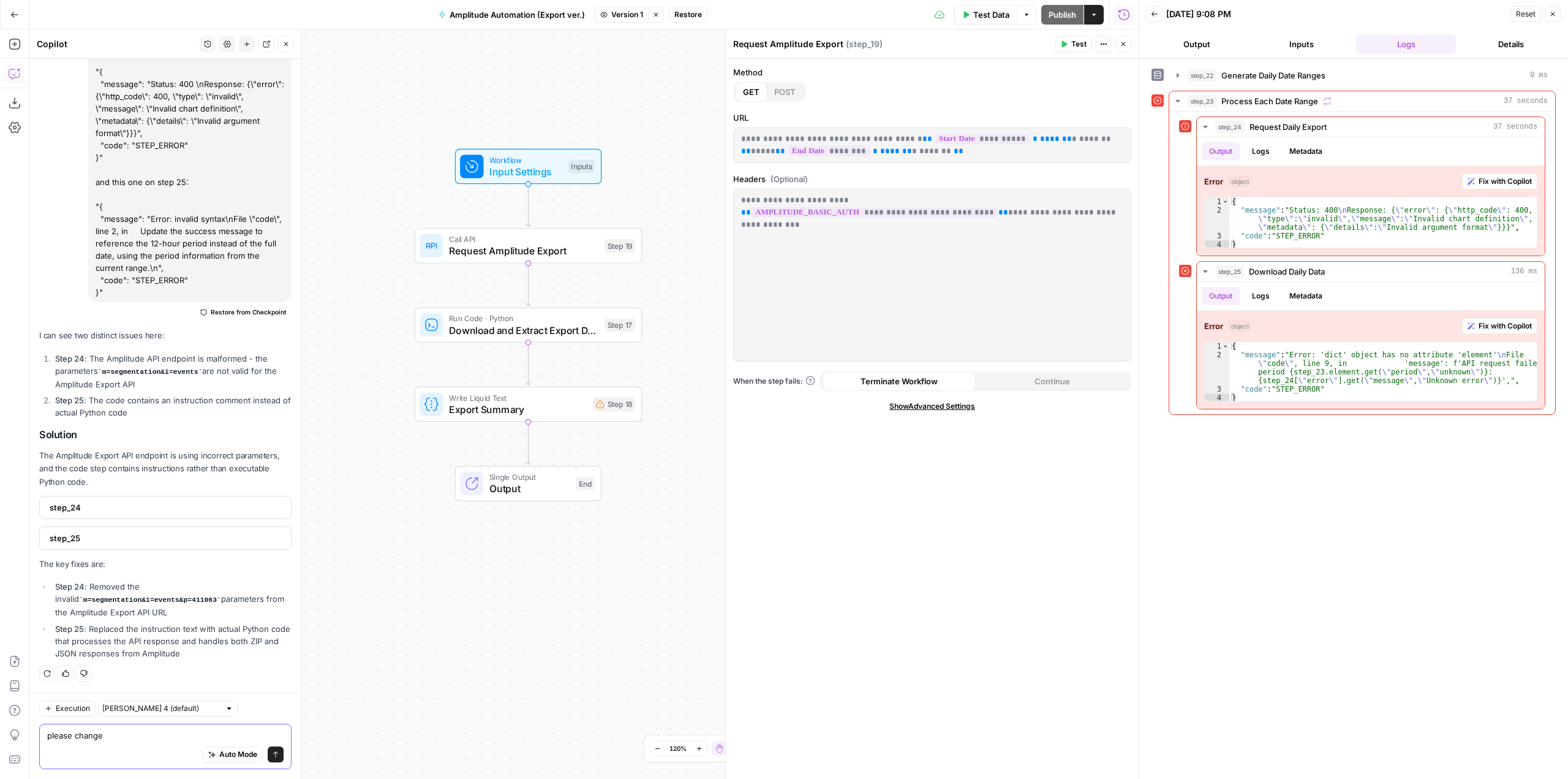
type textarea "please"
click at [623, 20] on span "Version 1" at bounding box center [627, 15] width 32 height 11
click at [645, 45] on span "Version 4" at bounding box center [678, 42] width 146 height 13
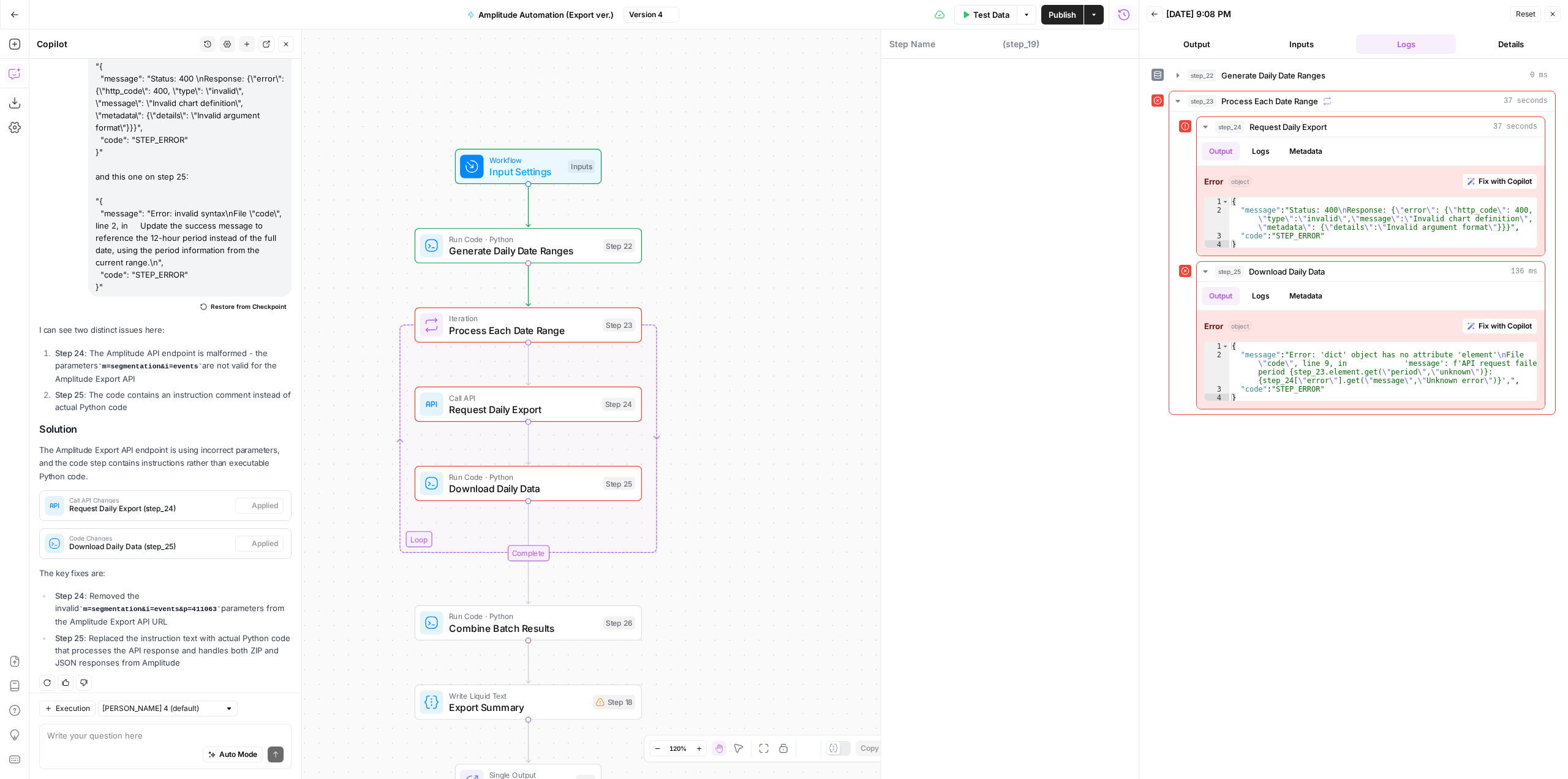
scroll to position [404, 0]
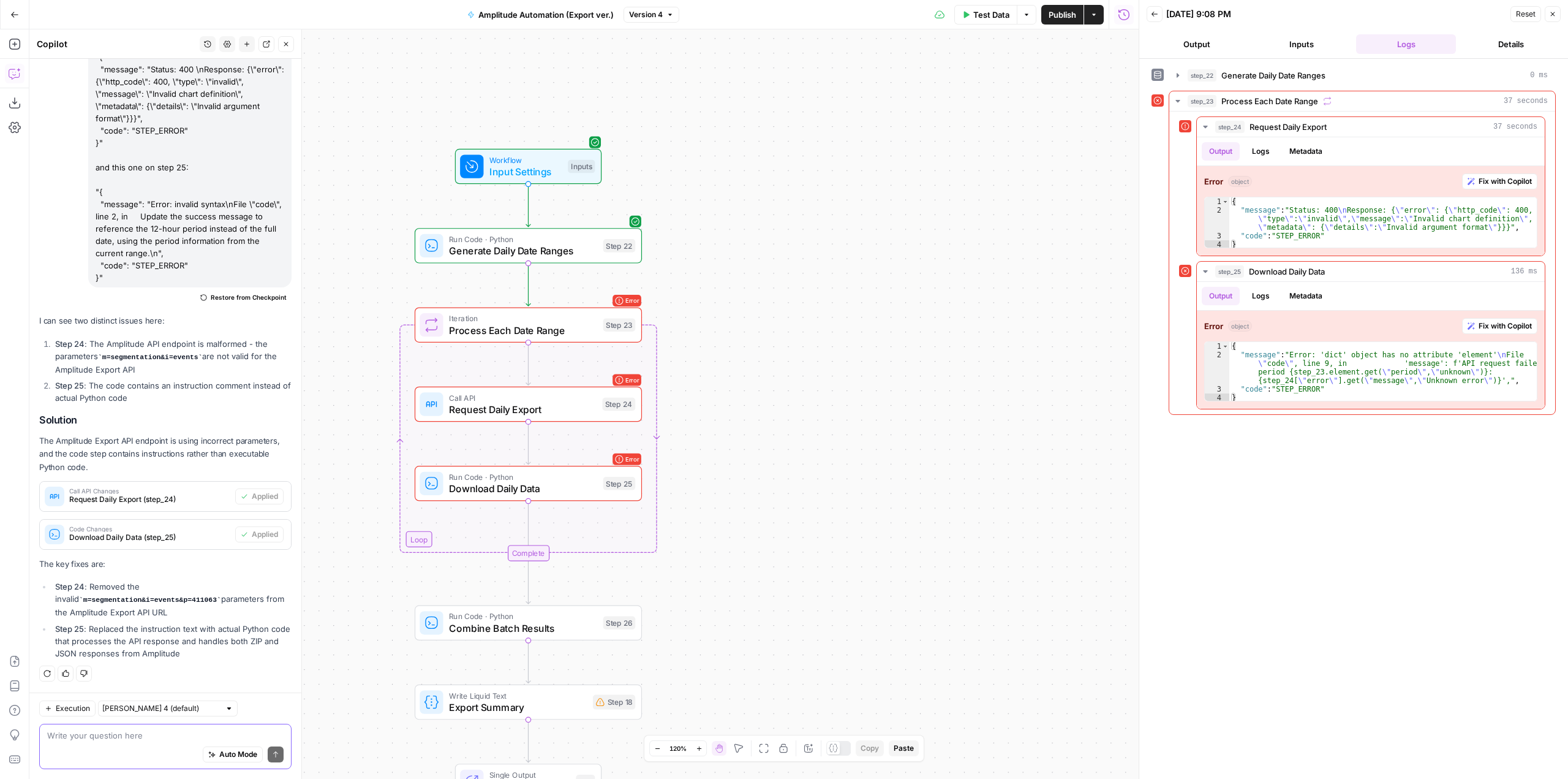
click at [160, 736] on textarea at bounding box center [166, 736] width 237 height 13
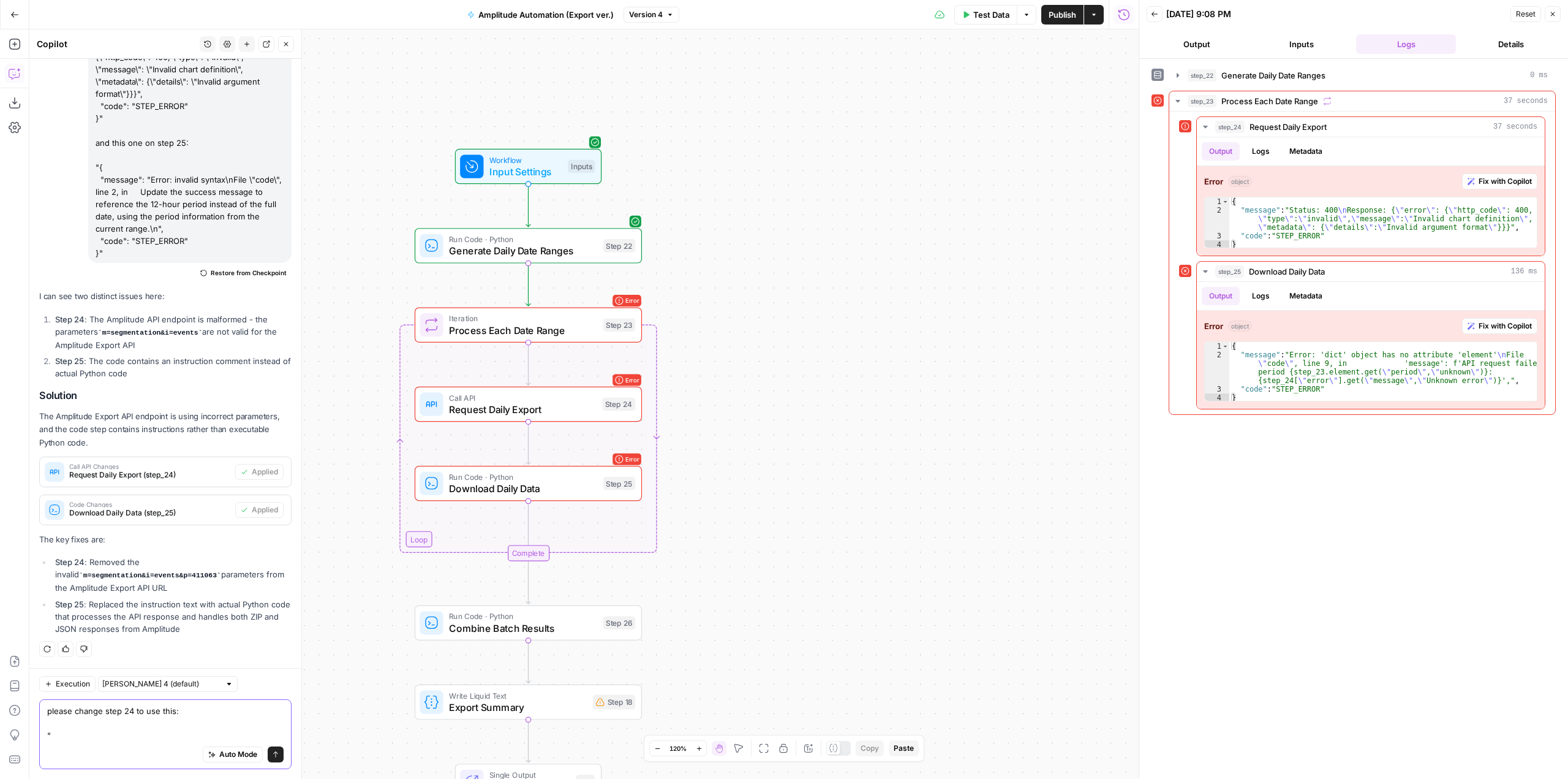
paste textarea "https://amplitude.com/api/2/export?start={{ start_date | replace: "-", "" }}&en…"
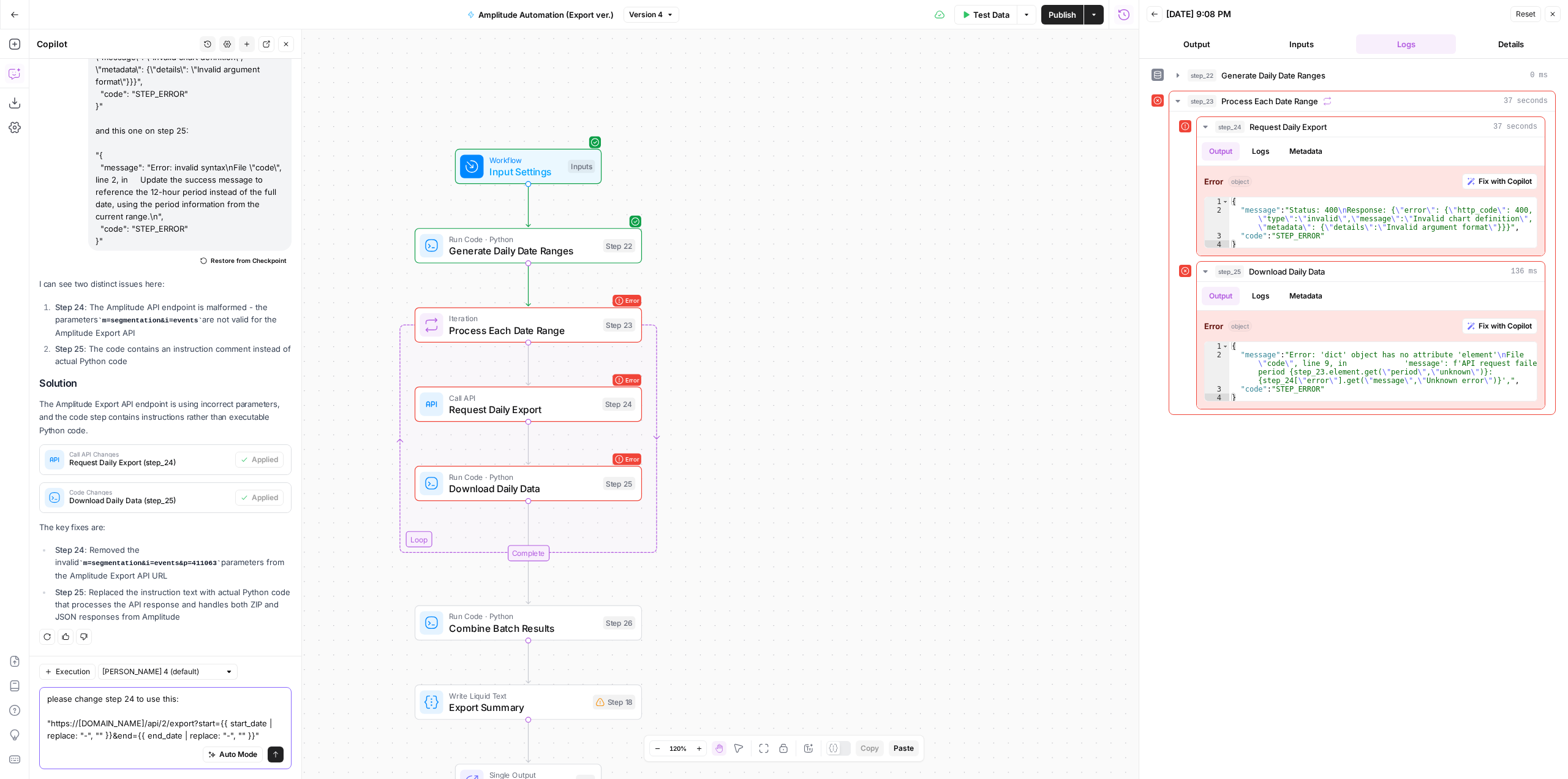
scroll to position [453, 0]
type textarea "please change step 24 to use this: "https://amplitude.com/api/2/export?start={{…"
click at [565, 19] on span "Amplitude Automation (Export ver.)" at bounding box center [546, 15] width 136 height 13
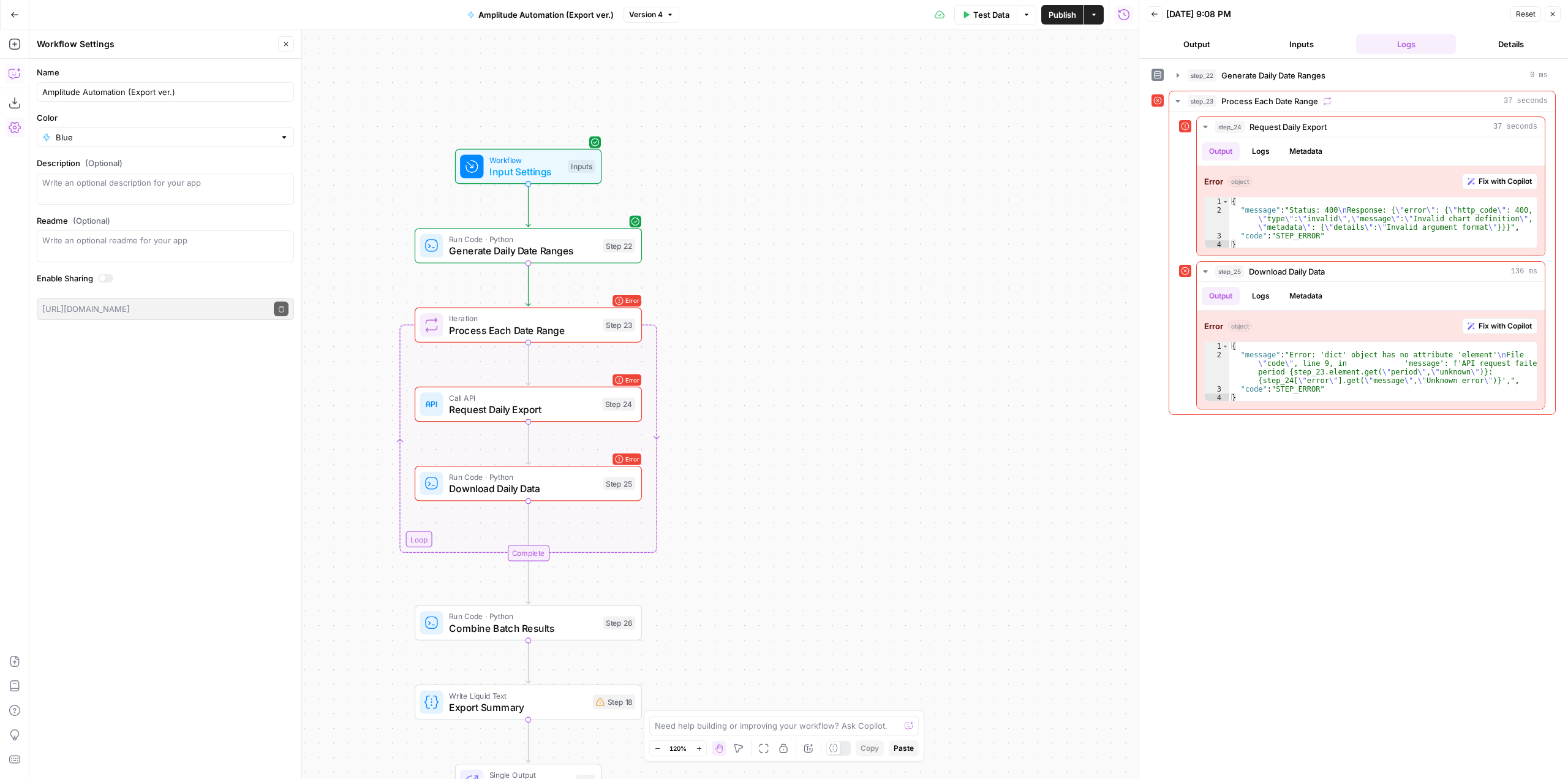
click at [10, 73] on icon "button" at bounding box center [15, 73] width 13 height 13
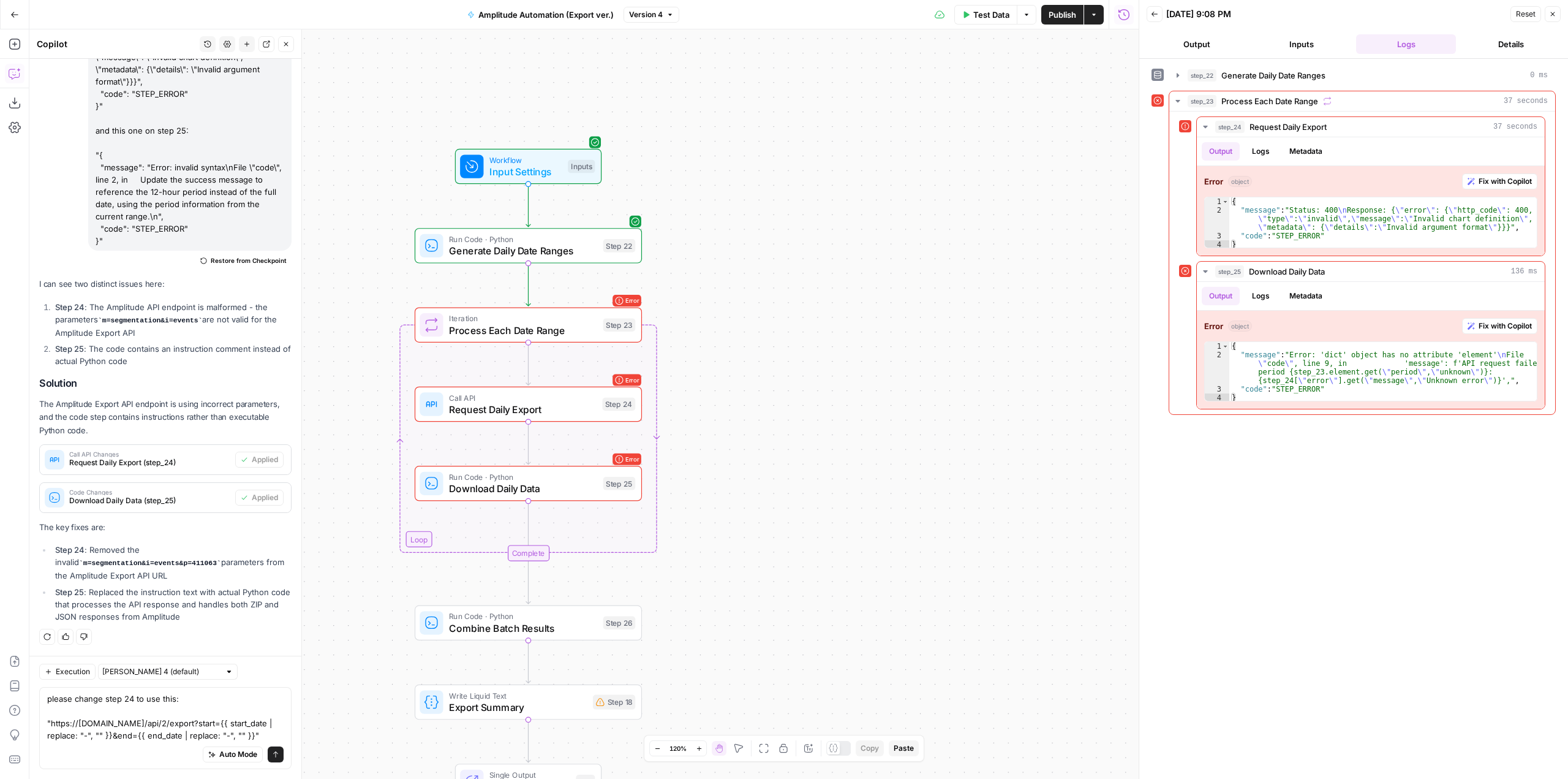
click at [200, 696] on textarea "please change step 24 to use this: "https://amplitude.com/api/2/export?start={{…" at bounding box center [166, 717] width 237 height 49
click at [574, 14] on span "Amplitude Automation (Export ver.)" at bounding box center [546, 15] width 136 height 13
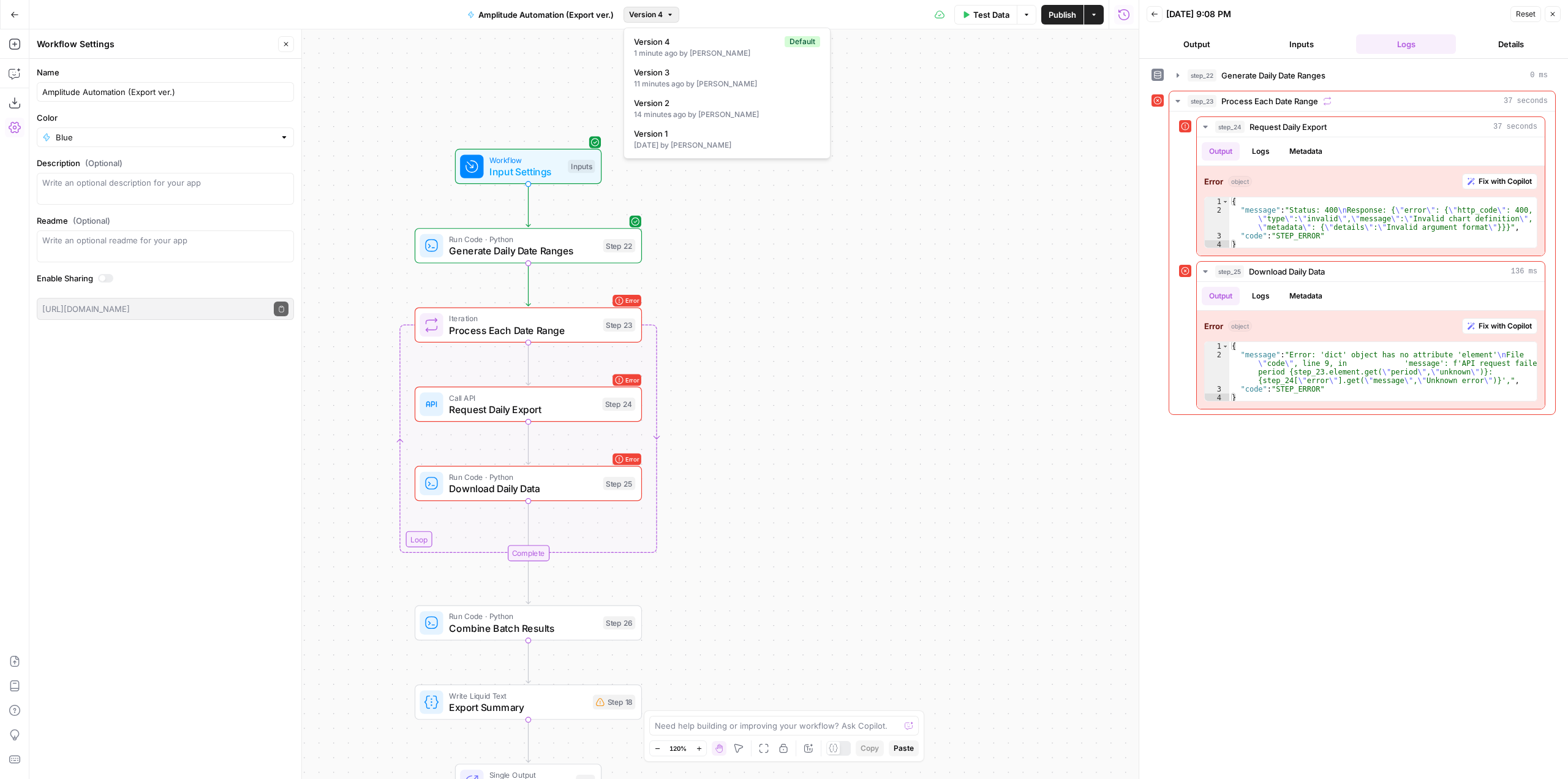
click at [650, 11] on span "Version 4" at bounding box center [646, 15] width 34 height 11
click at [717, 143] on div "1 day ago by Manuel Sheen" at bounding box center [727, 145] width 186 height 11
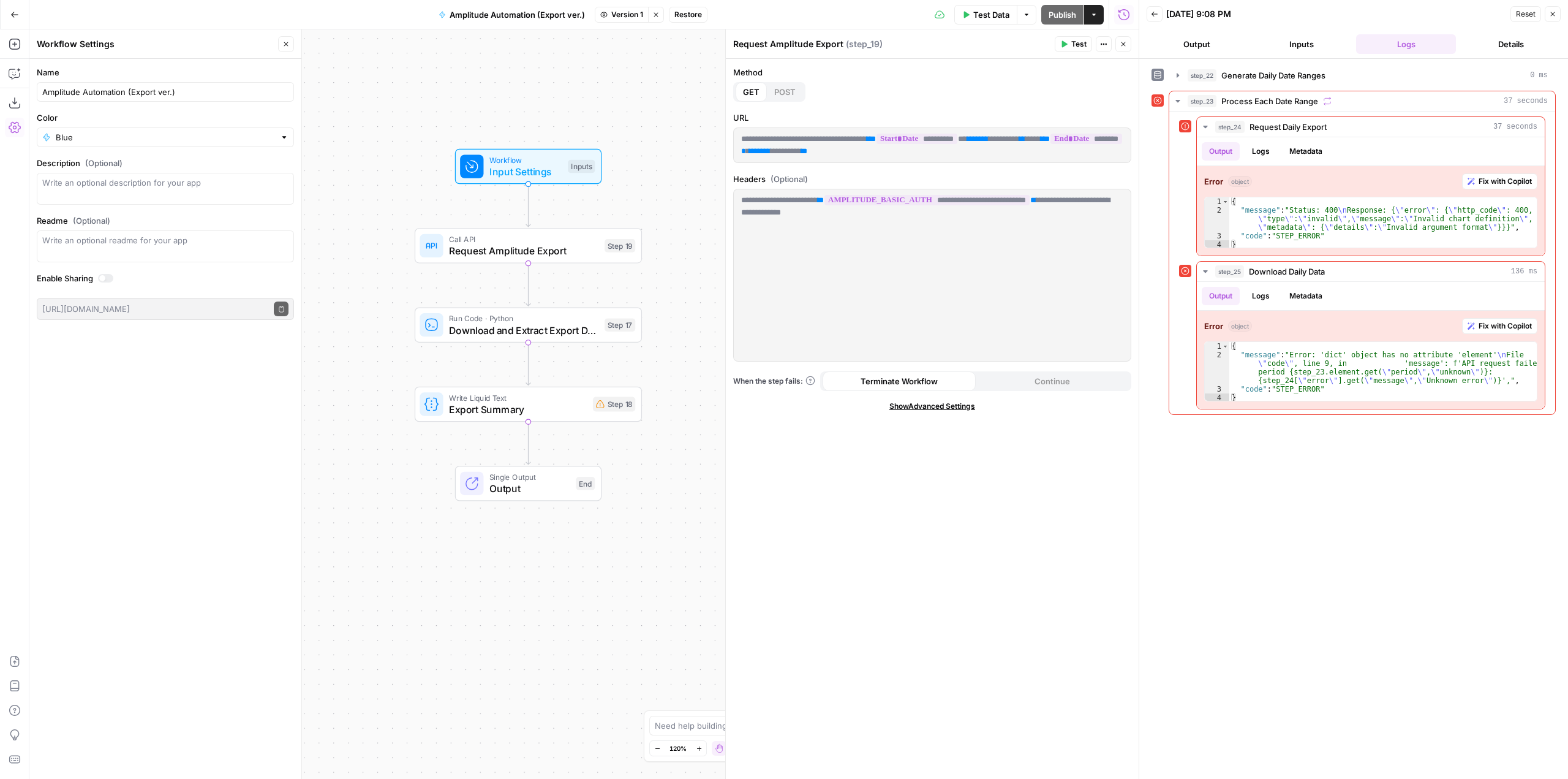
click at [609, 15] on button "Version 1" at bounding box center [622, 15] width 54 height 16
click at [642, 48] on div "1 minute ago by Manuel Sheen" at bounding box center [698, 54] width 186 height 11
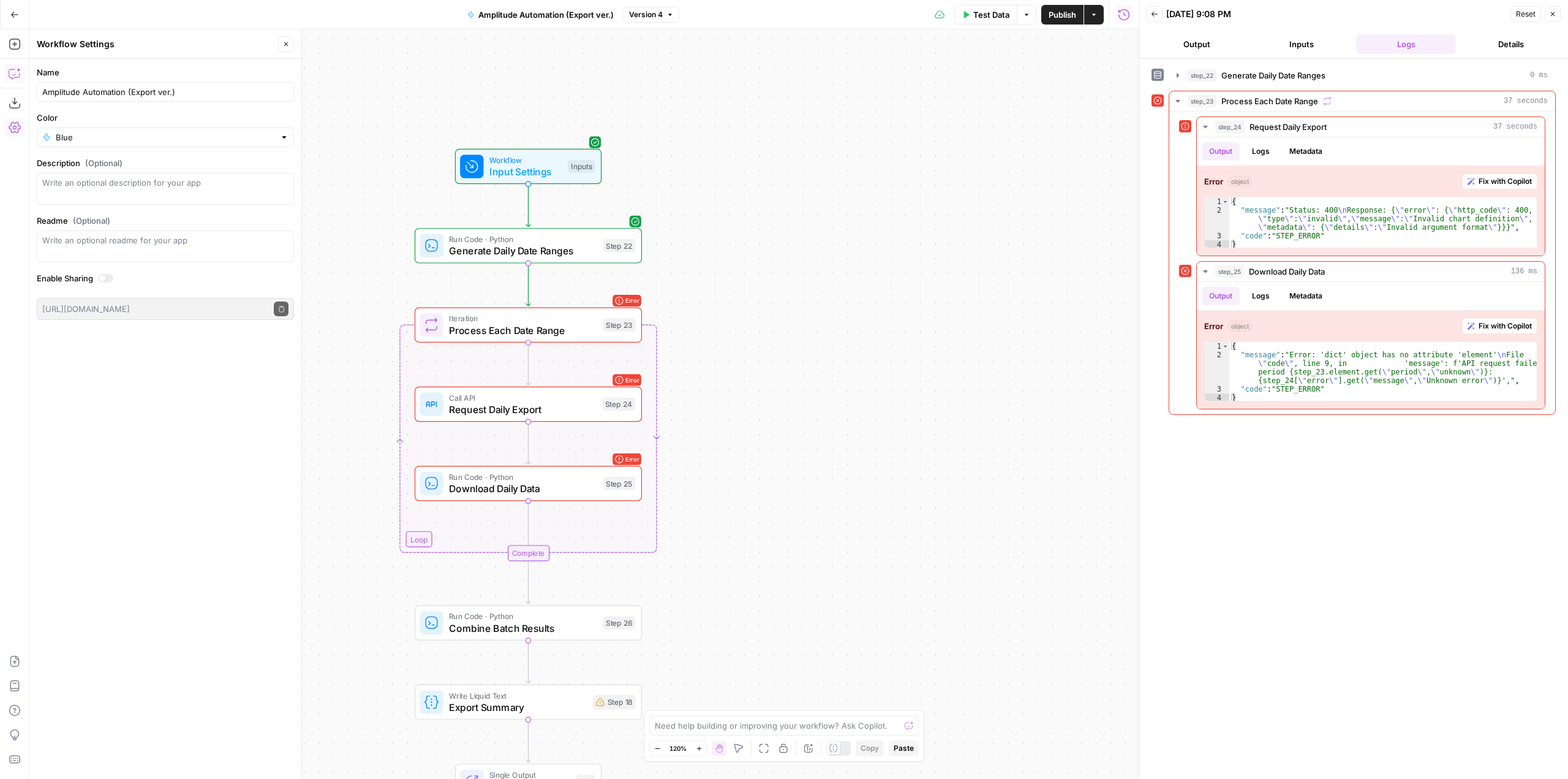
click at [15, 77] on icon "button" at bounding box center [15, 73] width 13 height 13
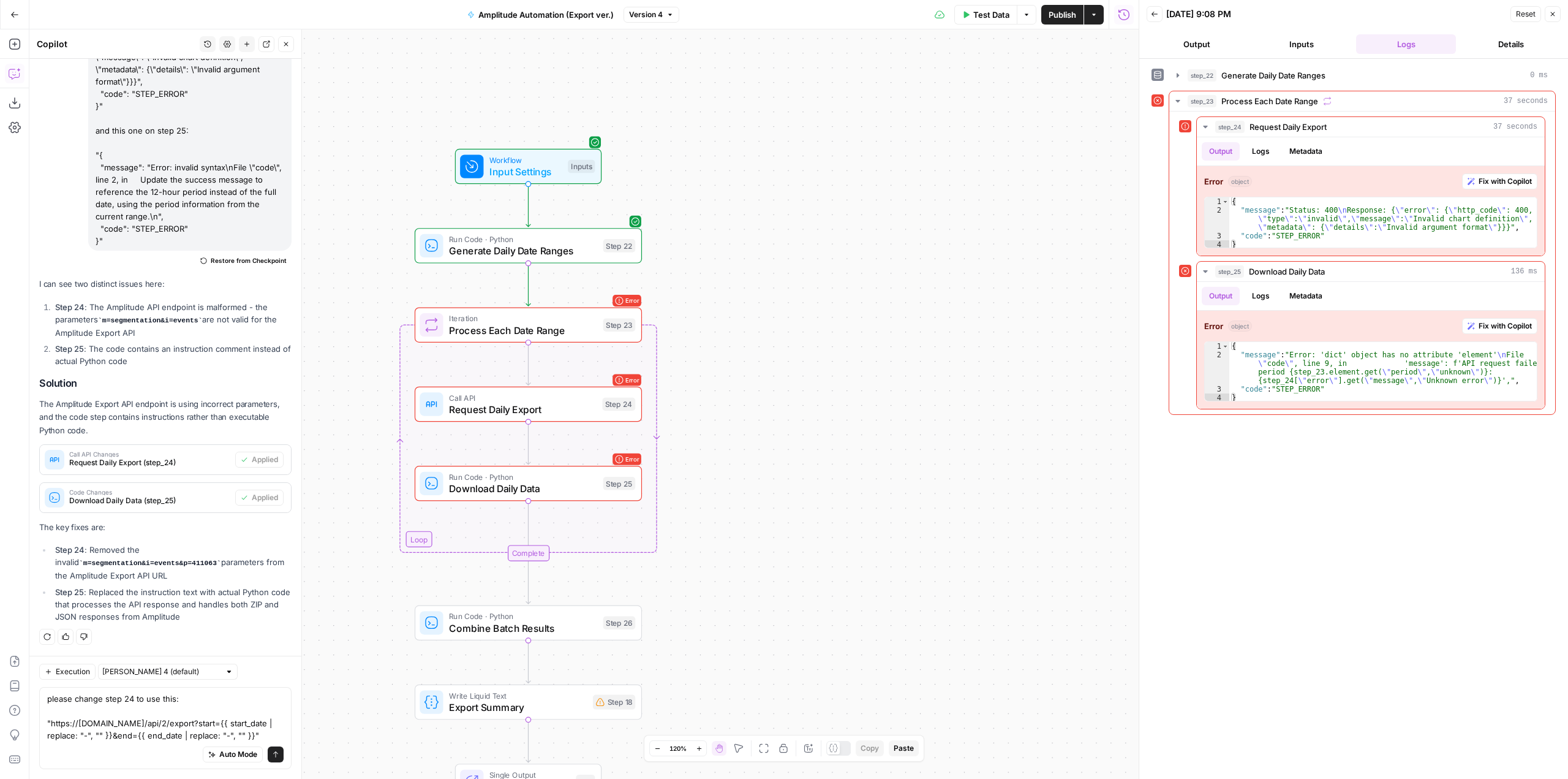
click at [264, 732] on textarea "please change step 24 to use this: "https://amplitude.com/api/2/export?start={{…" at bounding box center [166, 717] width 237 height 49
click at [656, 17] on span "Version 4" at bounding box center [646, 15] width 34 height 11
click at [718, 145] on div "1 day ago by Manuel Sheen" at bounding box center [727, 145] width 186 height 11
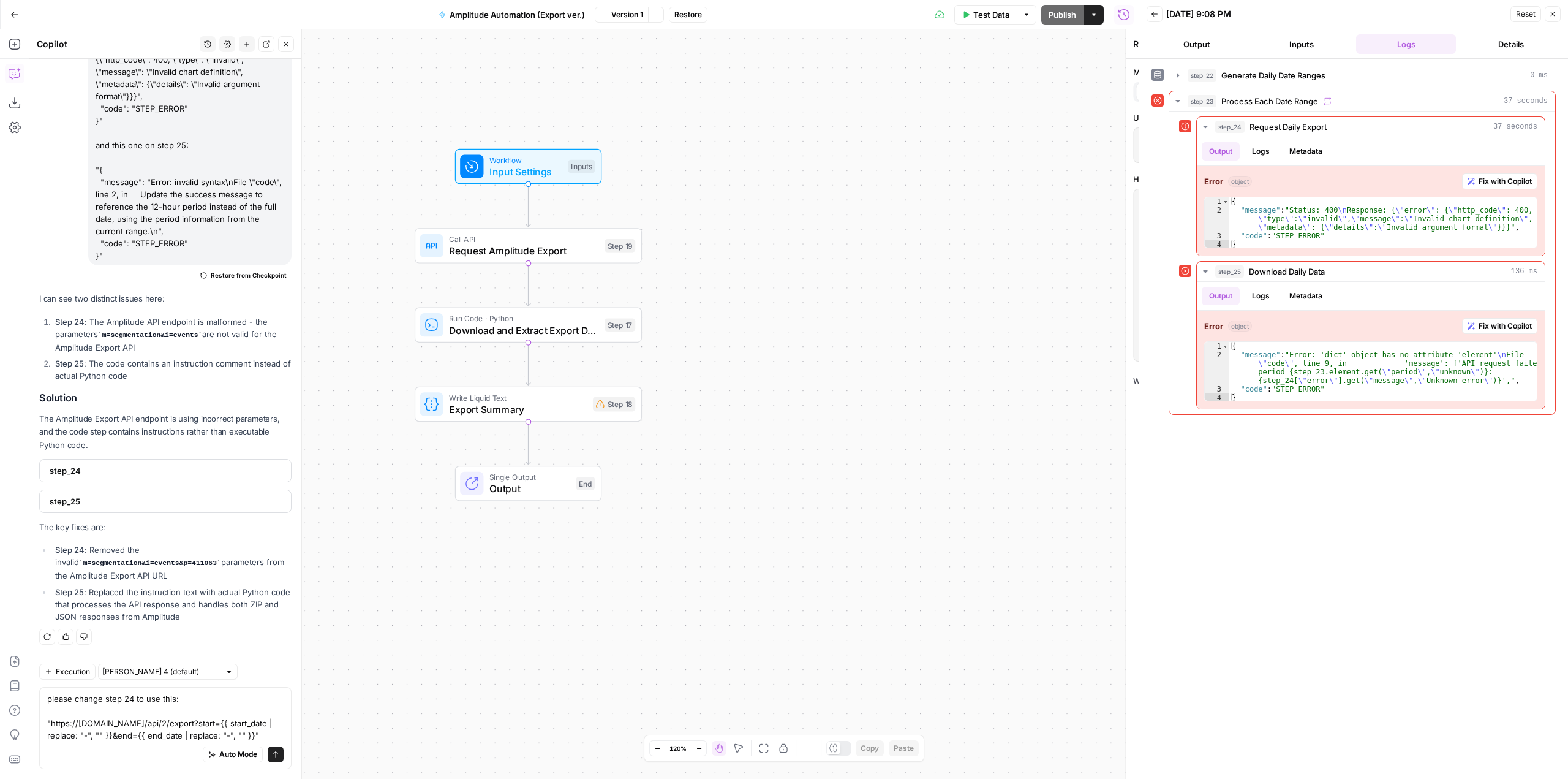
scroll to position [443, 0]
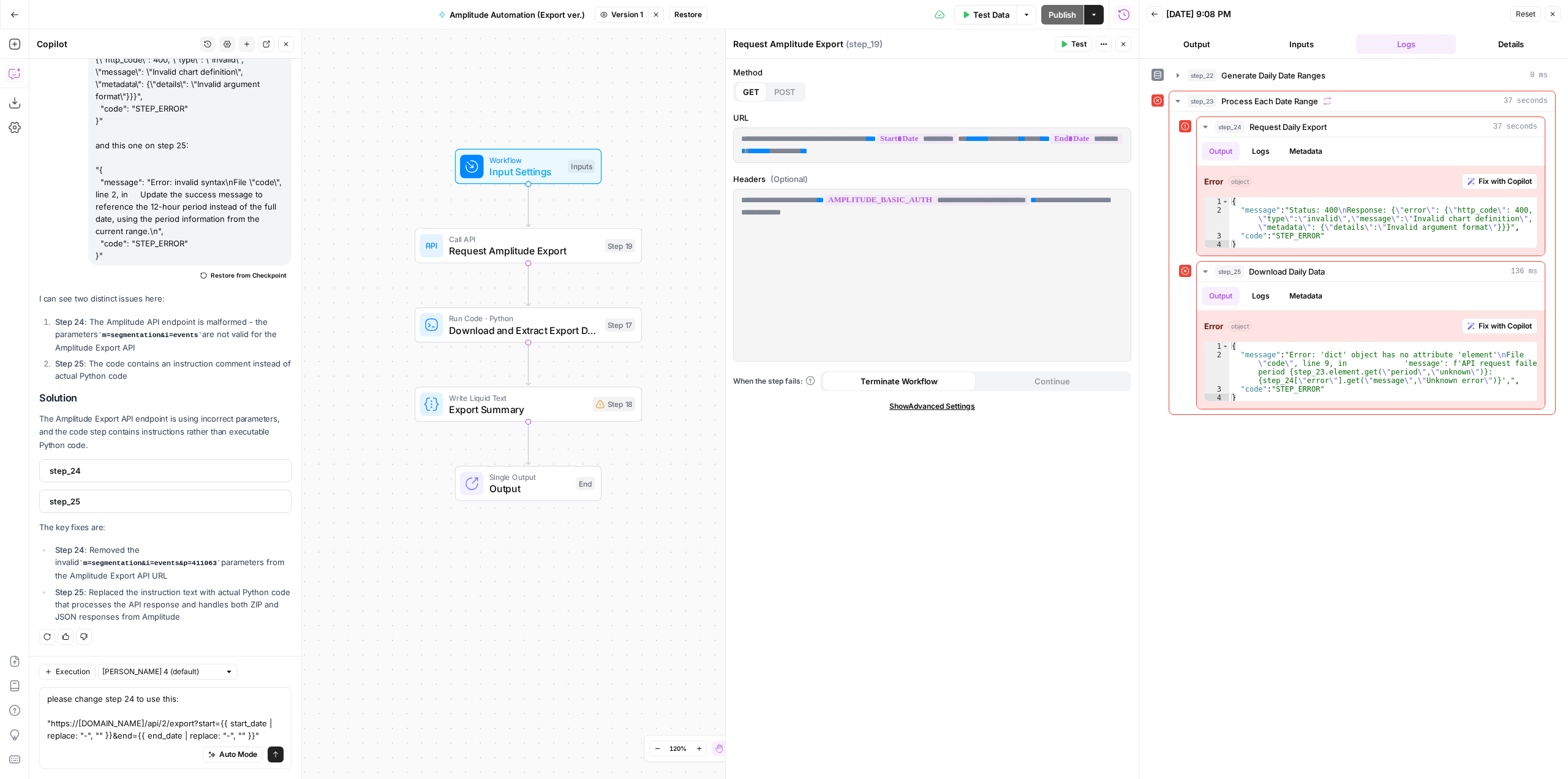
drag, startPoint x: 861, startPoint y: 223, endPoint x: 735, endPoint y: 202, distance: 127.7
click at [735, 202] on div "**********" at bounding box center [932, 275] width 397 height 171
copy p "**********"
click at [623, 19] on span "Version 1" at bounding box center [627, 15] width 32 height 11
click at [628, 40] on span "Version 4" at bounding box center [678, 42] width 146 height 13
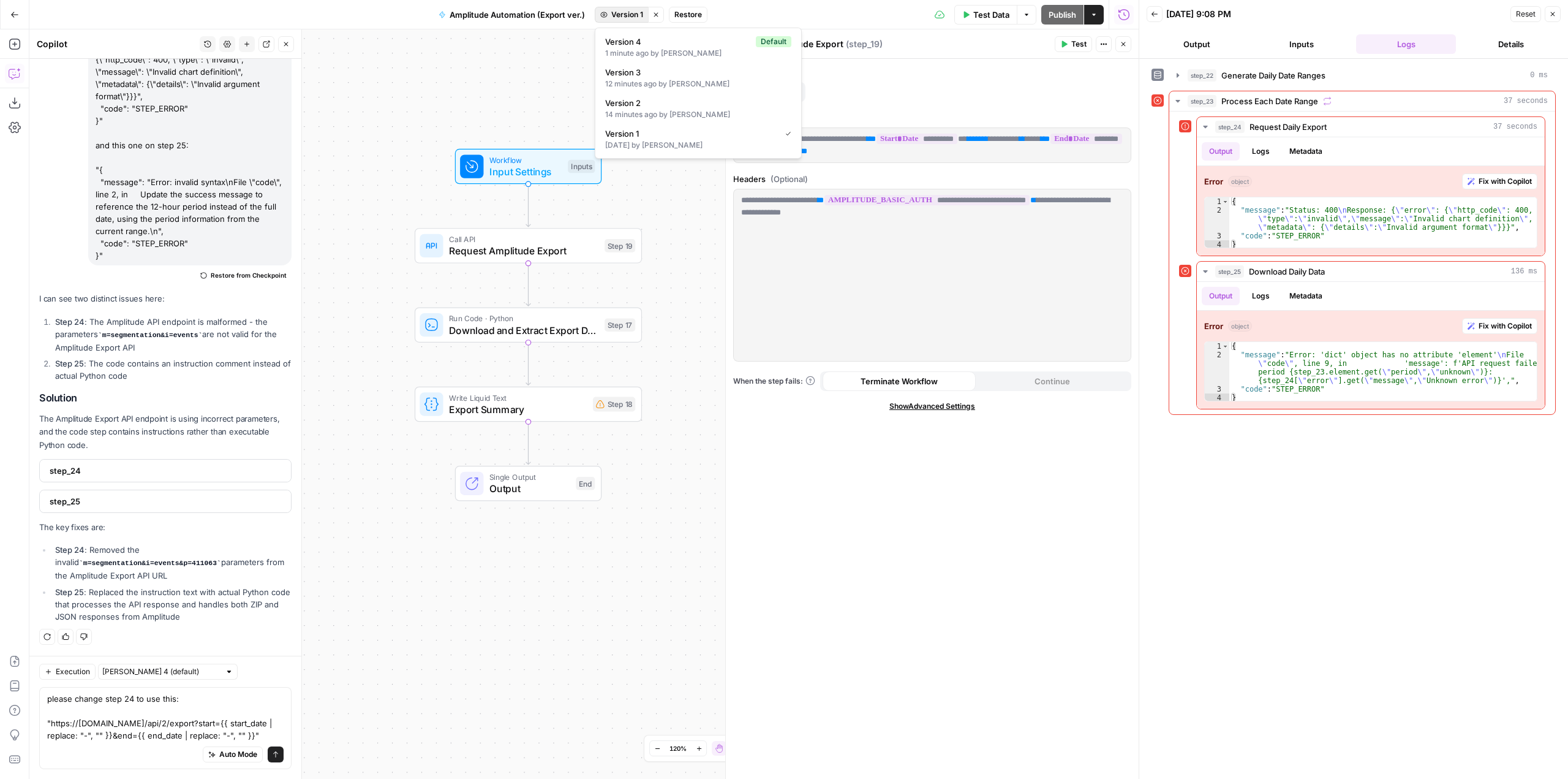
scroll to position [465, 0]
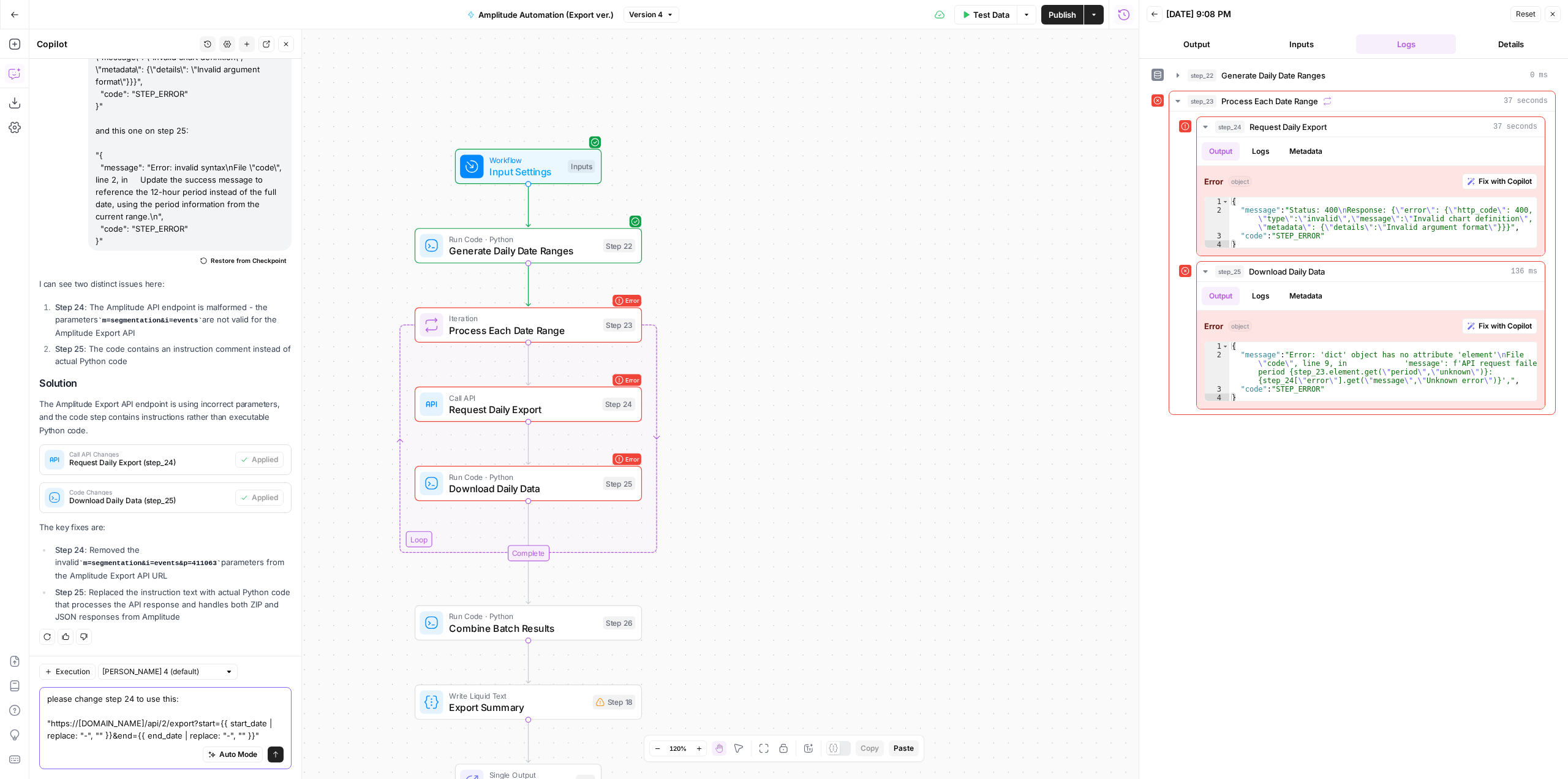
click at [182, 740] on textarea "please change step 24 to use this: "https://amplitude.com/api/2/export?start={{…" at bounding box center [166, 717] width 237 height 49
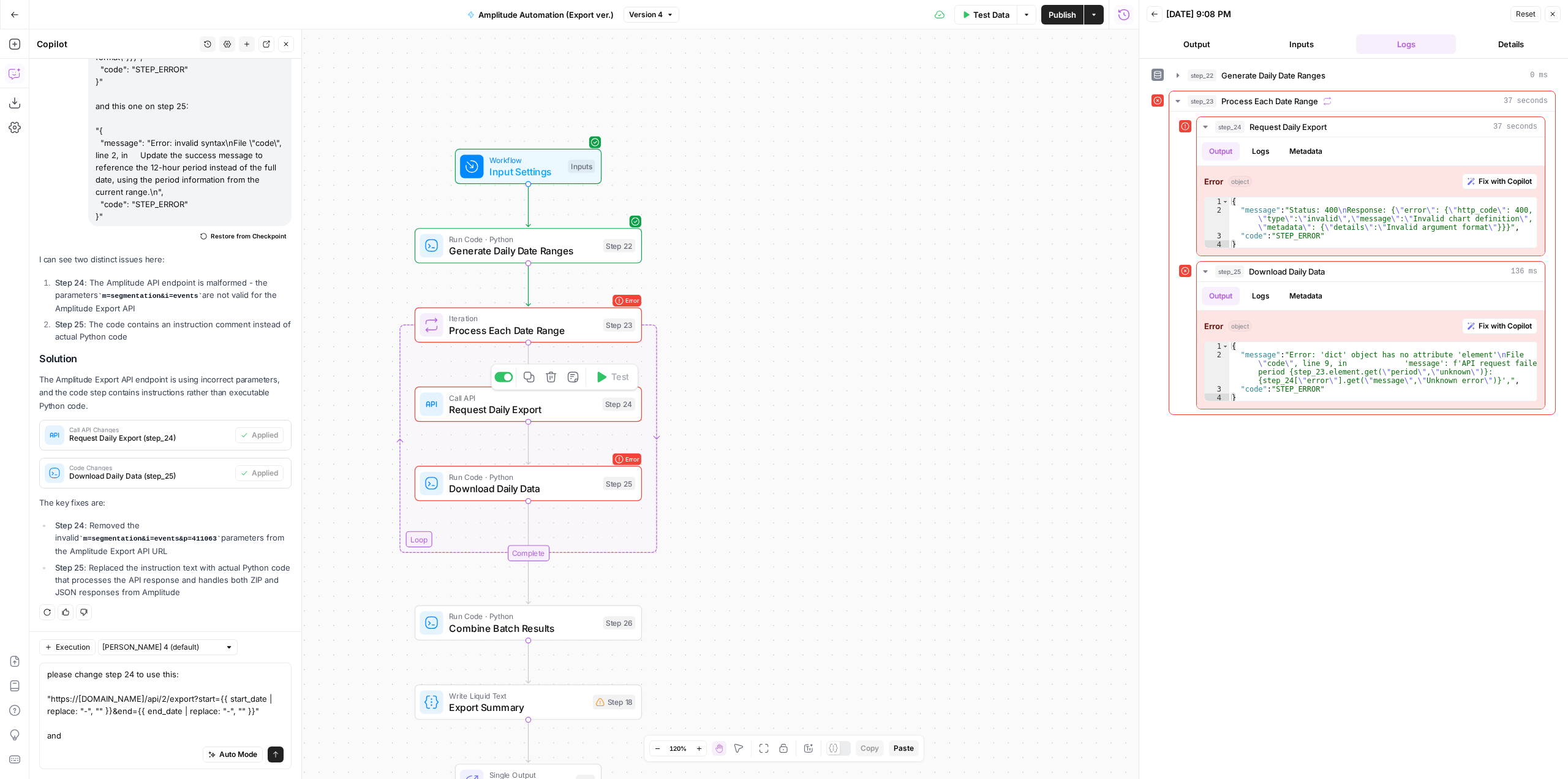
click at [547, 408] on span "Request Daily Export" at bounding box center [522, 409] width 148 height 15
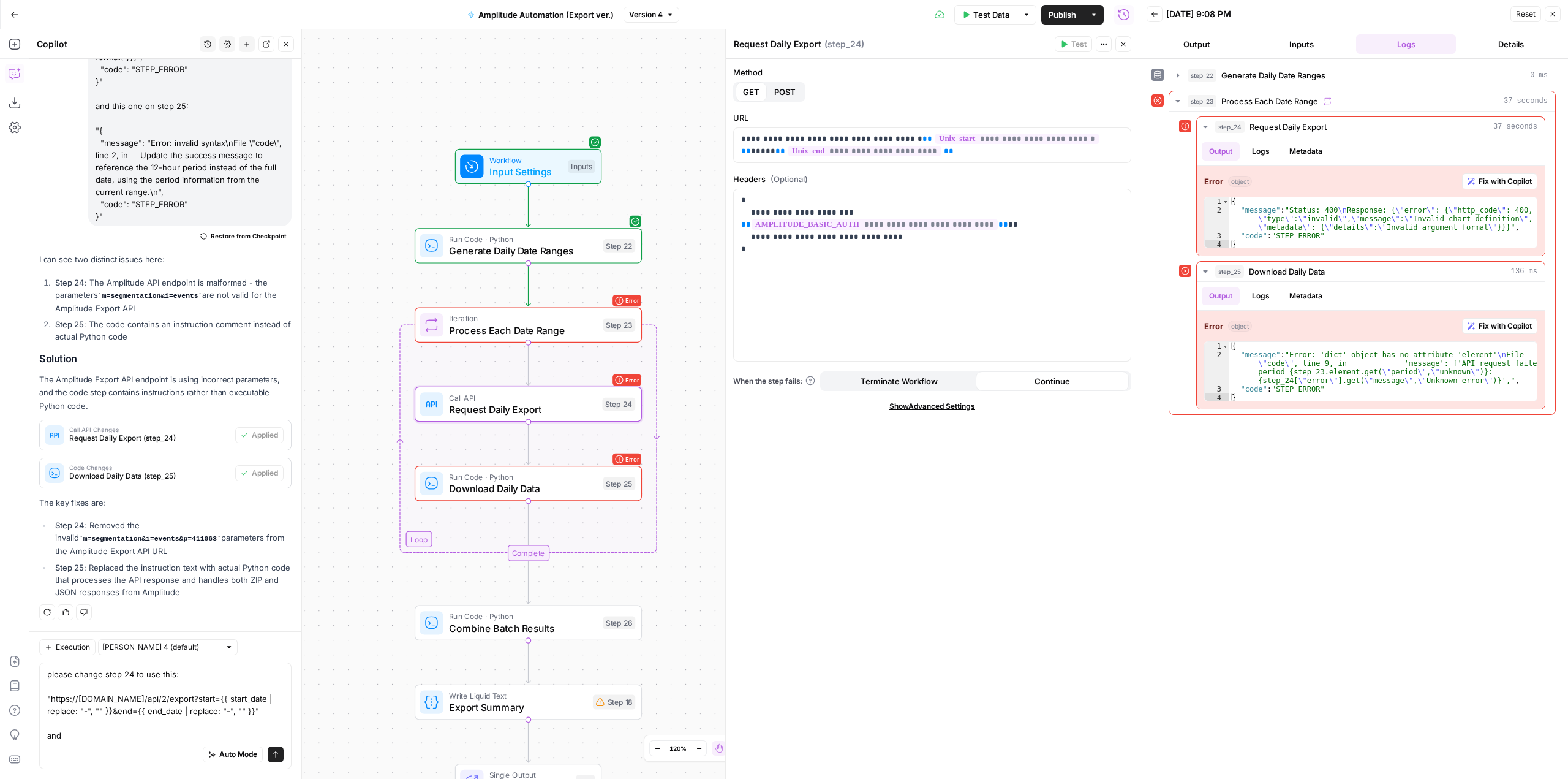
click at [114, 741] on div "Auto Mode Send" at bounding box center [166, 755] width 237 height 27
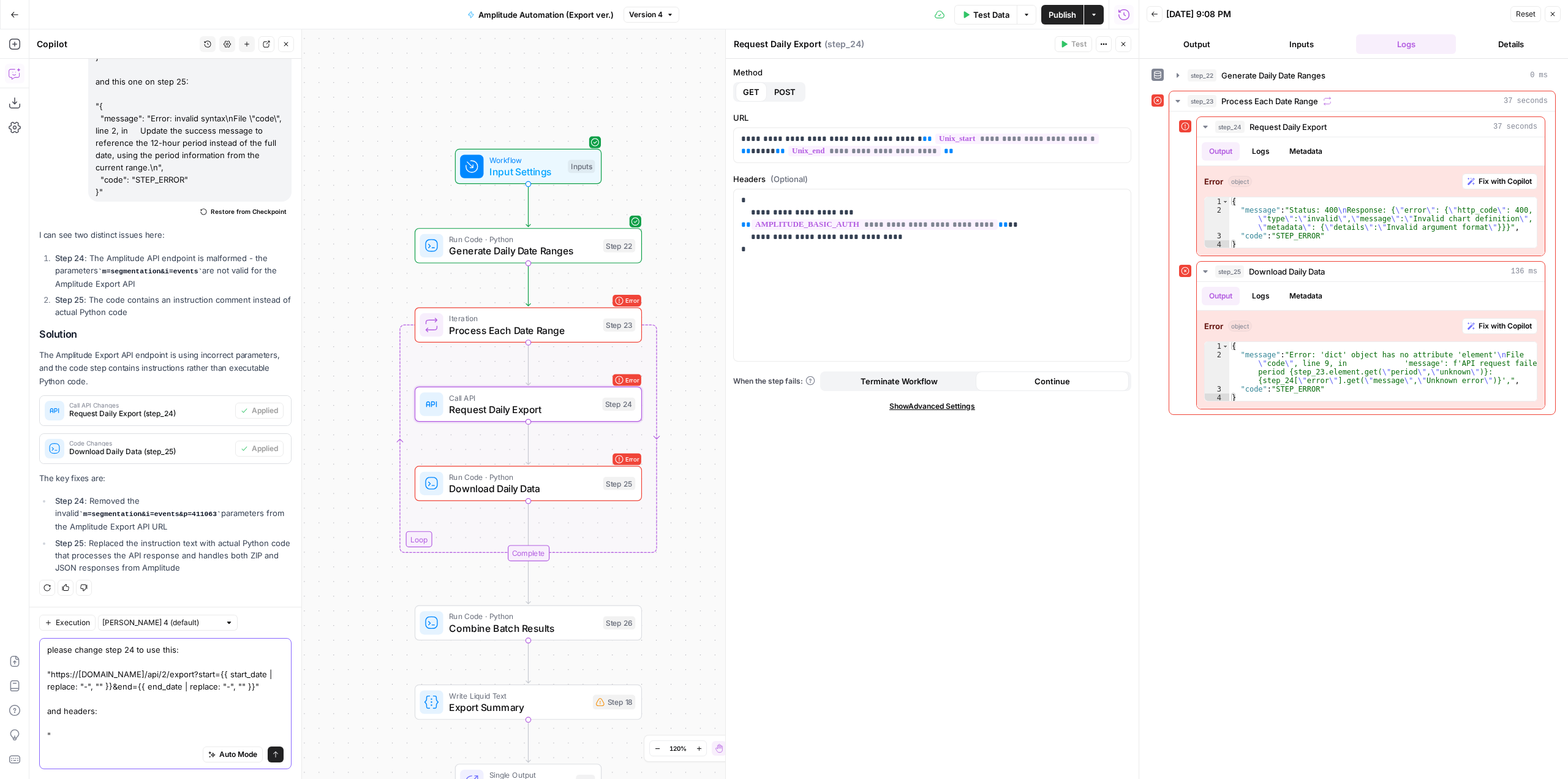
paste textarea "{"Authorization": "Basic {{_secrets.AMPLITUDE_BASIC_AUTH}}", "Content-Type": "a…"
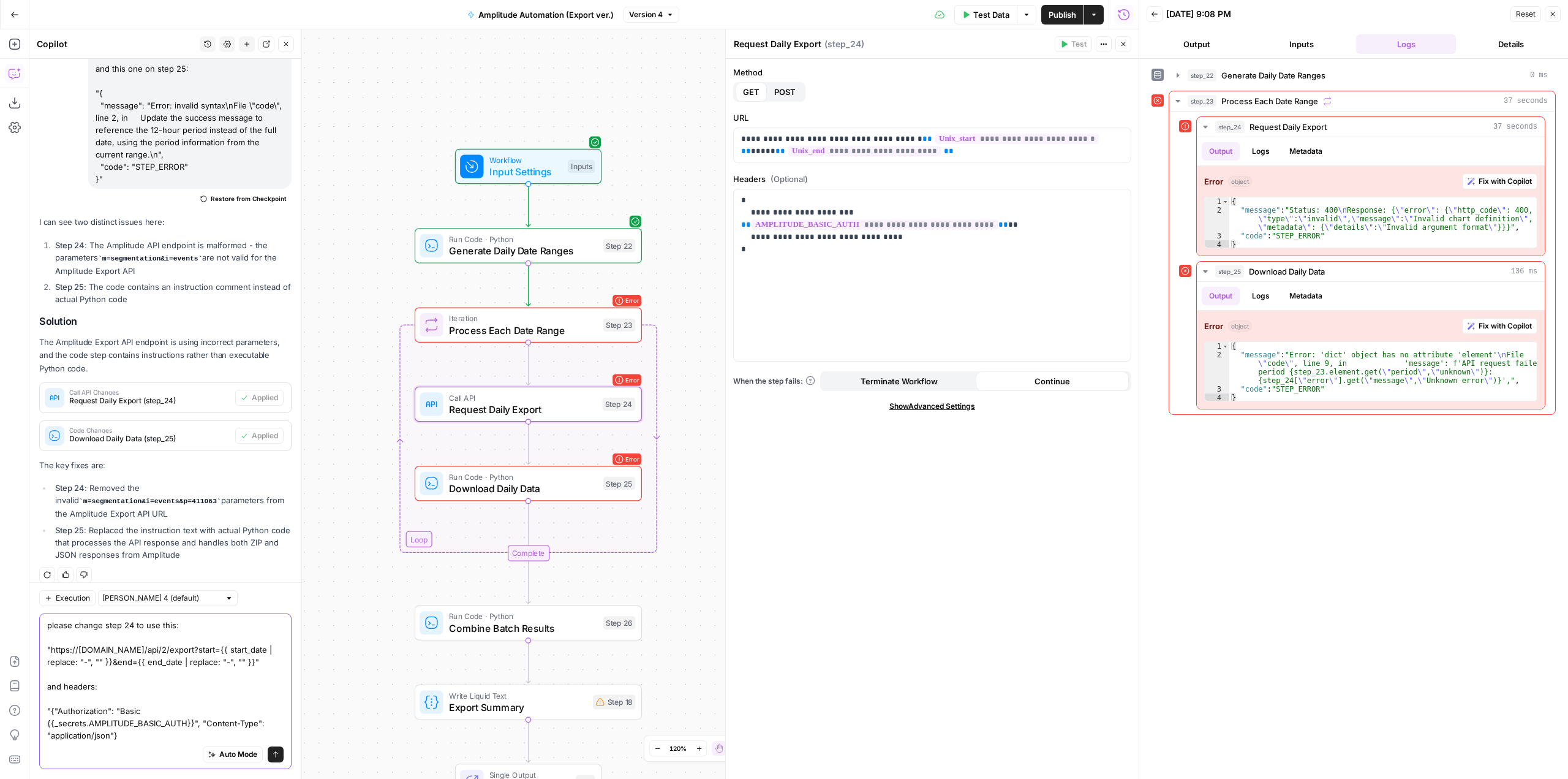
scroll to position [514, 0]
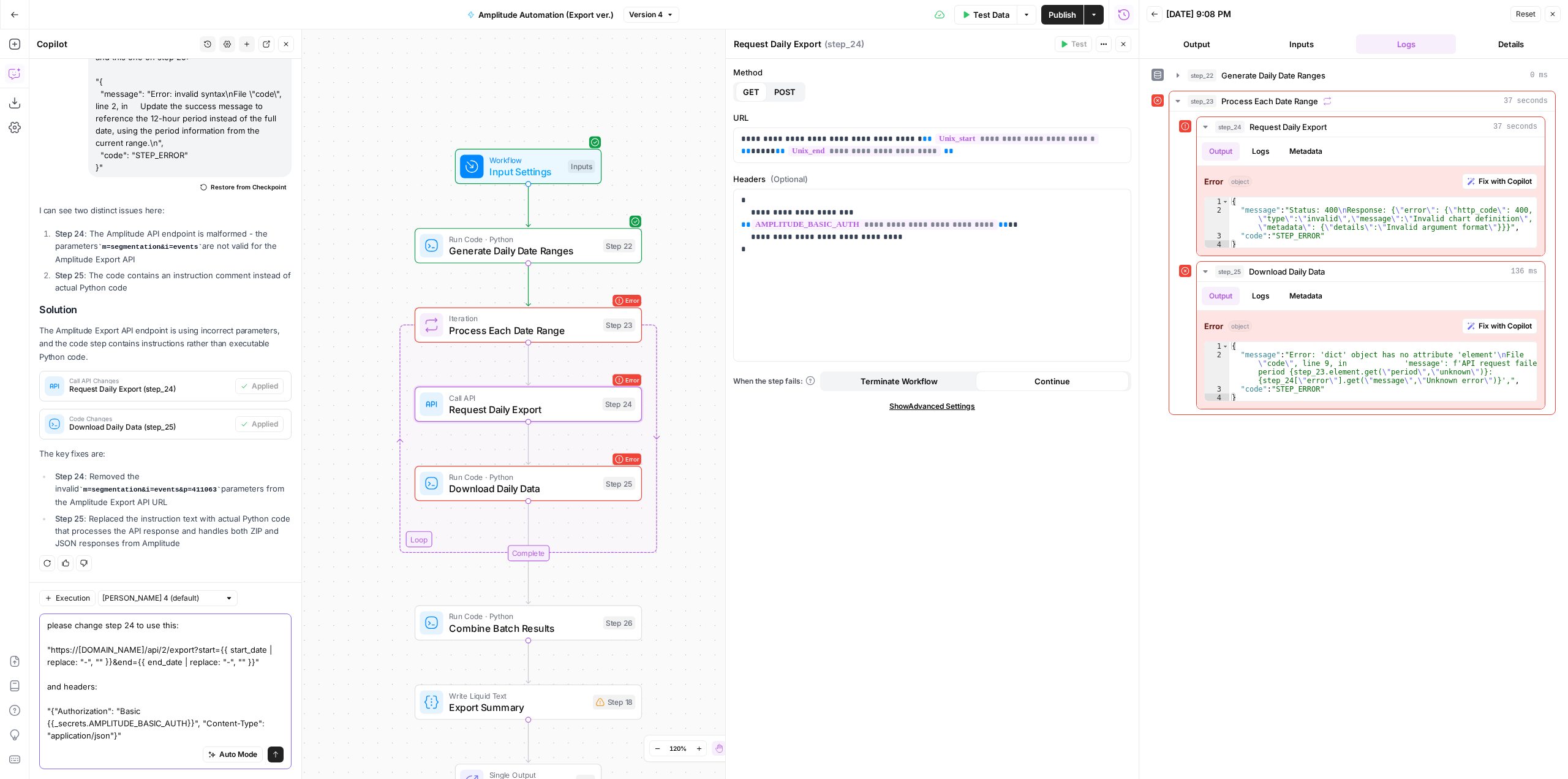
click at [171, 625] on textarea "please change step 24 to use this: "https://amplitude.com/api/2/export?start={{…" at bounding box center [166, 680] width 237 height 122
click at [137, 740] on textarea "please change step 24 to use this url: "https://amplitude.com/api/2/export?star…" at bounding box center [166, 680] width 237 height 122
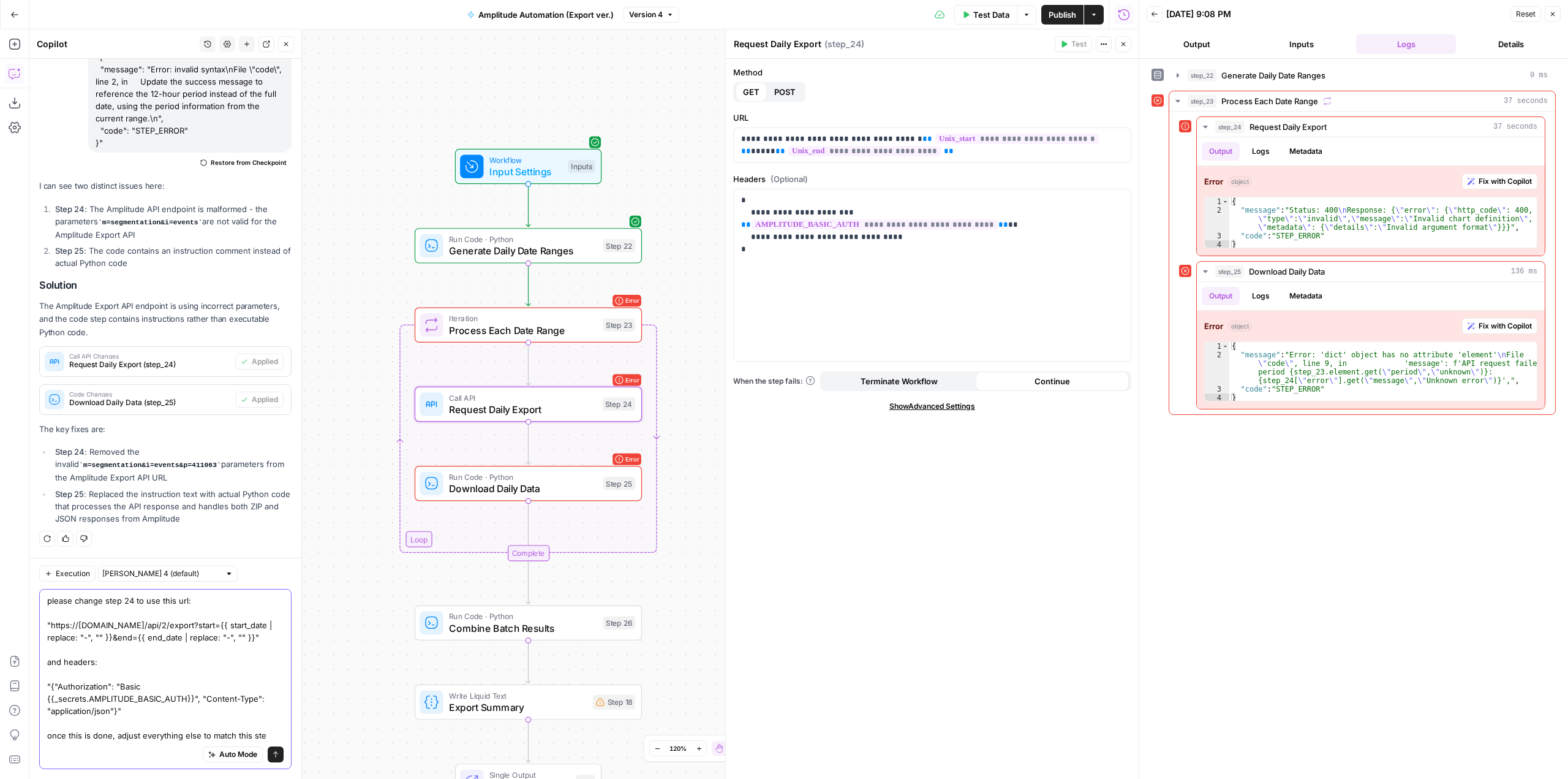
type textarea "please change step 24 to use this url: "https://[DOMAIN_NAME]/api/2/export?star…"
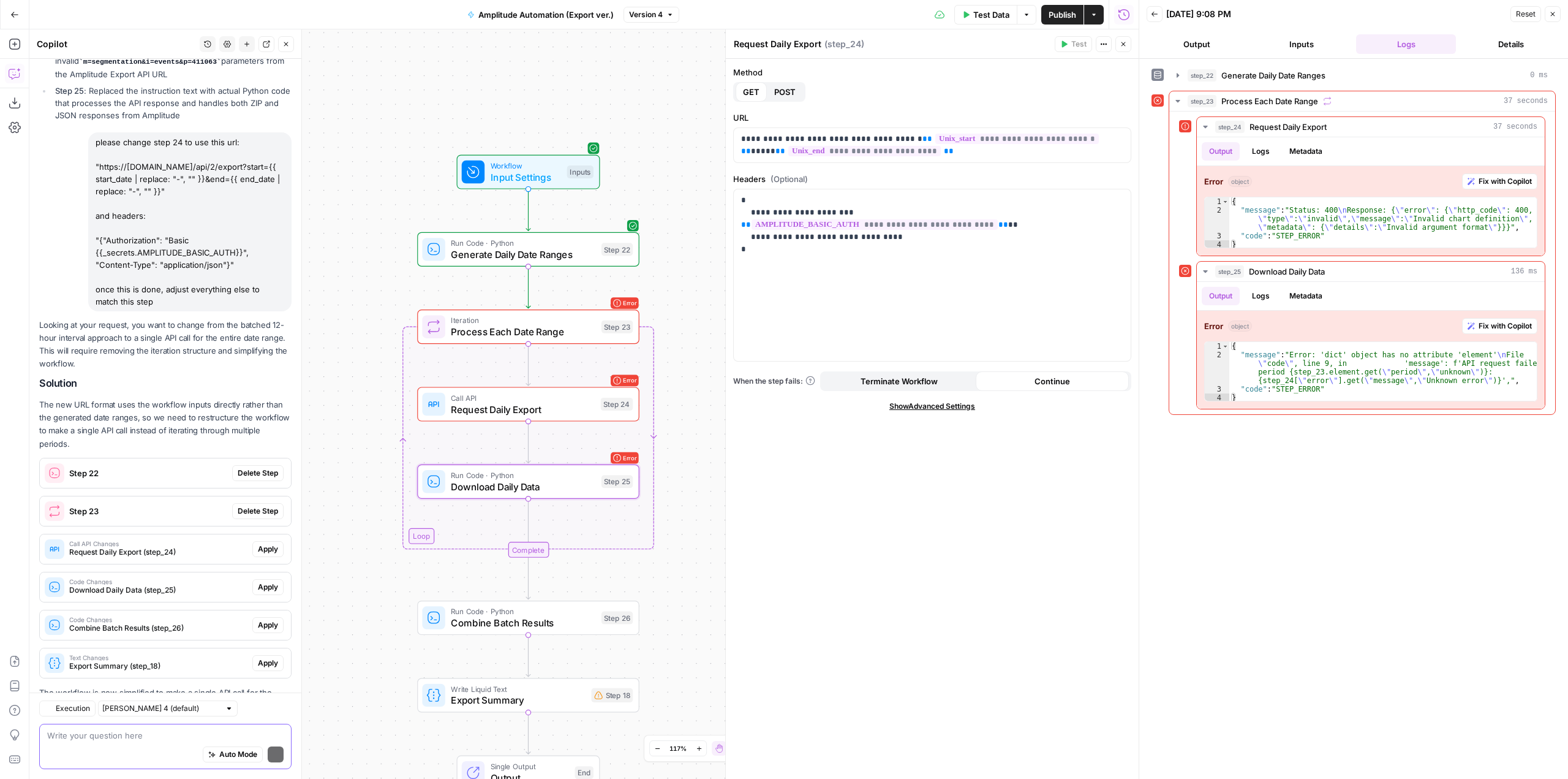
scroll to position [1003, 0]
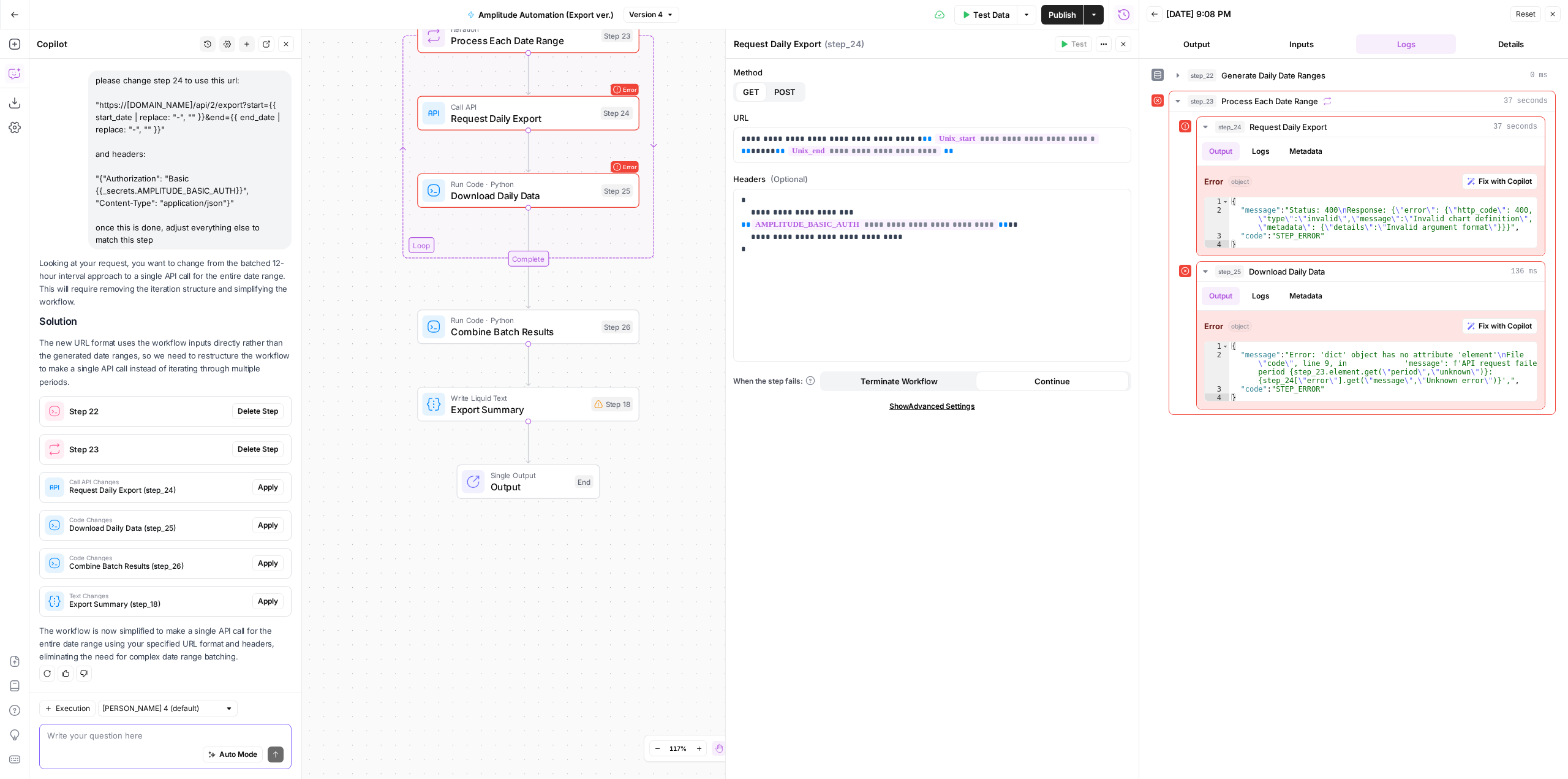
click at [185, 734] on textarea at bounding box center [166, 736] width 237 height 13
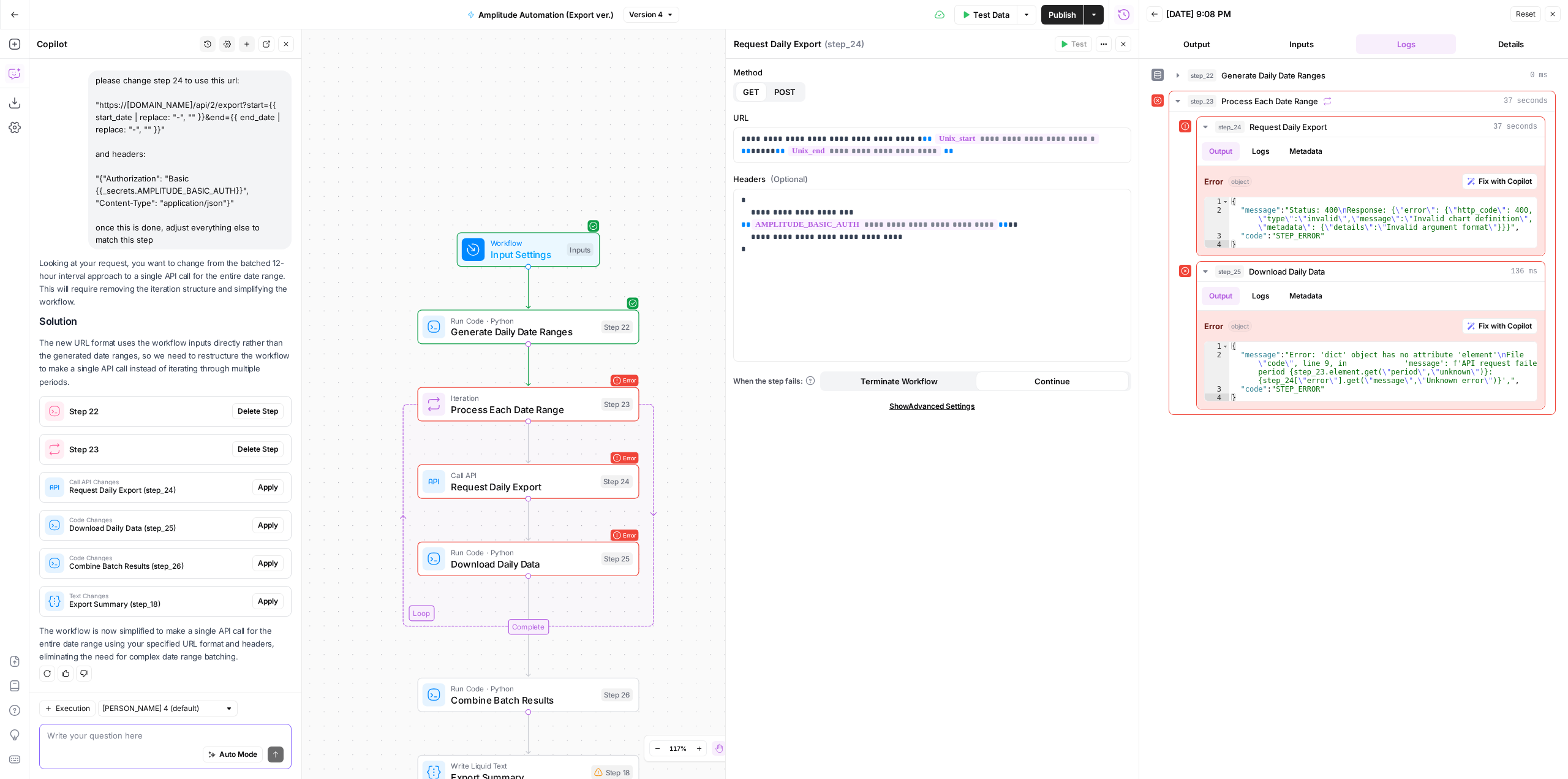
click at [166, 740] on textarea at bounding box center [166, 736] width 237 height 13
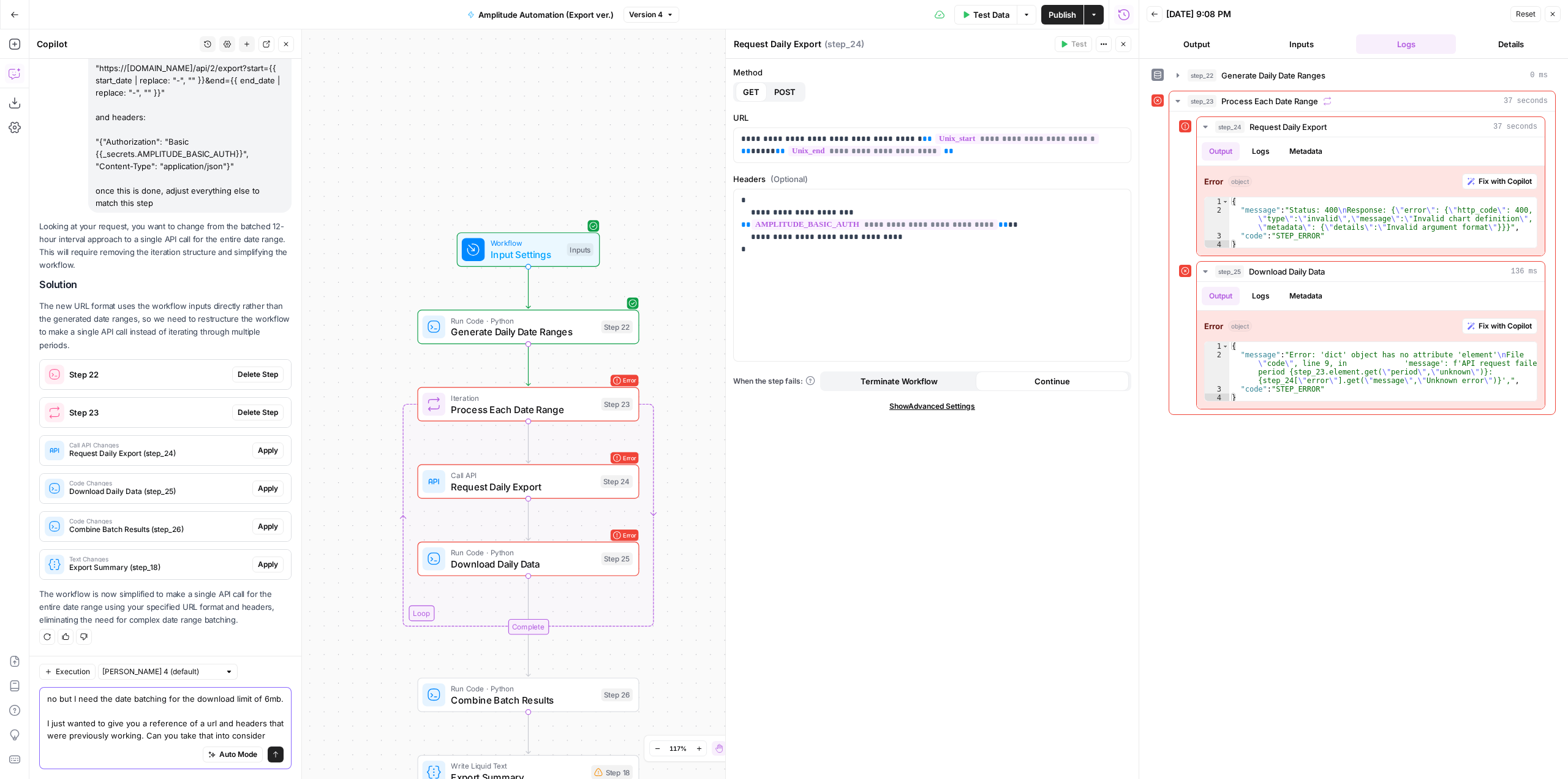
scroll to position [1065, 0]
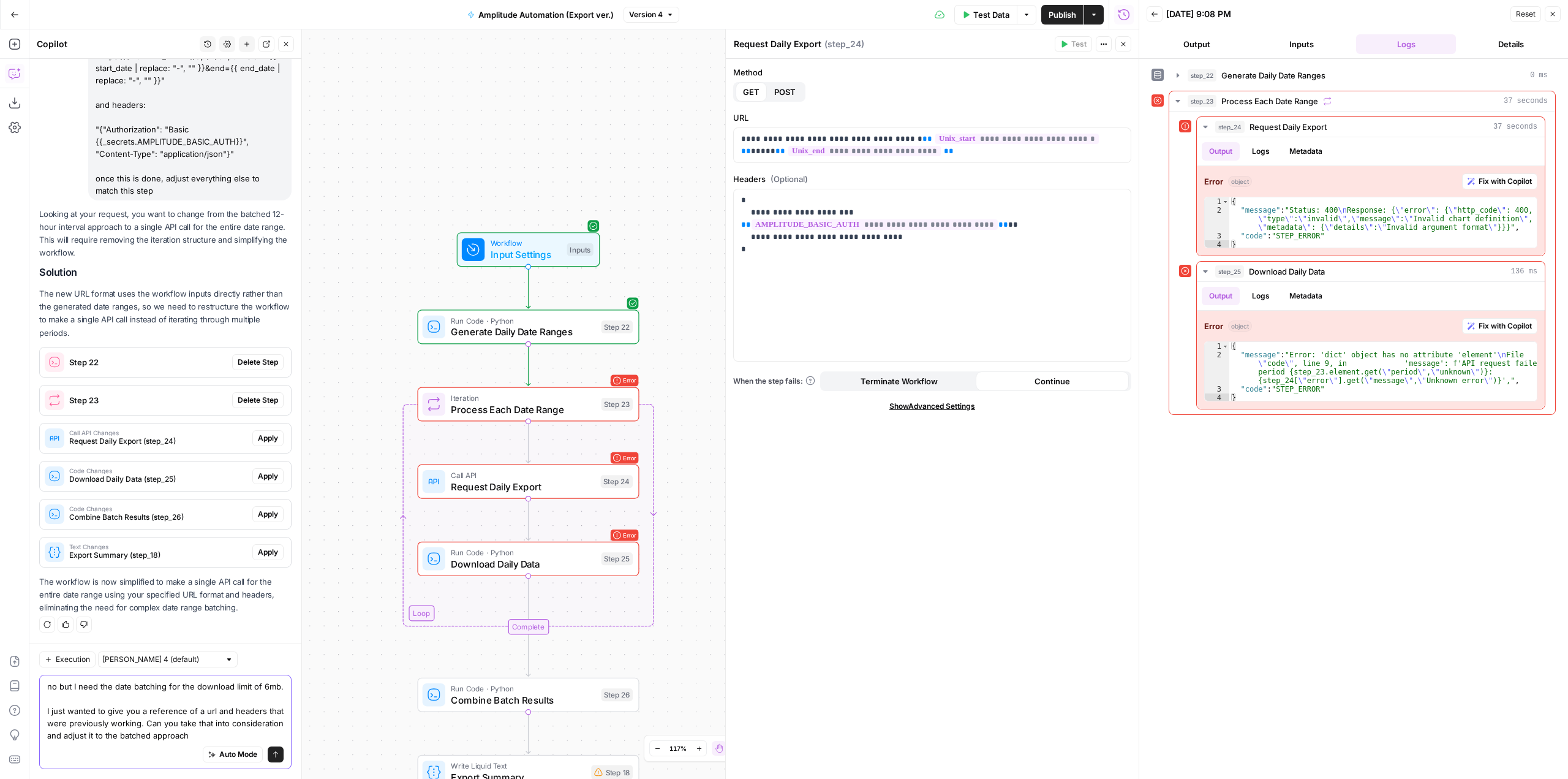
type textarea "no but I need the date batching for the download limit of 6mb. I just wanted to…"
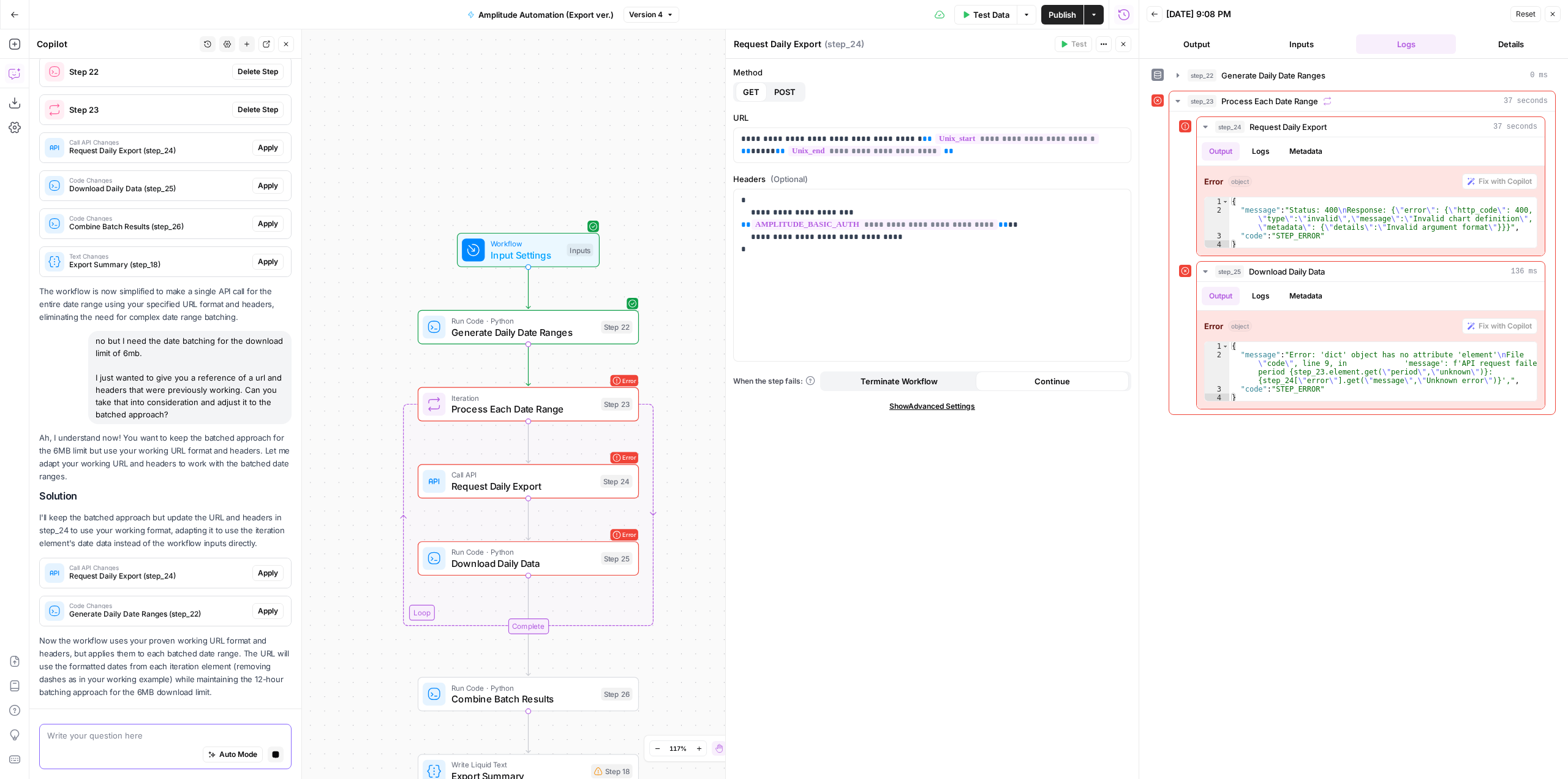
scroll to position [1378, 0]
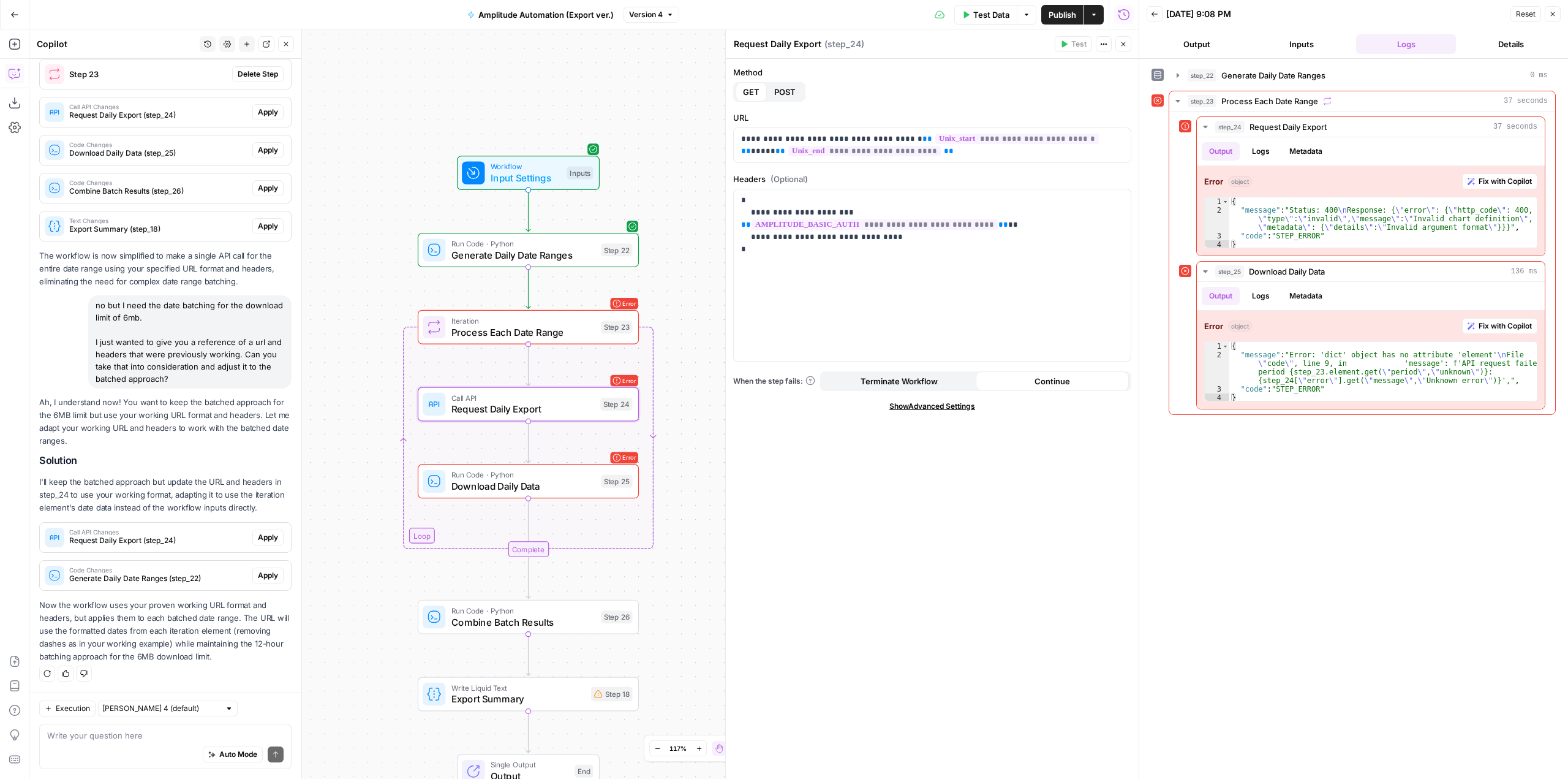
click at [258, 541] on span "Apply" at bounding box center [268, 537] width 21 height 11
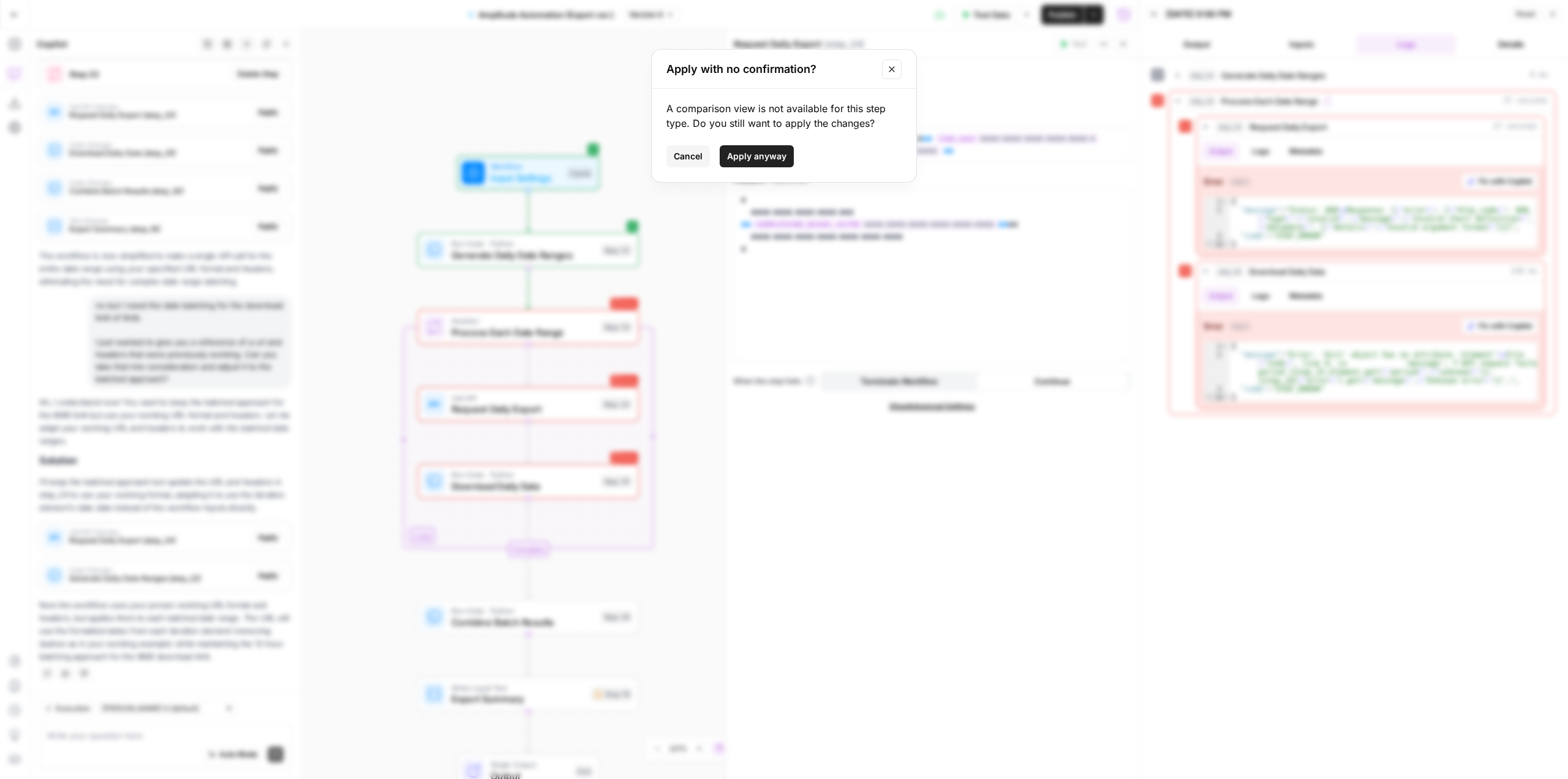
click at [758, 160] on span "Apply anyway" at bounding box center [756, 156] width 59 height 13
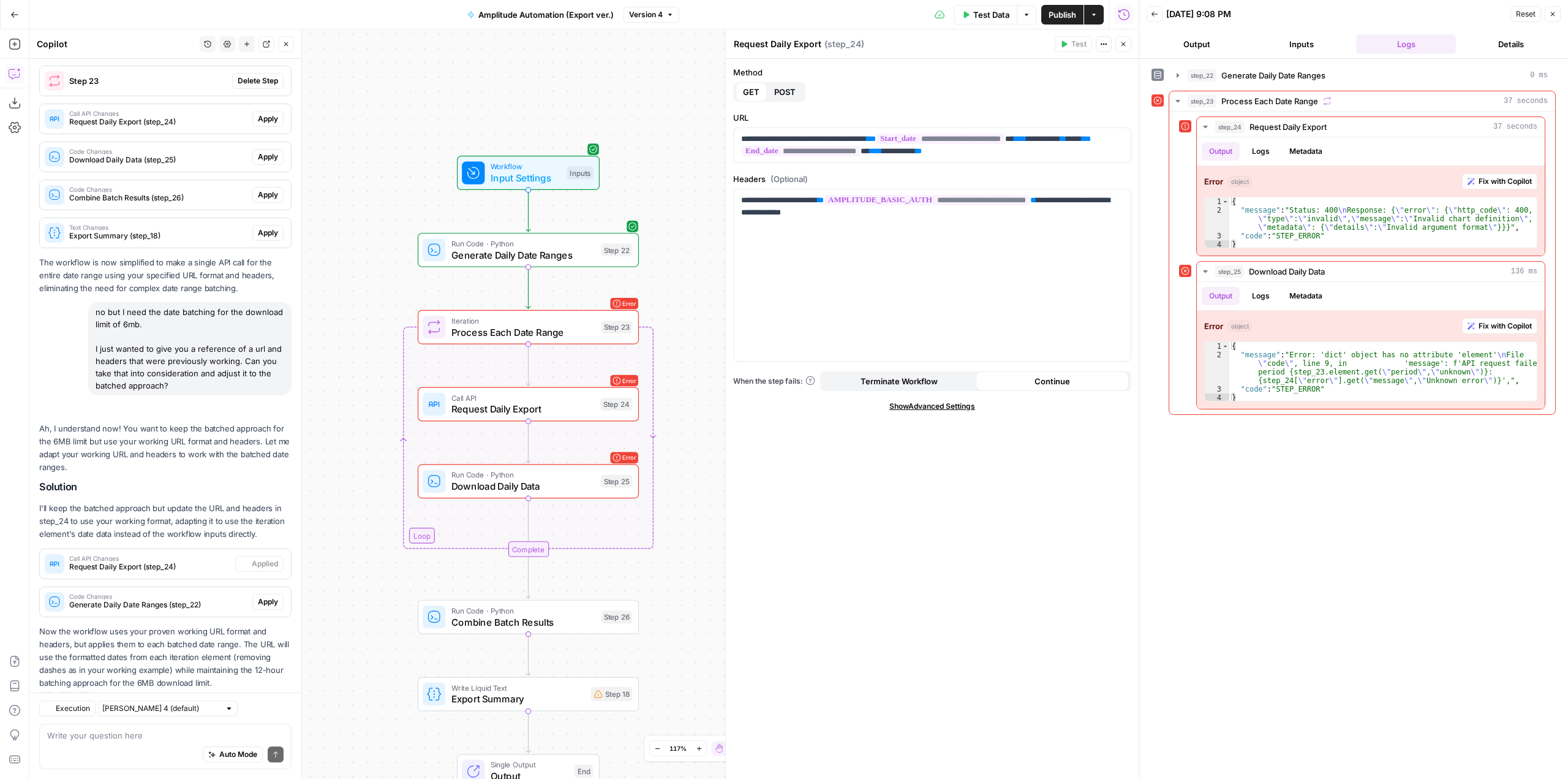
scroll to position [1418, 0]
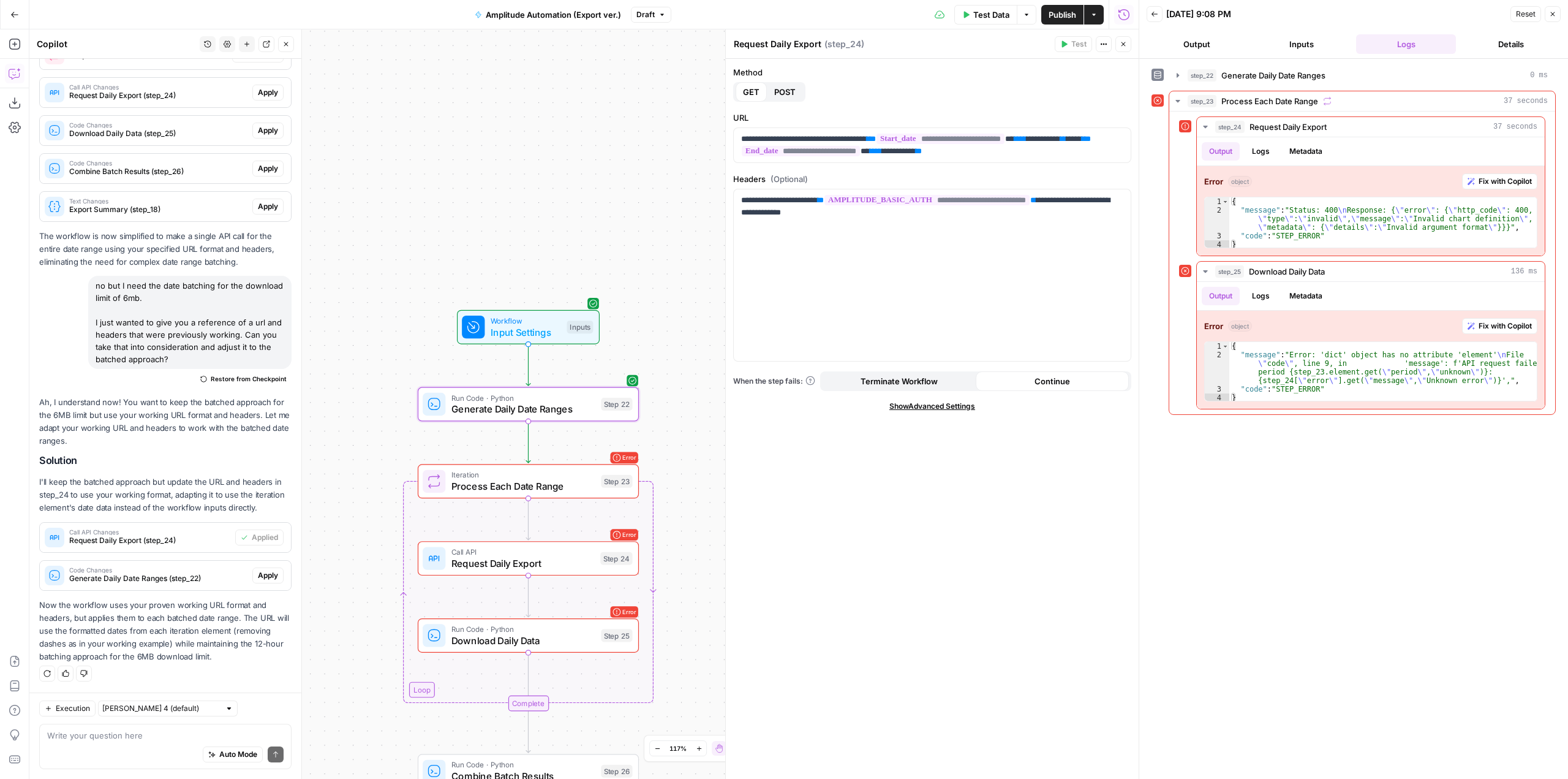
click at [260, 576] on span "Apply" at bounding box center [268, 575] width 21 height 11
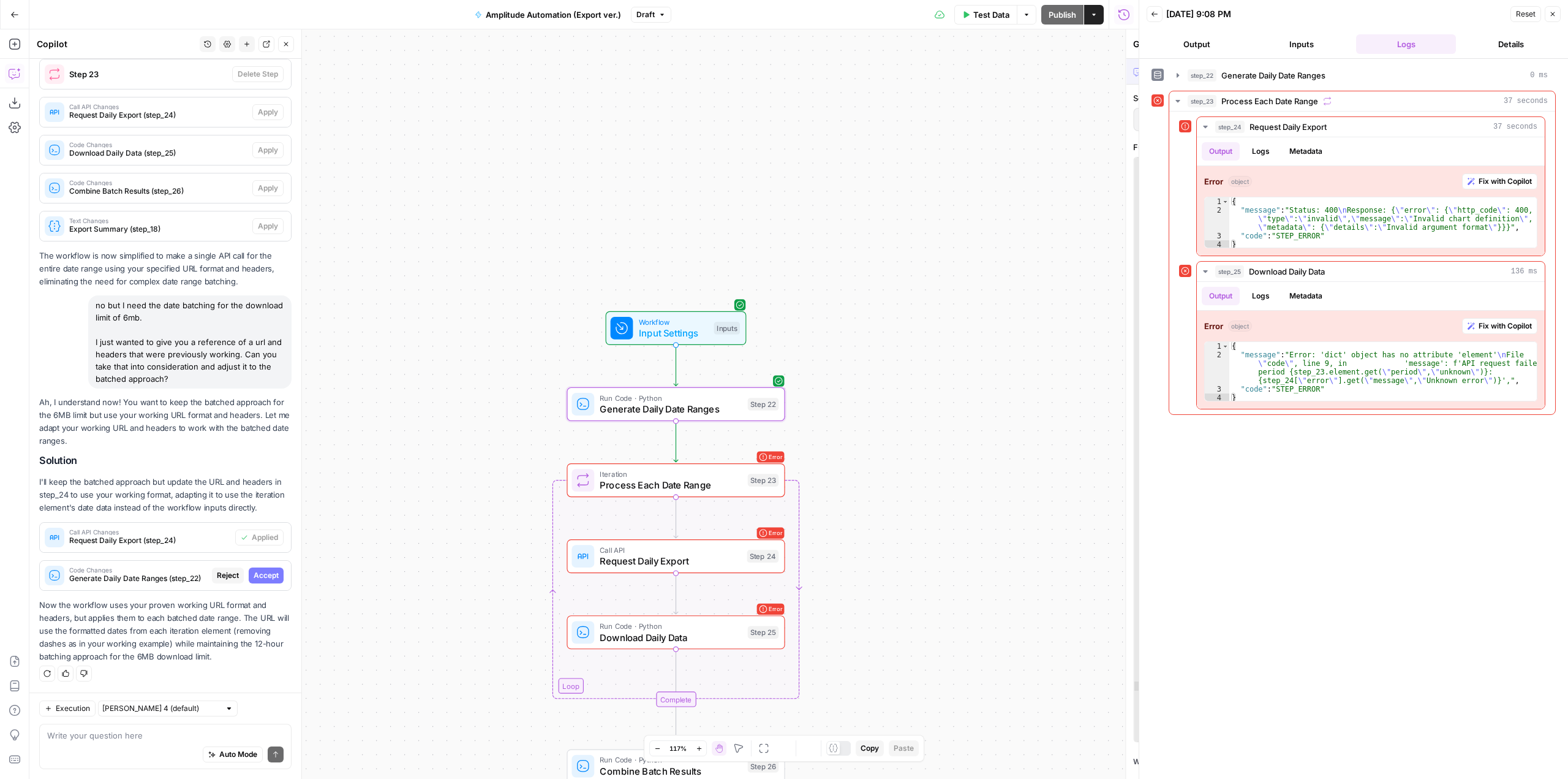
scroll to position [1339, 0]
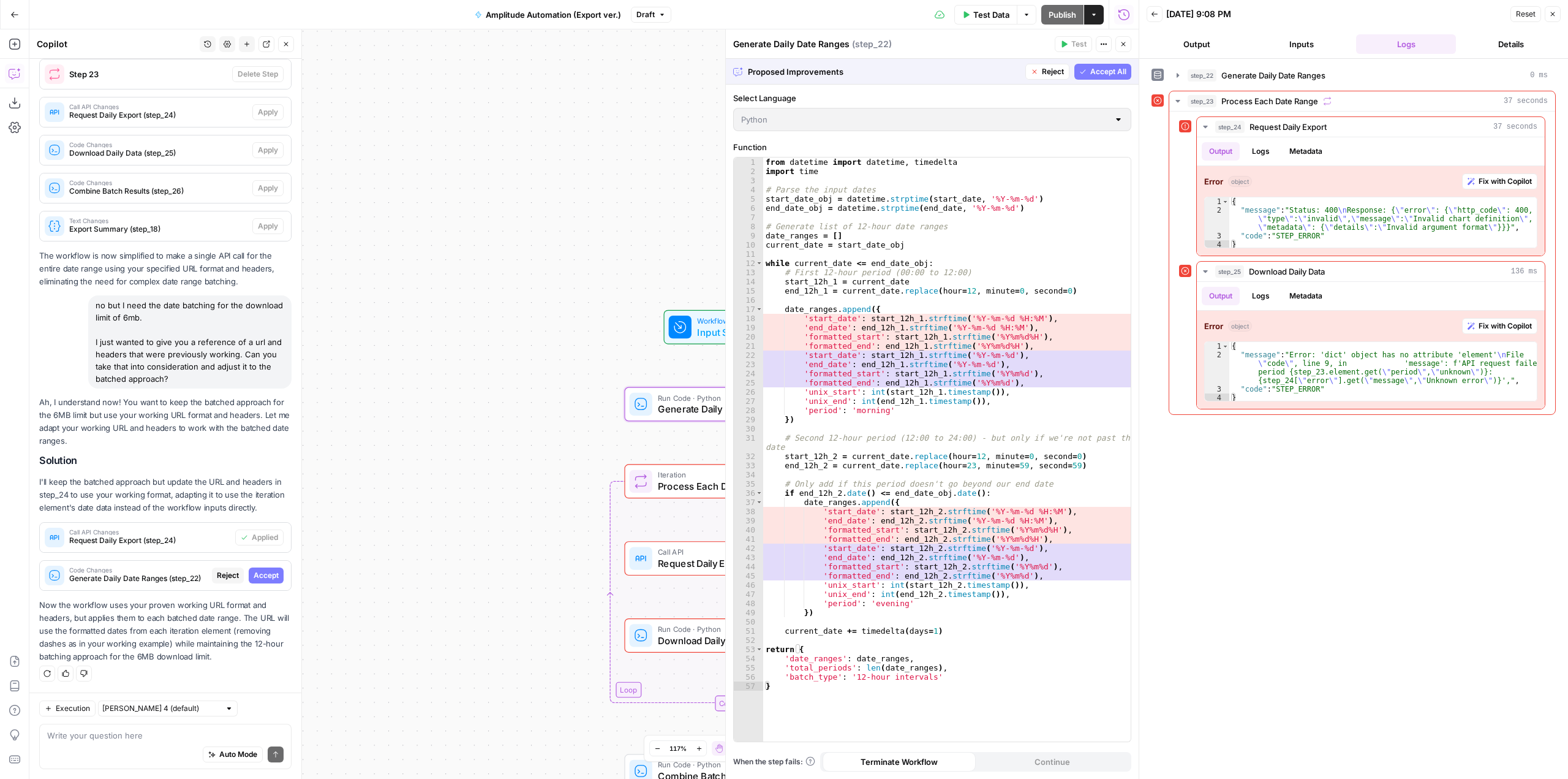
click at [260, 576] on span "Accept" at bounding box center [266, 575] width 25 height 11
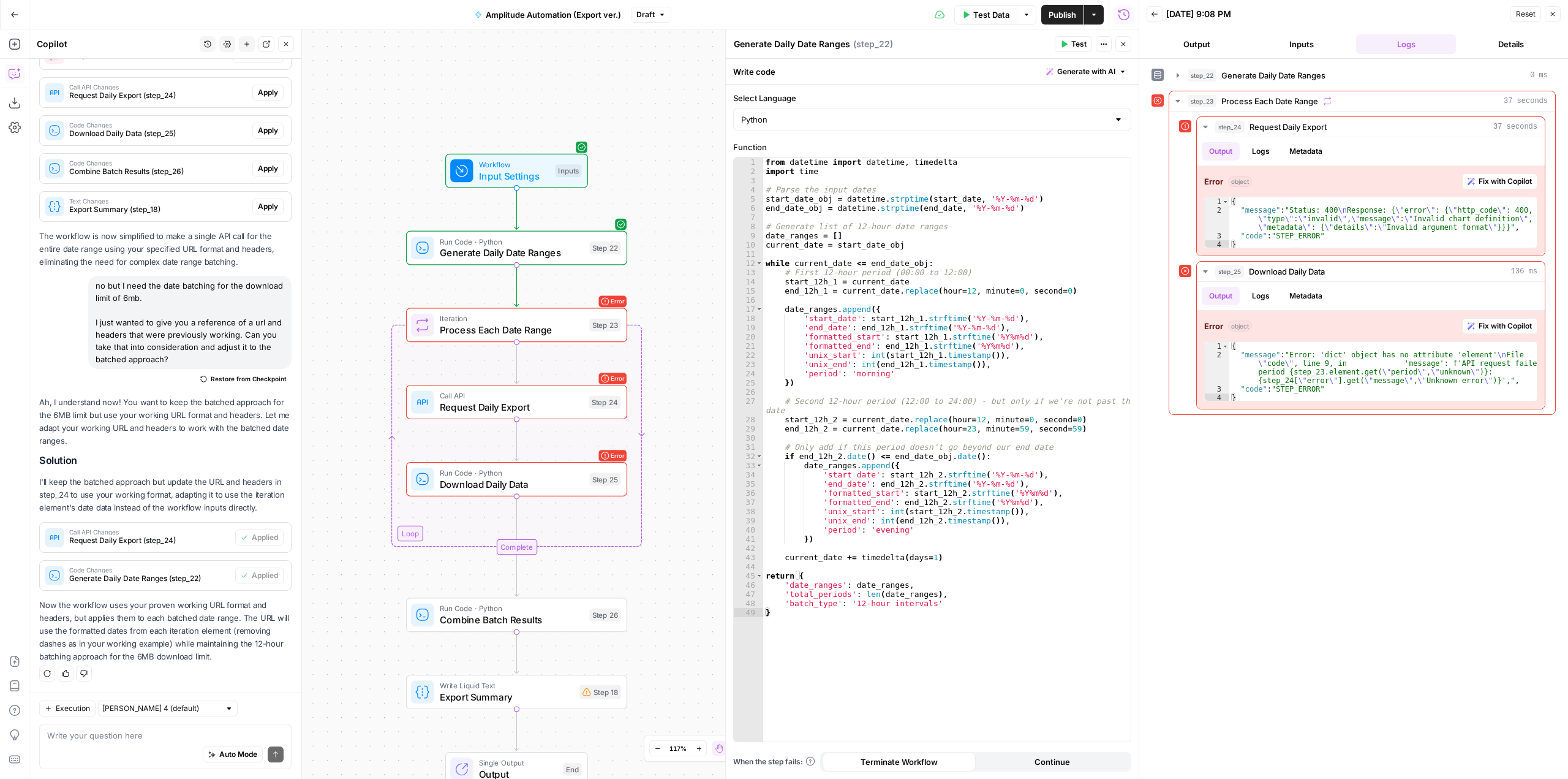
drag, startPoint x: 688, startPoint y: 404, endPoint x: 677, endPoint y: 247, distance: 157.4
click at [677, 247] on div "Workflow Input Settings Inputs Run Code · Python Generate Daily Date Ranges Ste…" at bounding box center [584, 403] width 1110 height 749
click at [604, 302] on button "Test" at bounding box center [598, 295] width 44 height 18
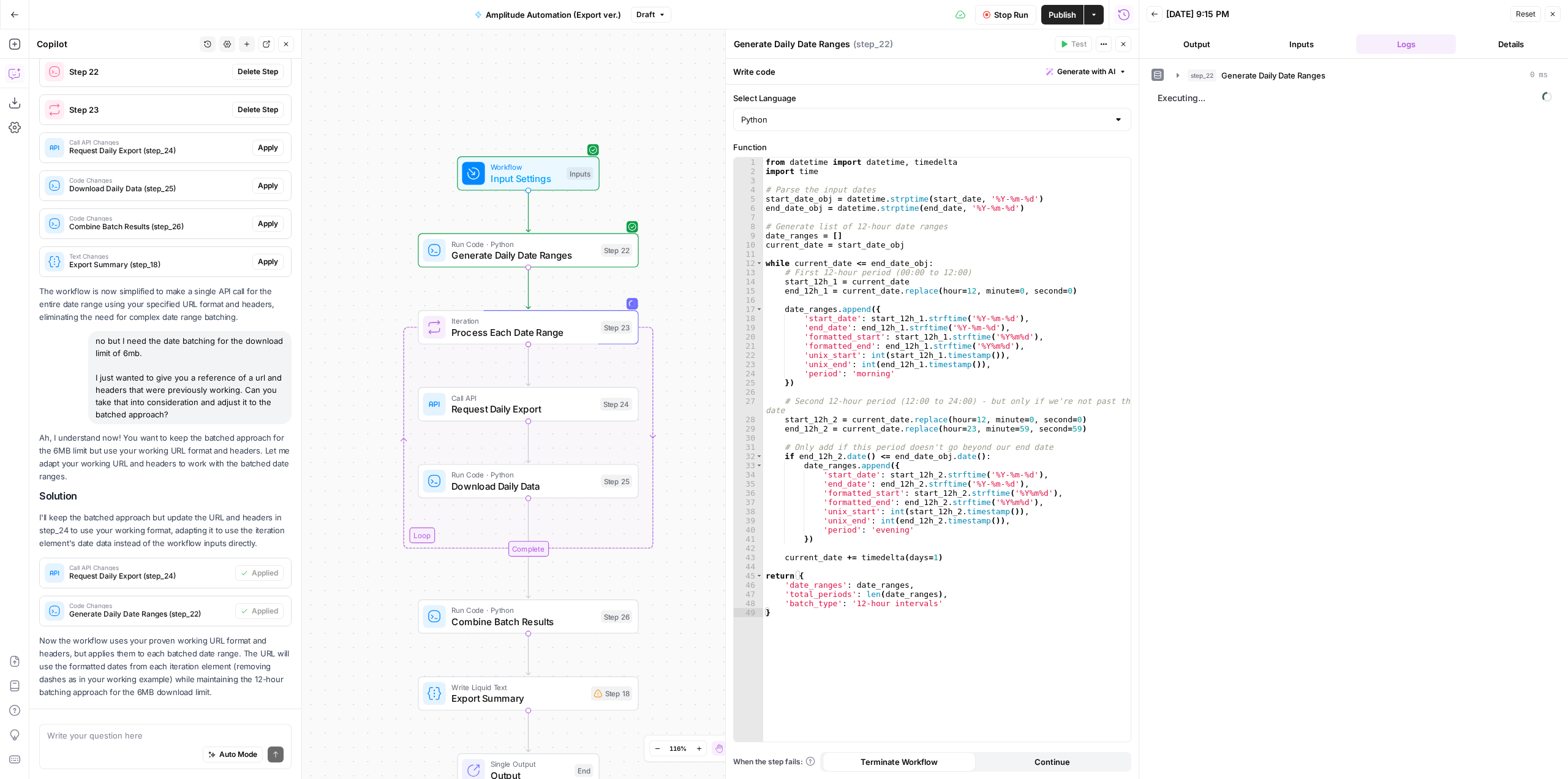
scroll to position [1418, 0]
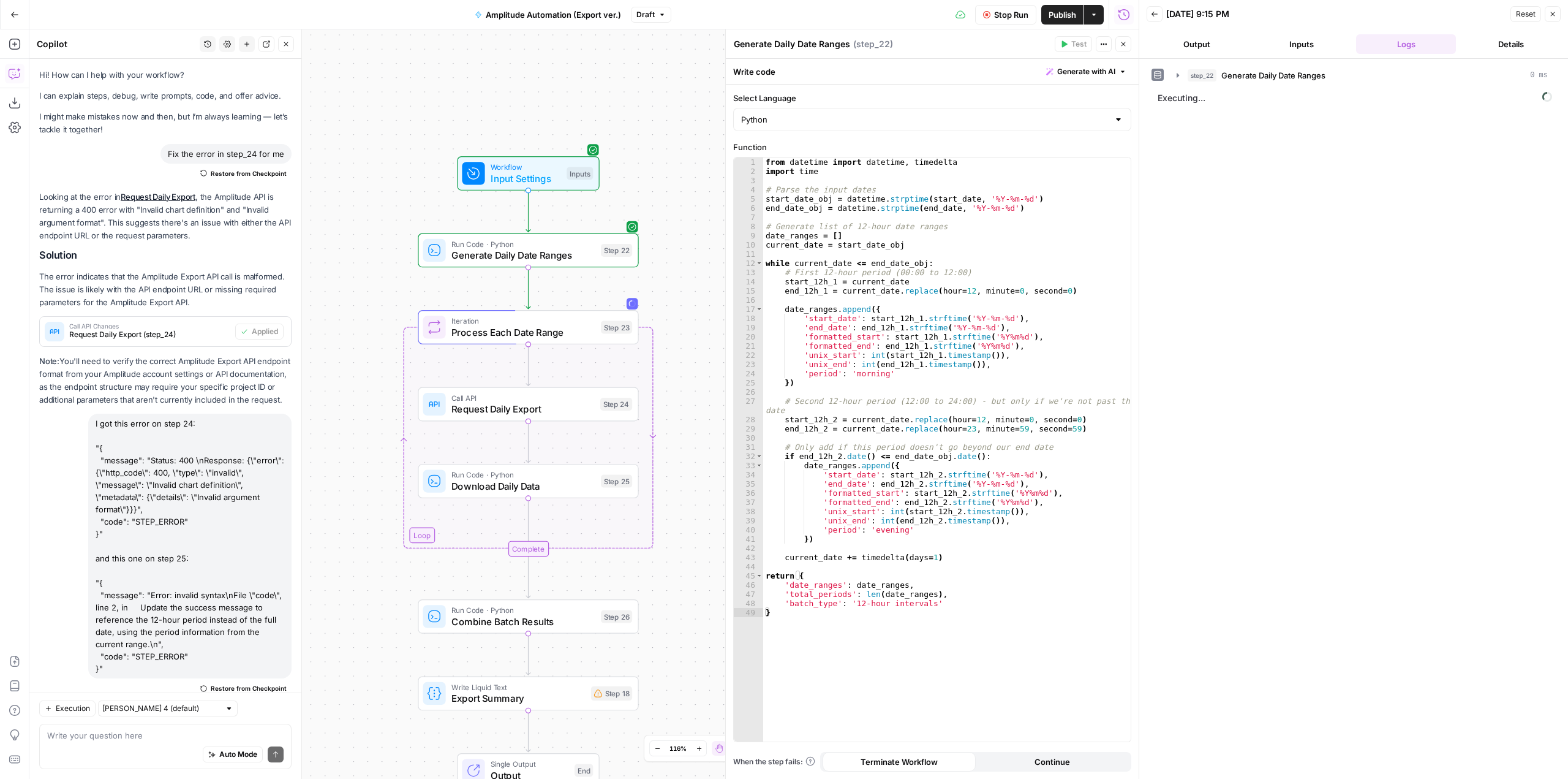
scroll to position [1418, 0]
